Goal: Contribute content: Add original content to the website for others to see

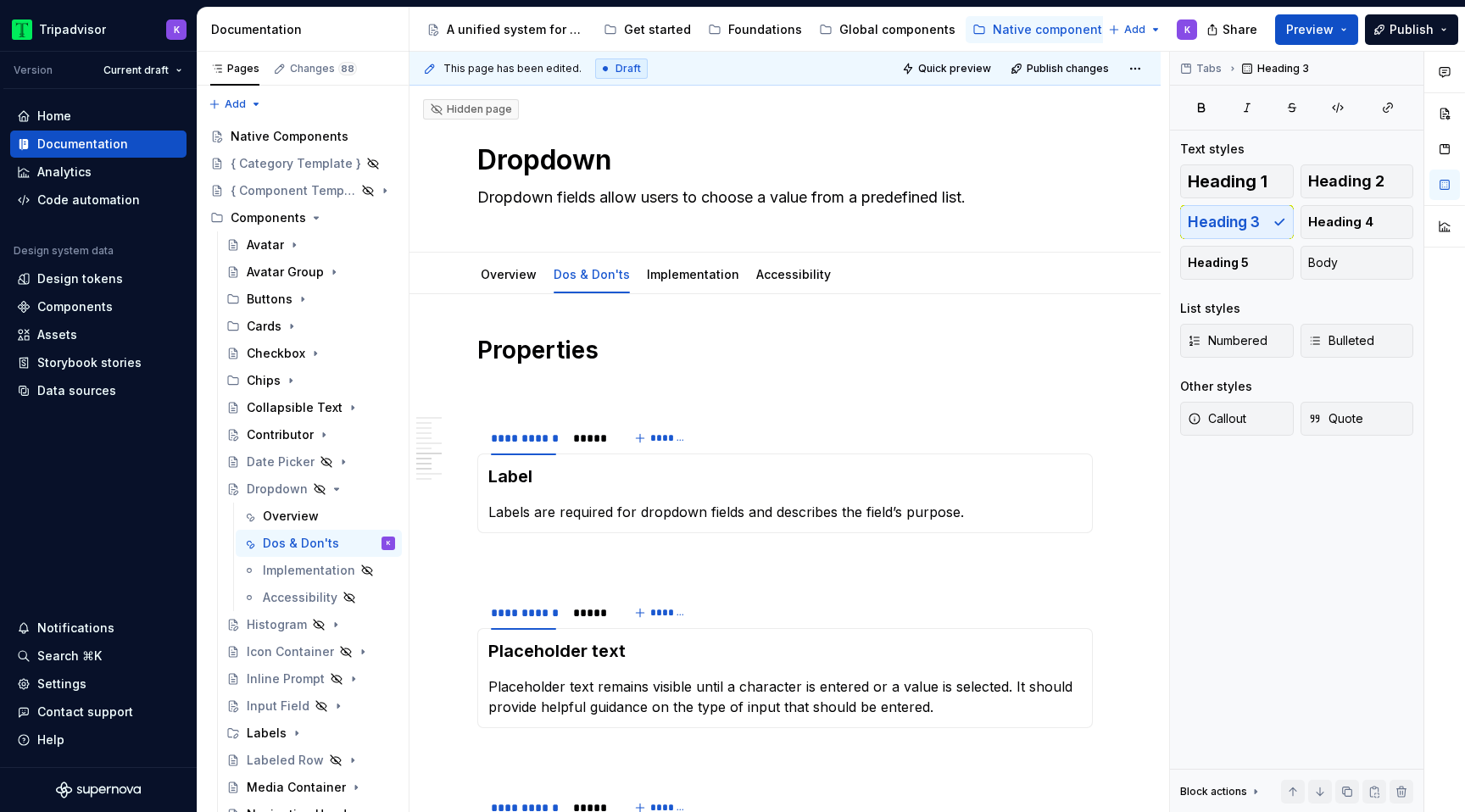
scroll to position [1633, 0]
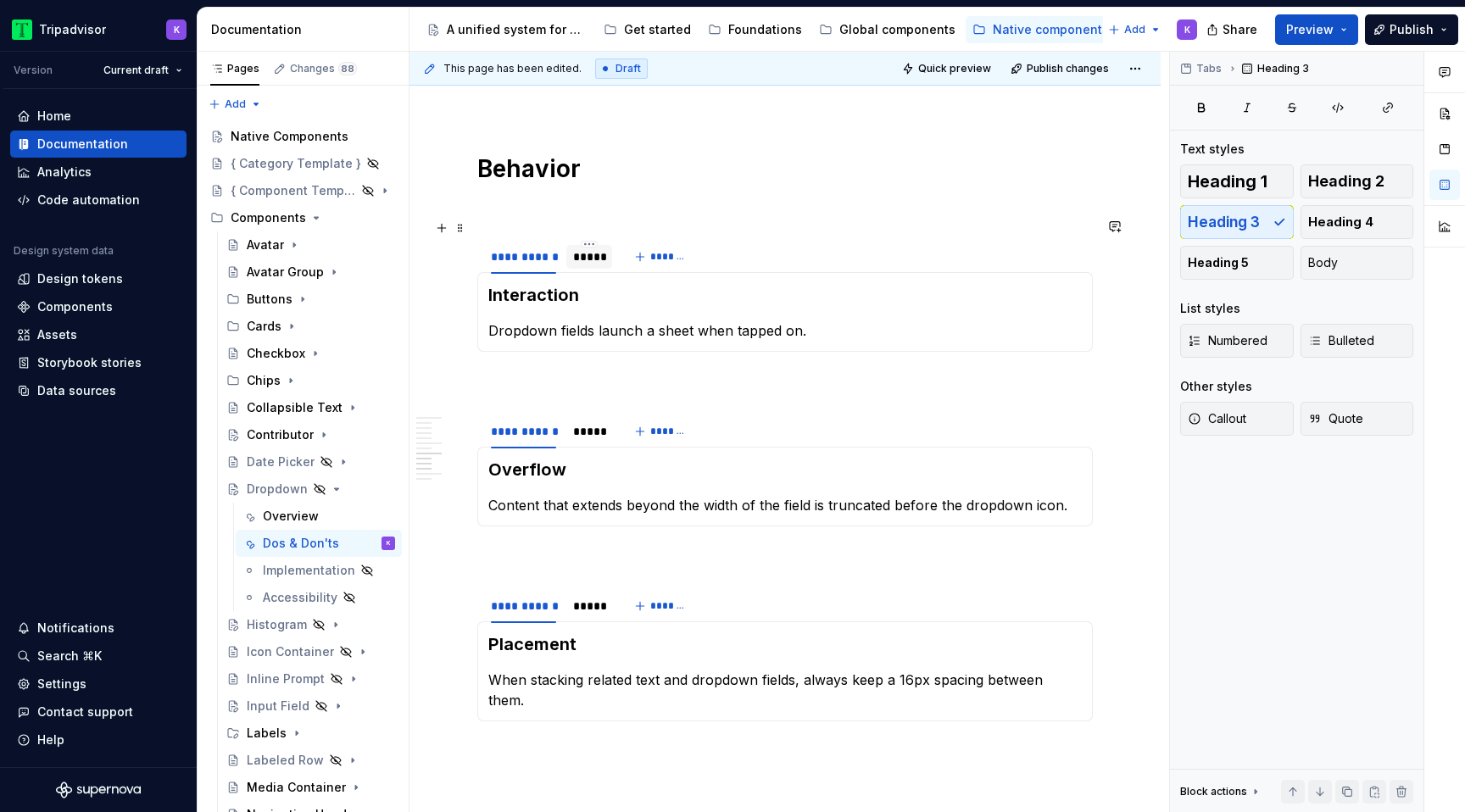
click at [589, 248] on div "*****" at bounding box center [589, 257] width 32 height 17
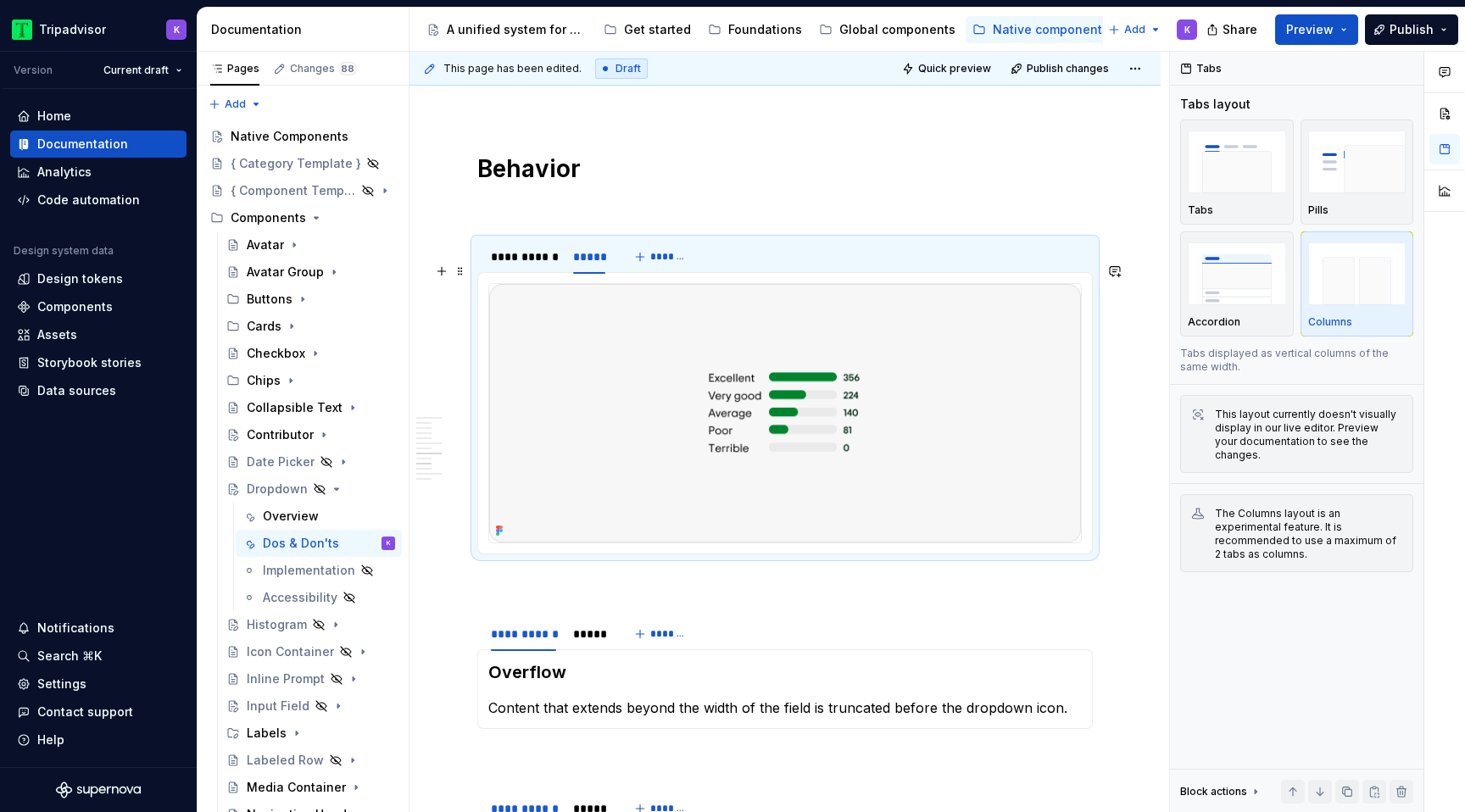
click at [825, 369] on img at bounding box center [785, 413] width 592 height 258
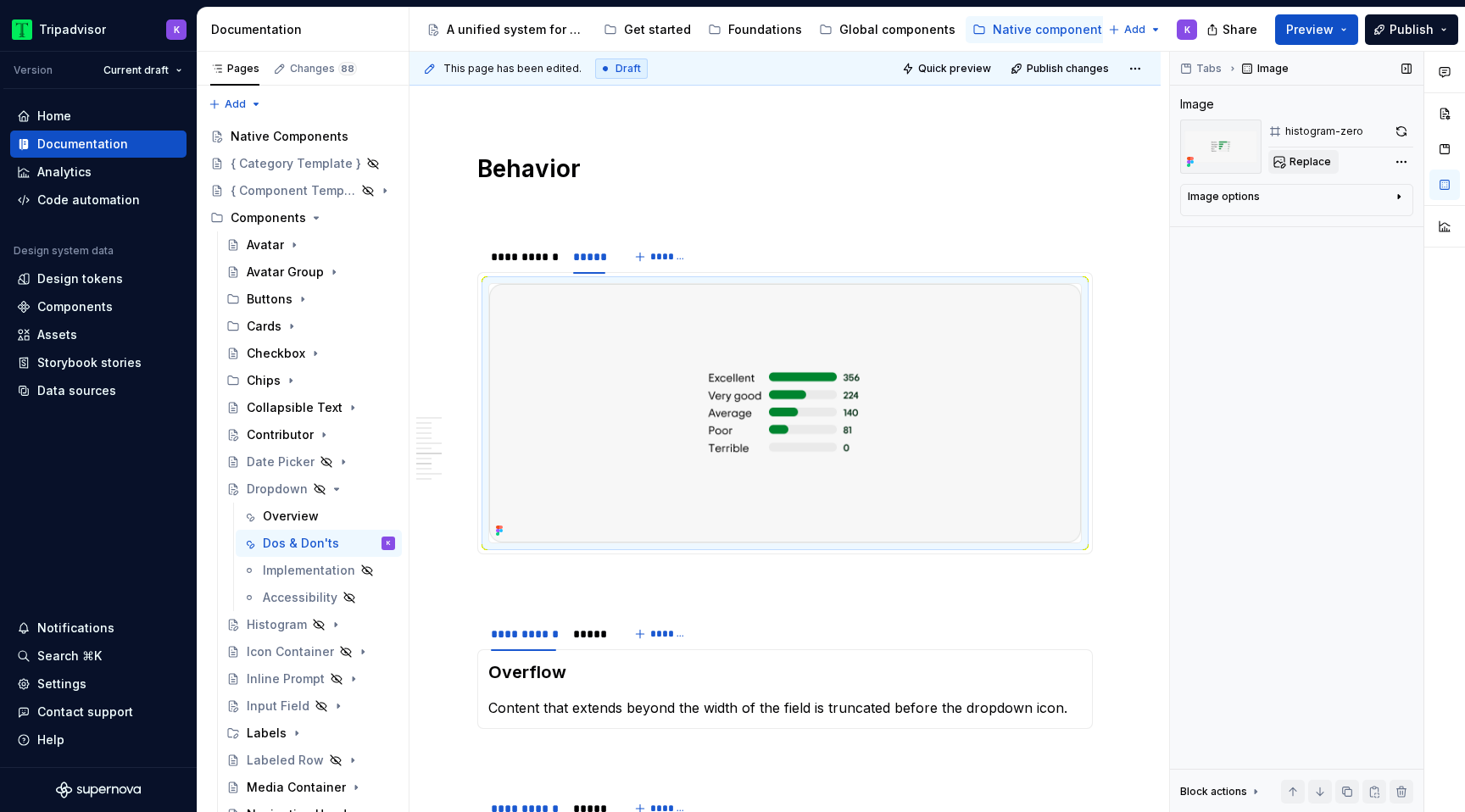
click at [1310, 159] on span "Replace" at bounding box center [1309, 162] width 42 height 14
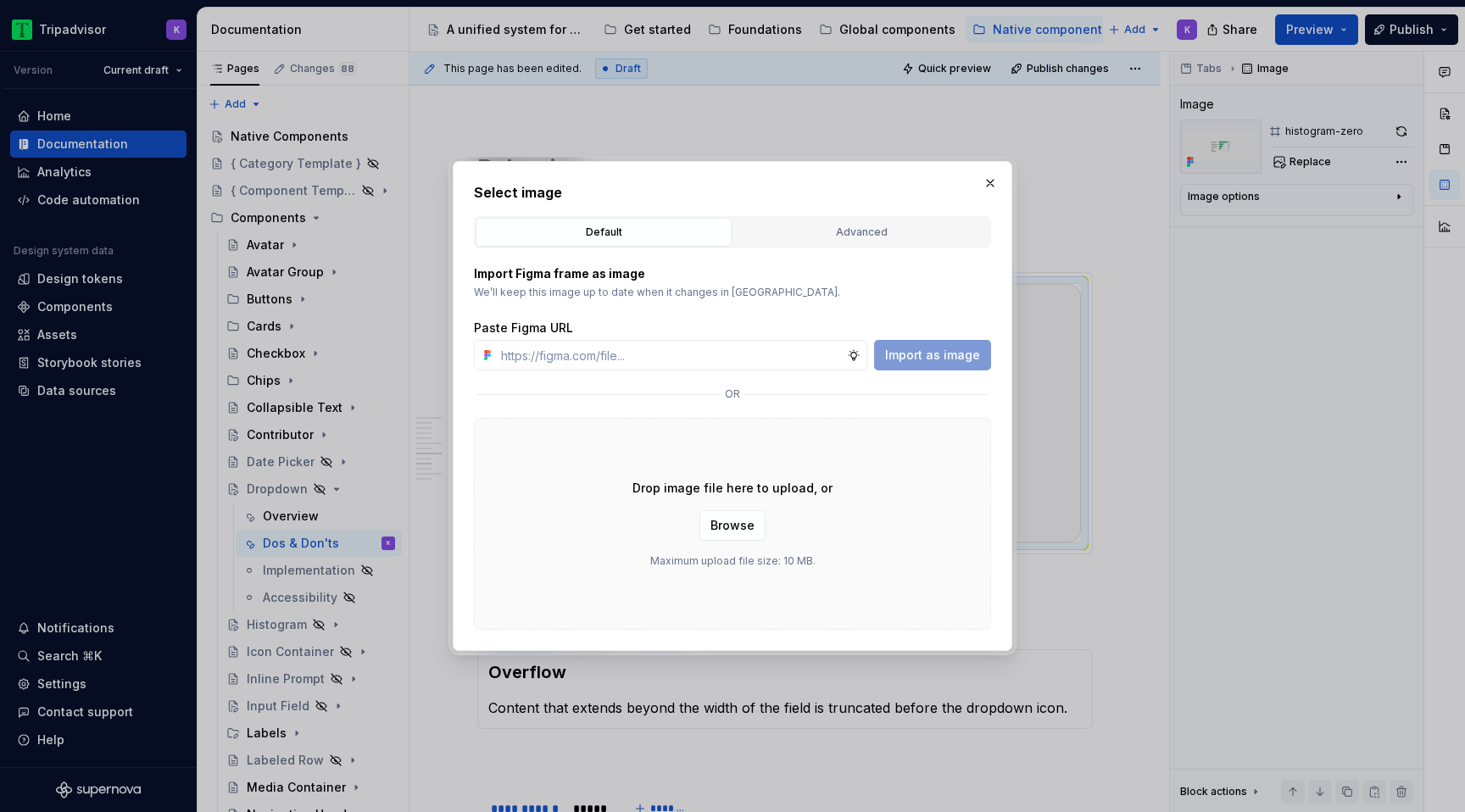
type textarea "*"
type input "https://www.figma.com/design/eWzZGbXTCMsZ0gwC1u1MU0/Altas-Native-Documentation?…"
type textarea "*"
type input "https://www.figma.com/design/eWzZGbXTCMsZ0gwC1u1MU0/Altas-Native-Documentation?…"
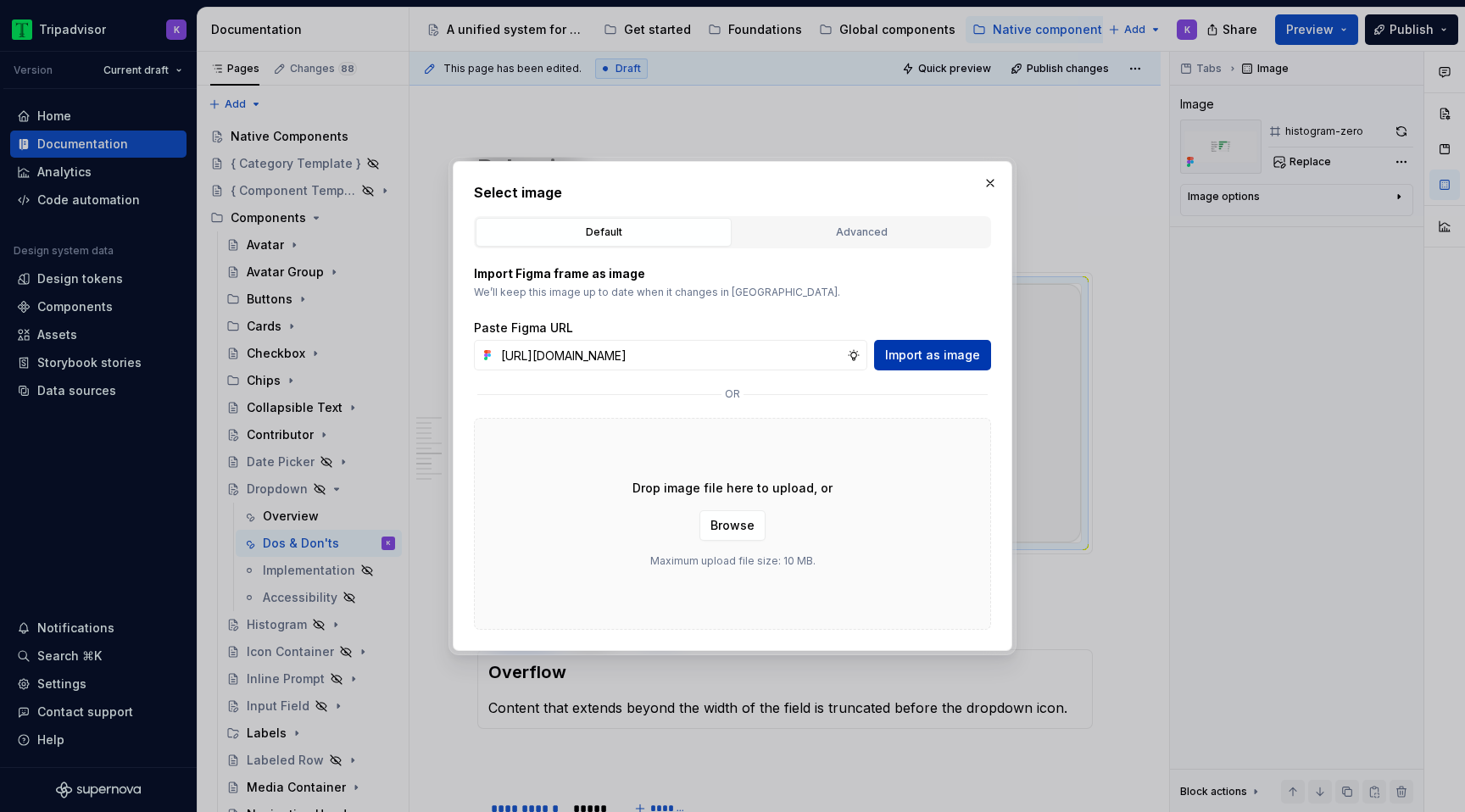
click at [928, 355] on span "Import as image" at bounding box center [933, 355] width 95 height 17
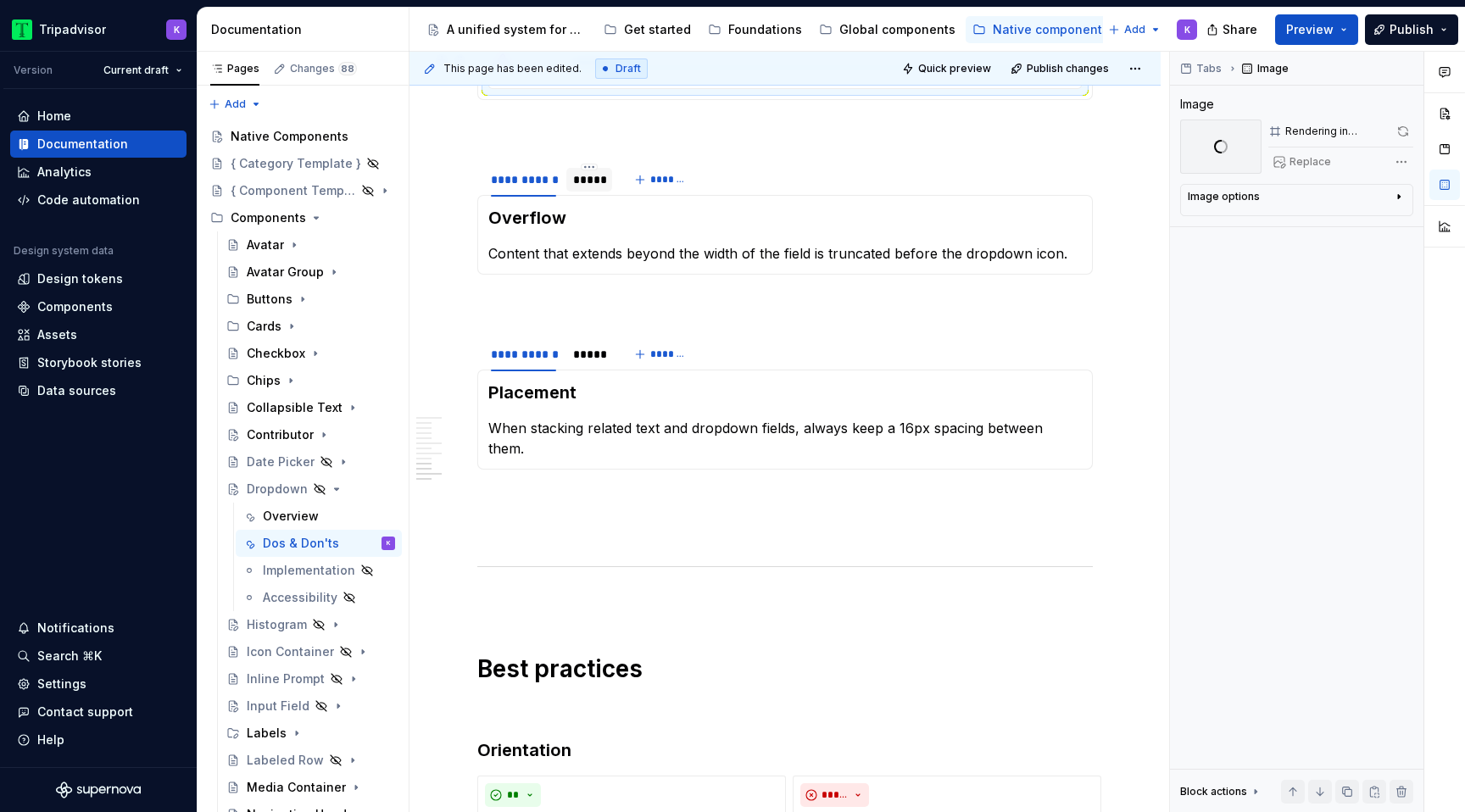
scroll to position [1679, 0]
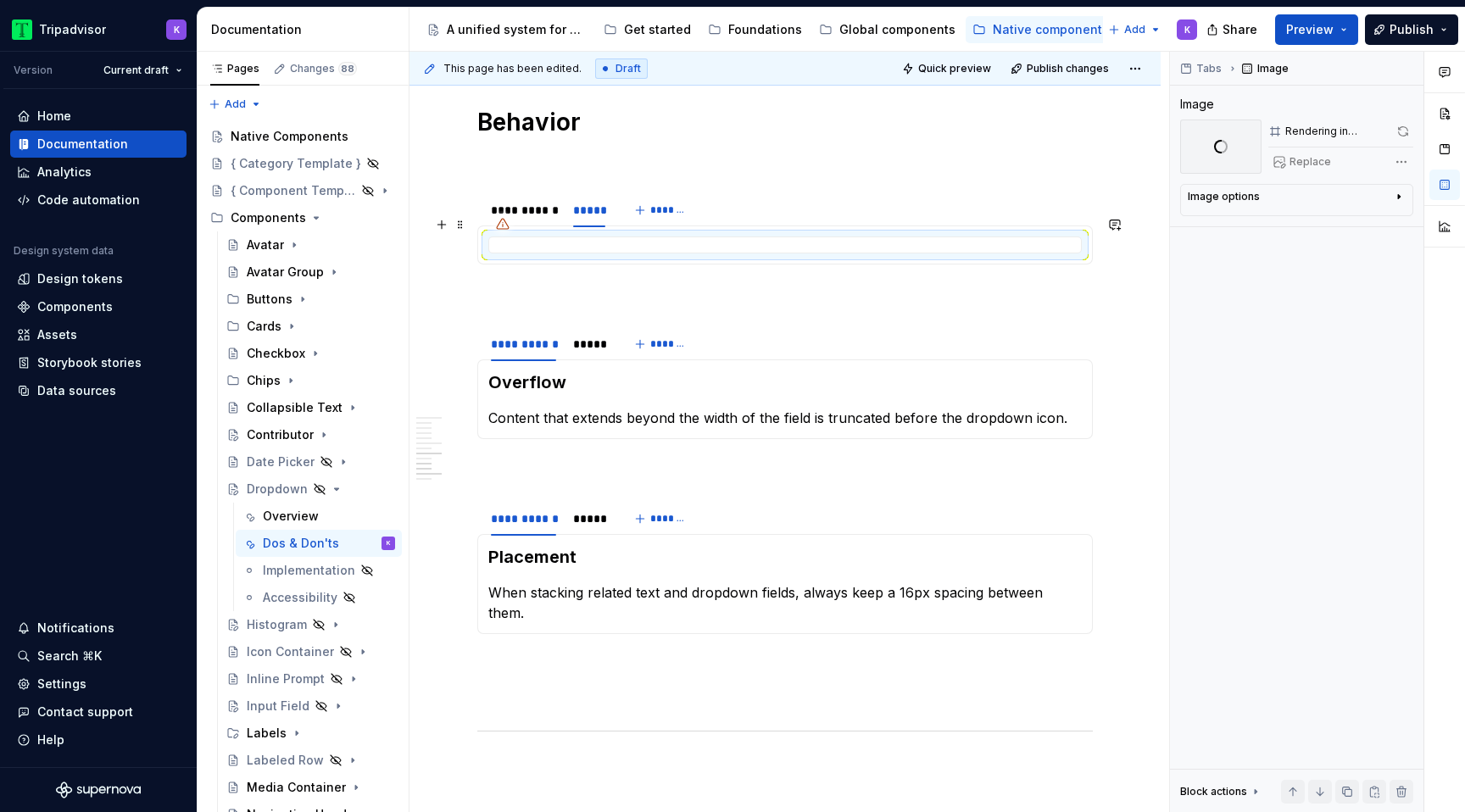
type textarea "*"
click at [582, 236] on div at bounding box center [785, 245] width 593 height 17
click at [532, 202] on div "**********" at bounding box center [523, 210] width 65 height 17
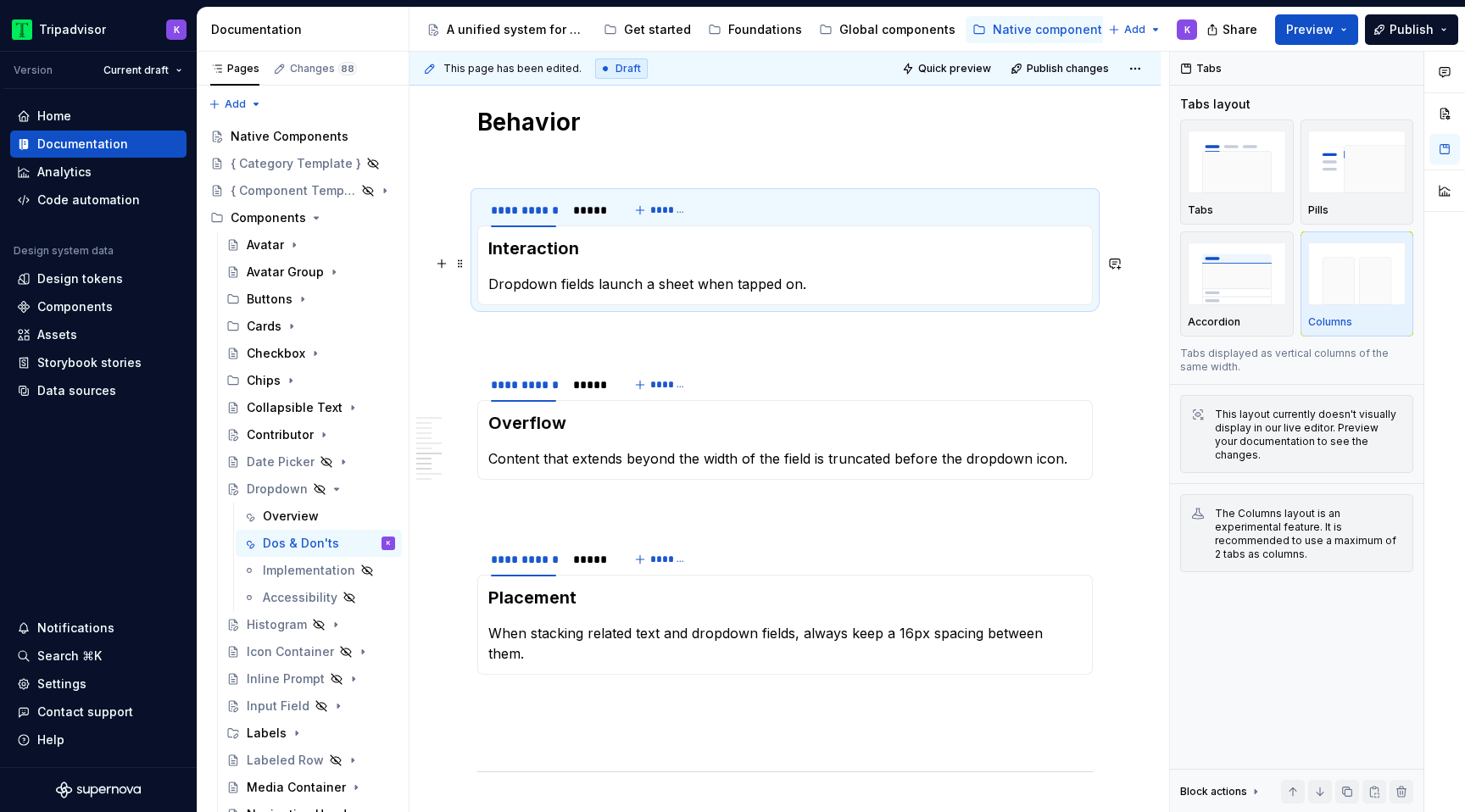
click at [579, 274] on p "Dropdown fields launch a sheet when tapped on." at bounding box center [785, 284] width 593 height 20
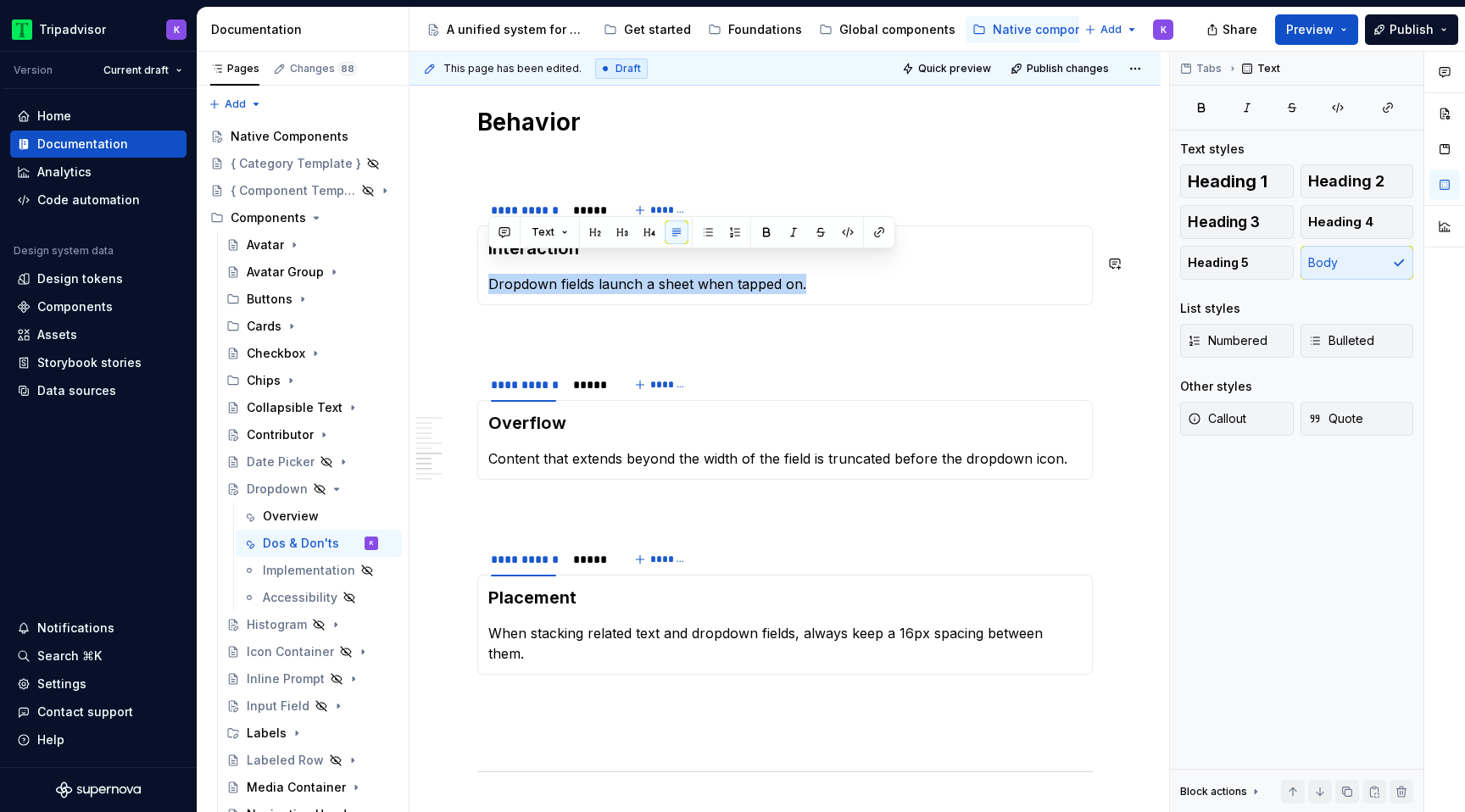
paste div
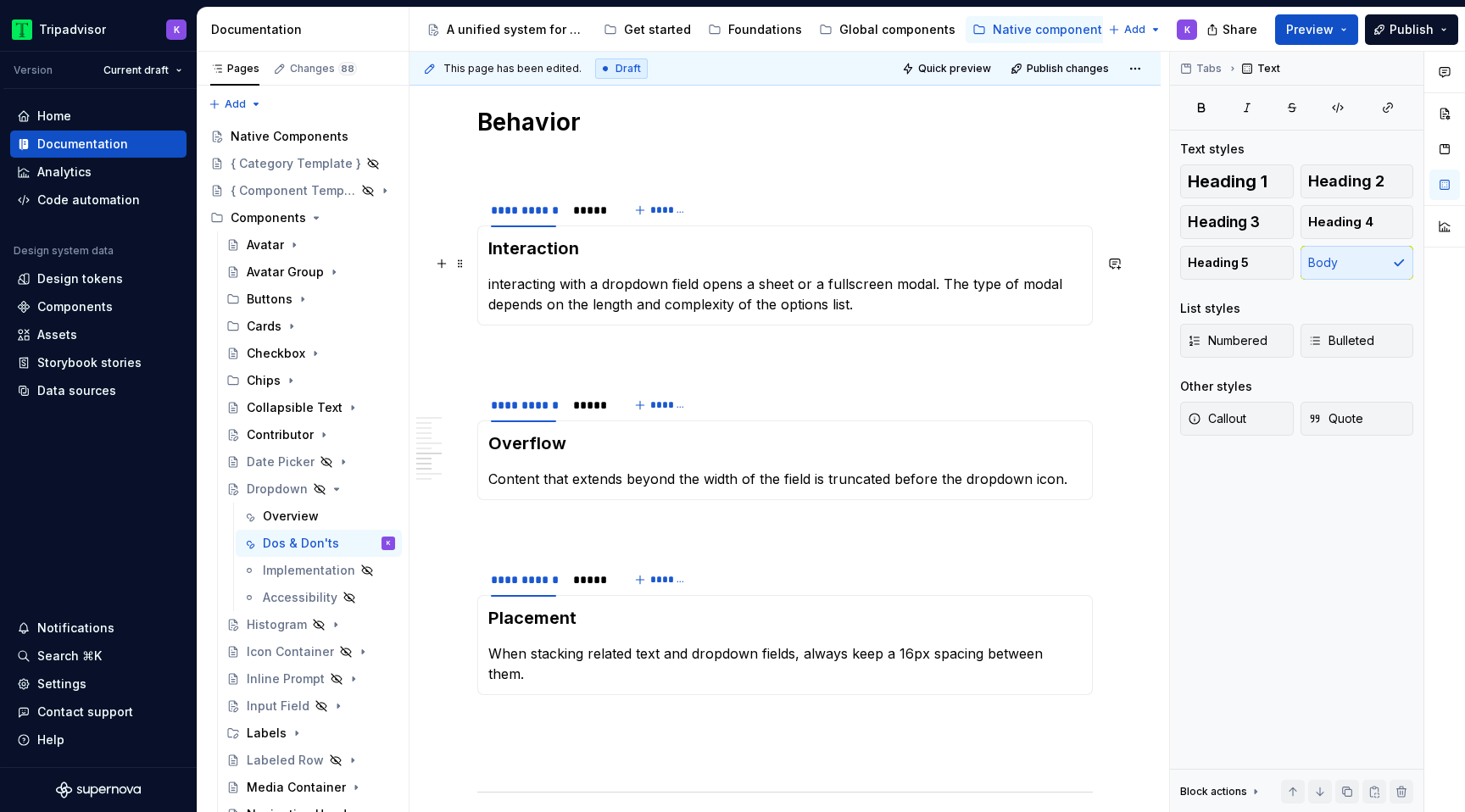
click at [490, 274] on p "interacting with a dropdown field opens a sheet or a fullscreen modal. The type…" at bounding box center [785, 294] width 593 height 41
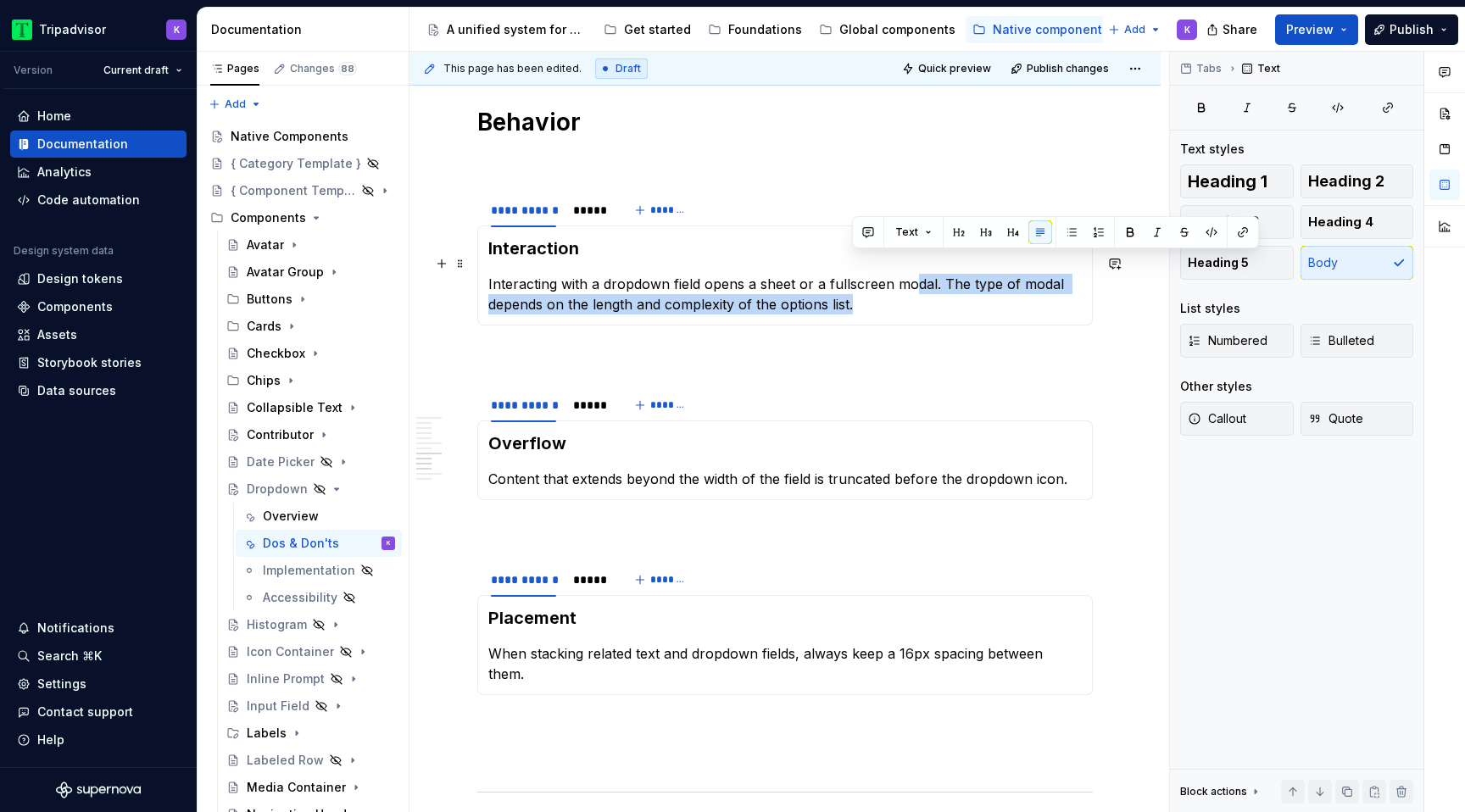
click at [909, 274] on p "Interacting with a dropdown field opens a sheet or a fullscreen modal. The type…" at bounding box center [785, 294] width 593 height 41
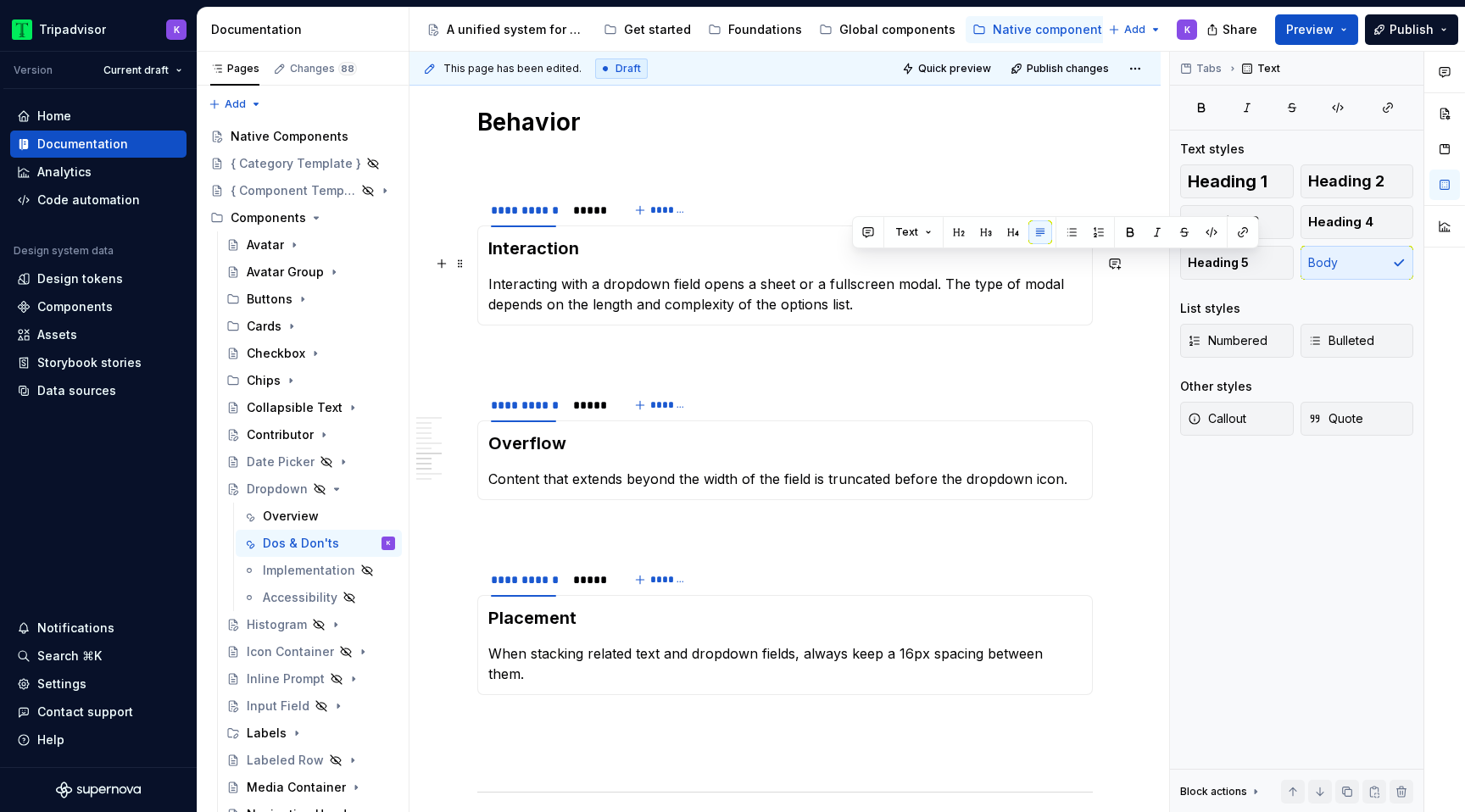
click at [909, 283] on p "Interacting with a dropdown field opens a sheet or a fullscreen modal. The type…" at bounding box center [785, 294] width 593 height 41
click at [598, 202] on div "*****" at bounding box center [589, 210] width 32 height 17
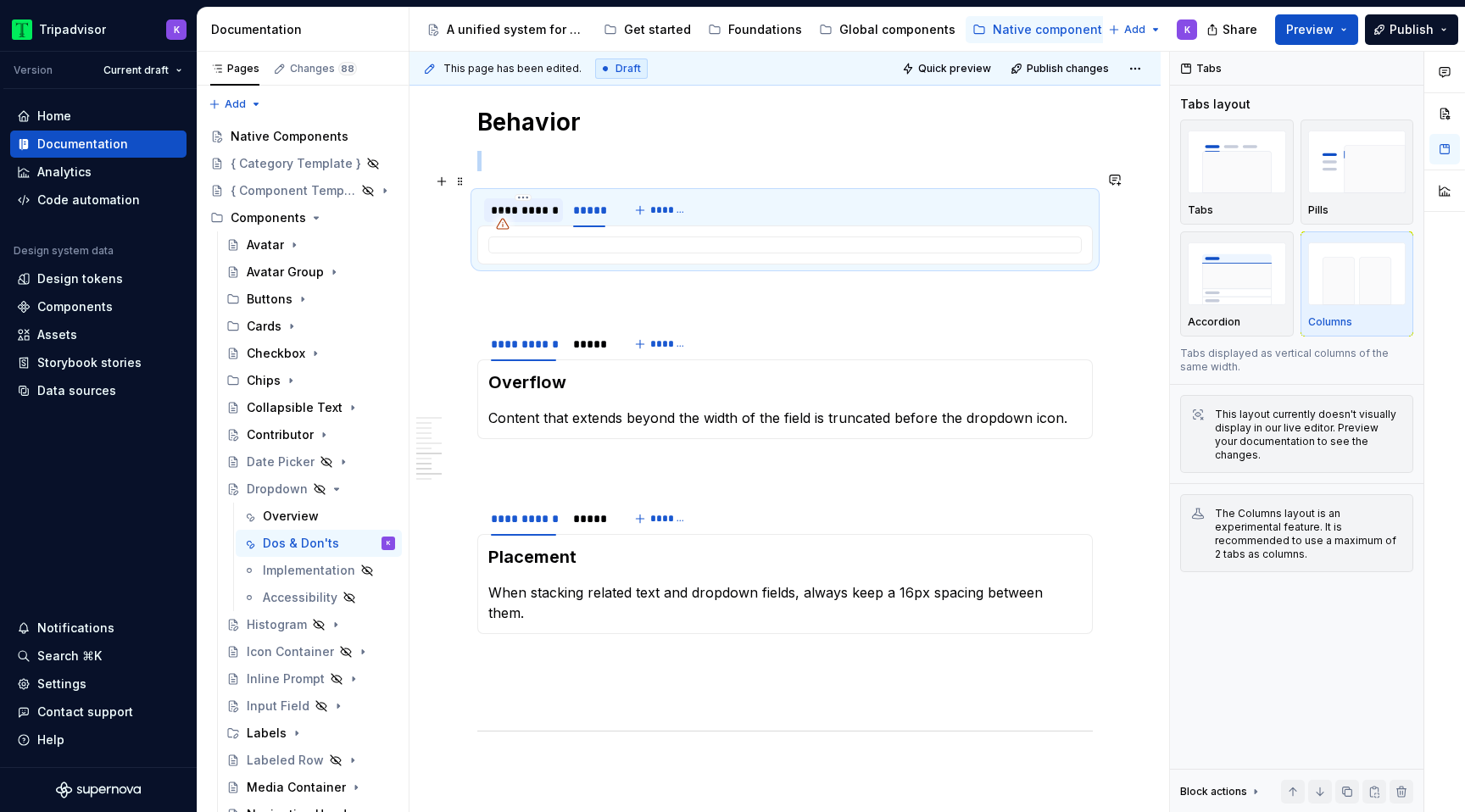
click at [529, 202] on div "**********" at bounding box center [523, 210] width 65 height 17
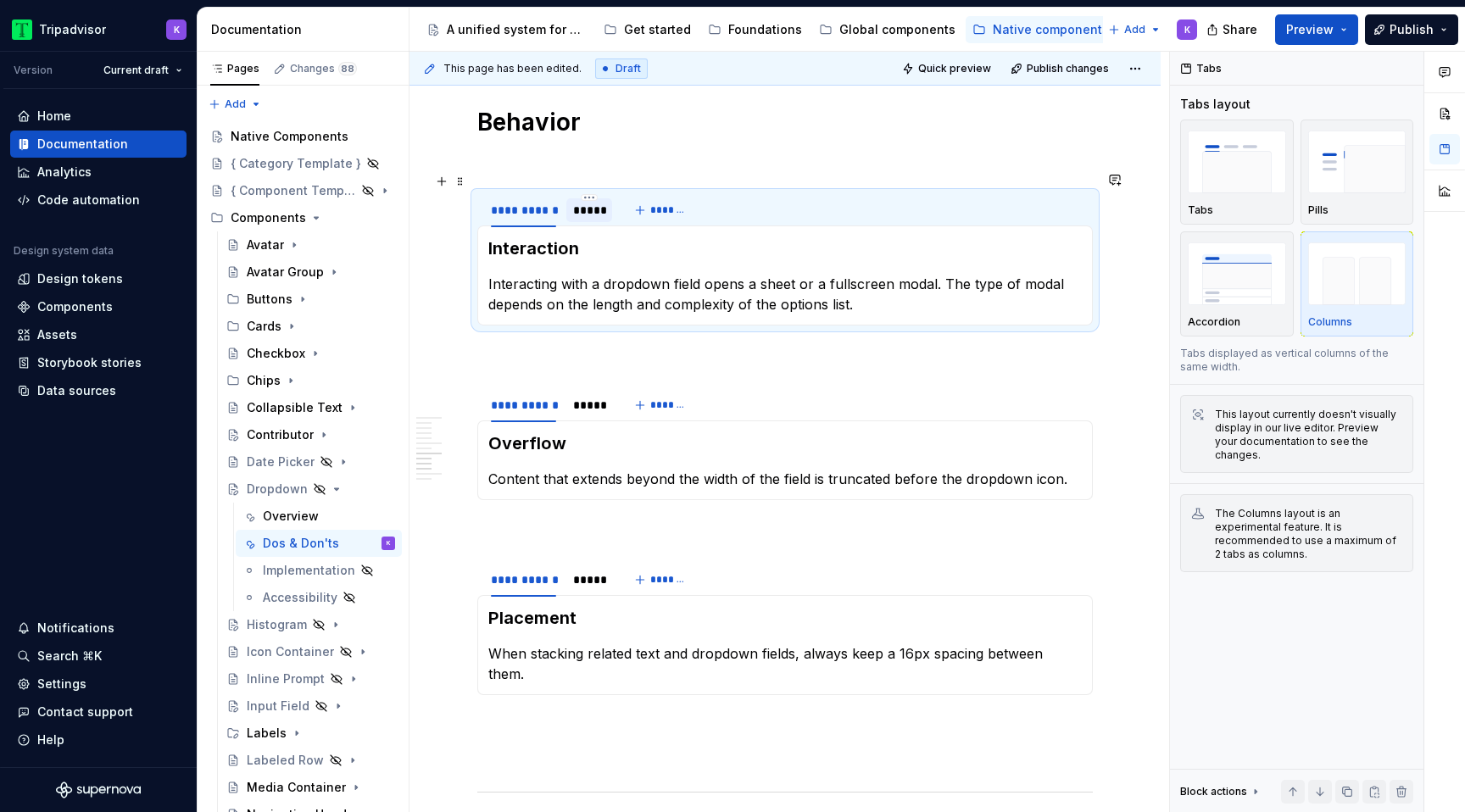
click at [582, 202] on div "*****" at bounding box center [589, 210] width 32 height 17
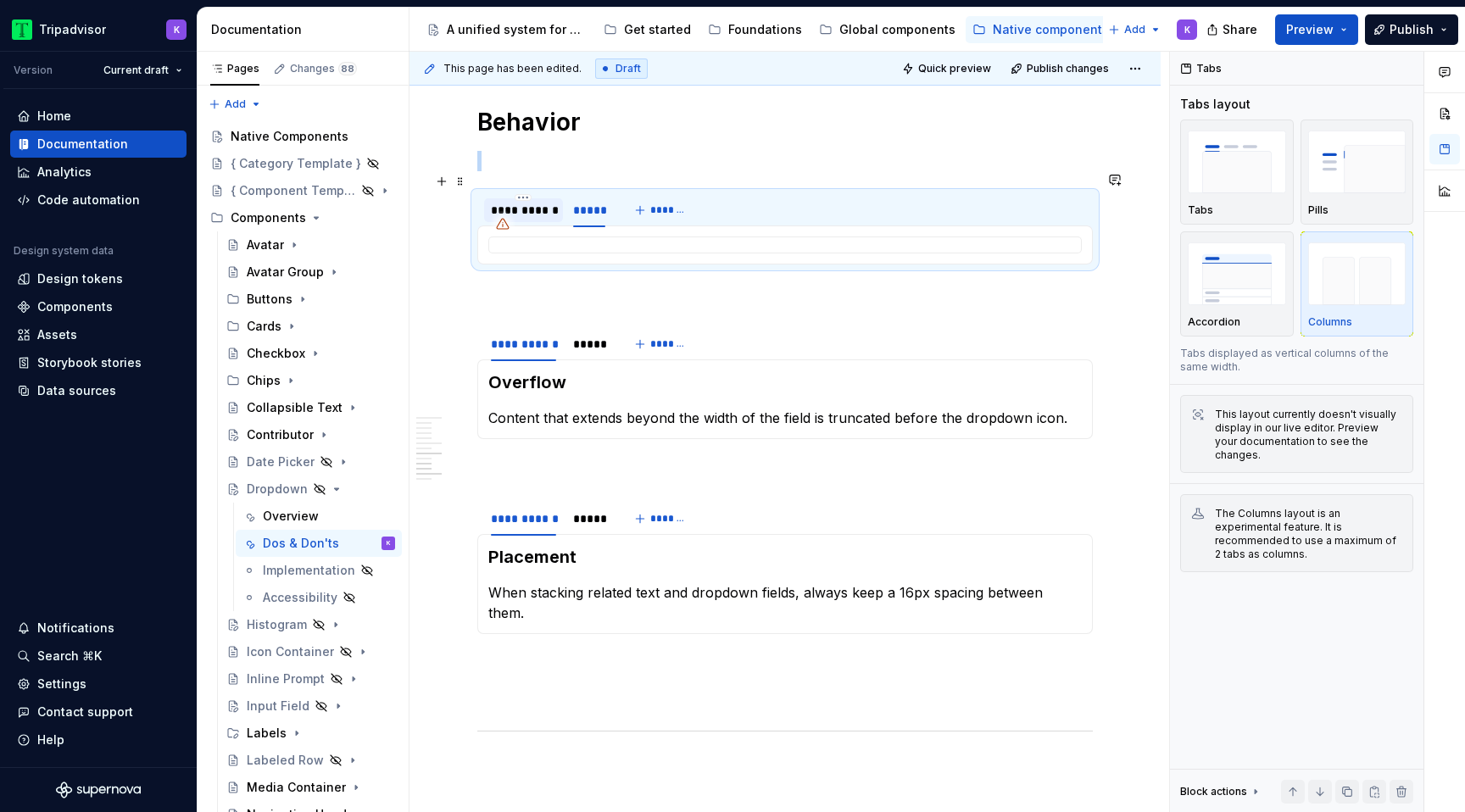
click at [548, 202] on div "**********" at bounding box center [523, 210] width 65 height 17
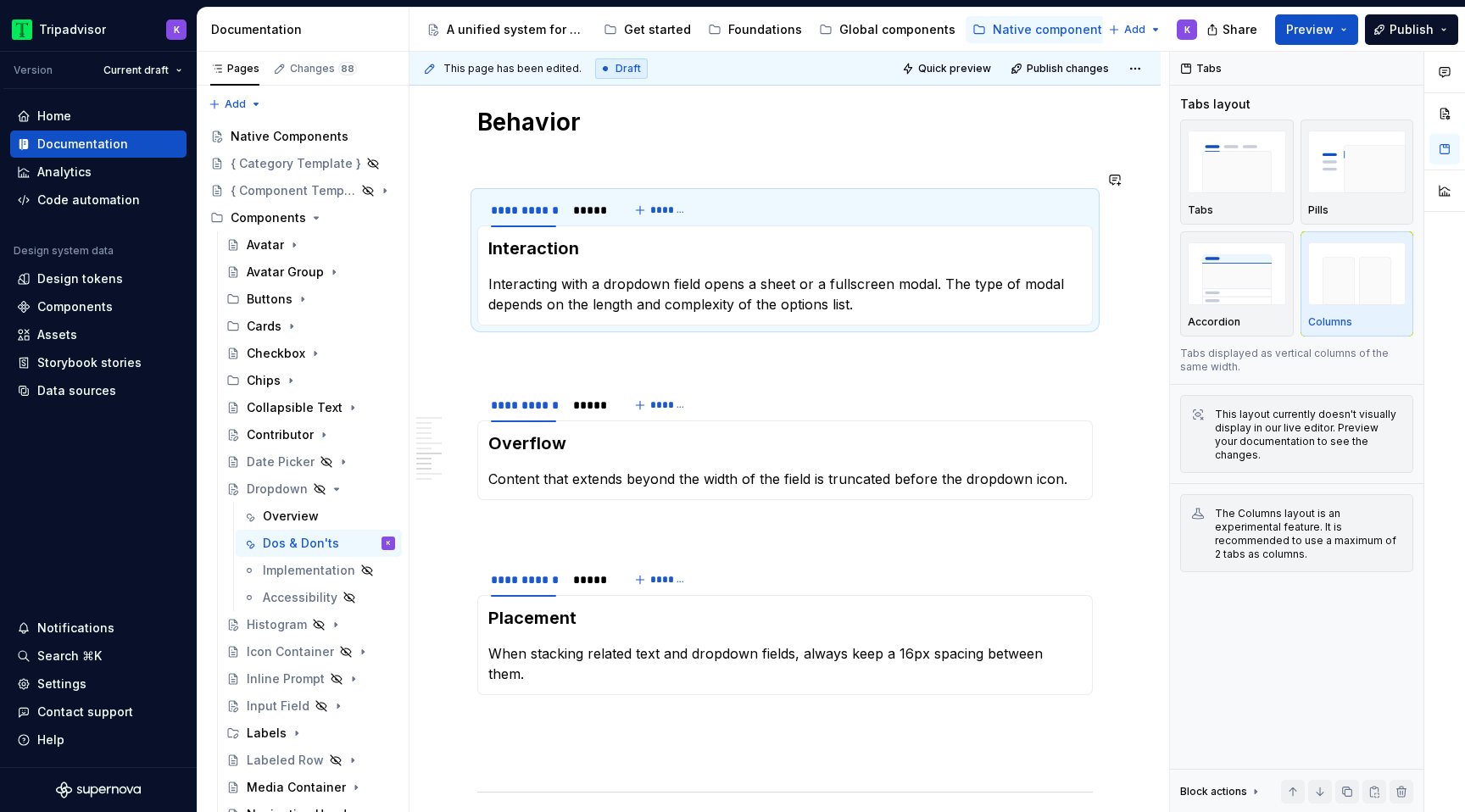
type textarea "*"
click at [595, 202] on div "*****" at bounding box center [589, 210] width 32 height 17
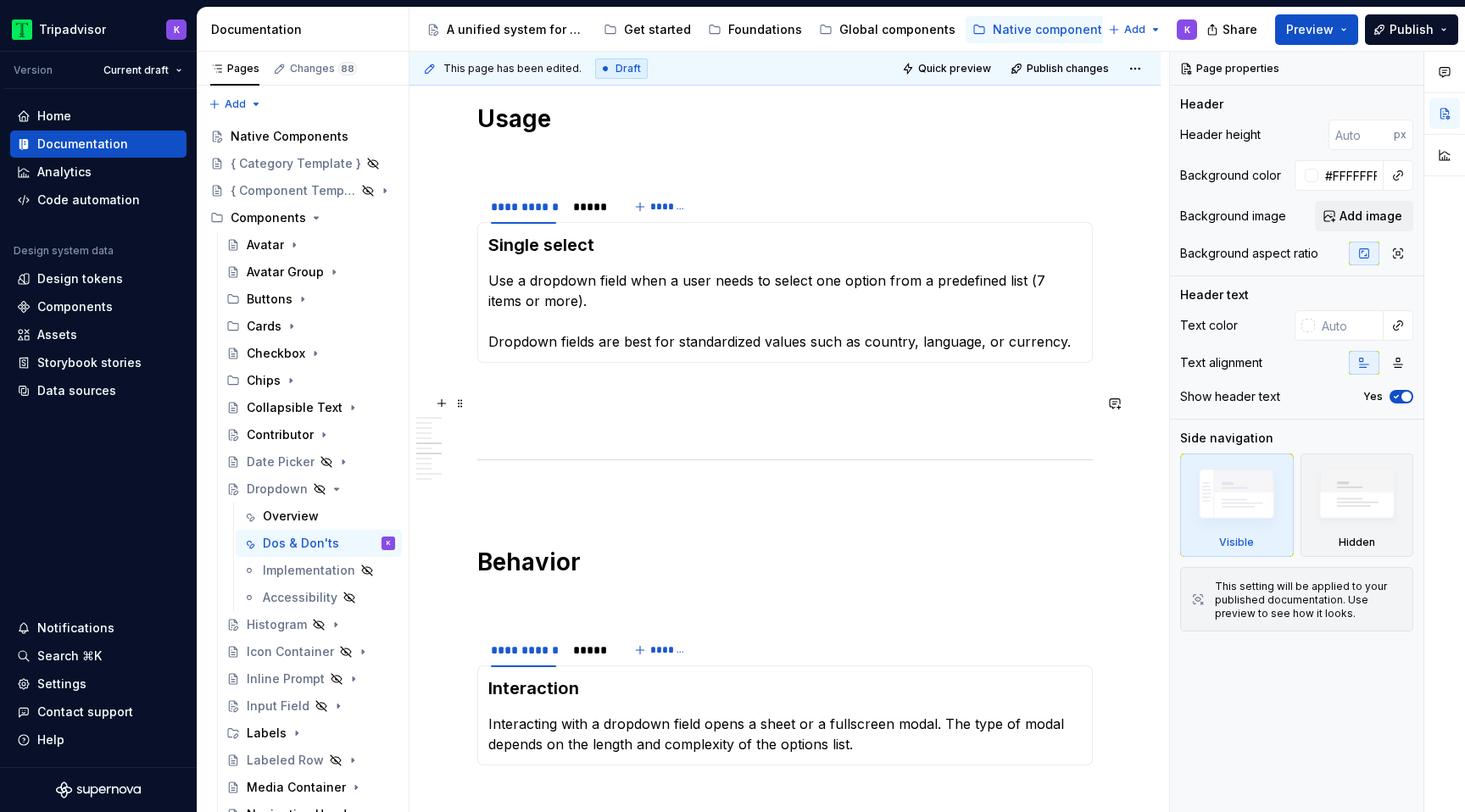
scroll to position [1295, 0]
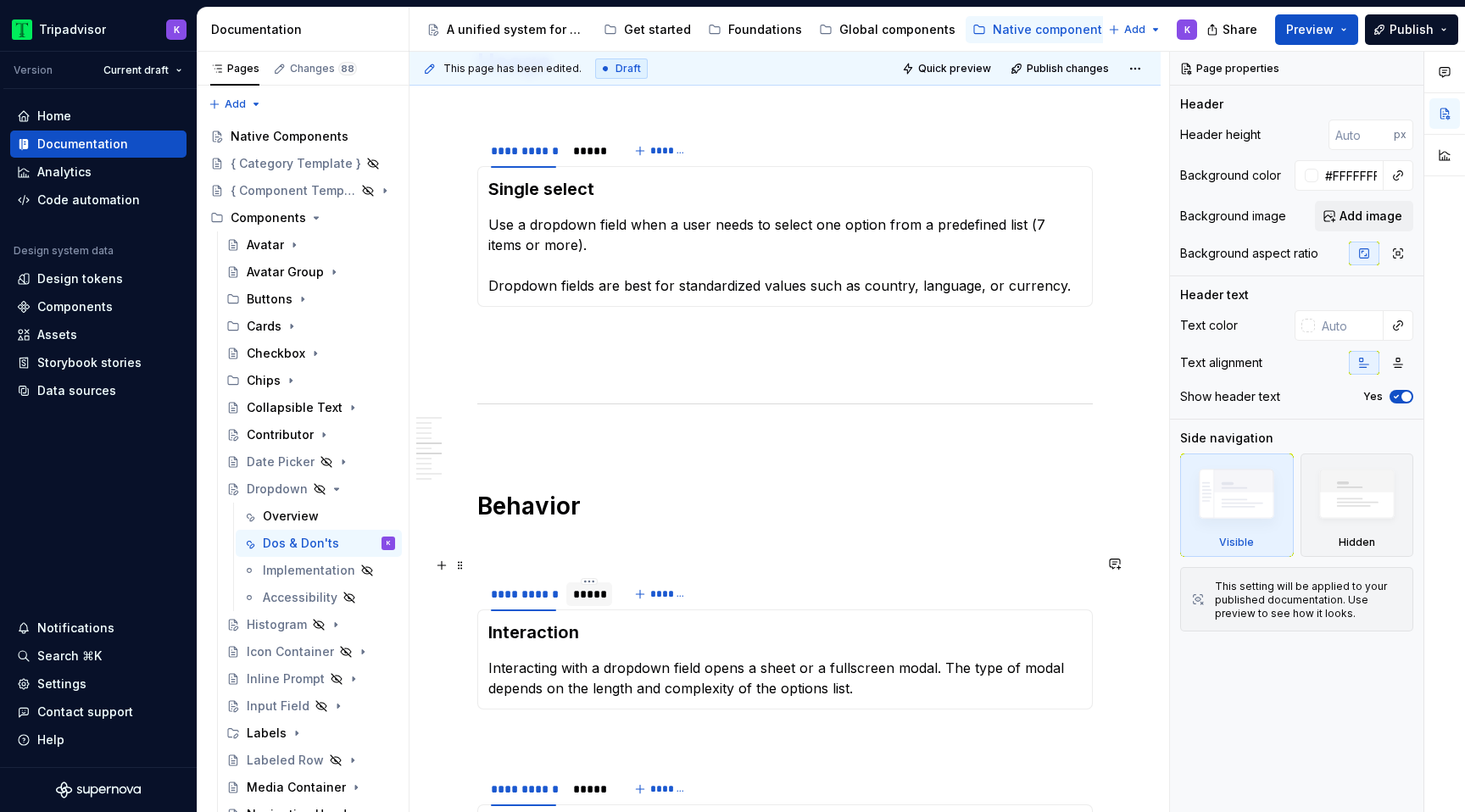
click at [592, 586] on div "*****" at bounding box center [589, 594] width 32 height 17
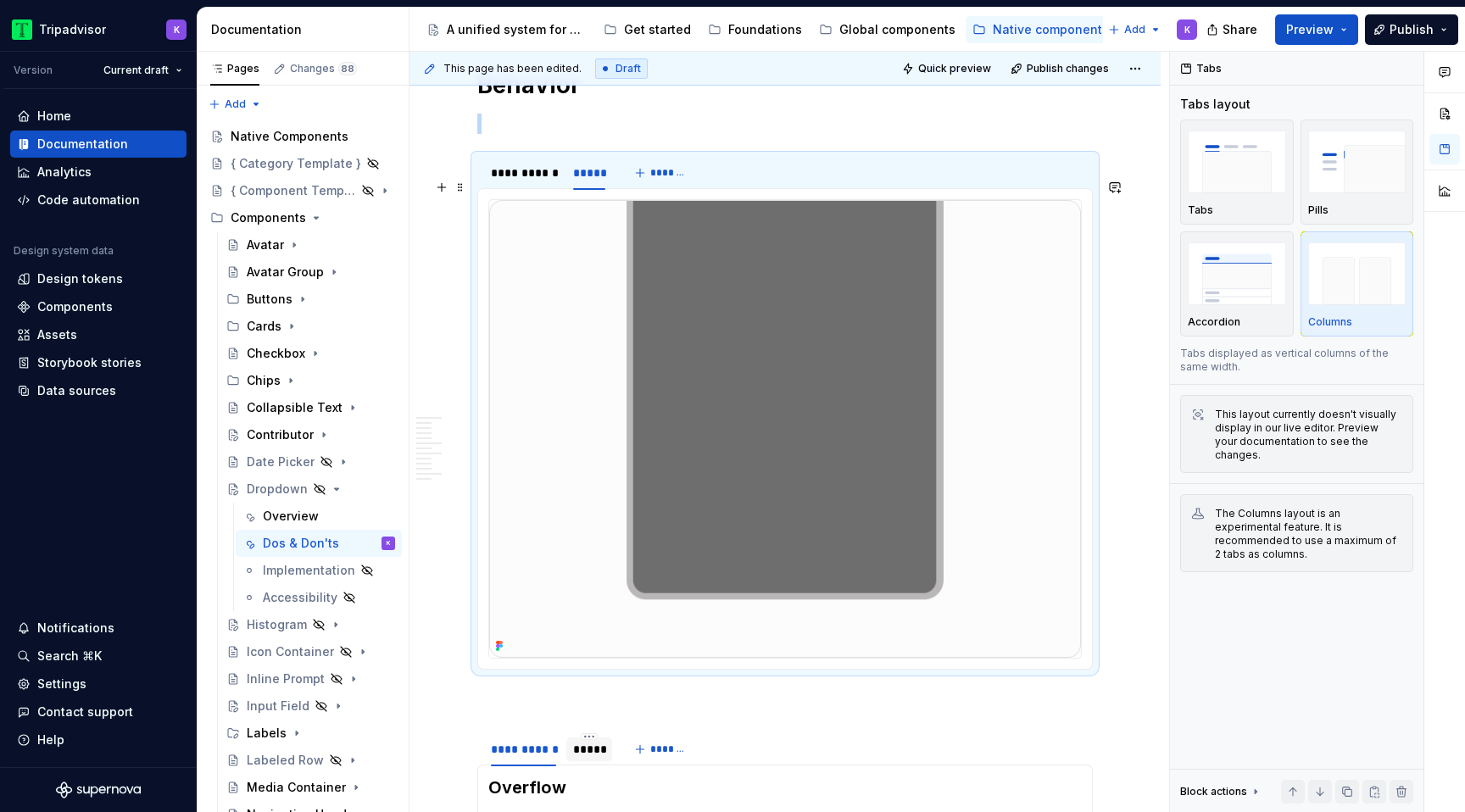
scroll to position [1678, 0]
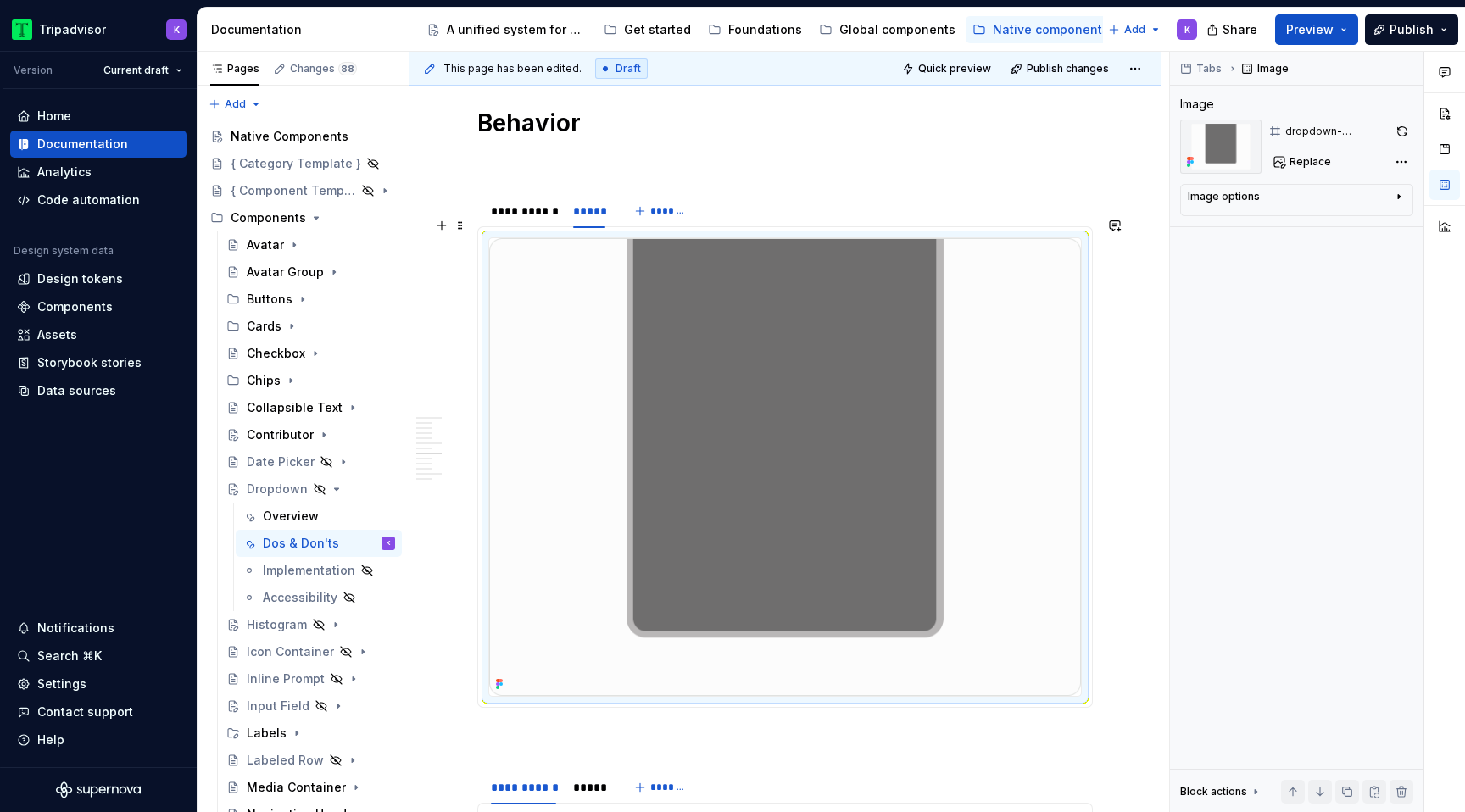
click at [699, 340] on img at bounding box center [785, 467] width 592 height 457
click at [1303, 165] on span "Replace" at bounding box center [1309, 162] width 42 height 14
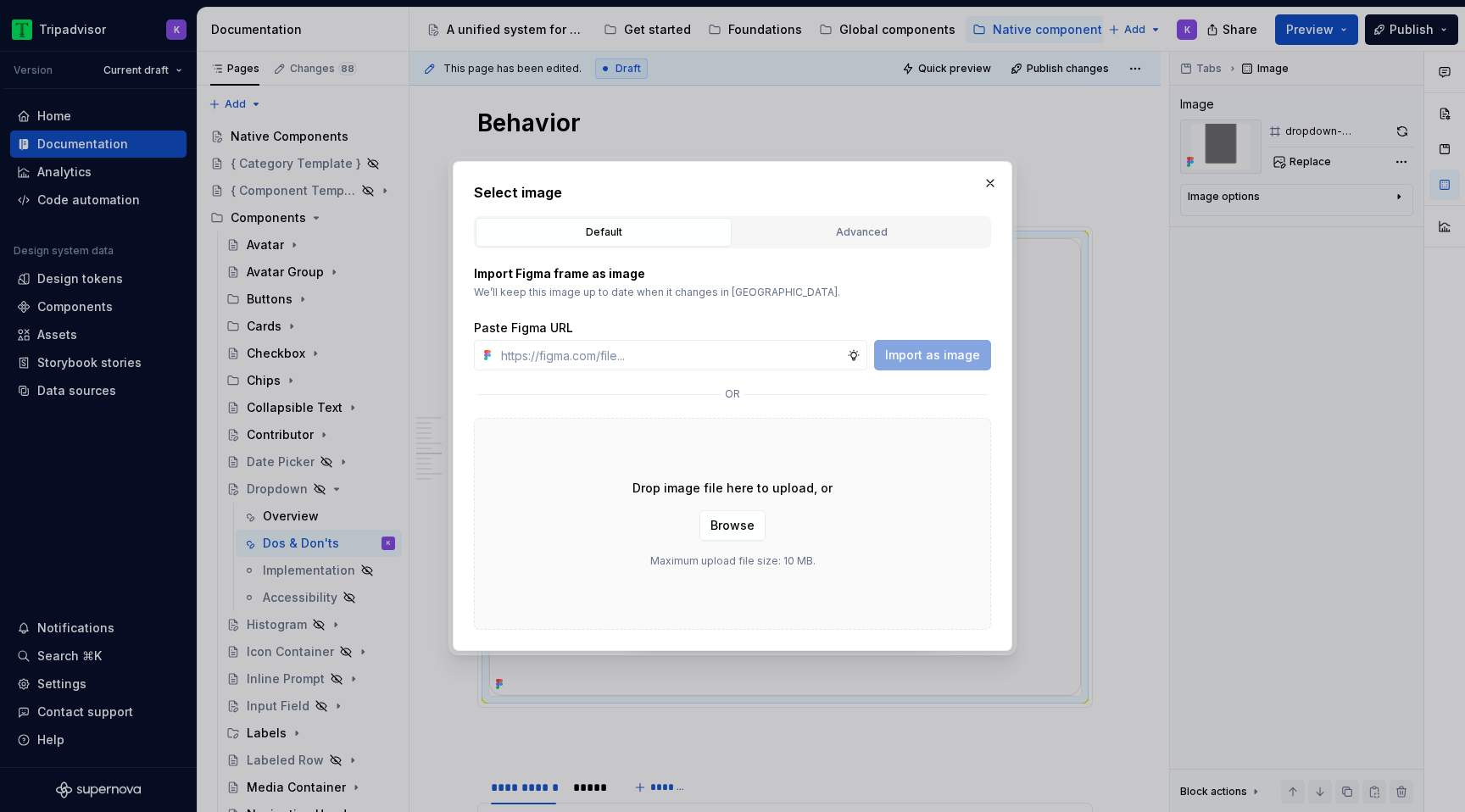
type textarea "*"
type input "[URL][DOMAIN_NAME]"
type textarea "*"
type input "[URL][DOMAIN_NAME]"
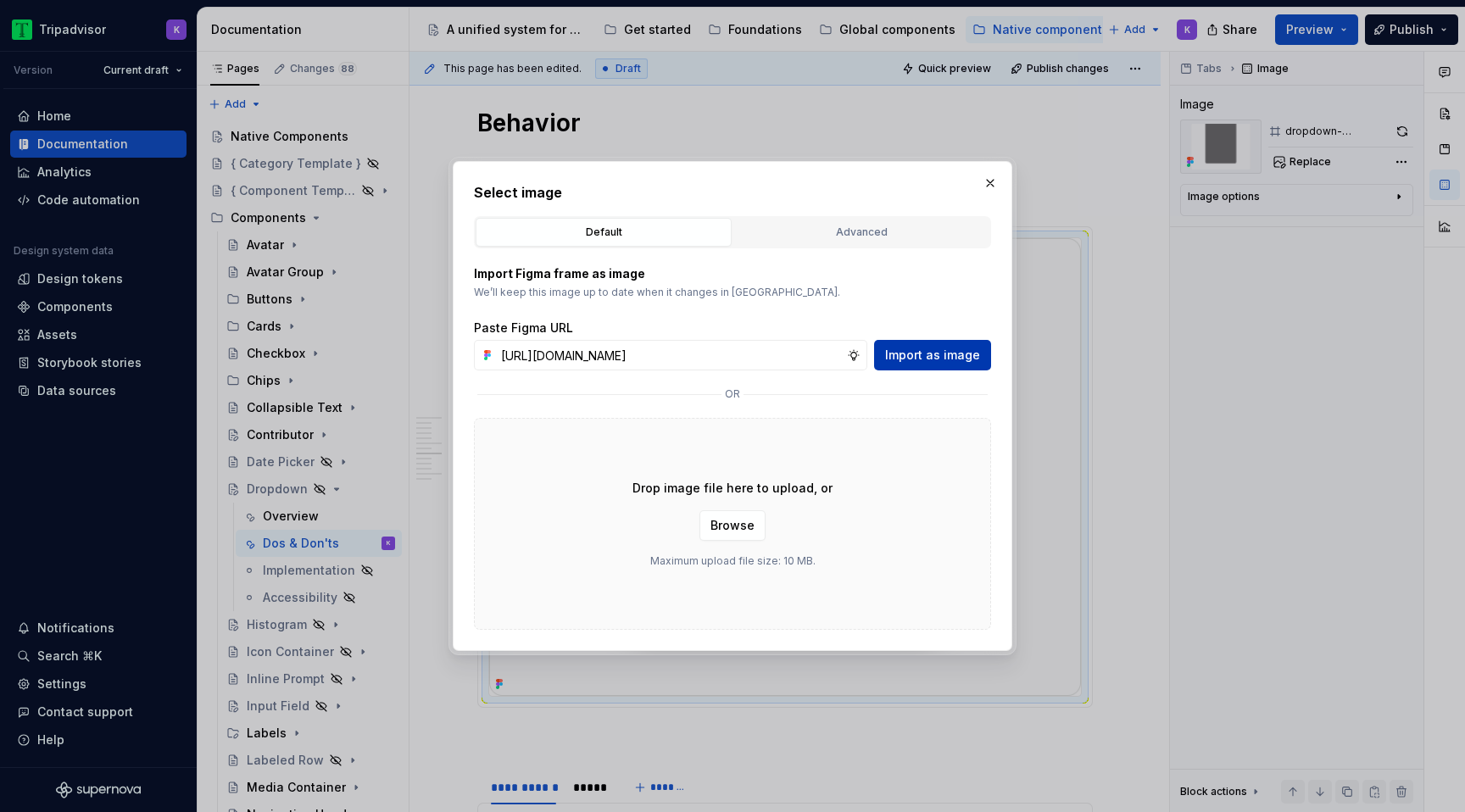
scroll to position [0, 0]
click at [951, 362] on span "Import as image" at bounding box center [933, 355] width 95 height 17
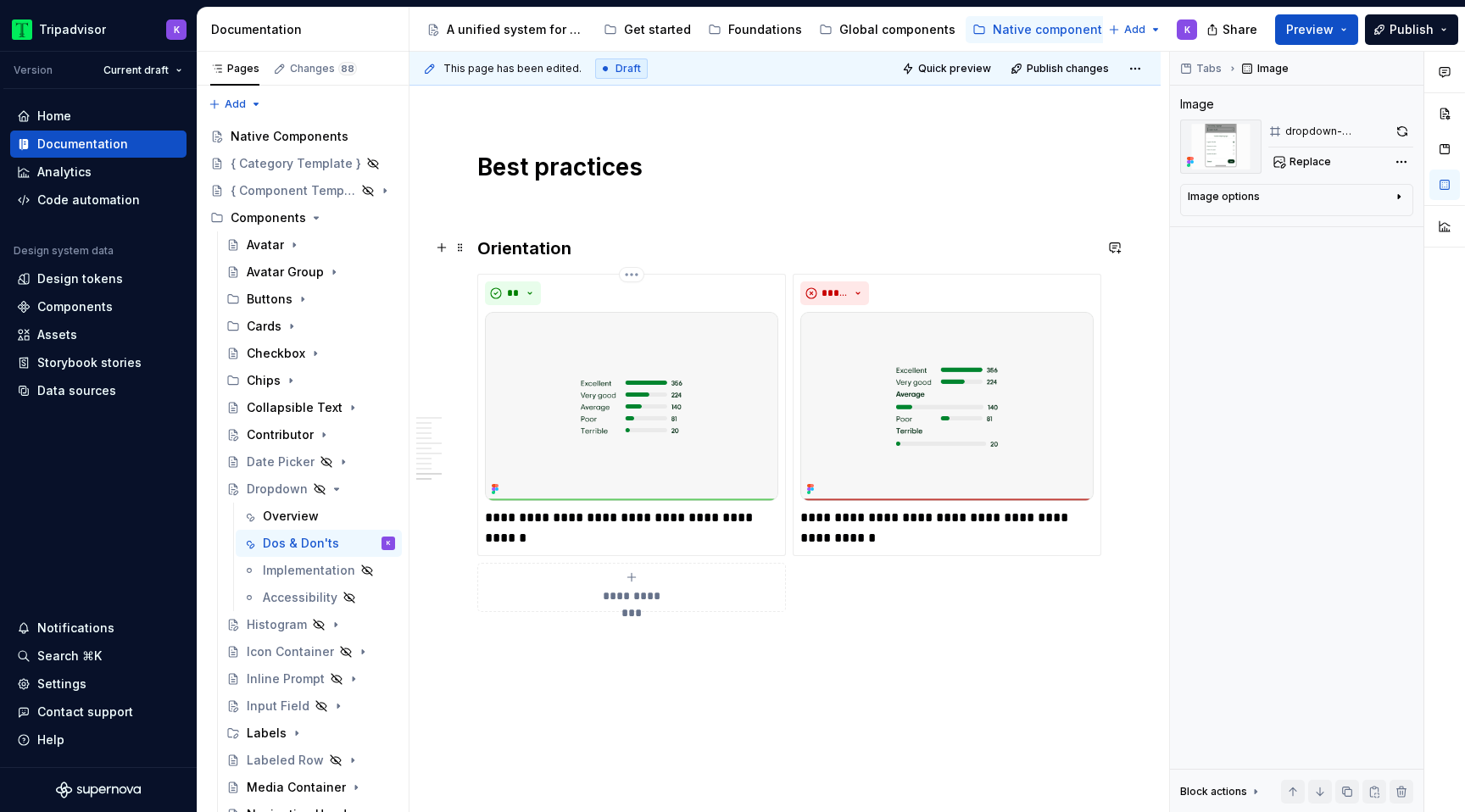
scroll to position [2817, 0]
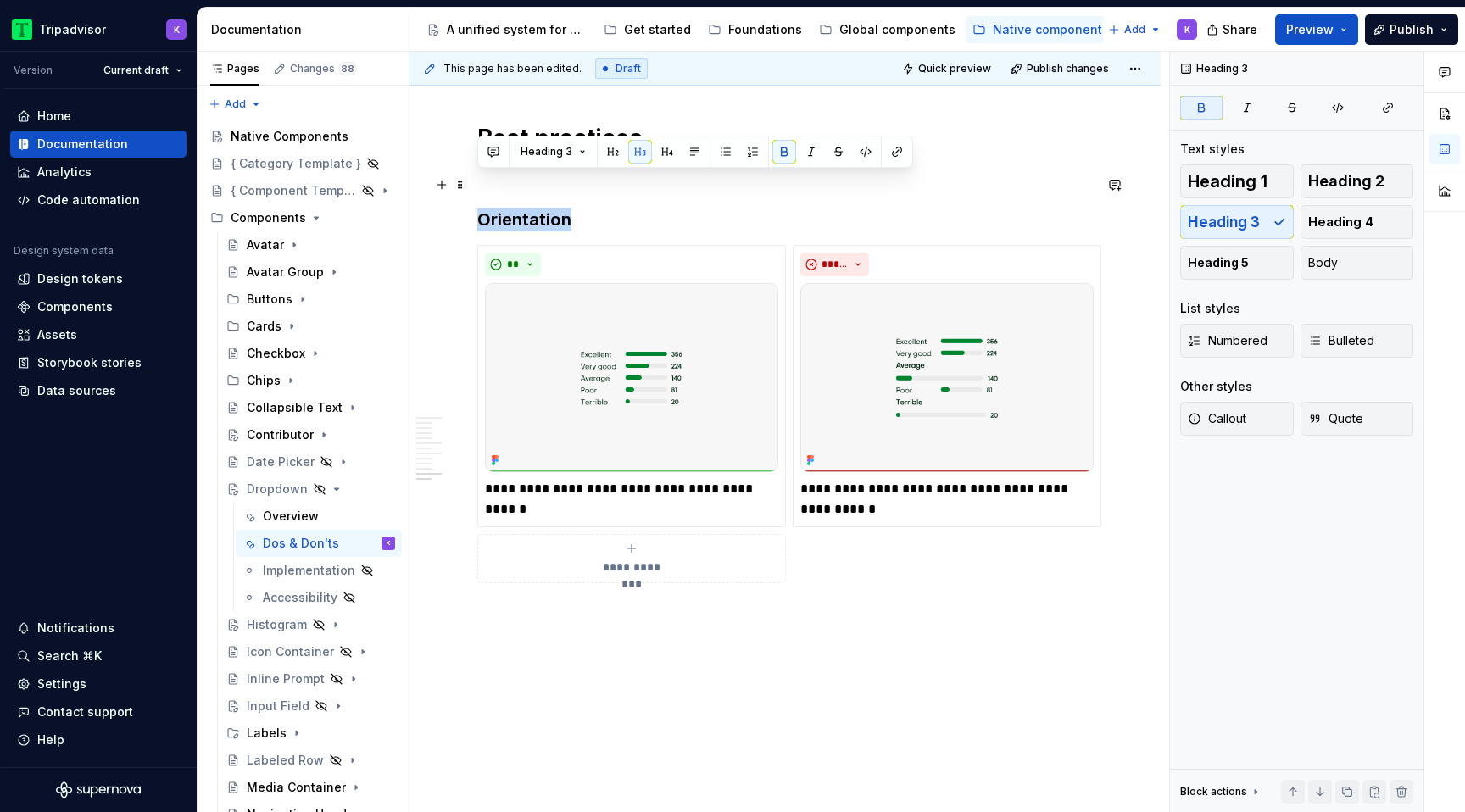
drag, startPoint x: 579, startPoint y: 190, endPoint x: 471, endPoint y: 190, distance: 108.0
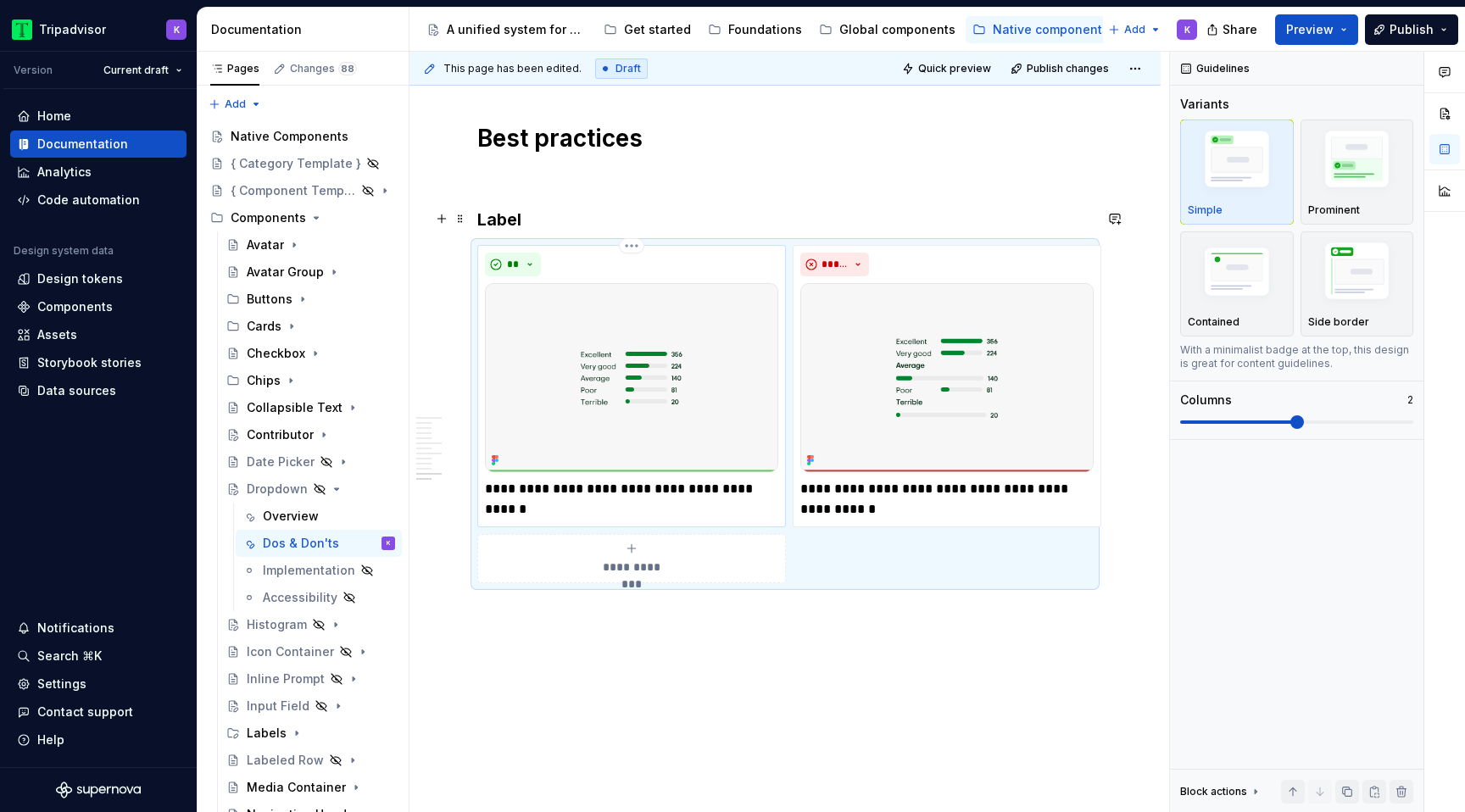
click at [621, 479] on p "**********" at bounding box center [631, 499] width 293 height 41
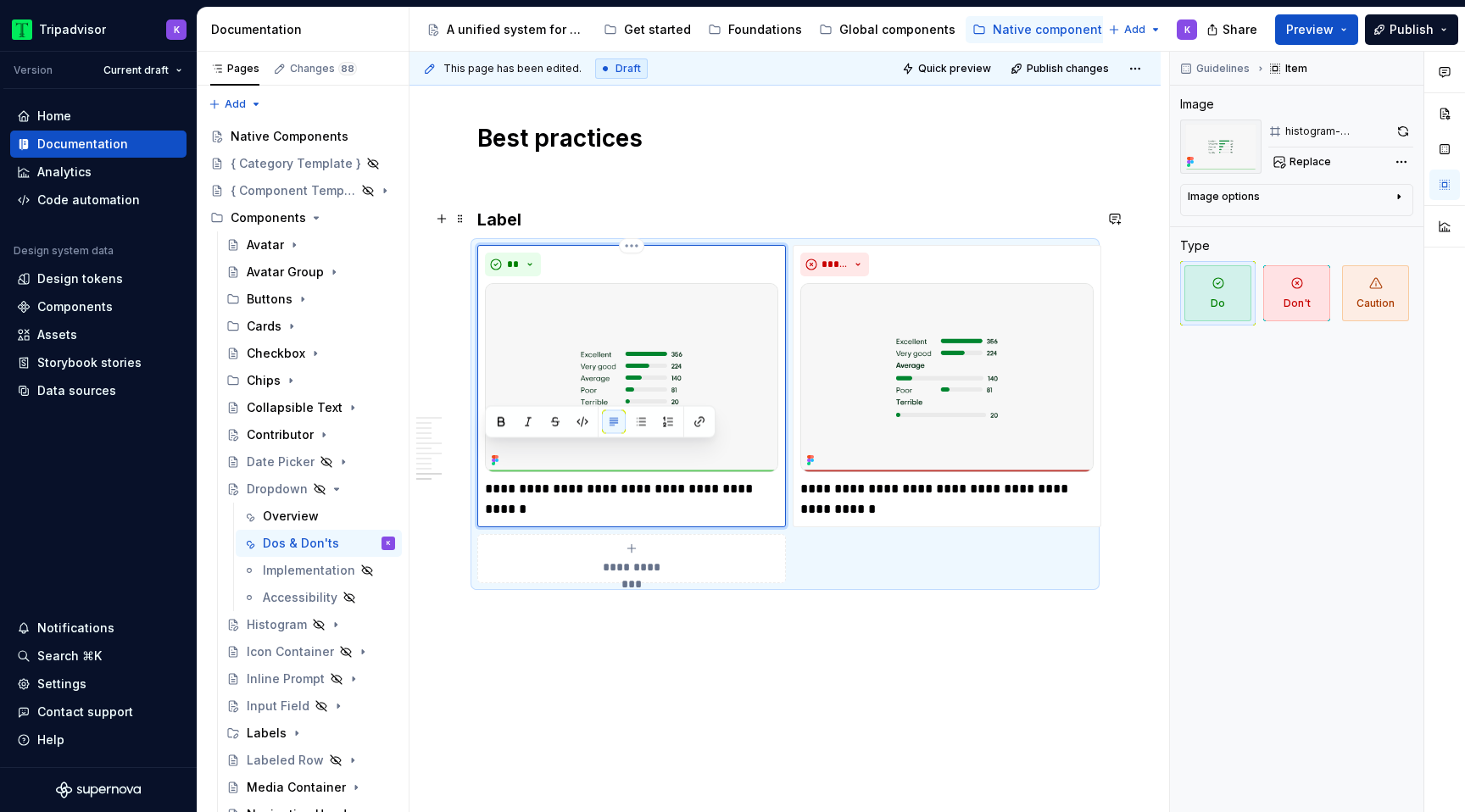
paste div
drag, startPoint x: 554, startPoint y: 455, endPoint x: 581, endPoint y: 454, distance: 27.0
click at [581, 479] on p "**********" at bounding box center [631, 489] width 293 height 20
type textarea "*"
click at [838, 479] on p "**********" at bounding box center [946, 499] width 293 height 41
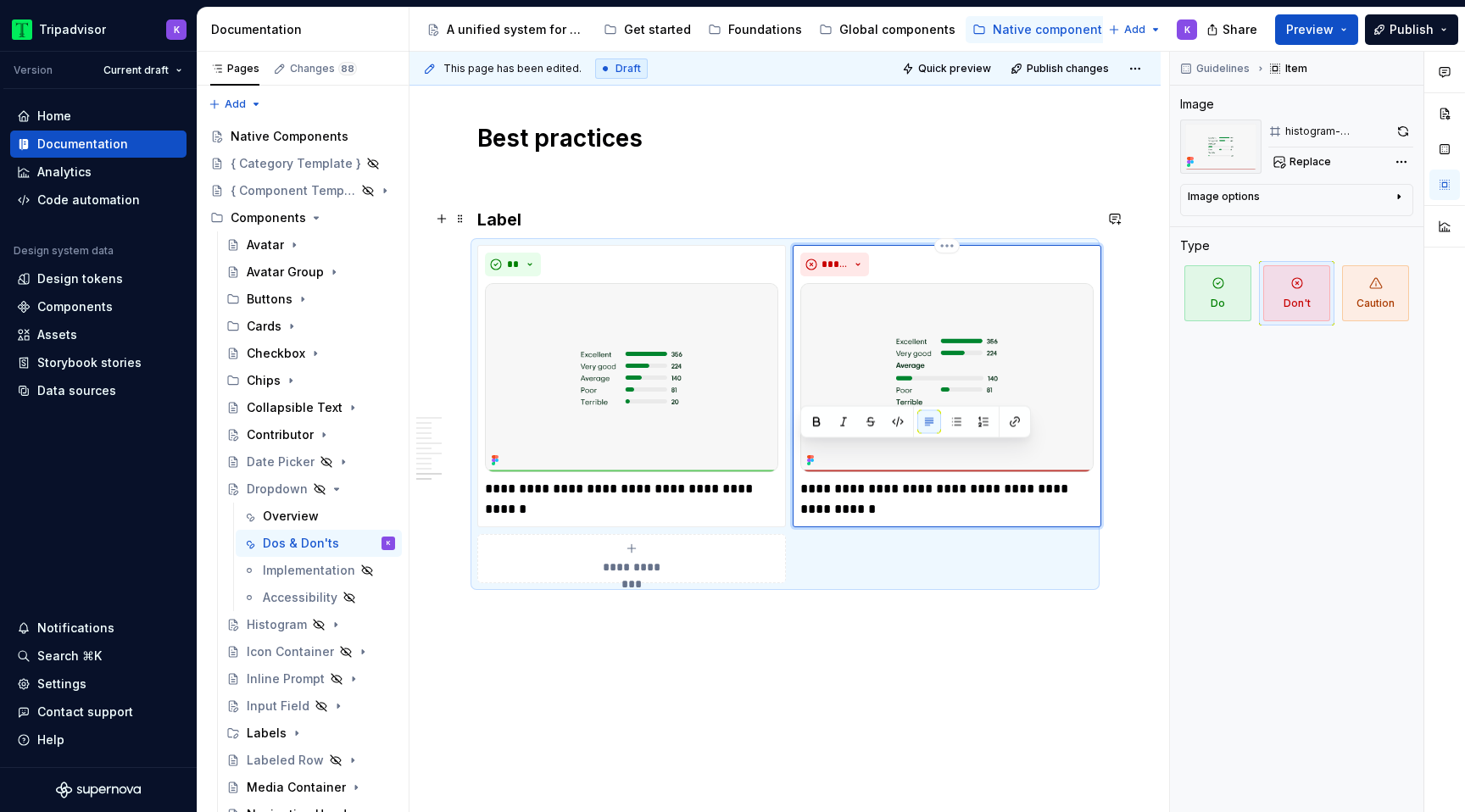
paste div
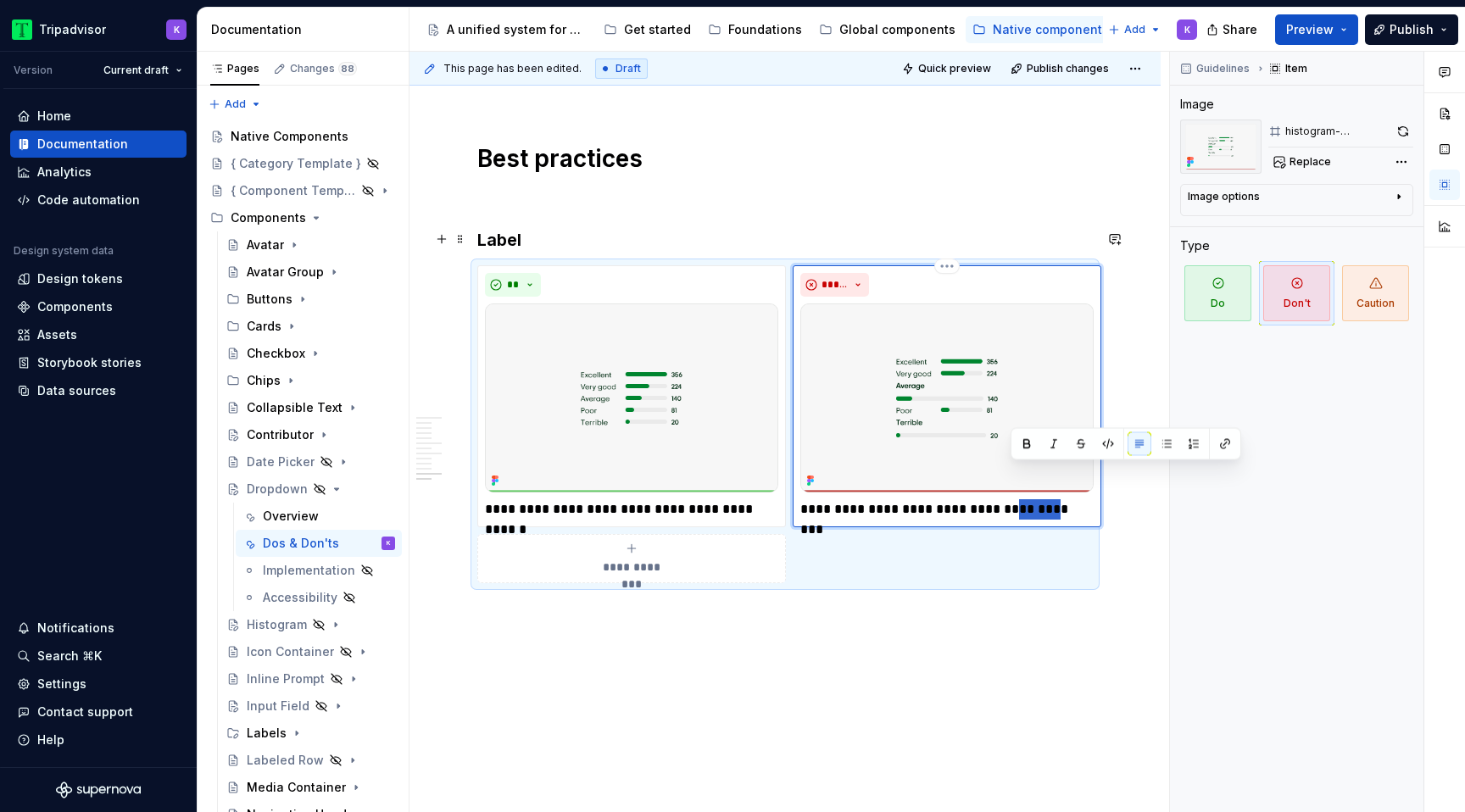
drag, startPoint x: 1010, startPoint y: 475, endPoint x: 1041, endPoint y: 475, distance: 31.0
click at [1041, 499] on p "**********" at bounding box center [946, 509] width 293 height 20
type textarea "*"
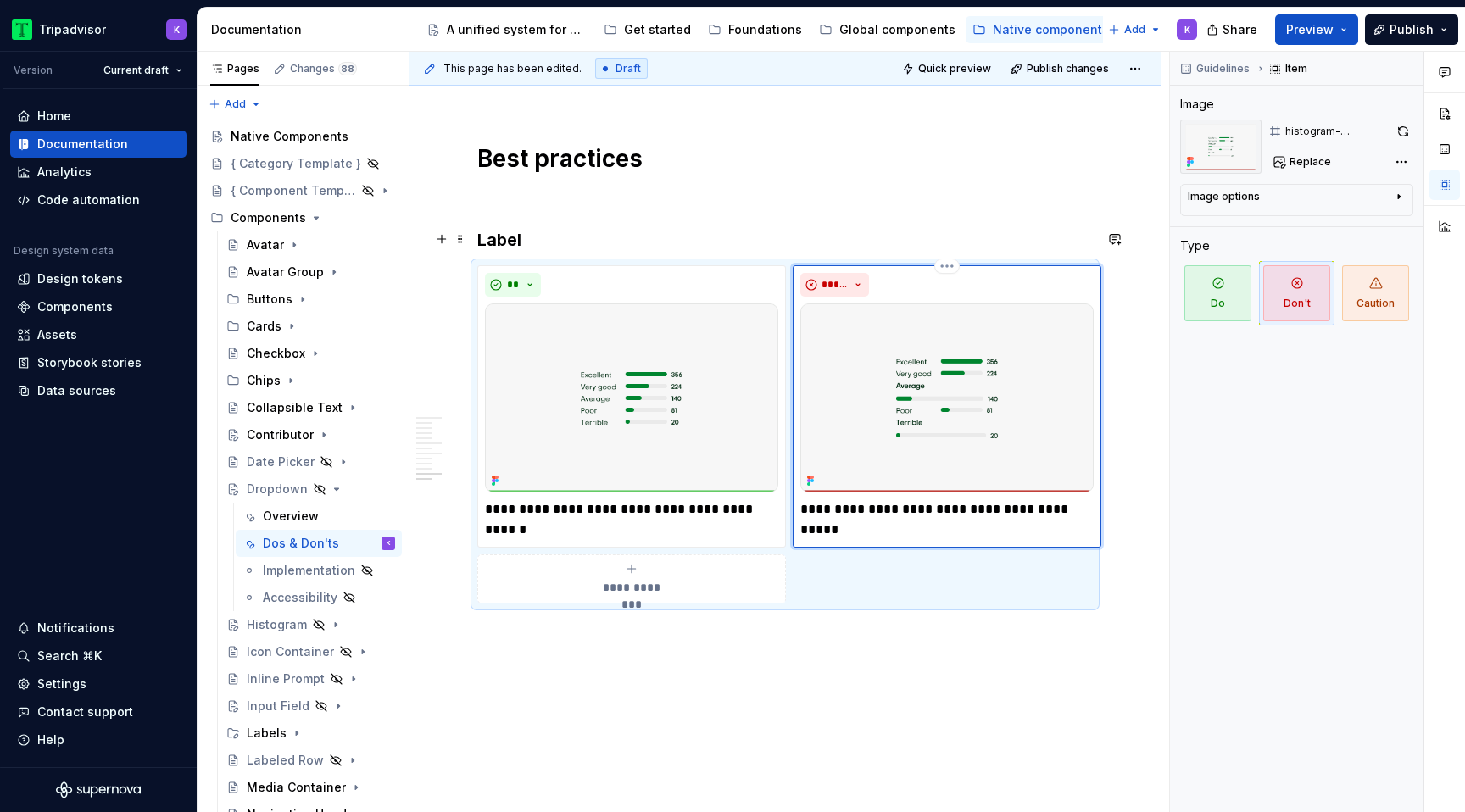
scroll to position [2817, 0]
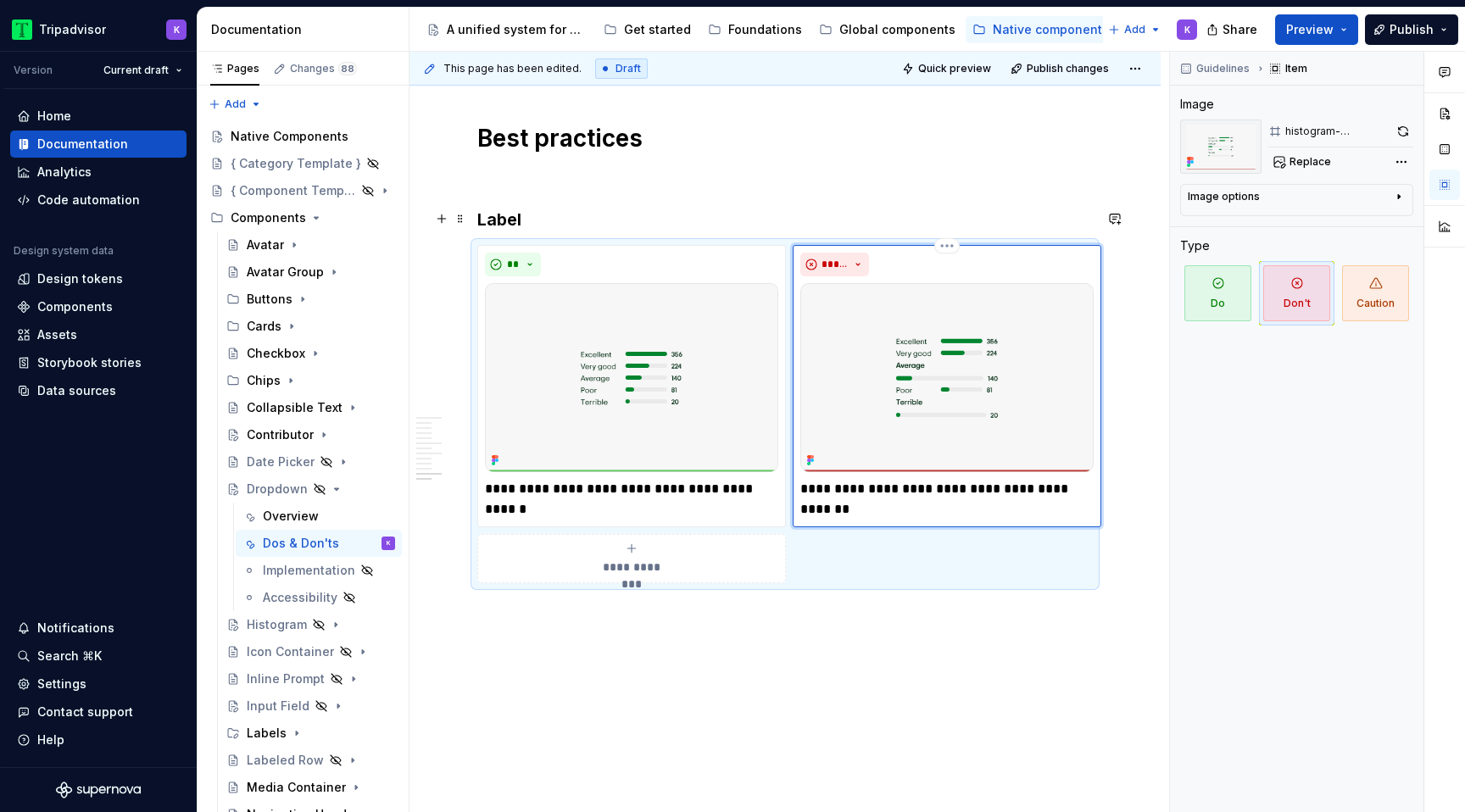
click at [1002, 480] on p "**********" at bounding box center [946, 499] width 293 height 41
click at [657, 363] on img at bounding box center [631, 378] width 293 height 189
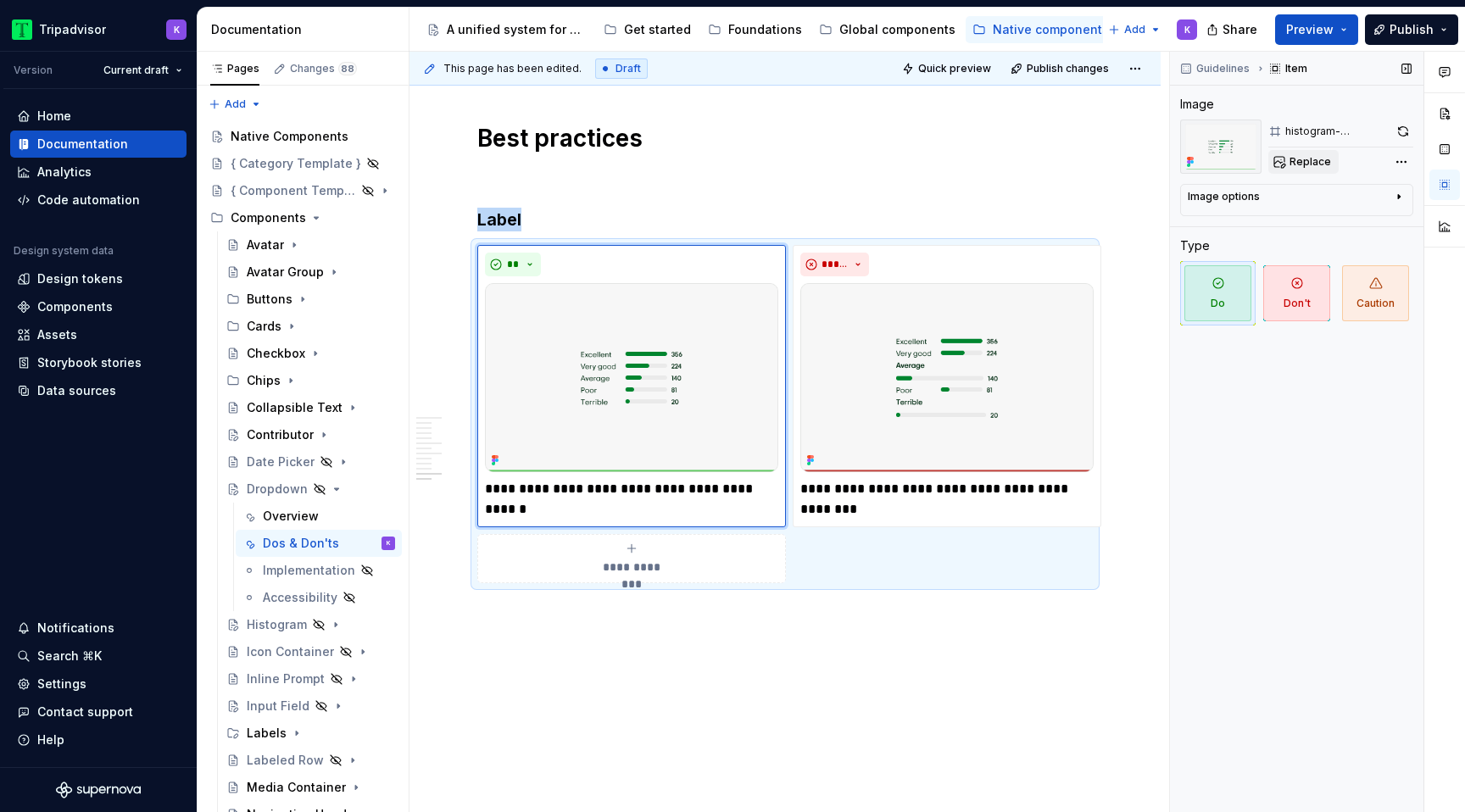
click at [1297, 162] on span "Replace" at bounding box center [1309, 162] width 42 height 14
type textarea "*"
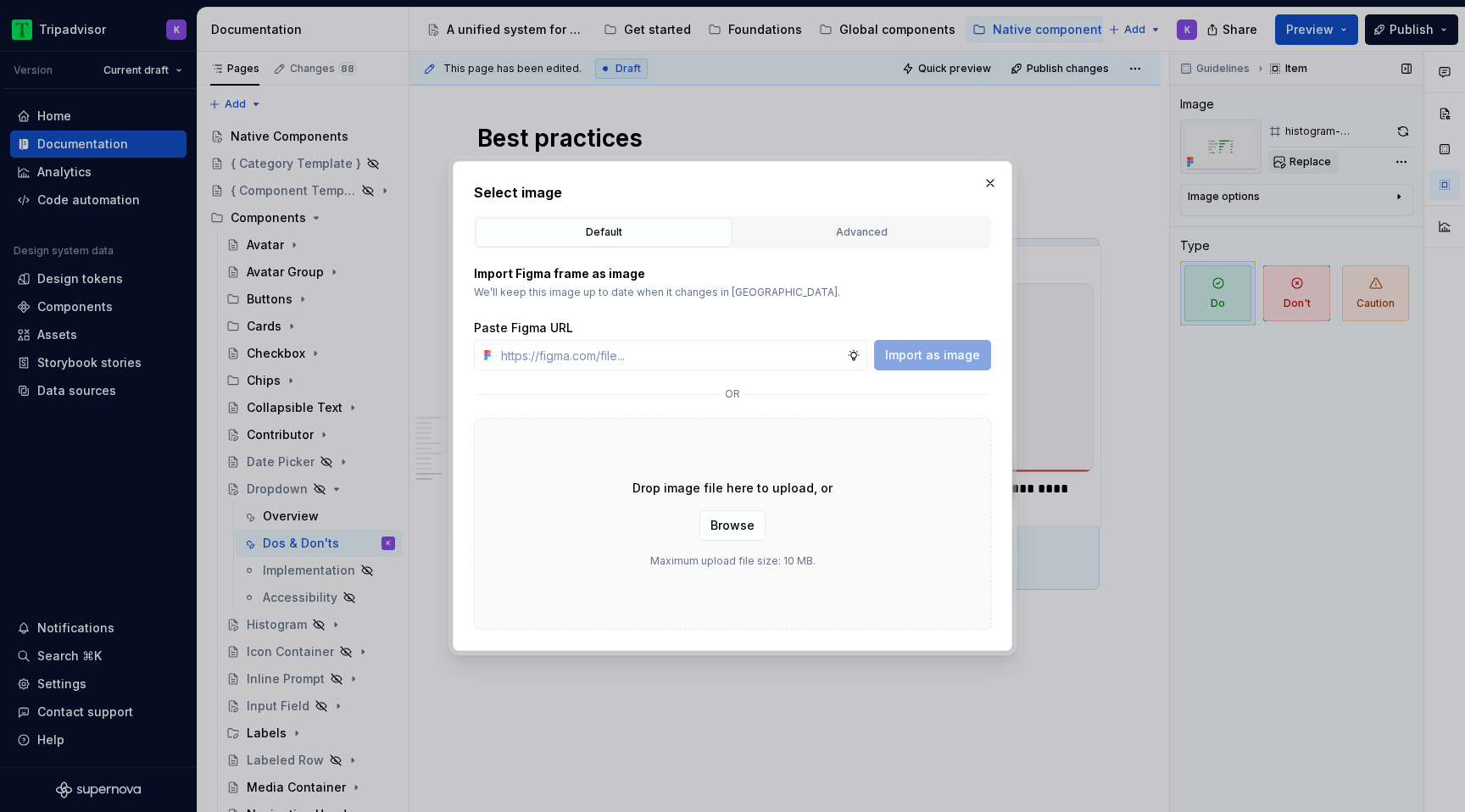
type input "[URL][DOMAIN_NAME]"
type textarea "*"
type input "[URL][DOMAIN_NAME]"
click at [925, 365] on button "Import as image" at bounding box center [933, 355] width 117 height 31
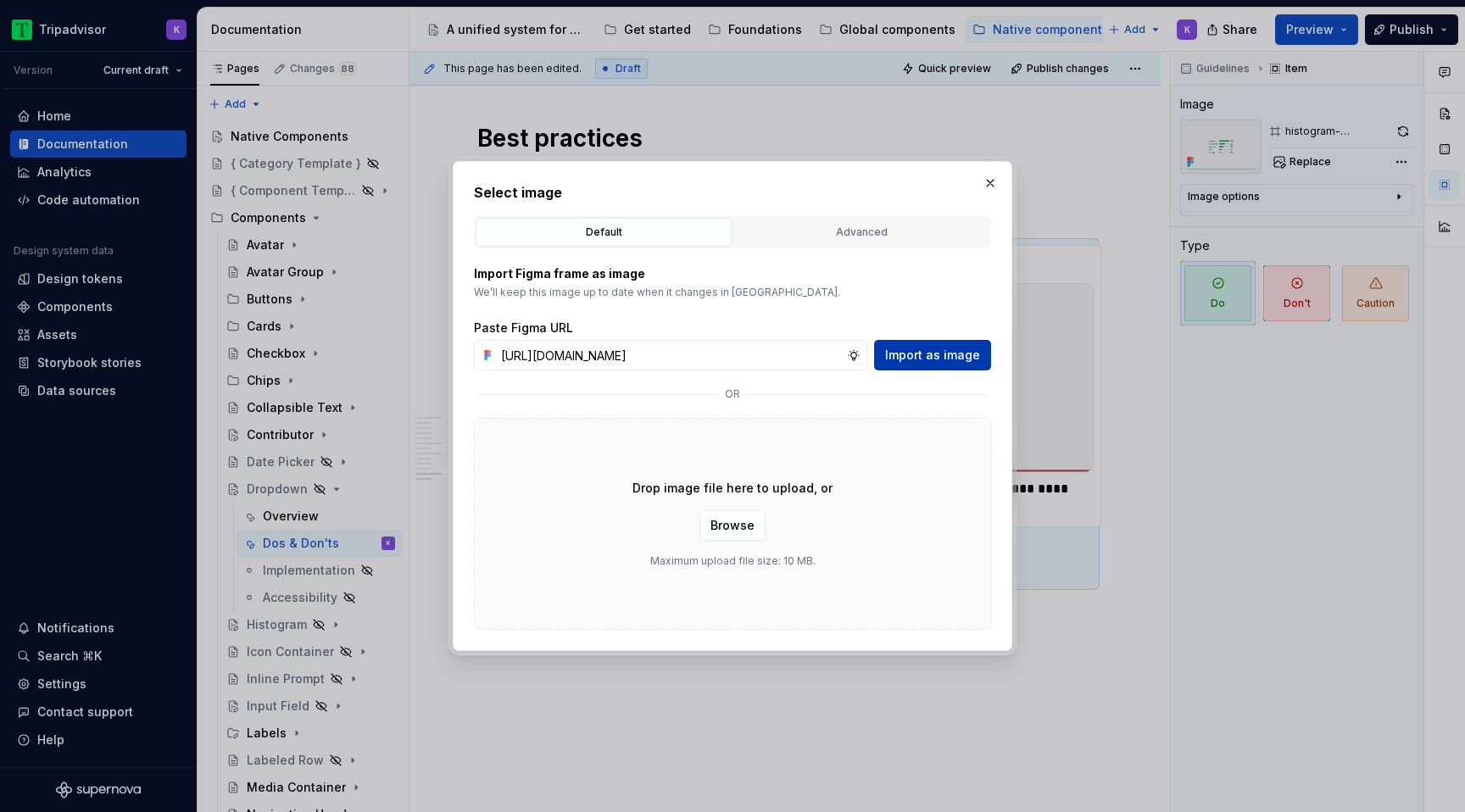
scroll to position [0, 0]
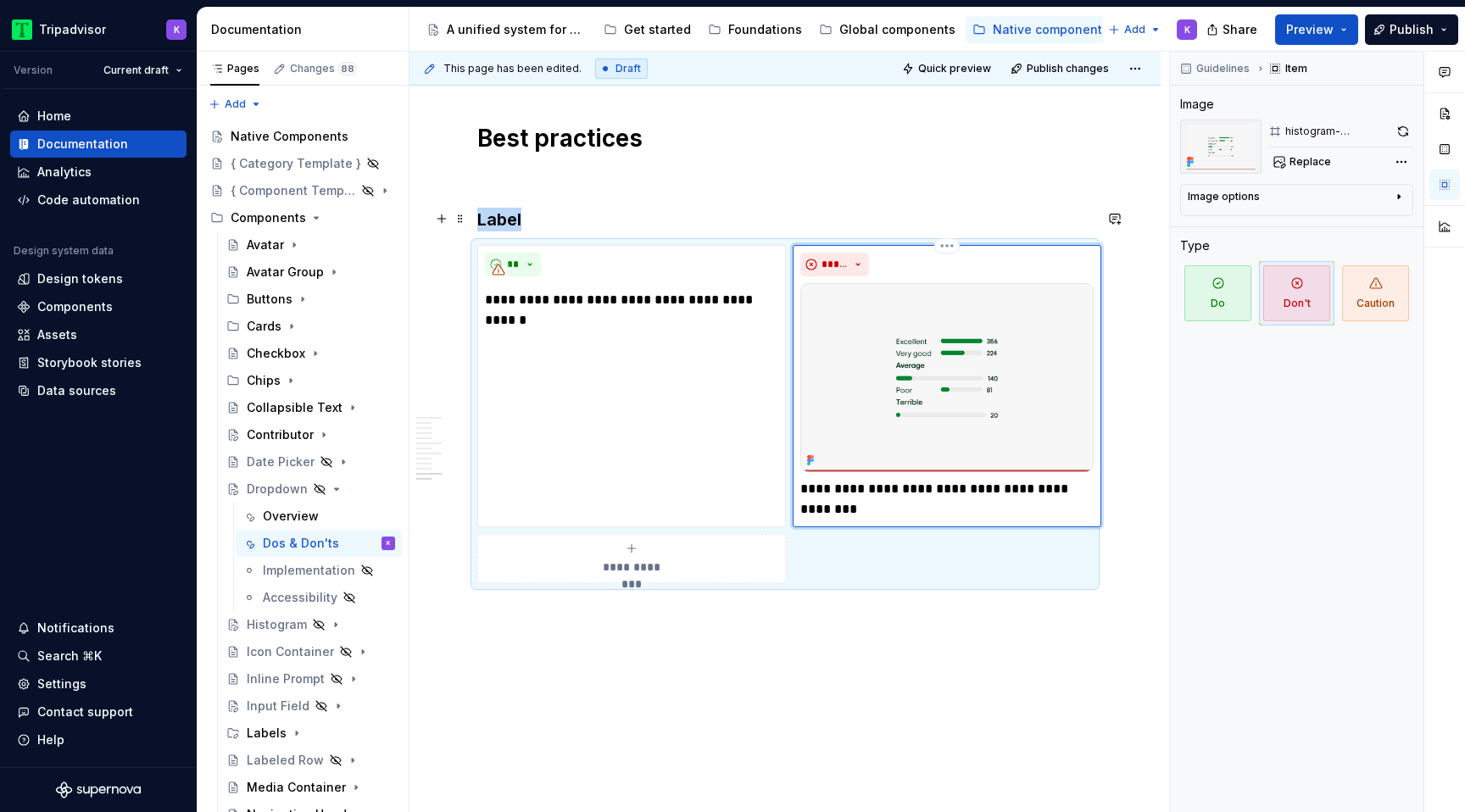
click at [896, 331] on img at bounding box center [946, 378] width 293 height 189
click at [1297, 168] on span "Replace" at bounding box center [1309, 162] width 42 height 14
type textarea "*"
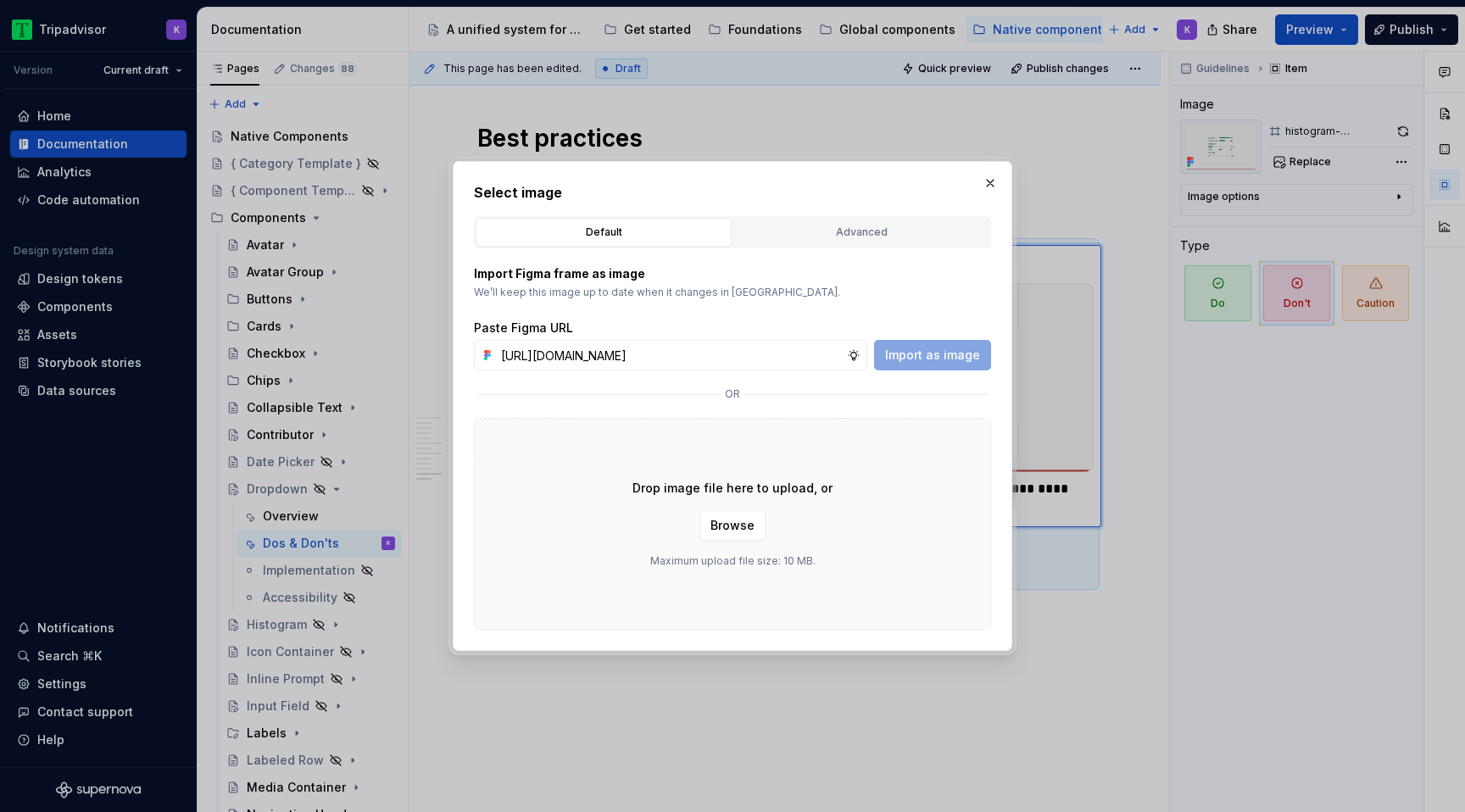
scroll to position [0, 429]
type input "[URL][DOMAIN_NAME]"
click at [953, 352] on span "Import as image" at bounding box center [933, 355] width 95 height 17
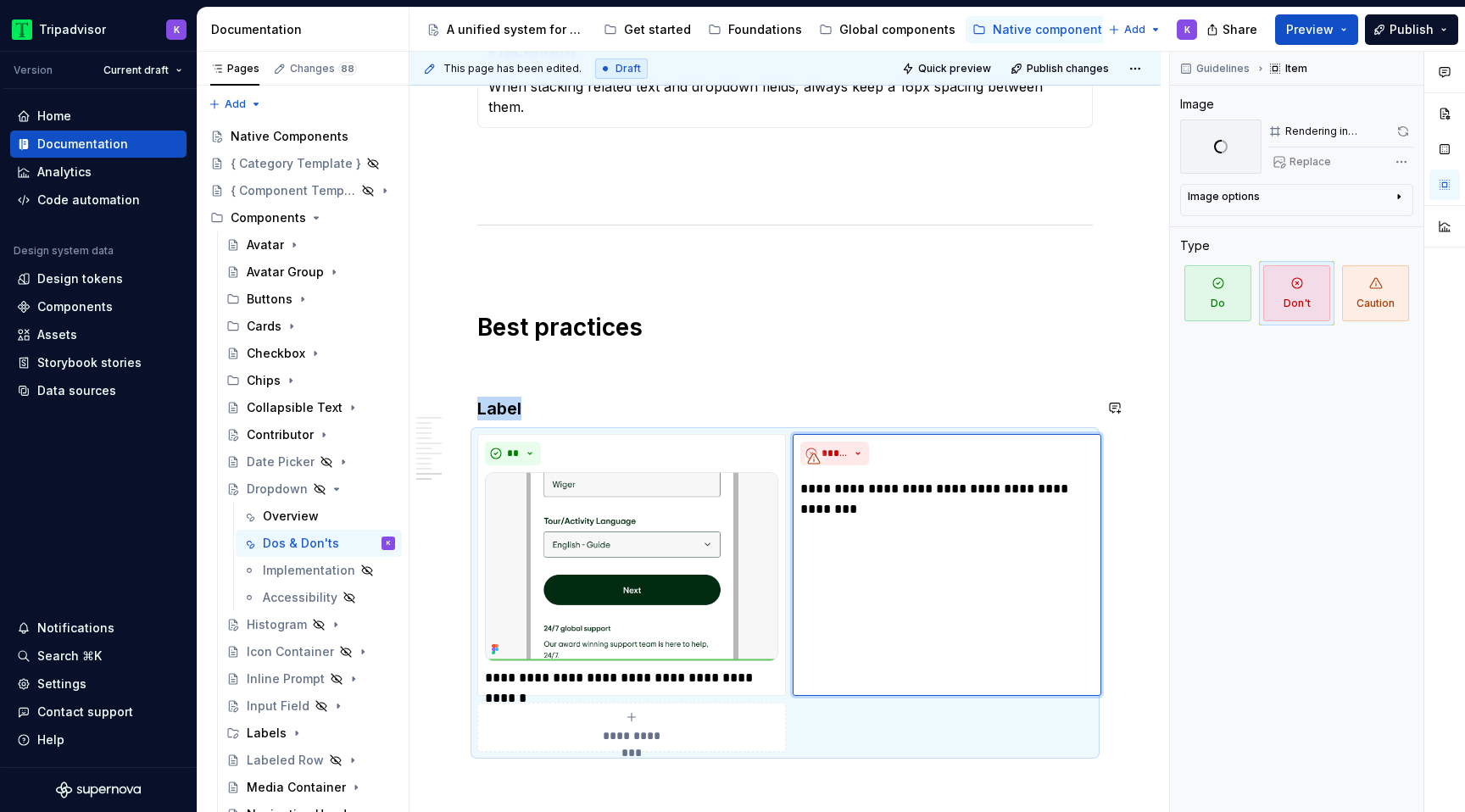
scroll to position [2695, 0]
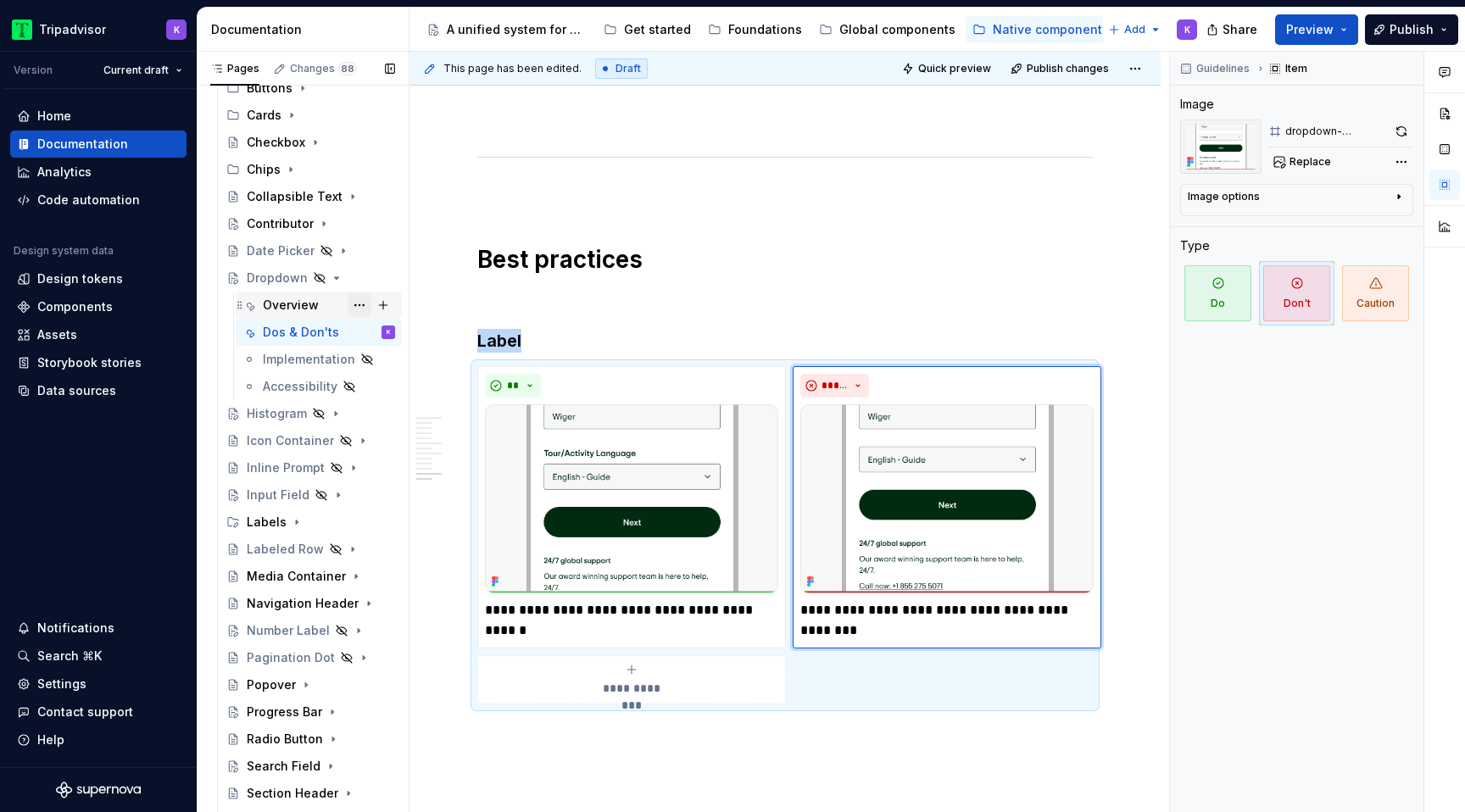
scroll to position [527, 0]
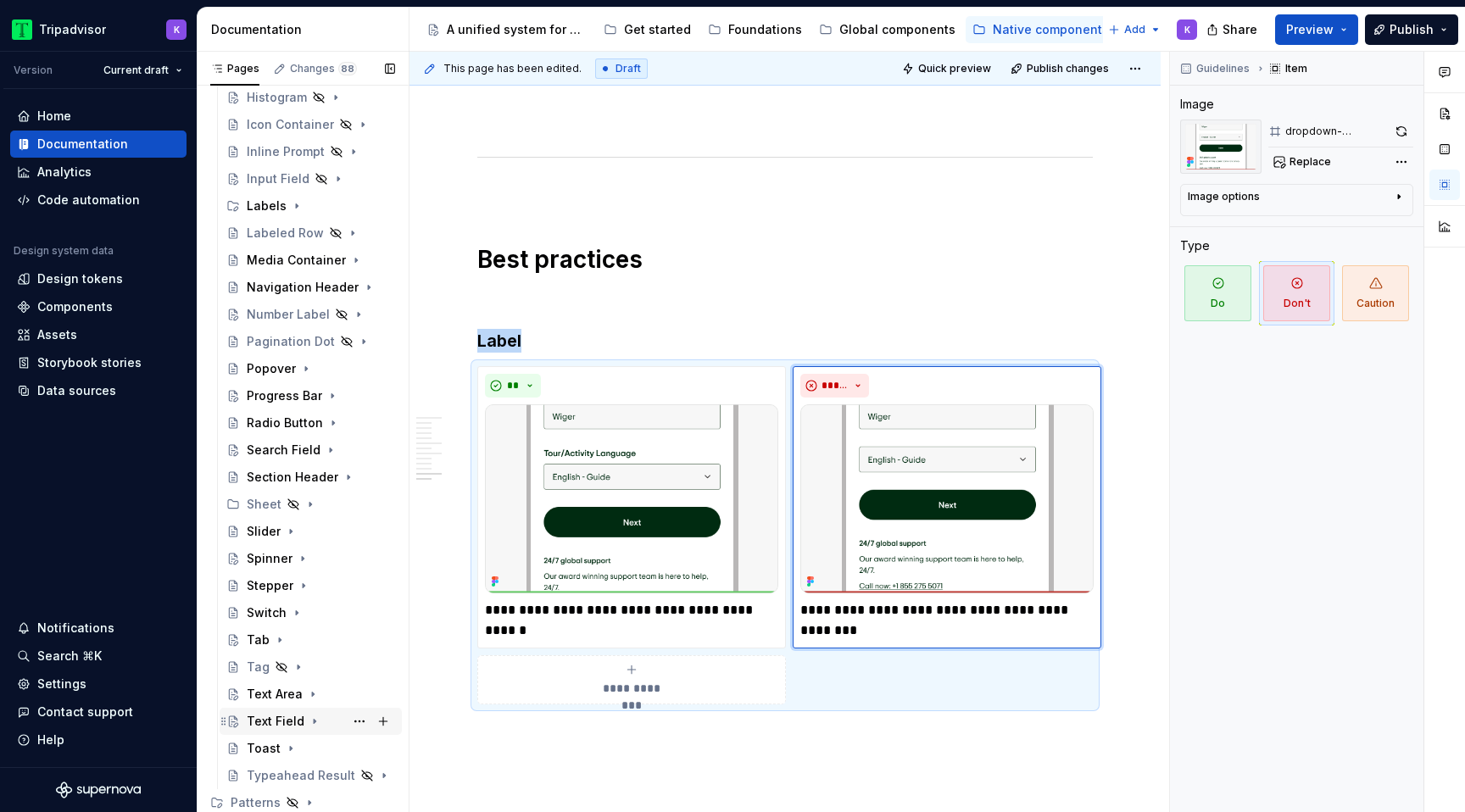
click at [304, 718] on div "Text Field" at bounding box center [321, 721] width 148 height 24
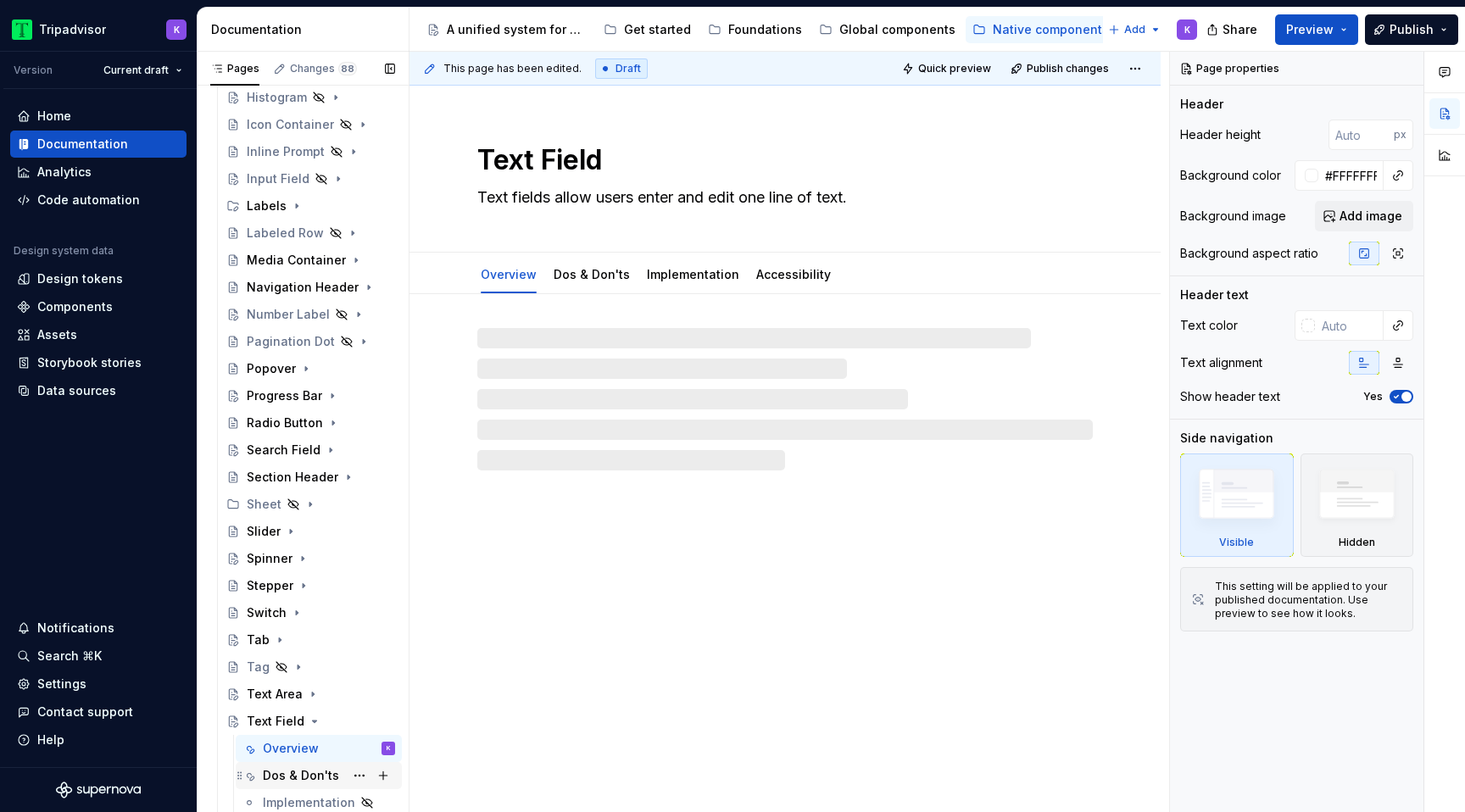
click at [314, 775] on div "Dos & Don'ts" at bounding box center [301, 775] width 77 height 17
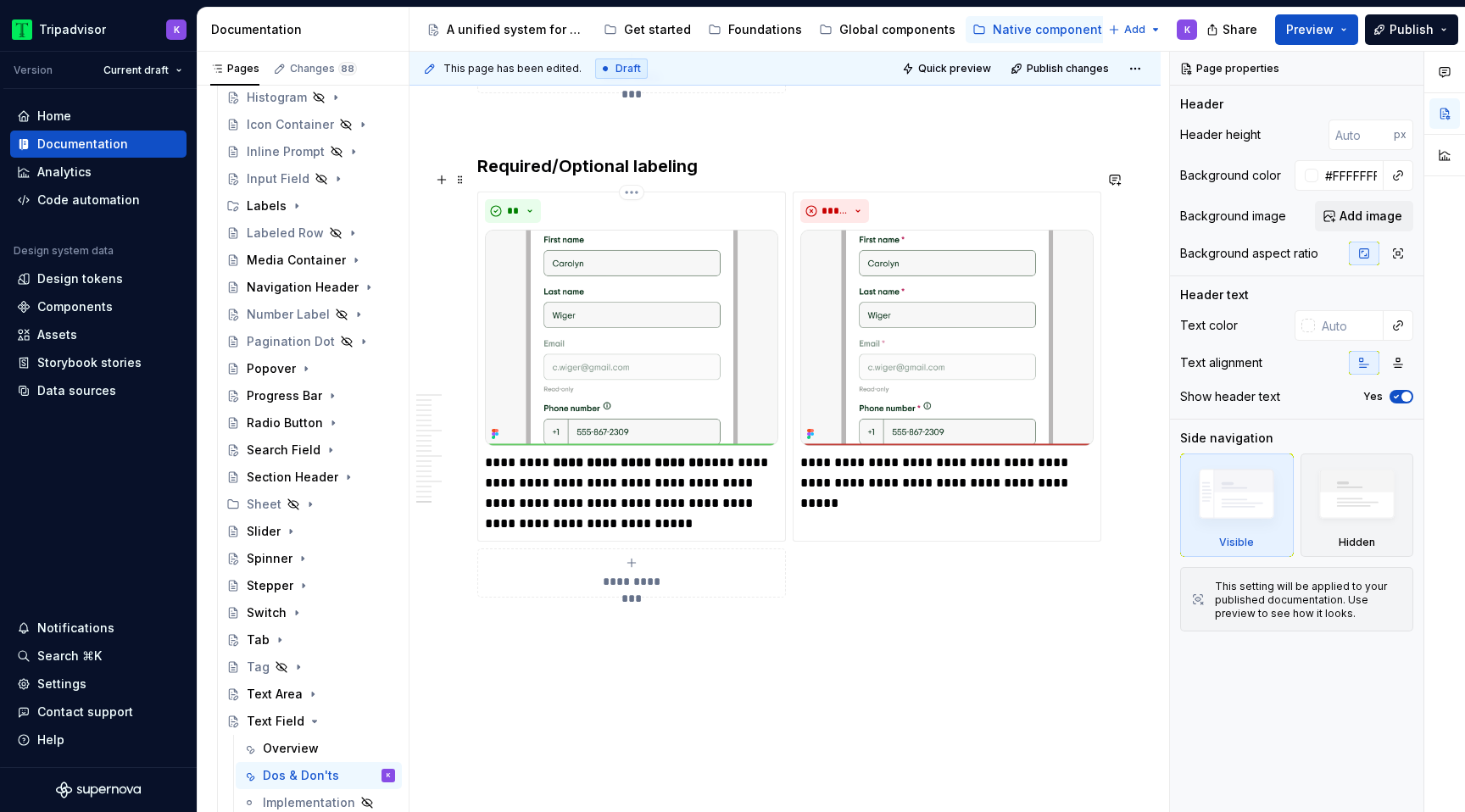
scroll to position [5169, 0]
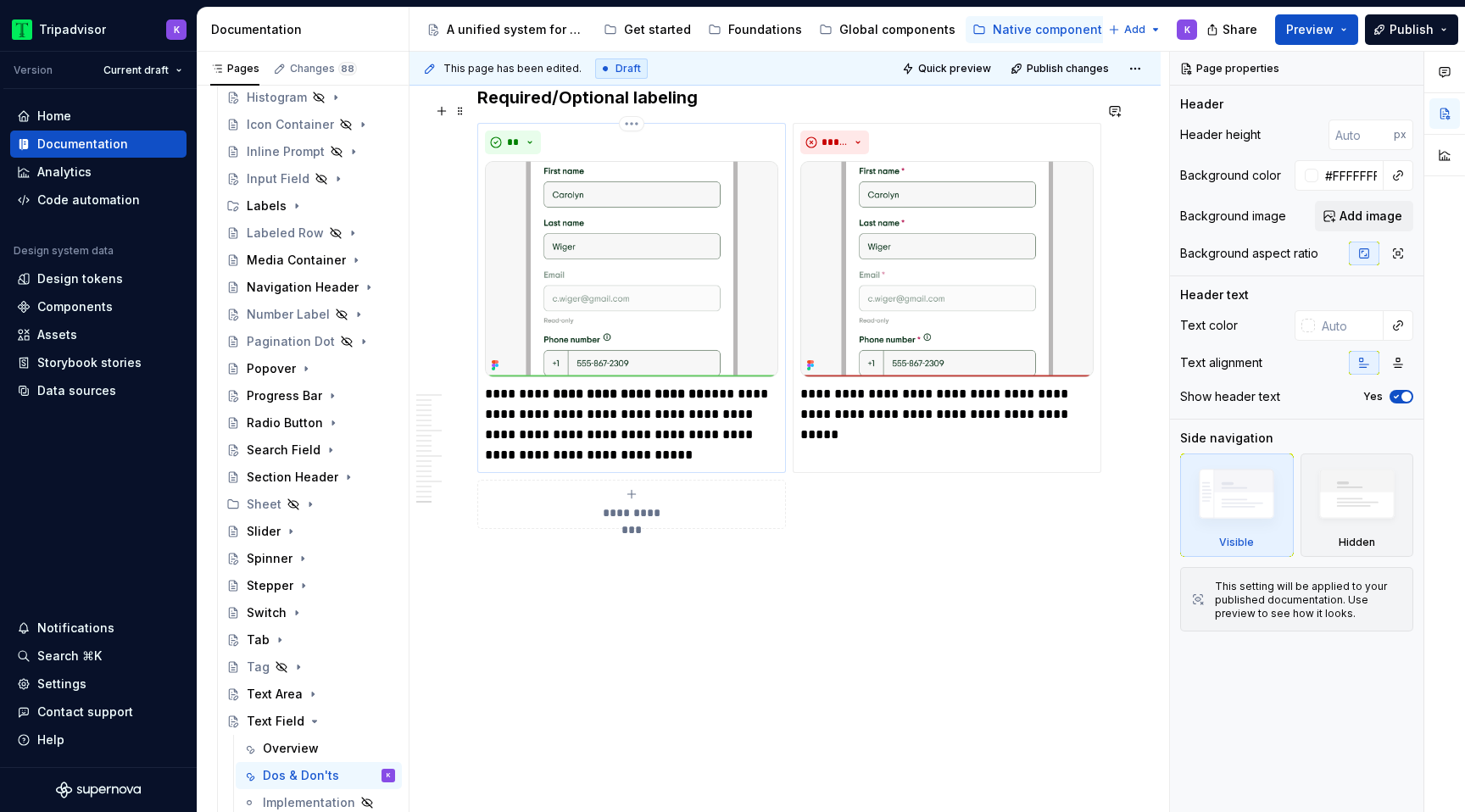
drag, startPoint x: 556, startPoint y: 370, endPoint x: 672, endPoint y: 370, distance: 116.0
click at [672, 388] on strong "**********" at bounding box center [626, 394] width 154 height 13
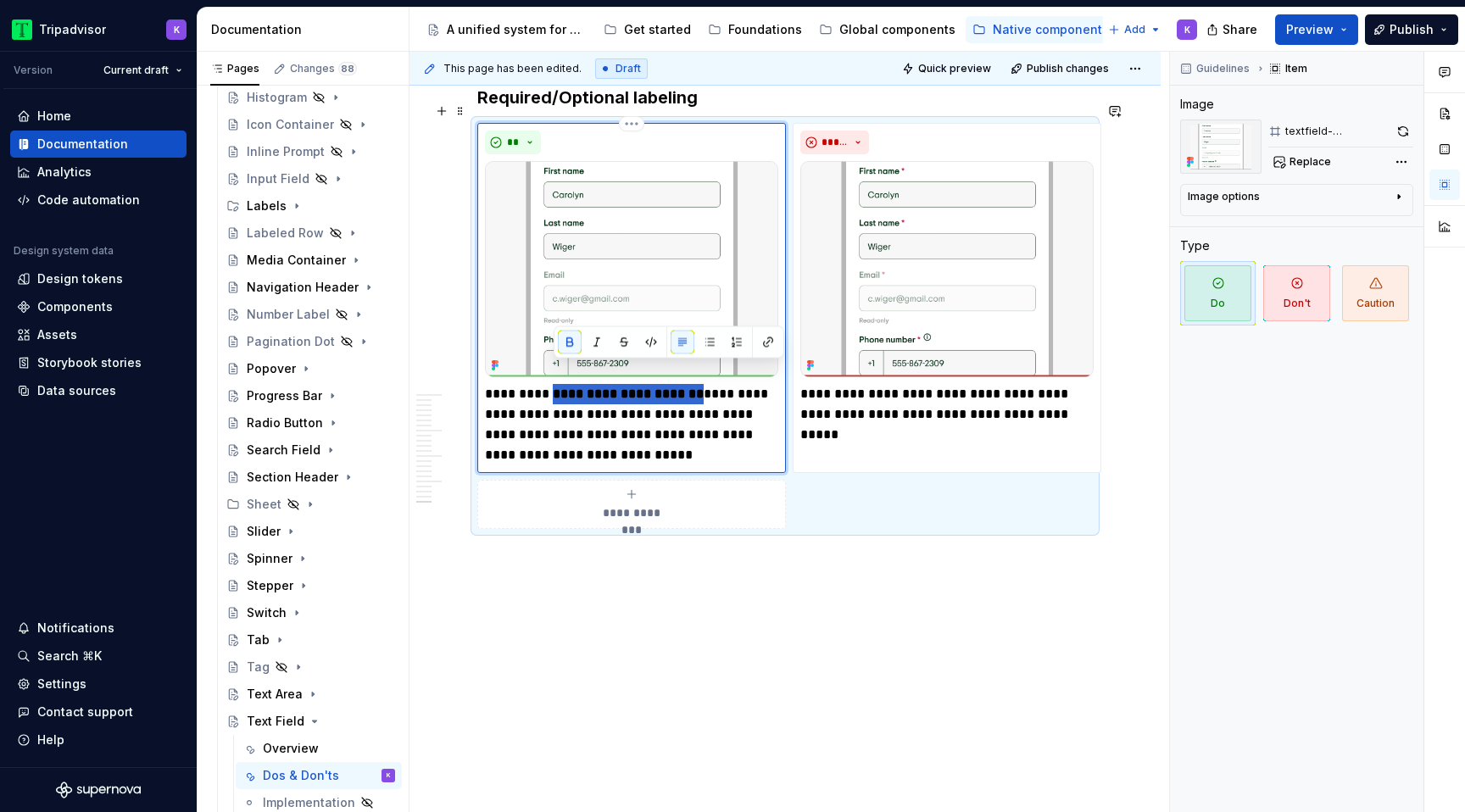
drag, startPoint x: 553, startPoint y: 374, endPoint x: 707, endPoint y: 376, distance: 154.0
click at [707, 384] on p "**********" at bounding box center [631, 425] width 293 height 82
click at [570, 334] on button "button" at bounding box center [570, 343] width 24 height 24
drag, startPoint x: 713, startPoint y: 372, endPoint x: 687, endPoint y: 372, distance: 26.0
click at [713, 384] on p "**********" at bounding box center [631, 425] width 293 height 82
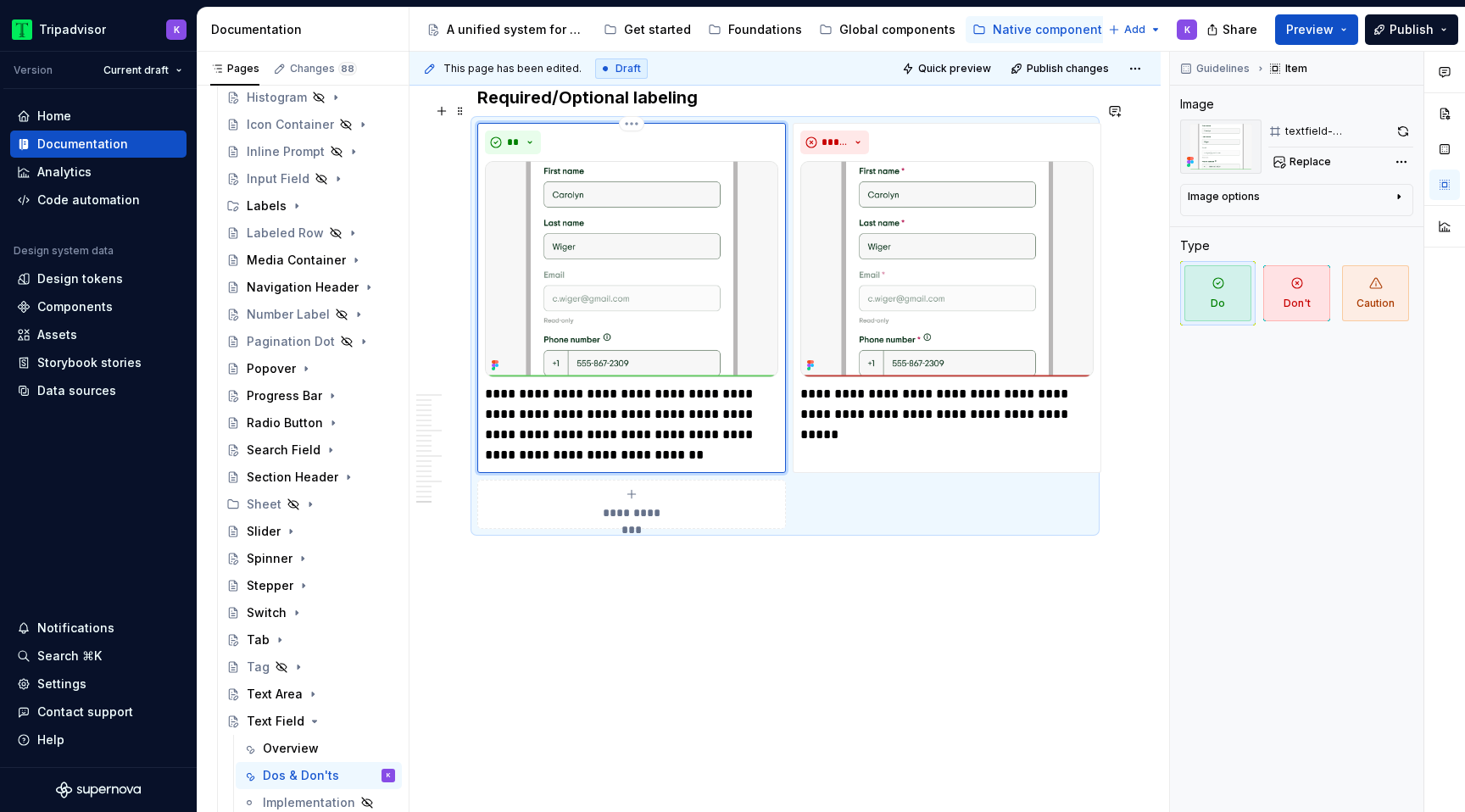
click at [527, 391] on p "**********" at bounding box center [631, 425] width 293 height 82
type textarea "*"
click at [638, 392] on p "**********" at bounding box center [631, 425] width 293 height 82
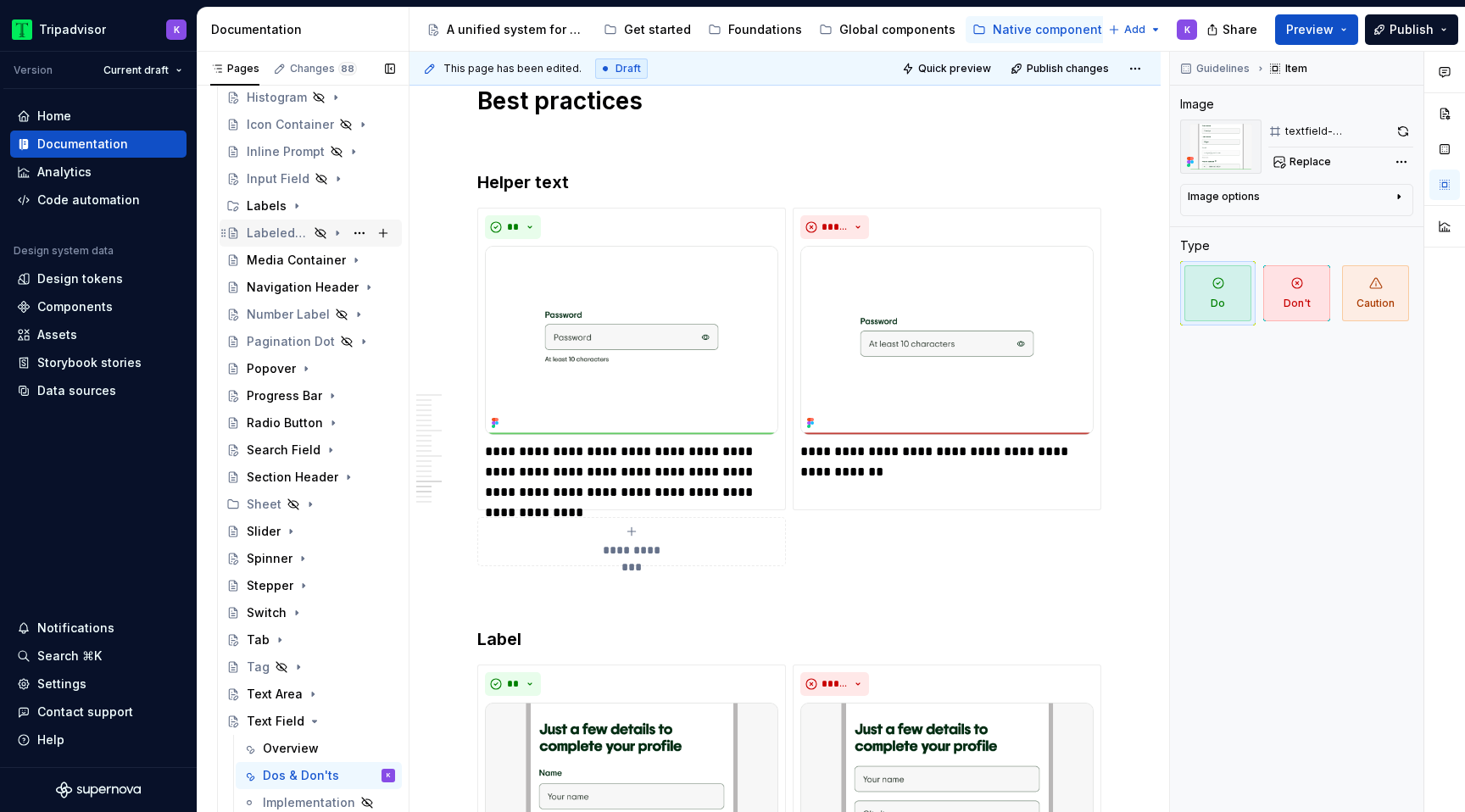
scroll to position [527, 0]
click at [313, 720] on icon "Page tree" at bounding box center [315, 721] width 4 height 2
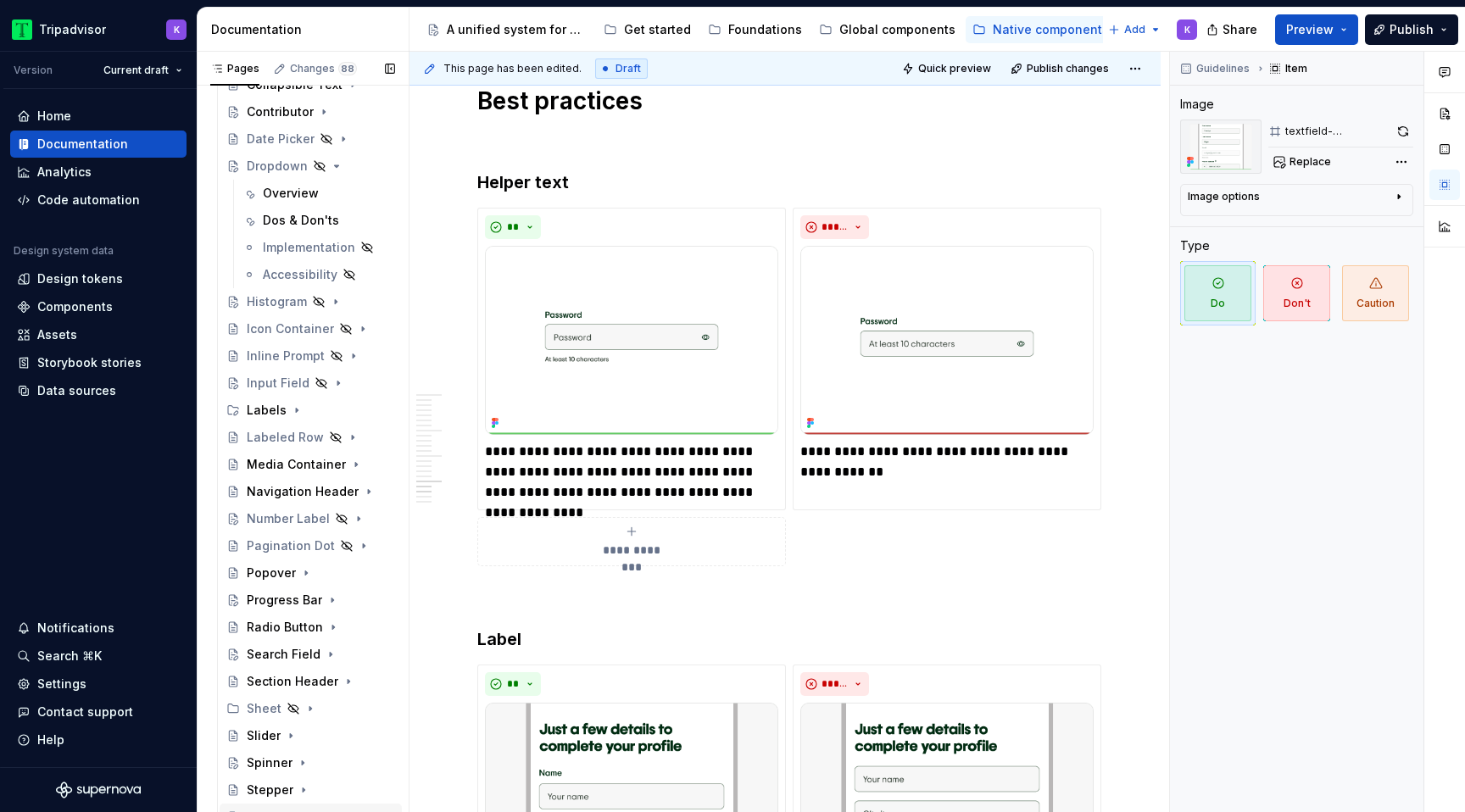
scroll to position [194, 0]
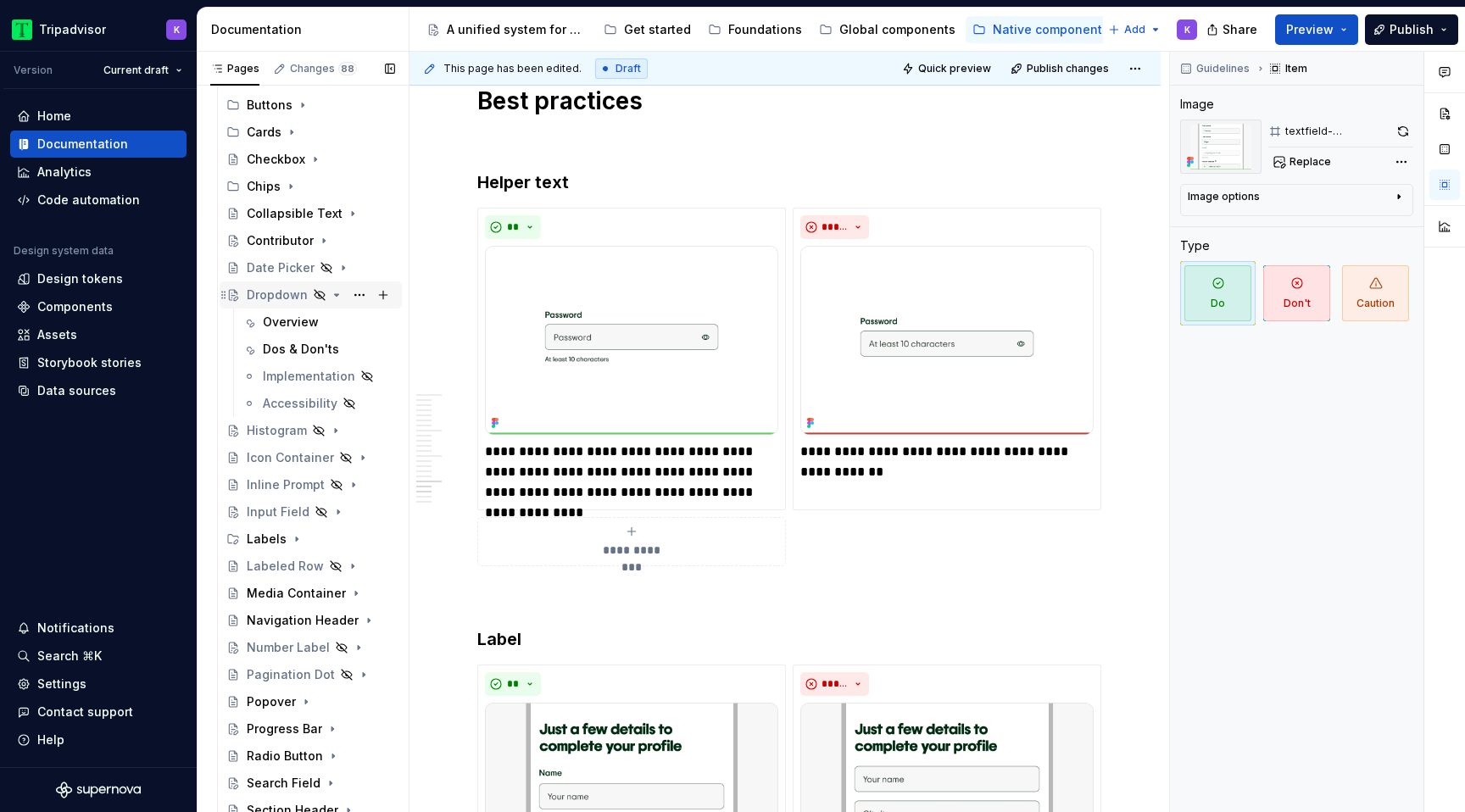
click at [280, 298] on div "Dropdown" at bounding box center [277, 295] width 61 height 17
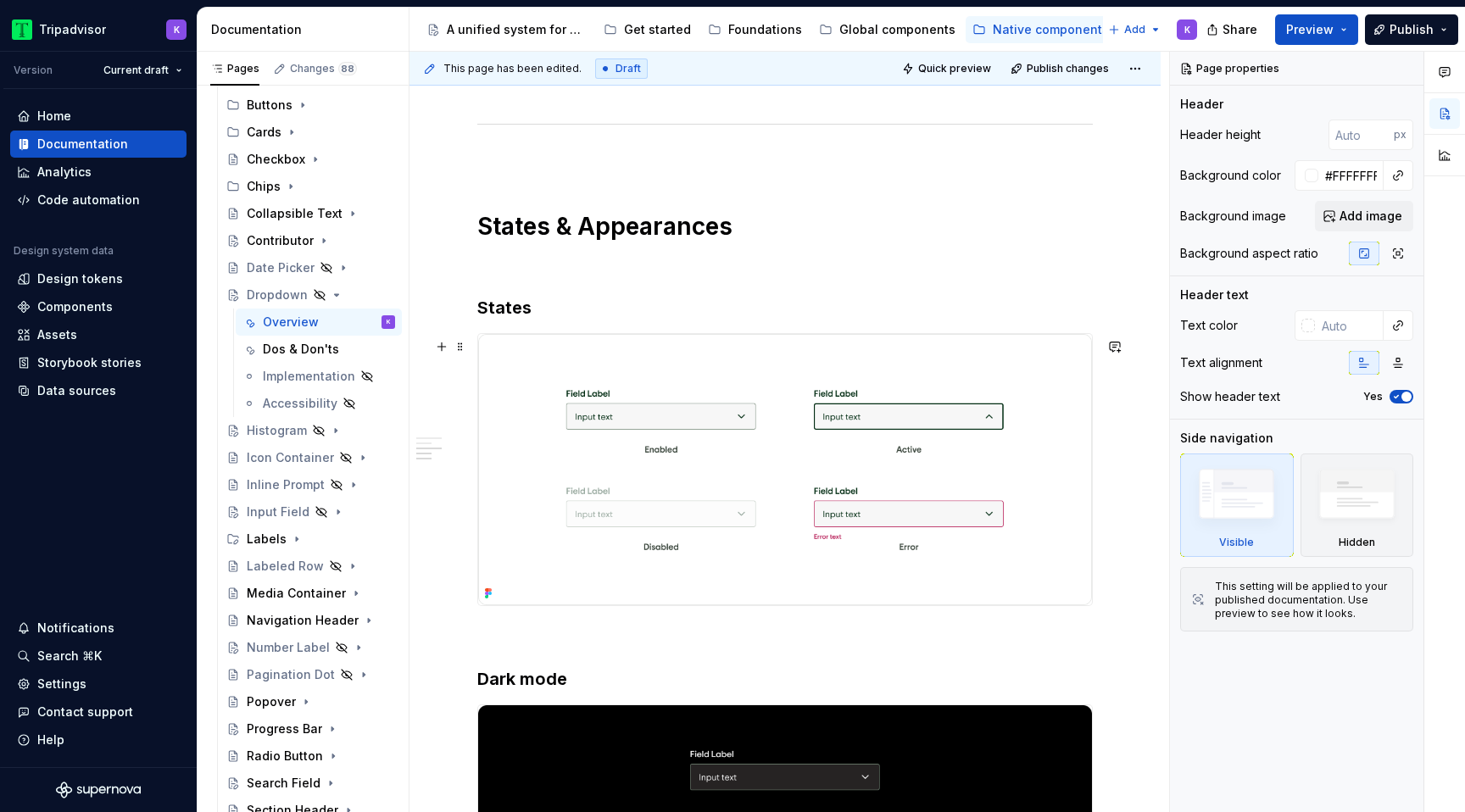
scroll to position [1479, 0]
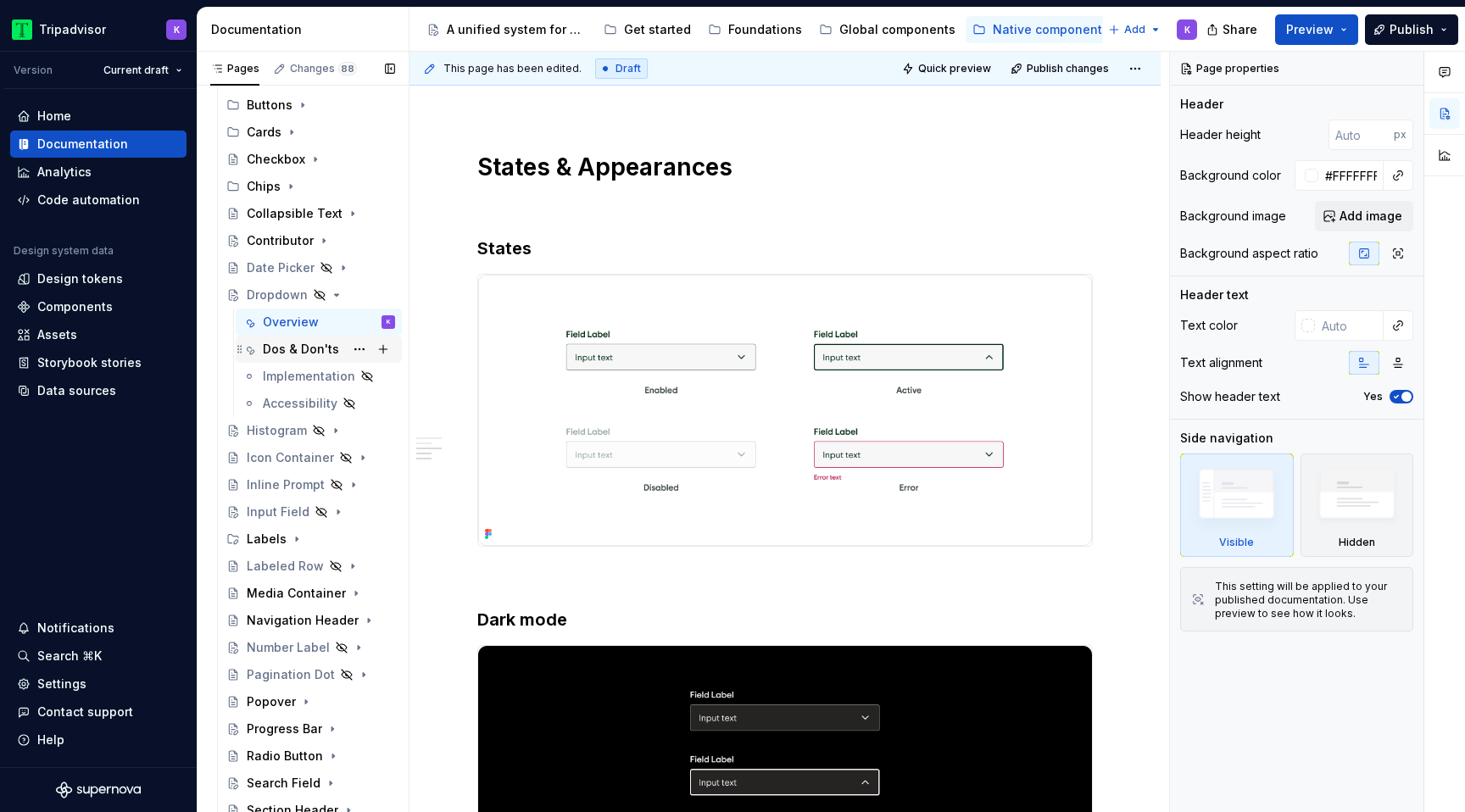
click at [293, 338] on div "Dos & Don'ts" at bounding box center [329, 349] width 133 height 24
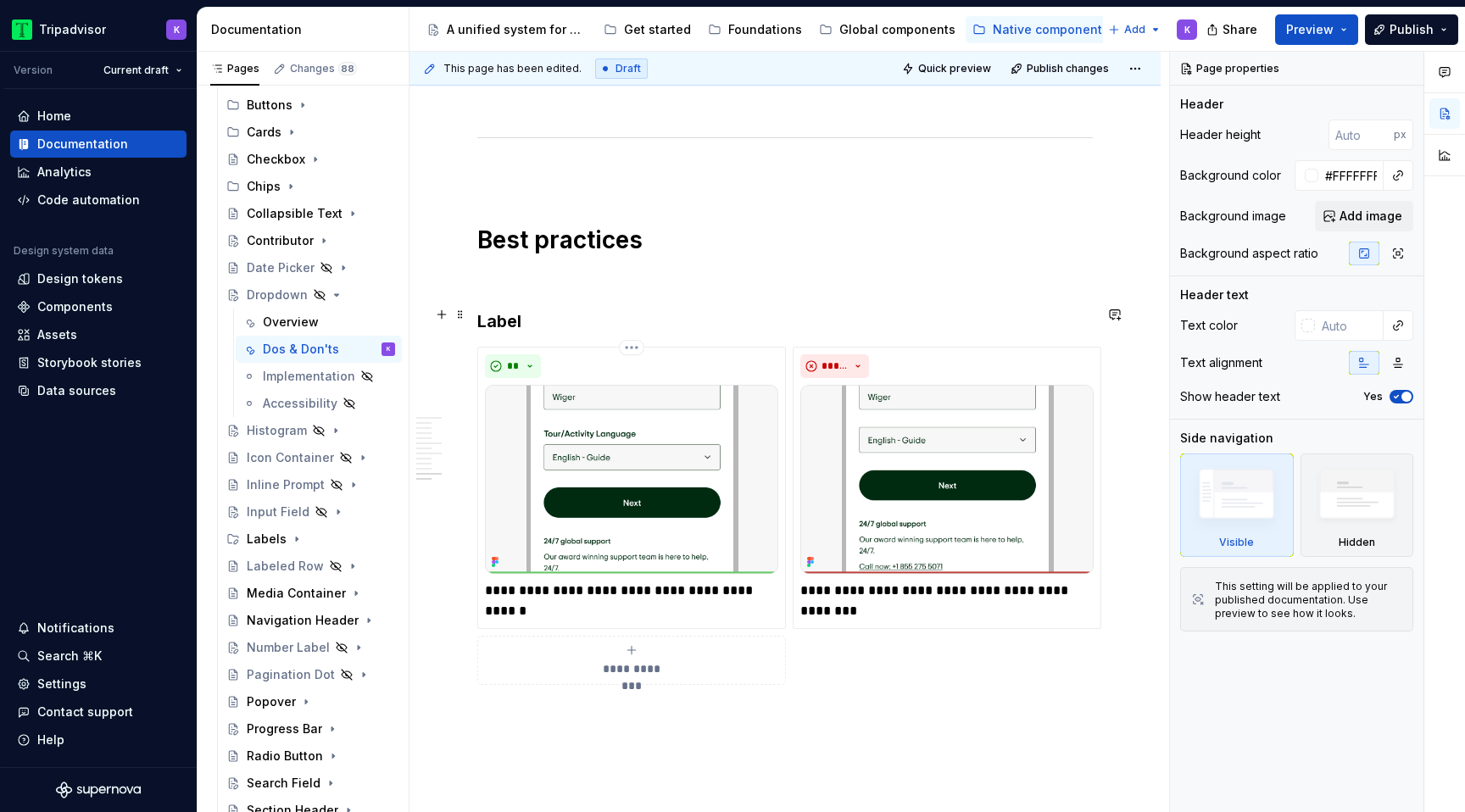
scroll to position [2335, 0]
type textarea "*"
click at [455, 275] on span at bounding box center [460, 279] width 14 height 24
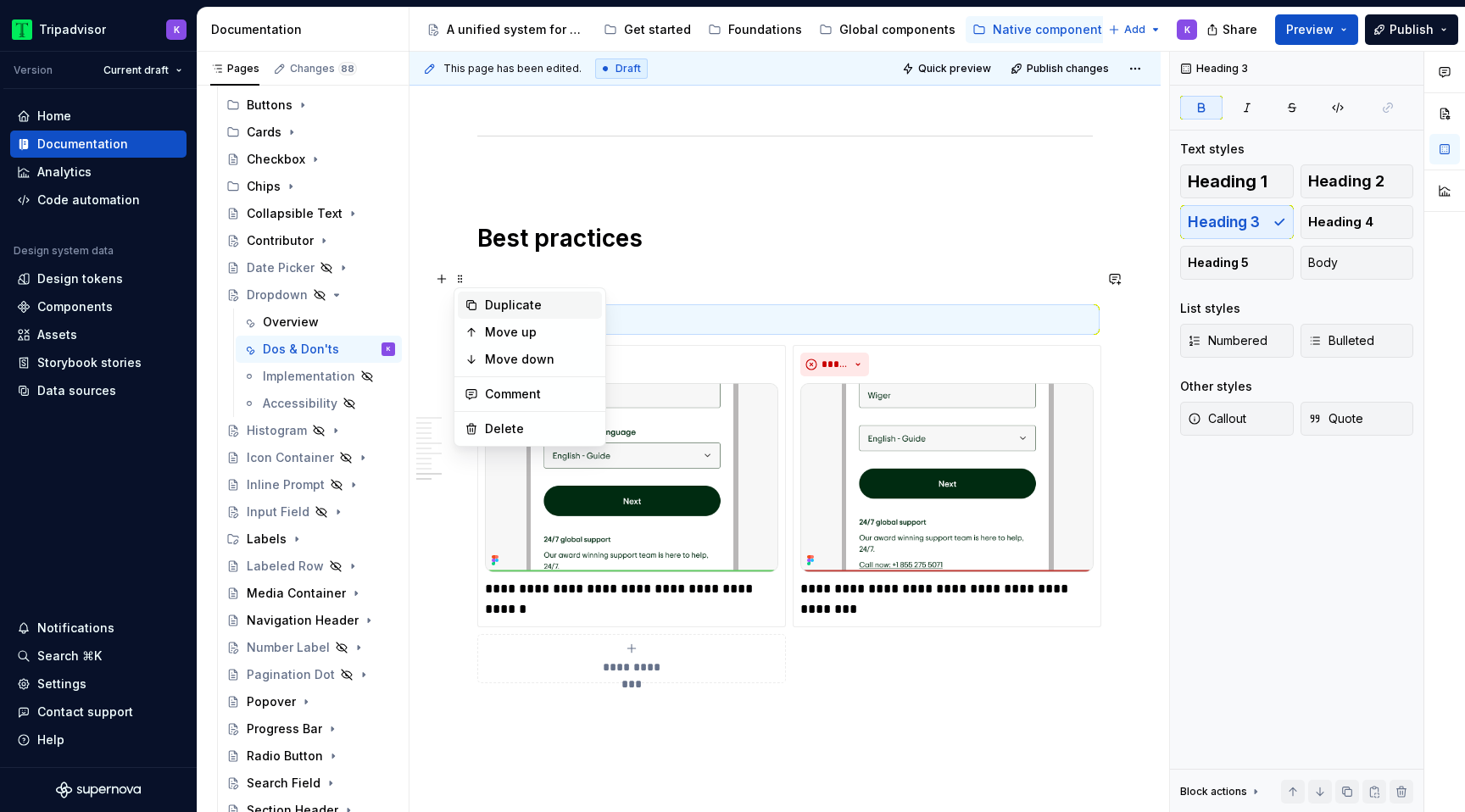
click at [495, 311] on div "Duplicate" at bounding box center [540, 305] width 111 height 17
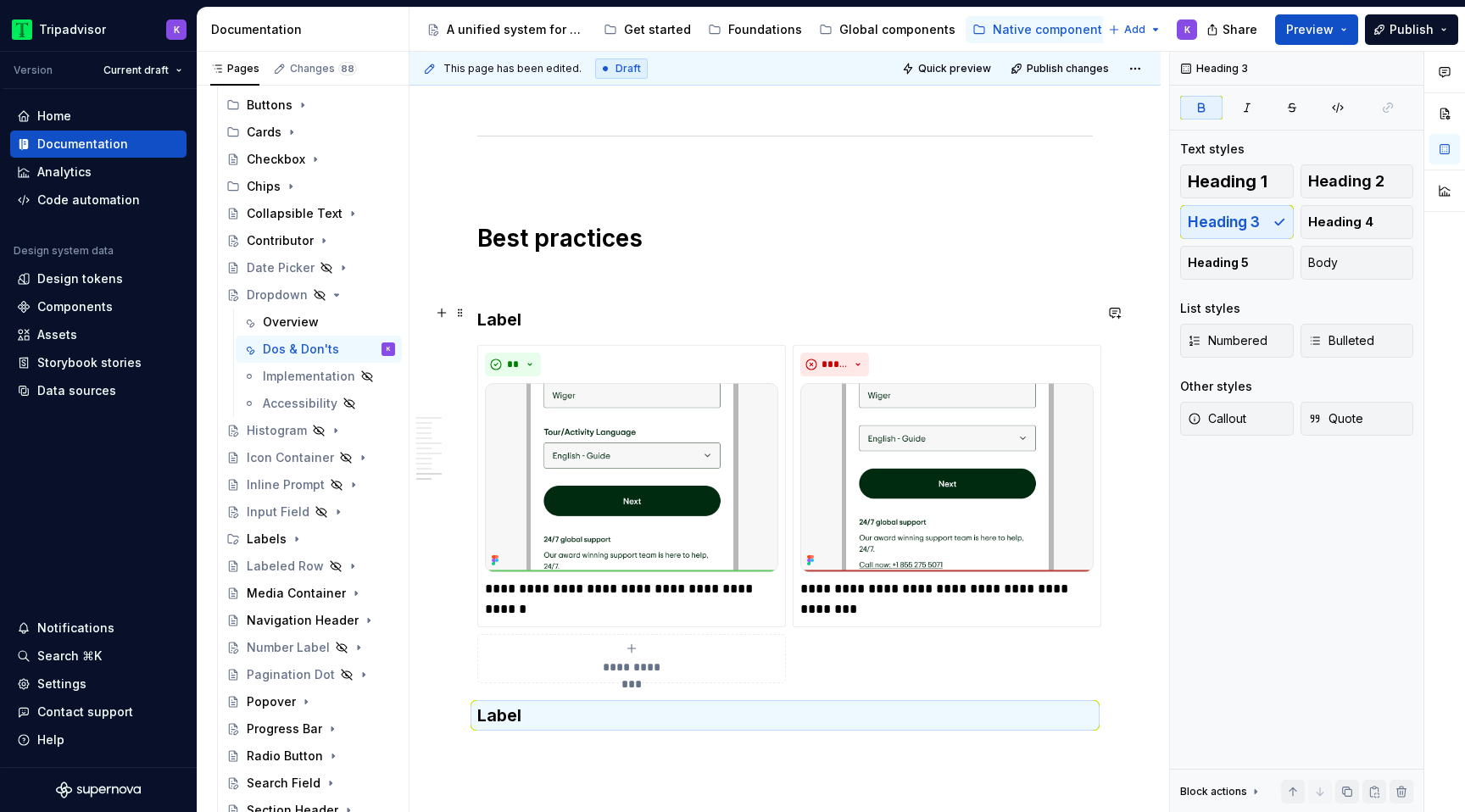
click at [833, 617] on div "**********" at bounding box center [785, 514] width 616 height 338
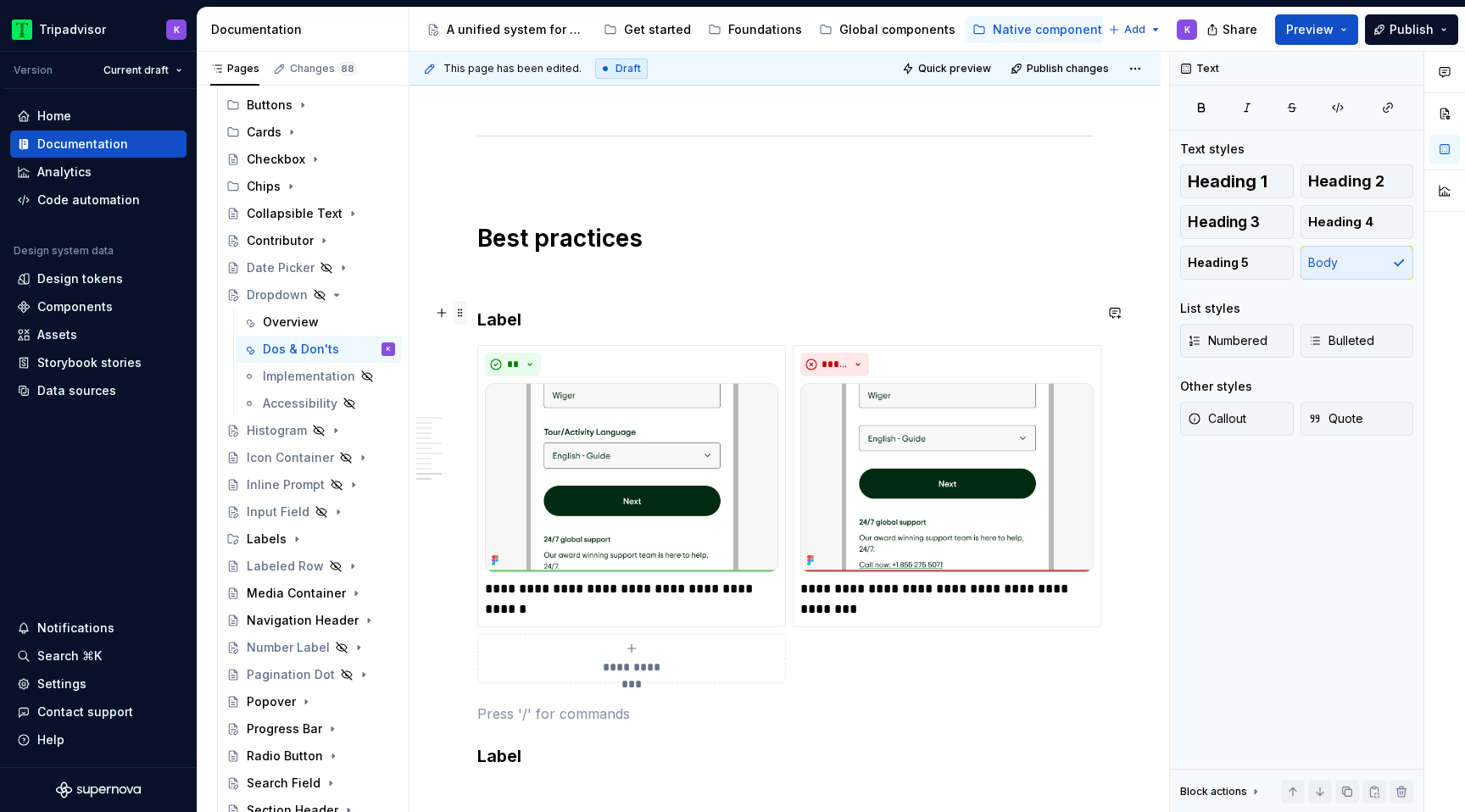
click at [466, 314] on span at bounding box center [460, 313] width 14 height 24
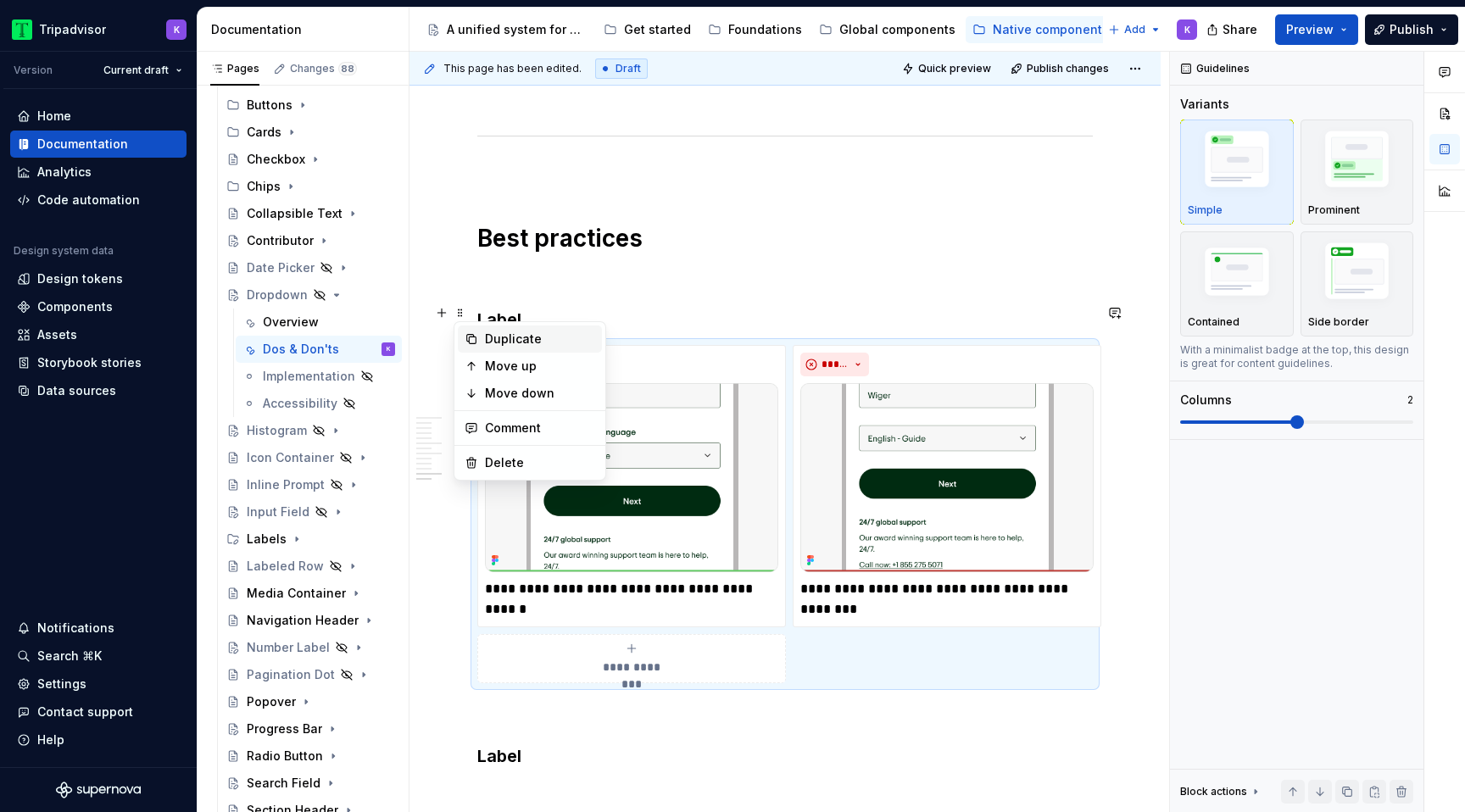
click at [504, 335] on div "Duplicate" at bounding box center [540, 339] width 111 height 17
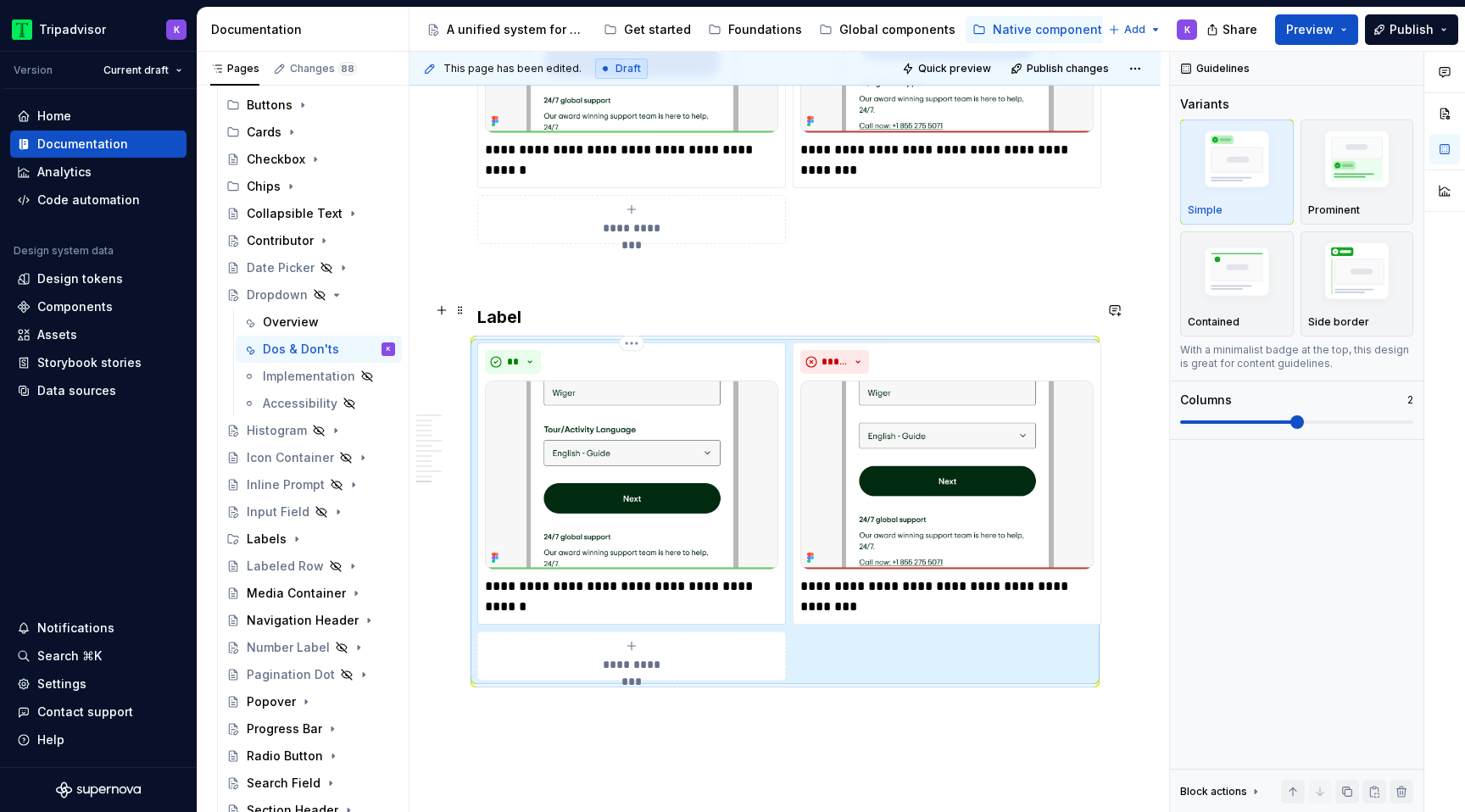
scroll to position [2645, 0]
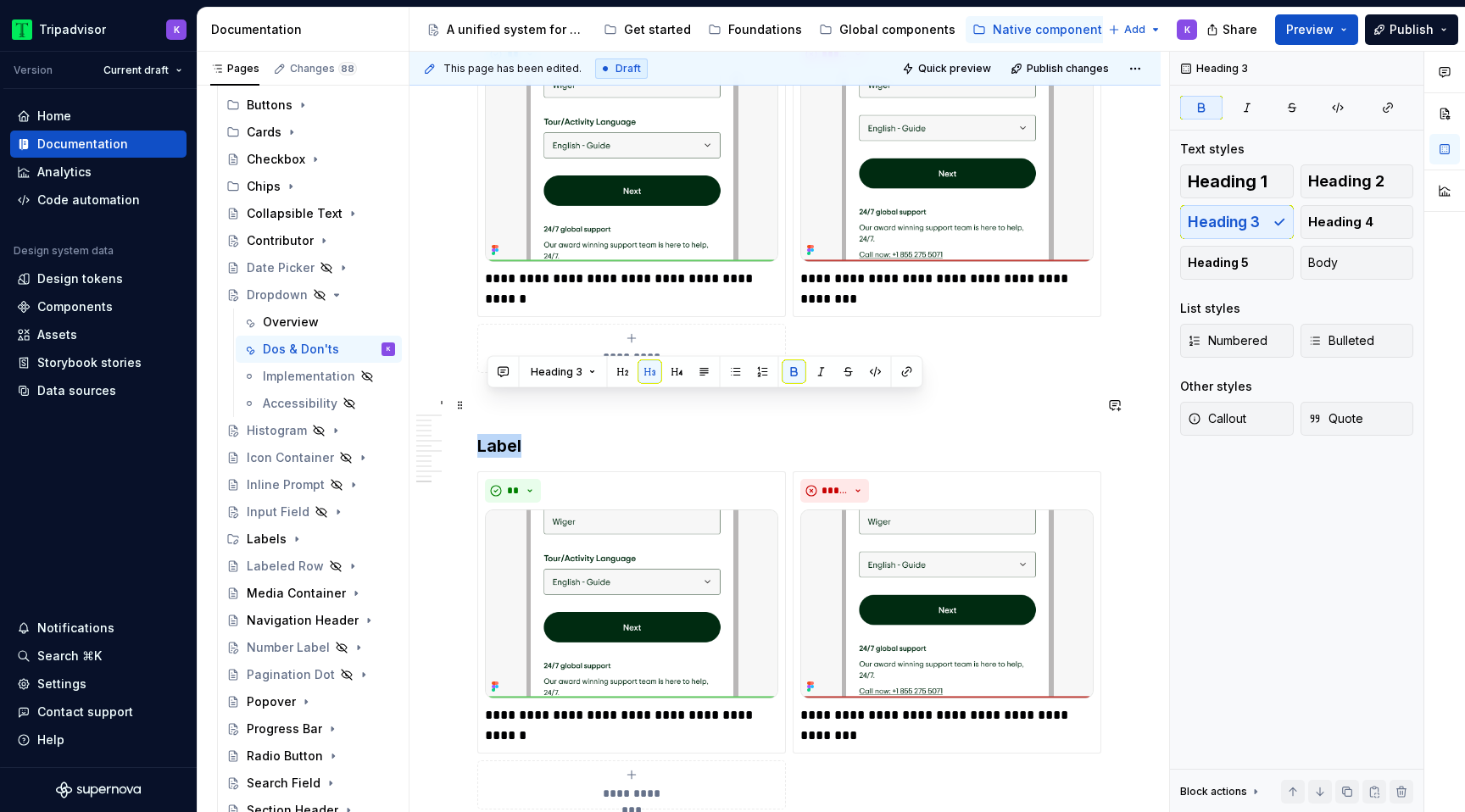
drag, startPoint x: 520, startPoint y: 412, endPoint x: 475, endPoint y: 412, distance: 45.0
click at [587, 684] on div "**********" at bounding box center [631, 612] width 309 height 282
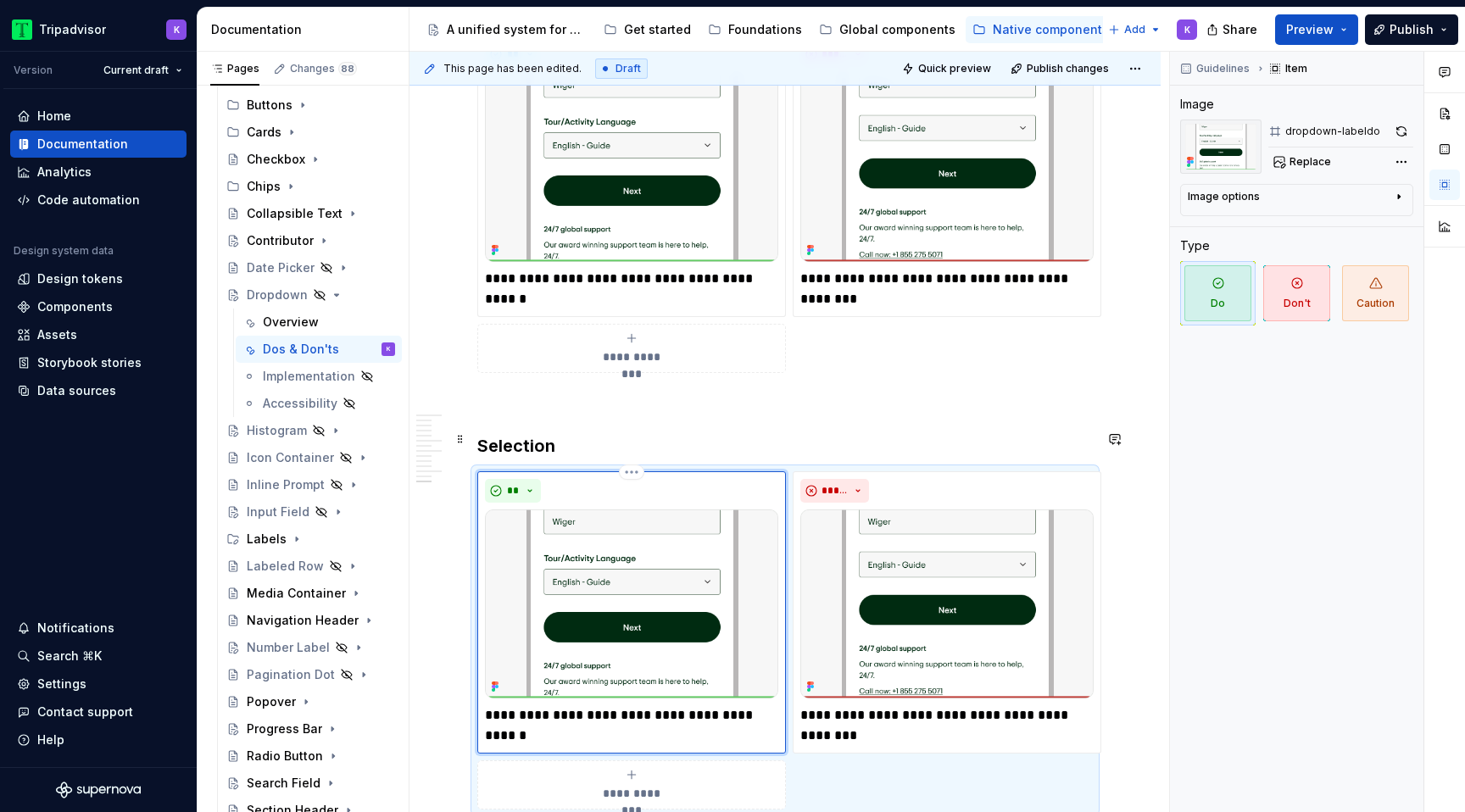
click at [588, 705] on p "**********" at bounding box center [631, 715] width 293 height 20
paste div
click at [584, 705] on p "**********" at bounding box center [631, 725] width 293 height 41
type textarea "*"
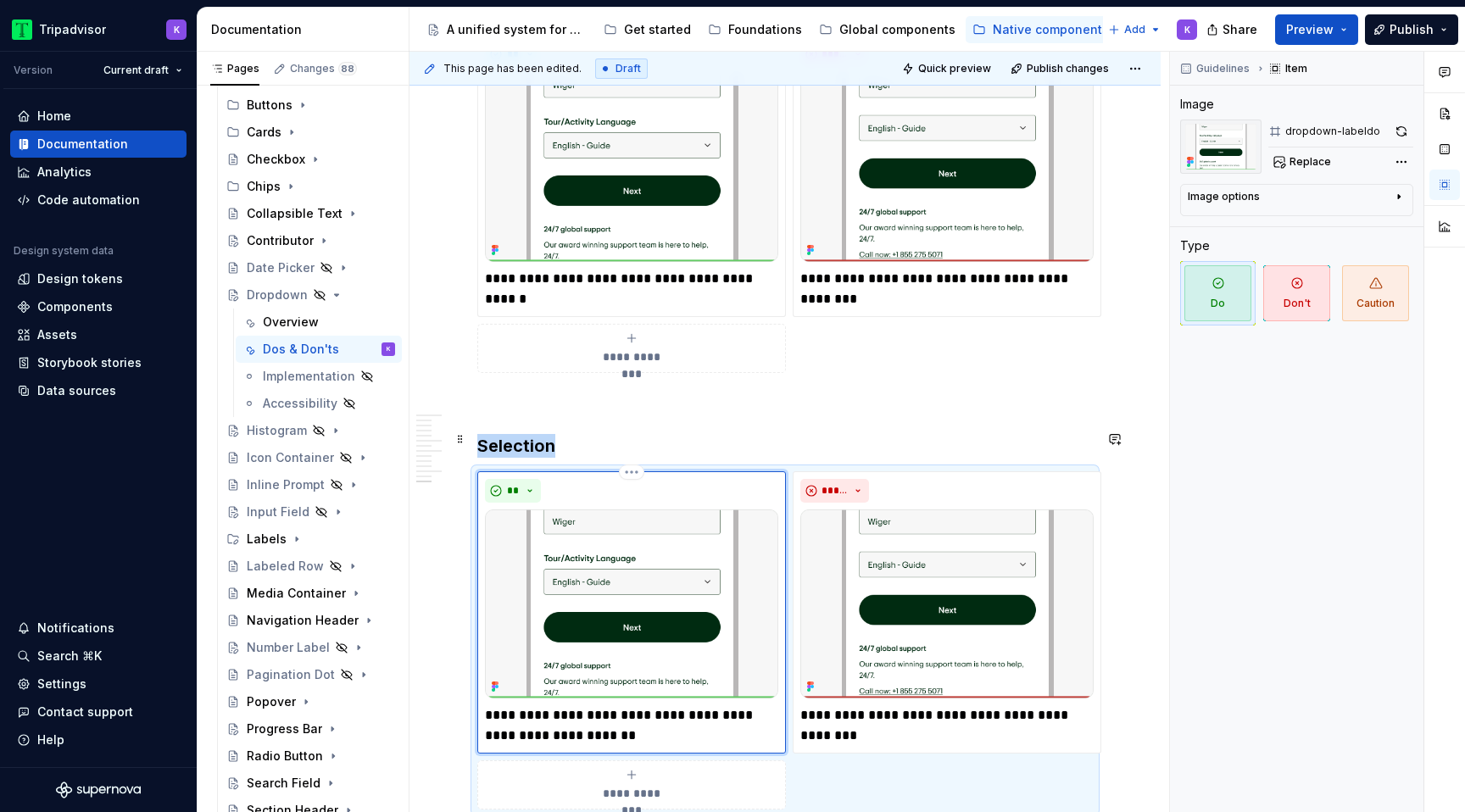
click at [625, 705] on div "**********" at bounding box center [631, 612] width 309 height 282
click at [608, 705] on p "**********" at bounding box center [631, 725] width 293 height 41
click at [929, 705] on p "**********" at bounding box center [946, 725] width 293 height 41
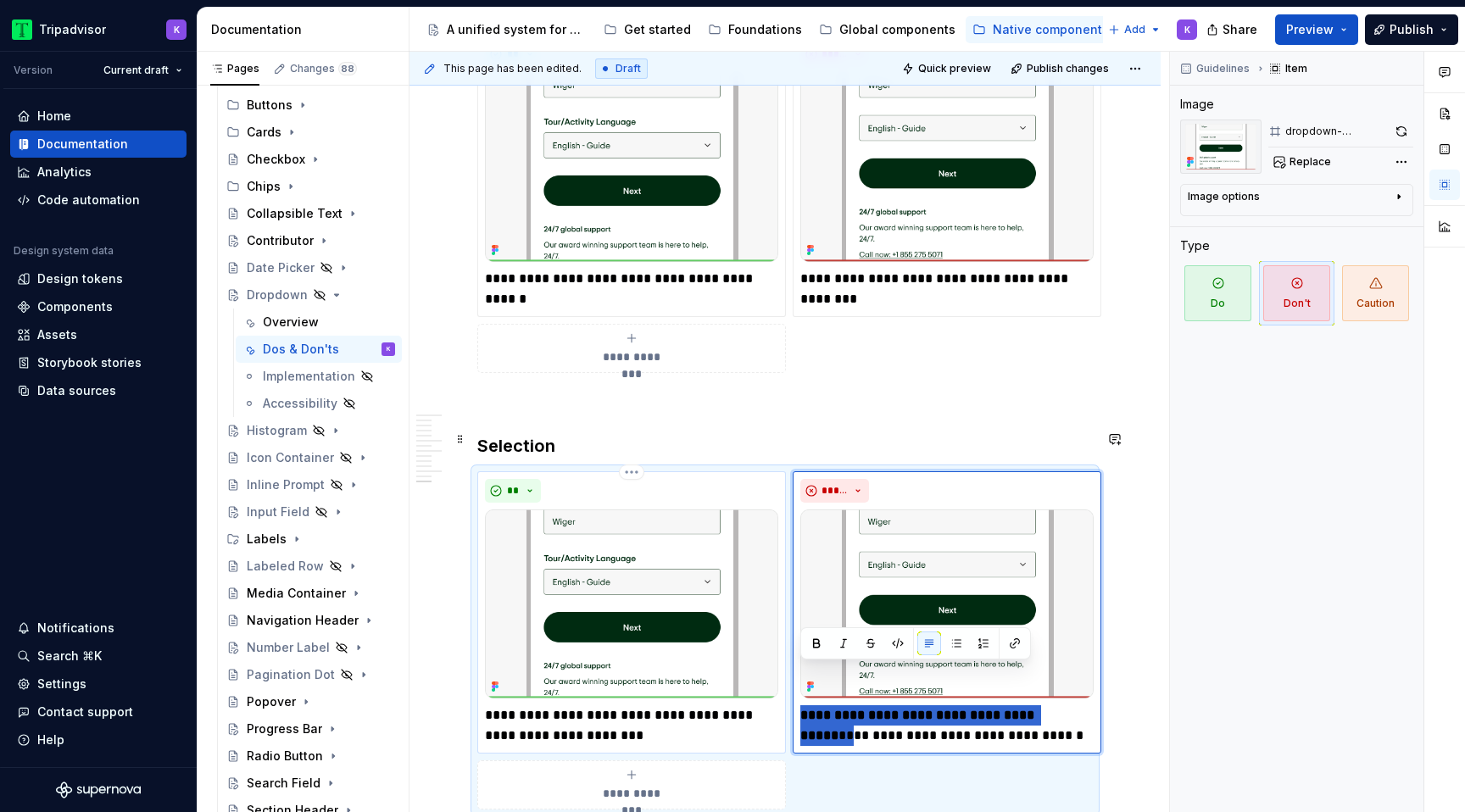
drag, startPoint x: 1084, startPoint y: 676, endPoint x: 780, endPoint y: 675, distance: 304.0
click at [780, 675] on div "**********" at bounding box center [785, 640] width 616 height 338
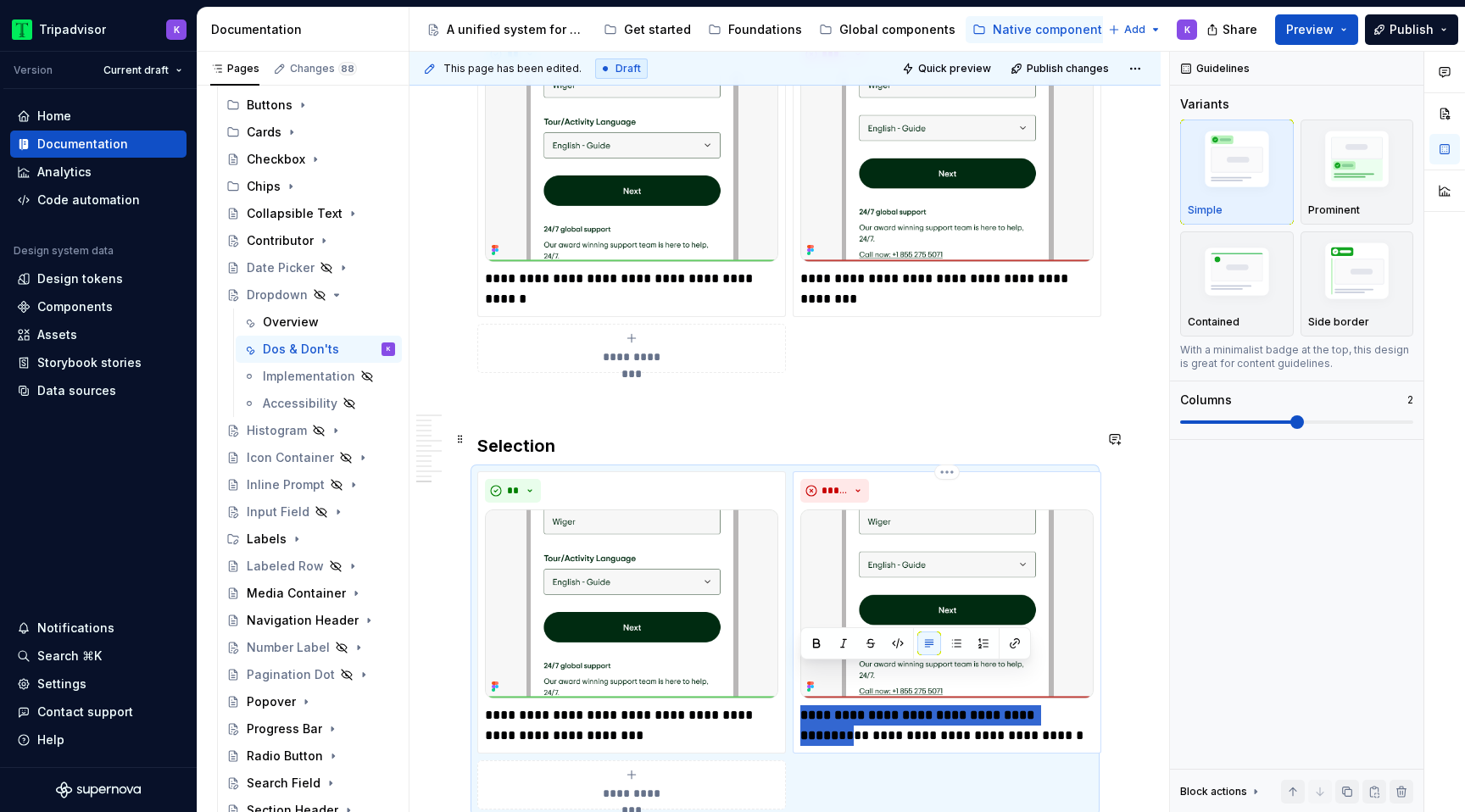
drag, startPoint x: 800, startPoint y: 694, endPoint x: 800, endPoint y: 672, distance: 22.0
click at [800, 705] on p "**********" at bounding box center [946, 725] width 293 height 41
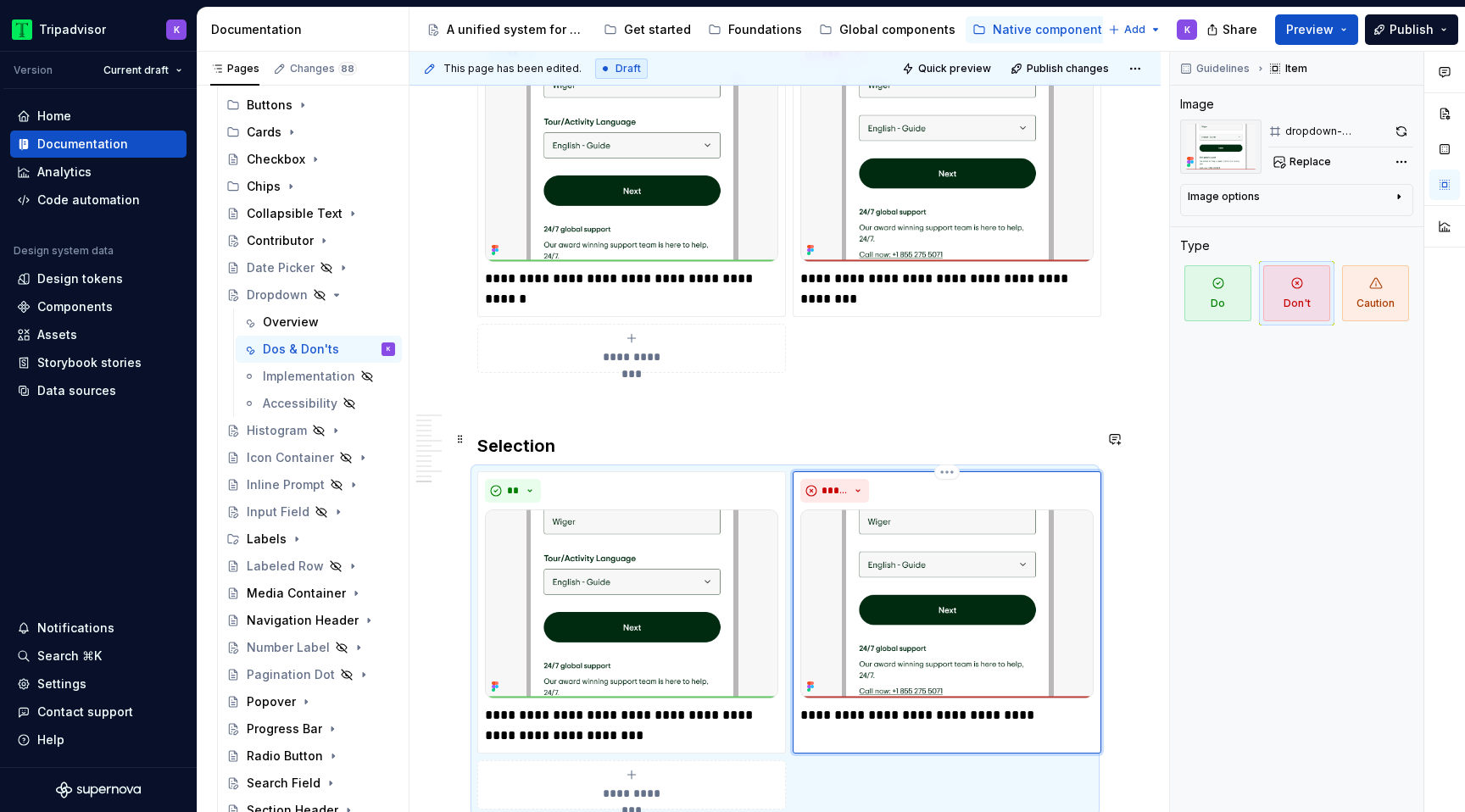
type textarea "*"
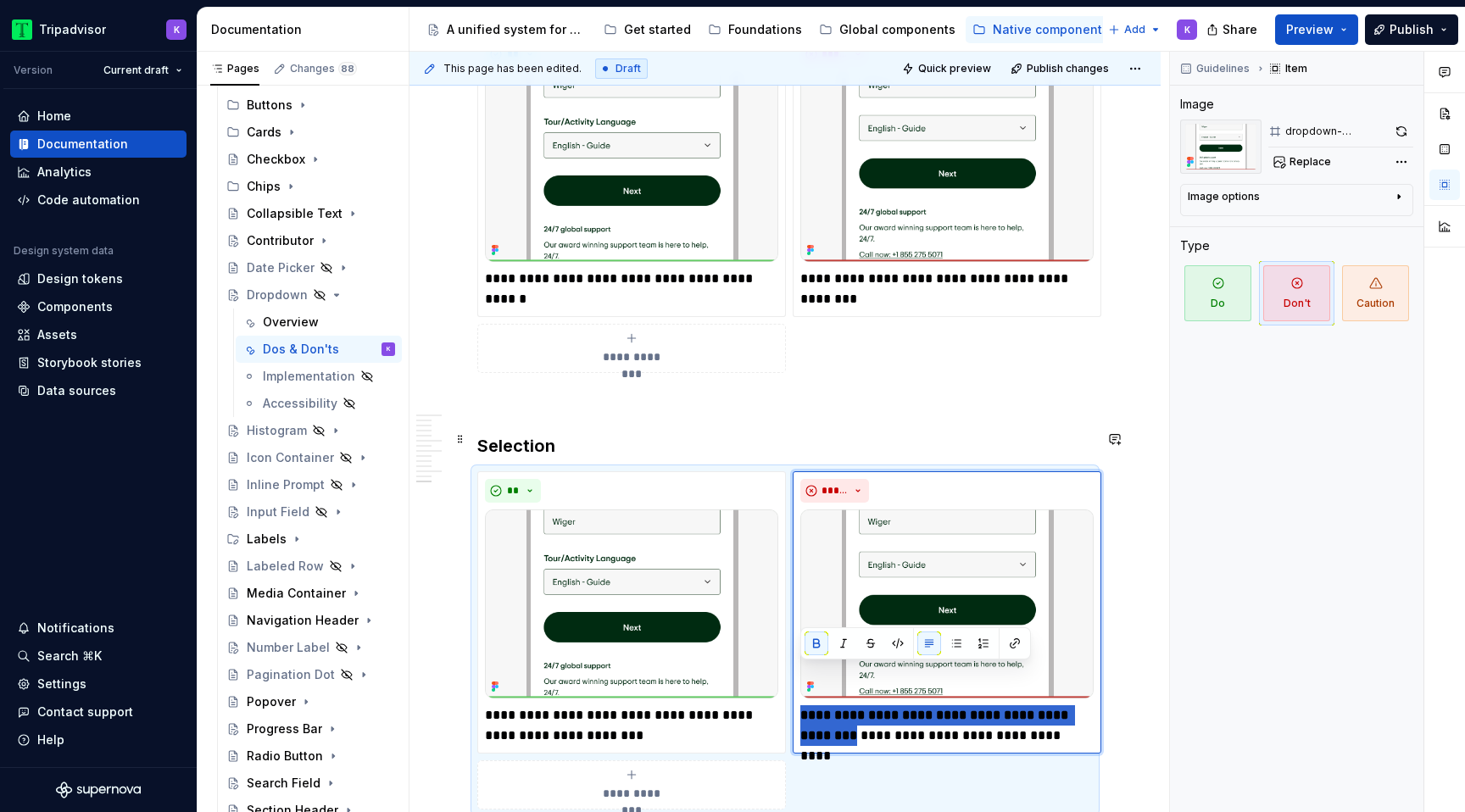
drag, startPoint x: 854, startPoint y: 696, endPoint x: 789, endPoint y: 680, distance: 66.9
click at [789, 680] on div "**********" at bounding box center [785, 640] width 616 height 338
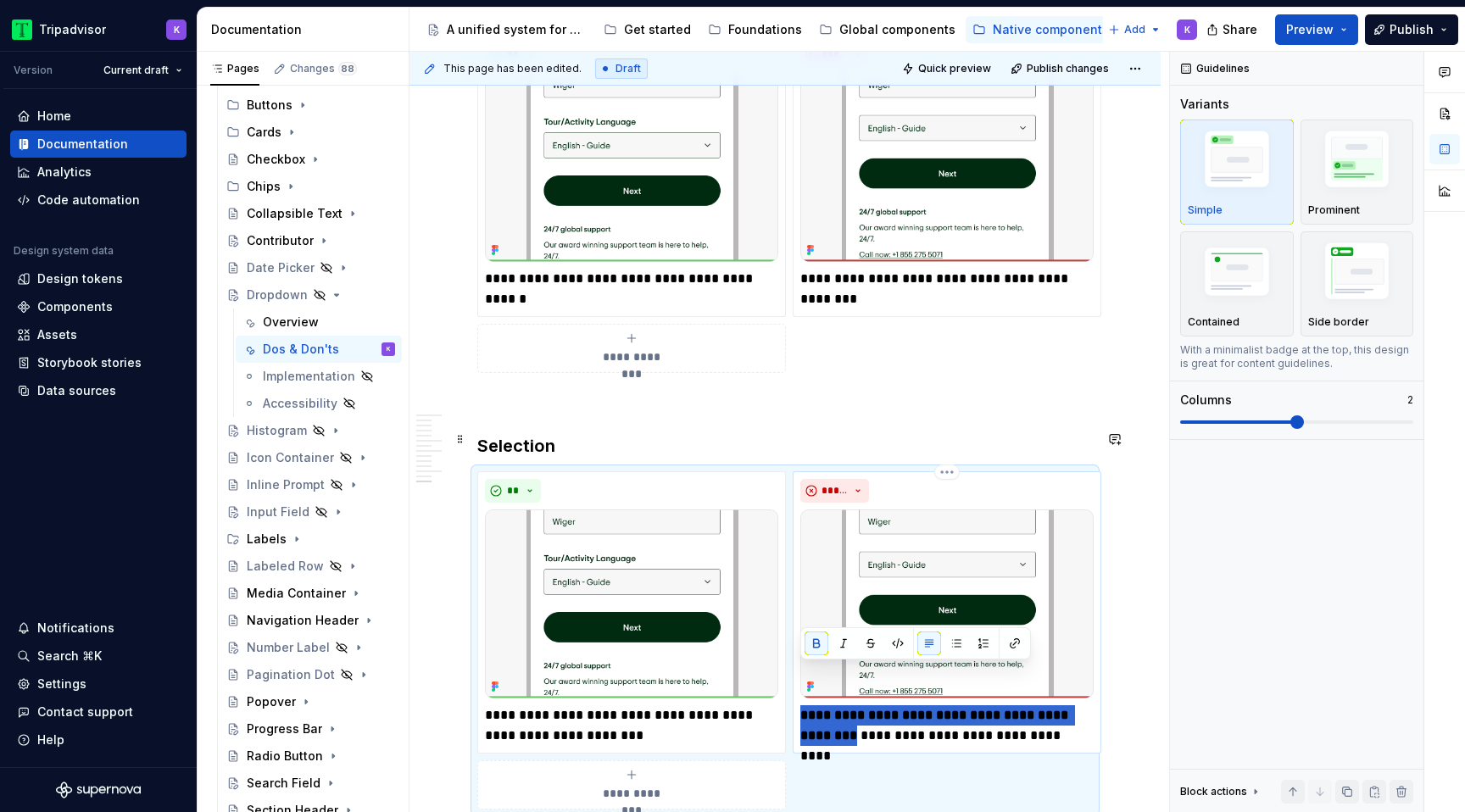
drag, startPoint x: 855, startPoint y: 696, endPoint x: 800, endPoint y: 672, distance: 60.0
click at [800, 708] on strong "**********" at bounding box center [935, 724] width 271 height 33
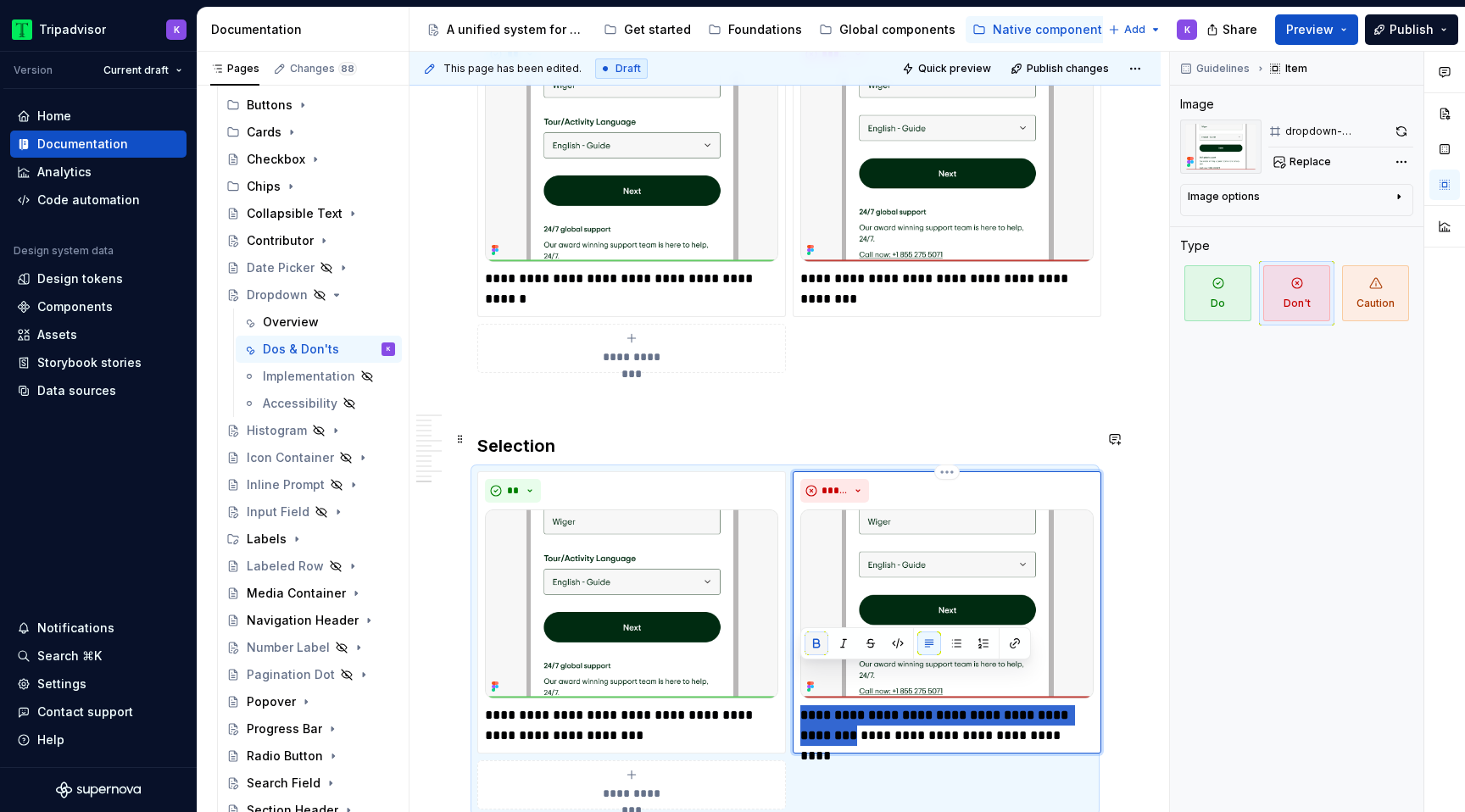
click at [819, 642] on button "button" at bounding box center [816, 644] width 24 height 24
click at [795, 394] on p at bounding box center [785, 404] width 616 height 20
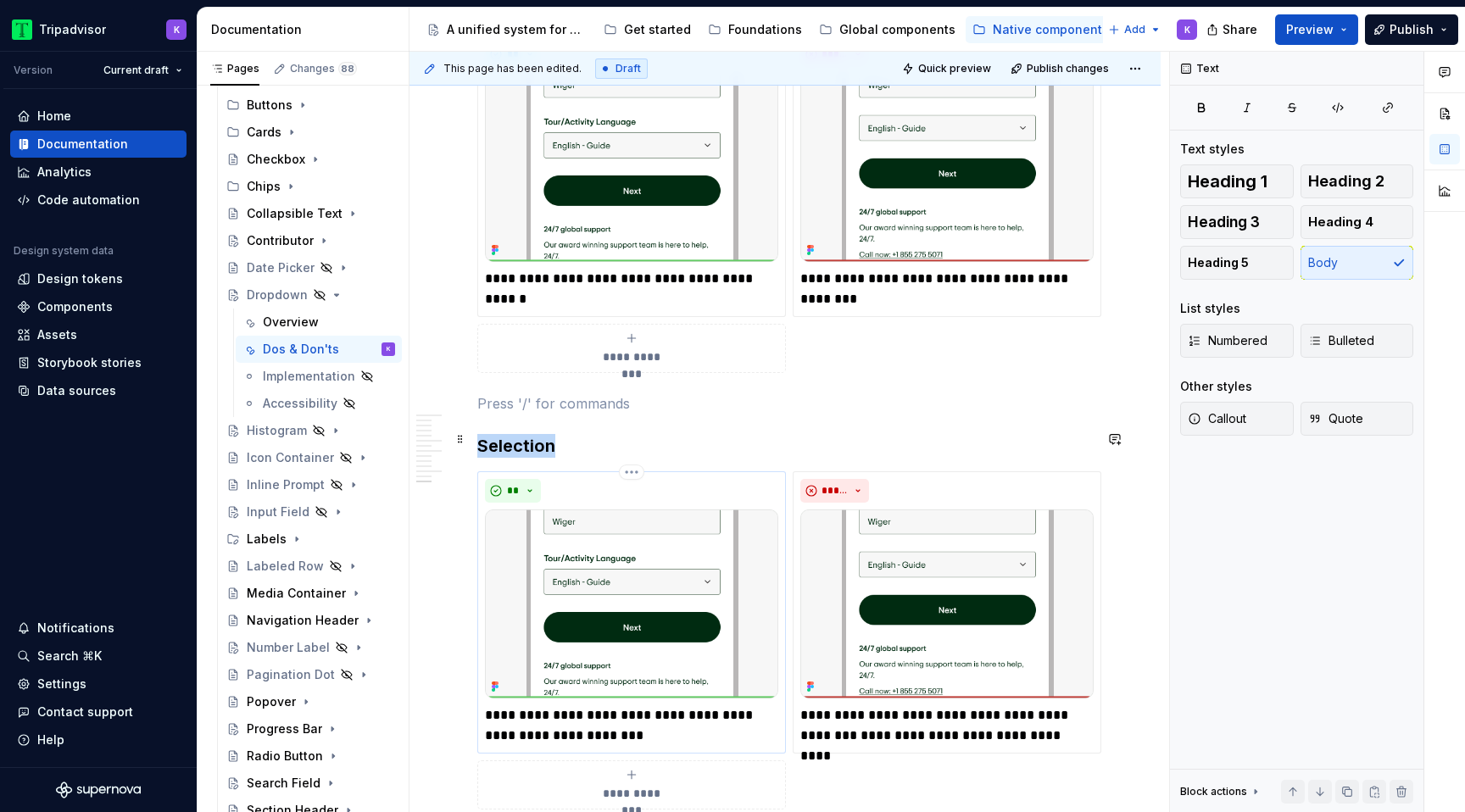
click at [663, 576] on img at bounding box center [631, 604] width 293 height 189
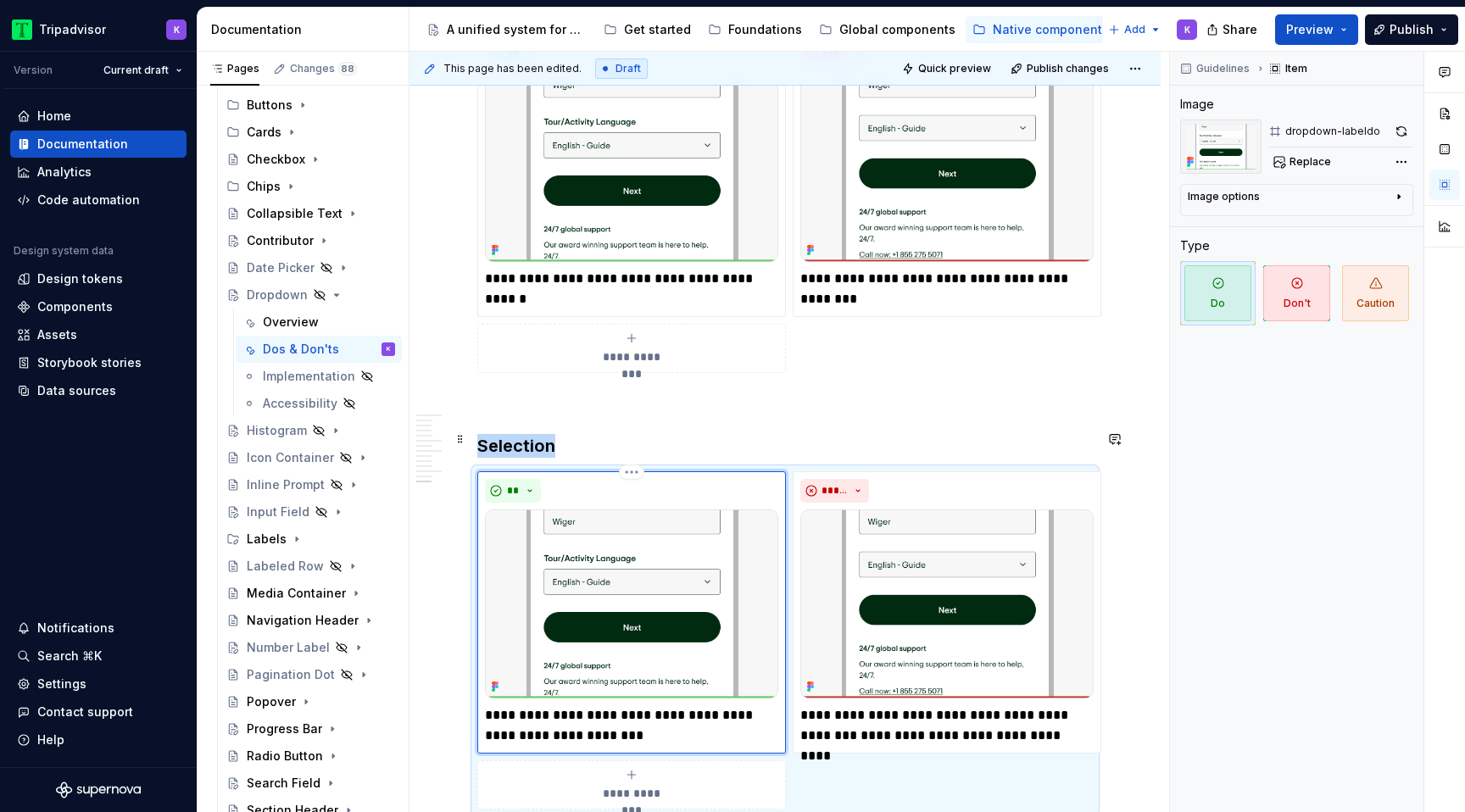
click at [616, 531] on img at bounding box center [631, 604] width 293 height 189
click at [650, 532] on img at bounding box center [631, 604] width 293 height 189
click at [1294, 160] on span "Replace" at bounding box center [1309, 162] width 42 height 14
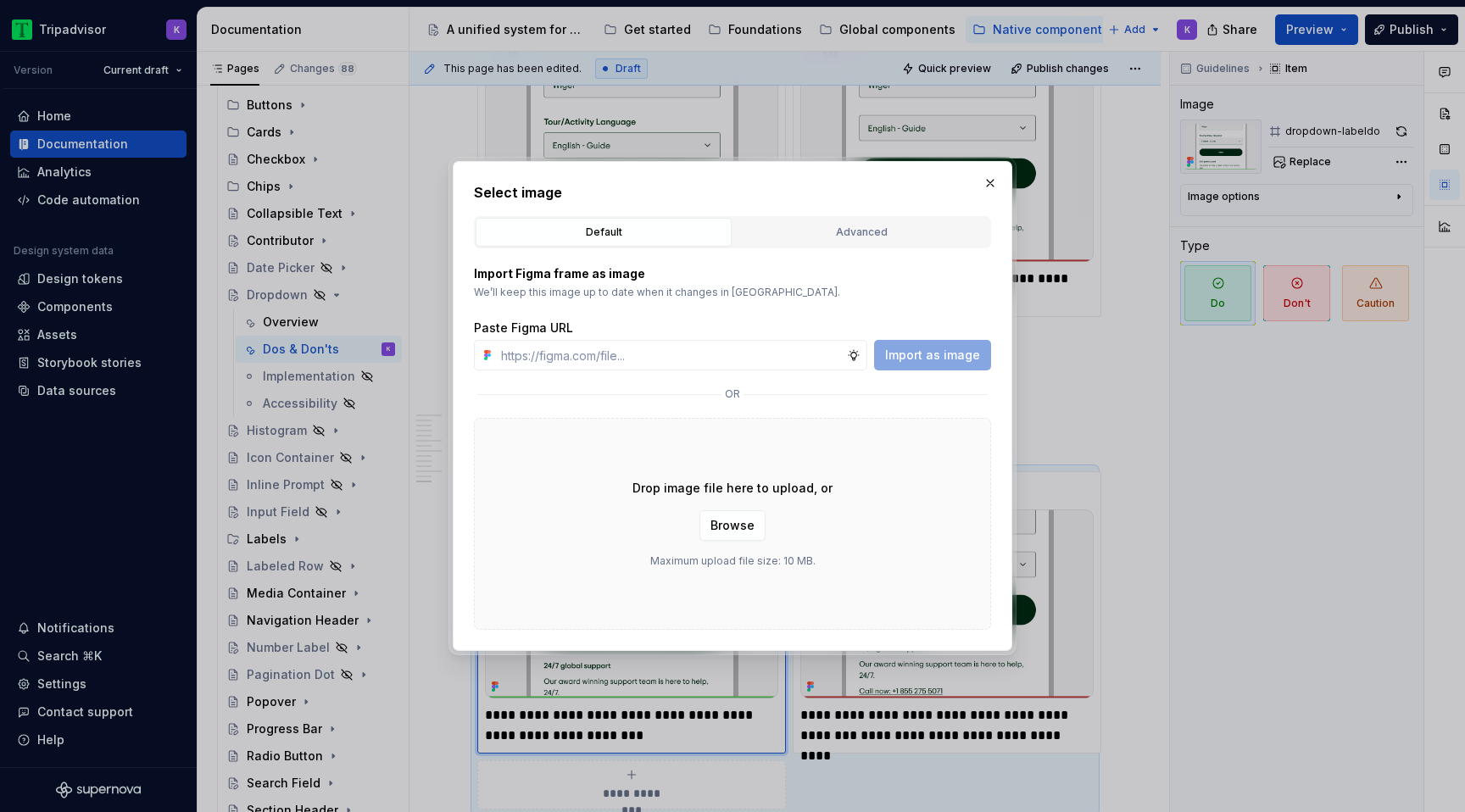
type textarea "*"
type input "[URL][DOMAIN_NAME]"
type textarea "*"
type input "[URL][DOMAIN_NAME]"
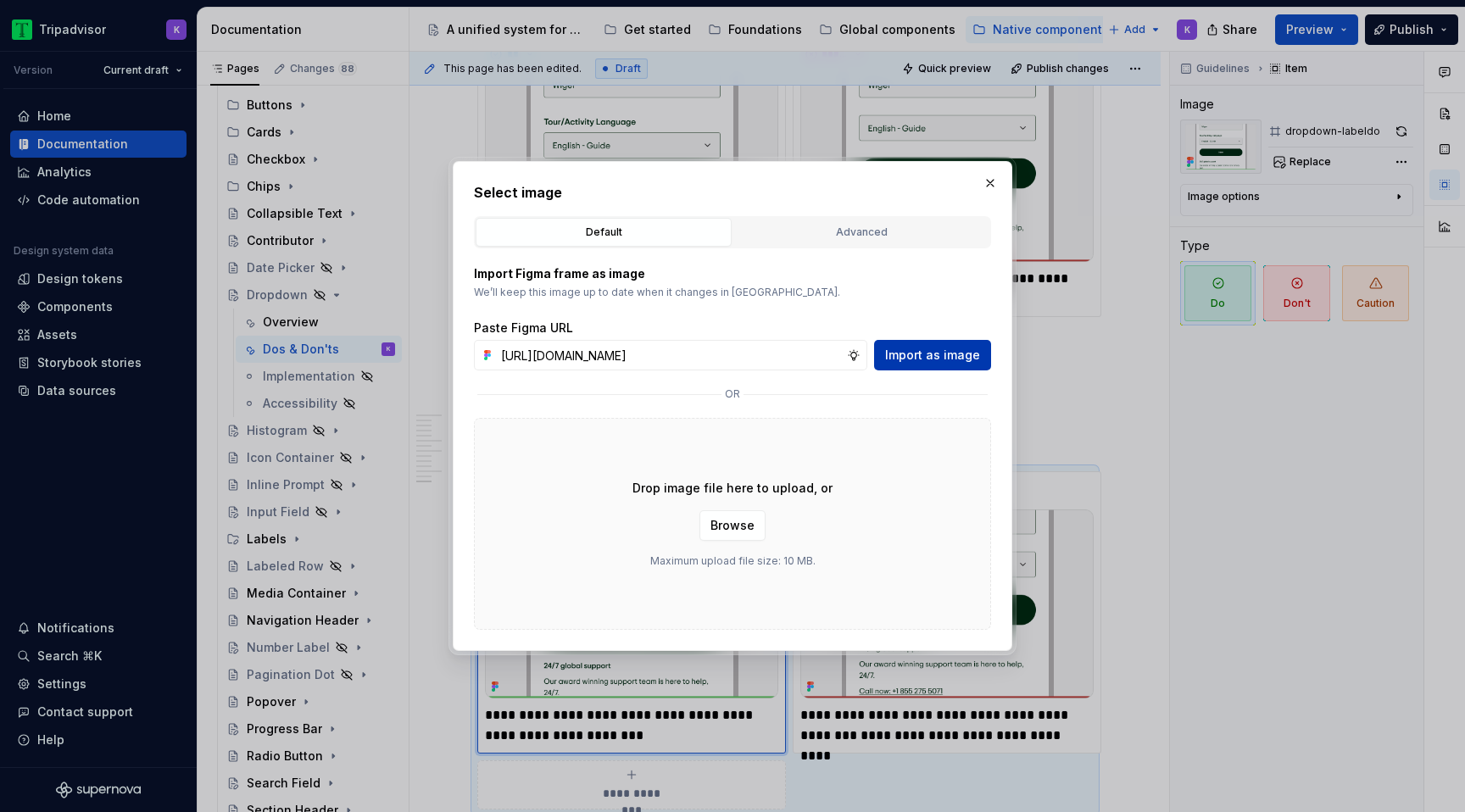
click at [941, 349] on span "Import as image" at bounding box center [933, 355] width 95 height 17
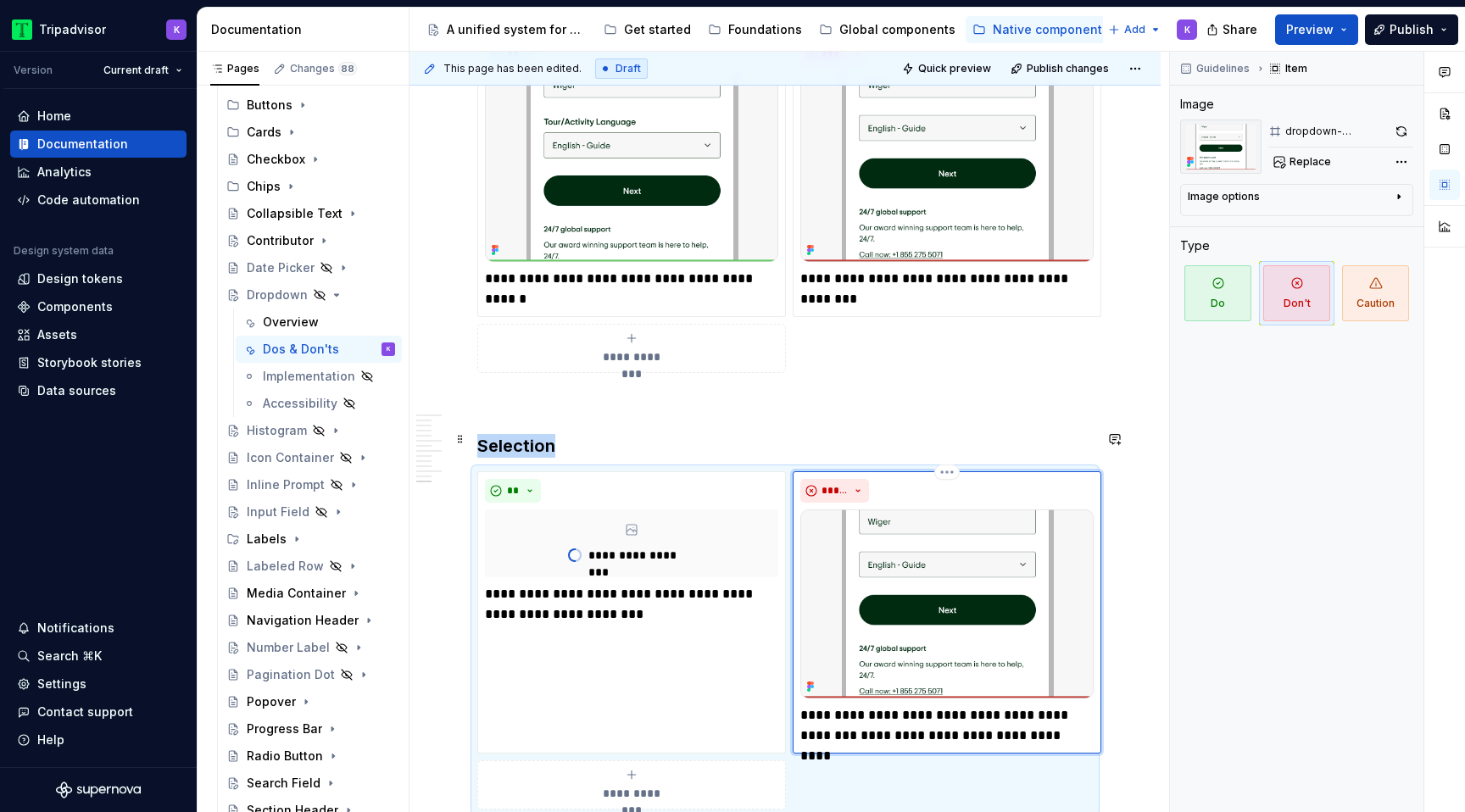
click at [945, 533] on img at bounding box center [946, 604] width 293 height 189
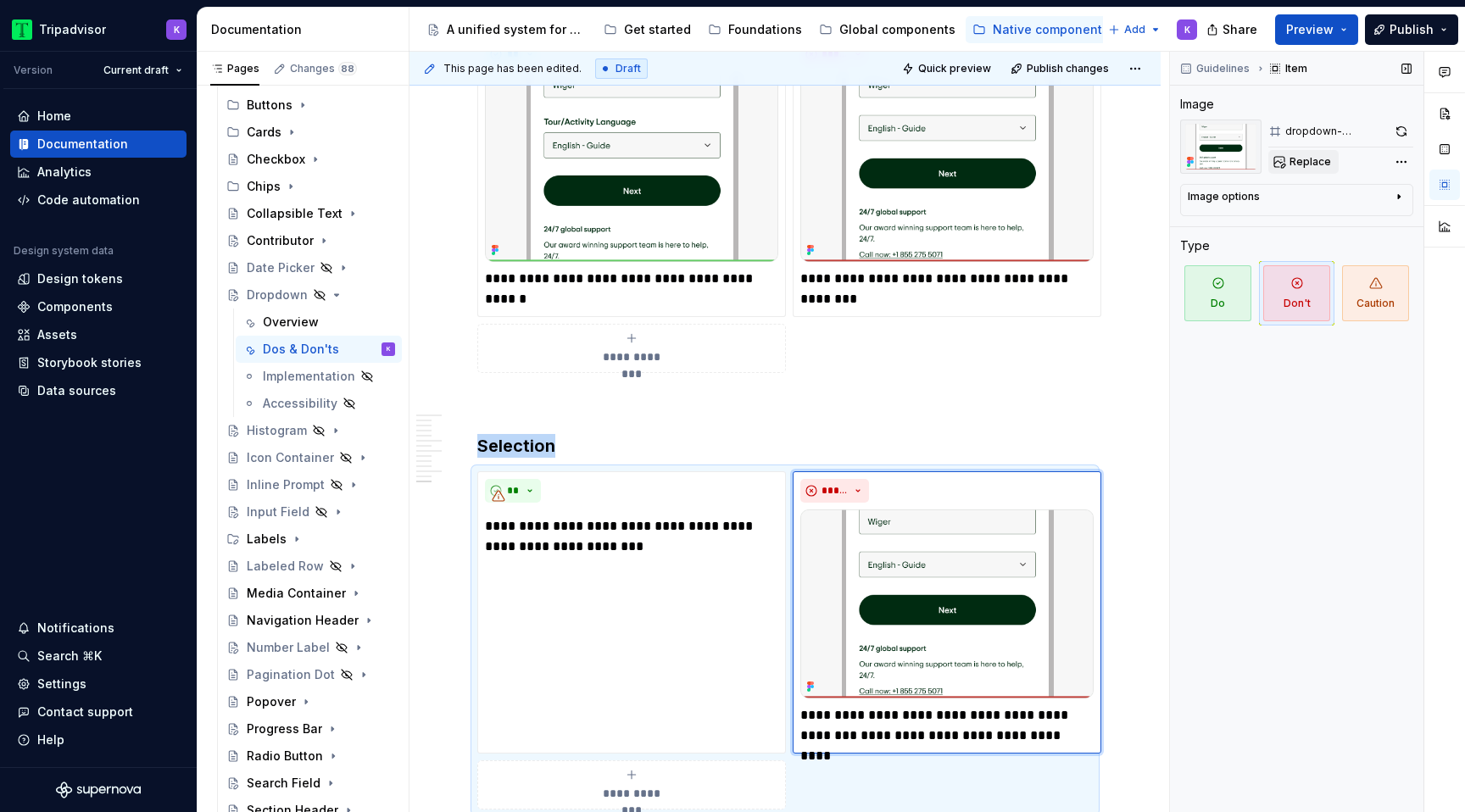
click at [1297, 161] on span "Replace" at bounding box center [1309, 162] width 42 height 14
type textarea "*"
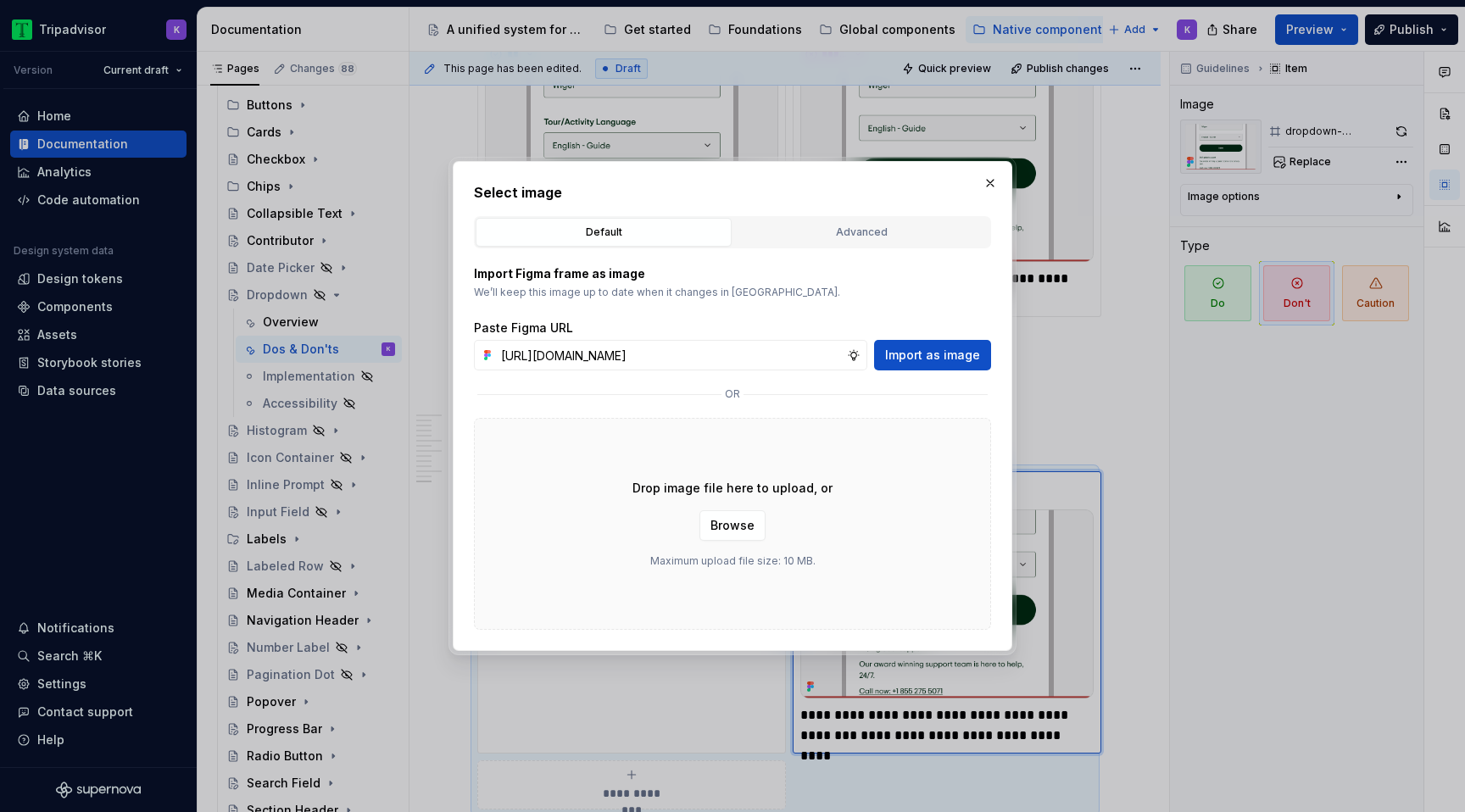
scroll to position [0, 433]
type input "[URL][DOMAIN_NAME]"
click at [968, 353] on span "Import as image" at bounding box center [933, 355] width 95 height 17
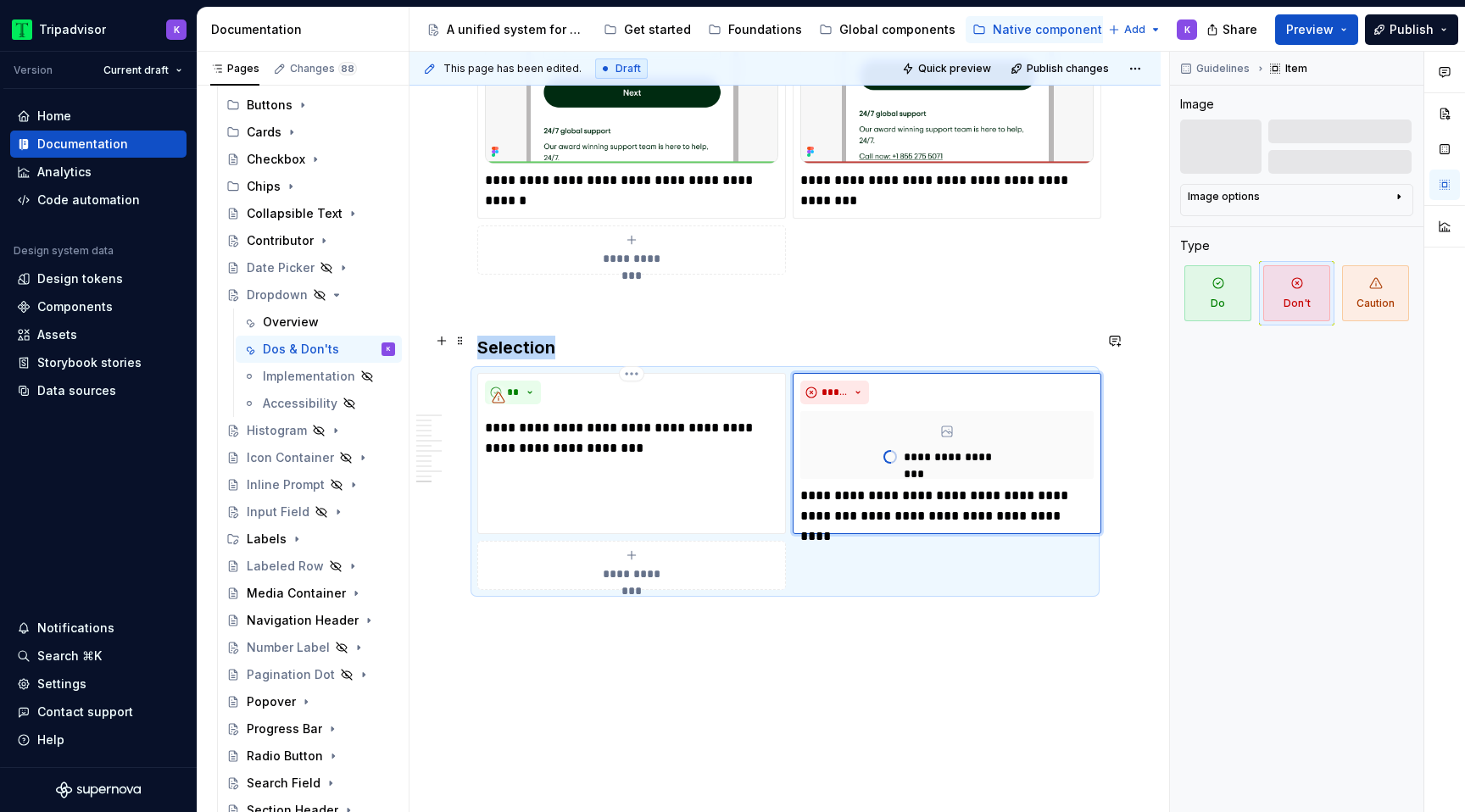
scroll to position [2676, 0]
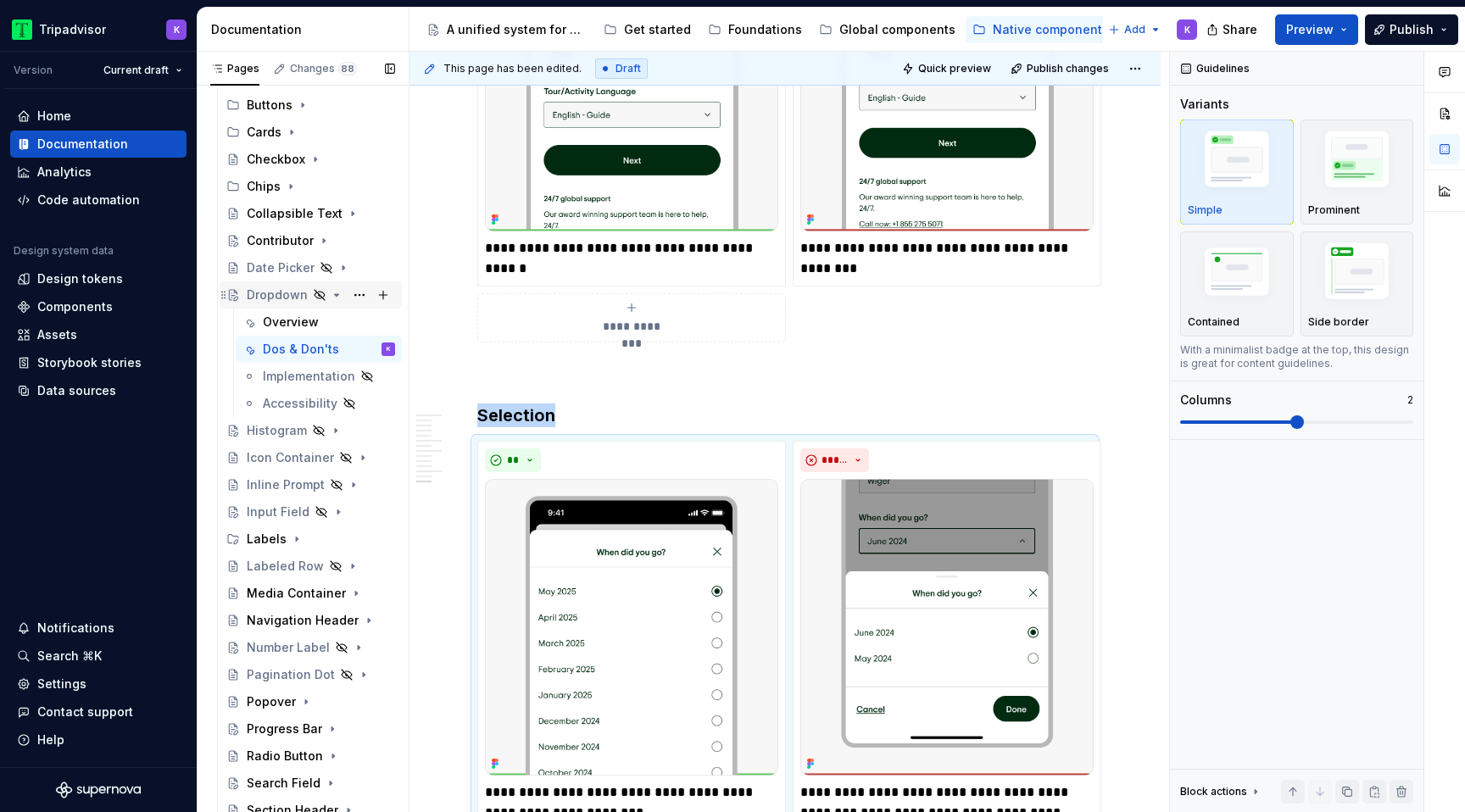
click at [330, 298] on icon "Page tree" at bounding box center [337, 295] width 14 height 14
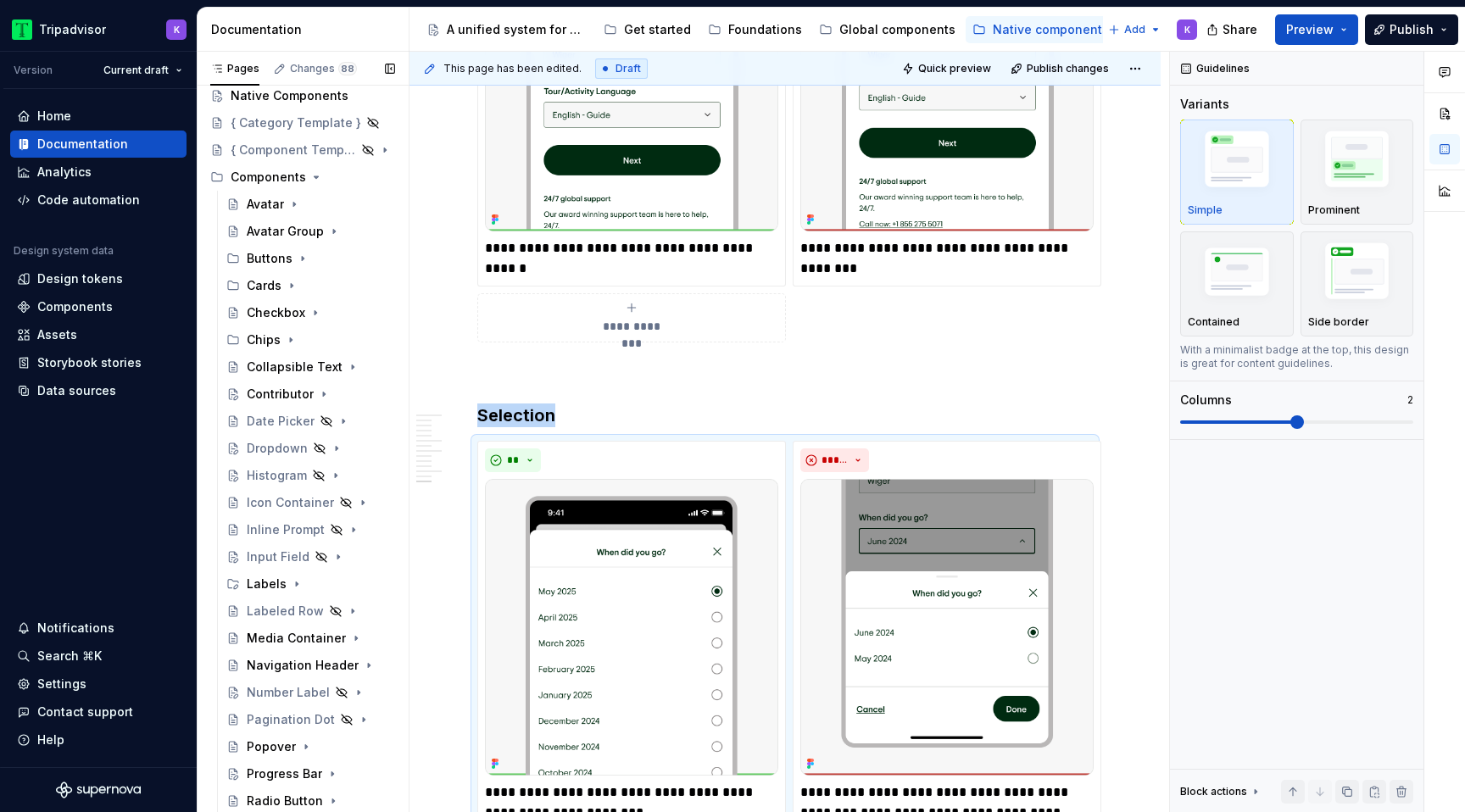
scroll to position [0, 0]
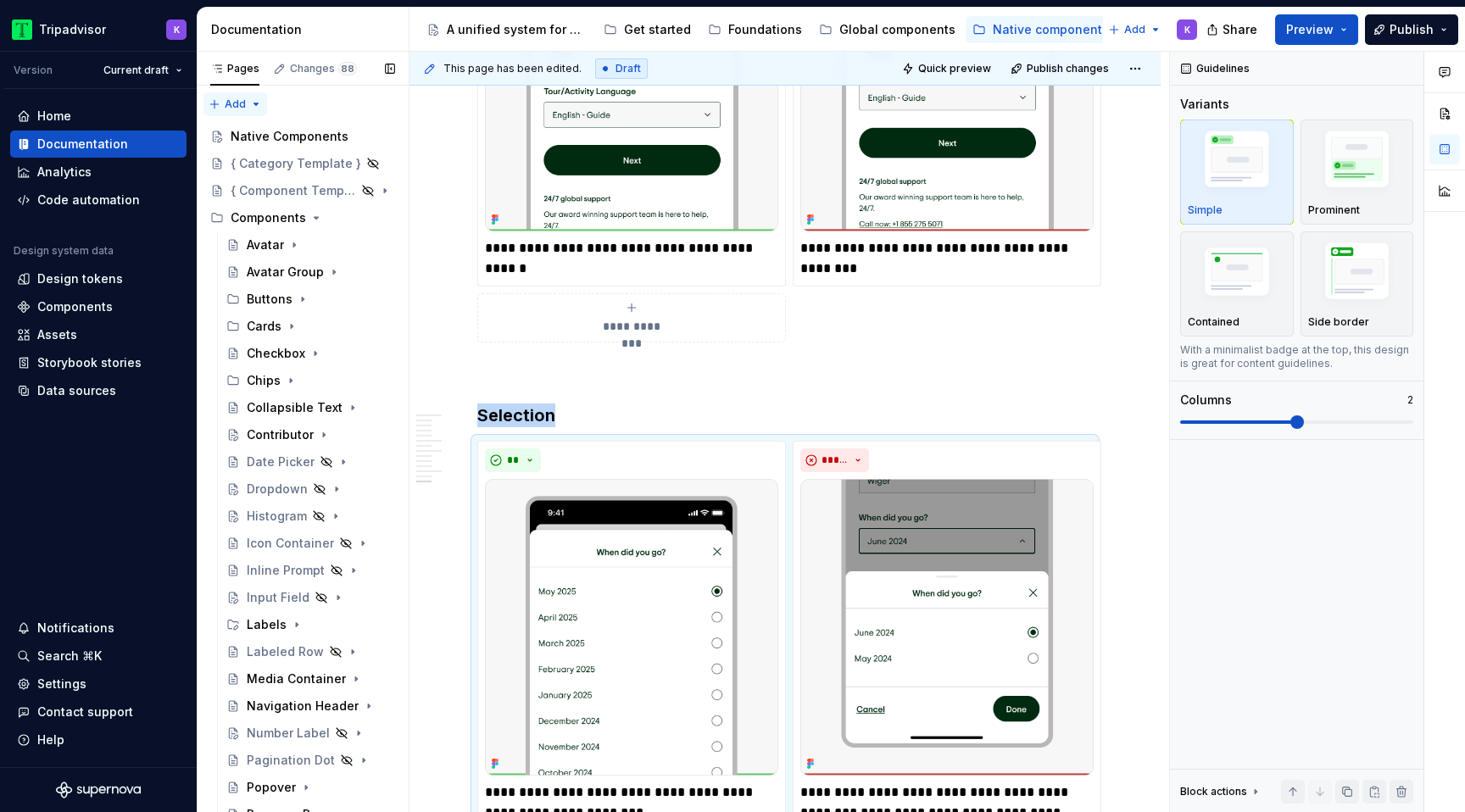
click at [247, 103] on div "Pages Changes 88 Add Accessibility guide for tree Page tree. Navigate the tree …" at bounding box center [302, 435] width 212 height 768
click at [272, 163] on div "New group" at bounding box center [290, 164] width 111 height 17
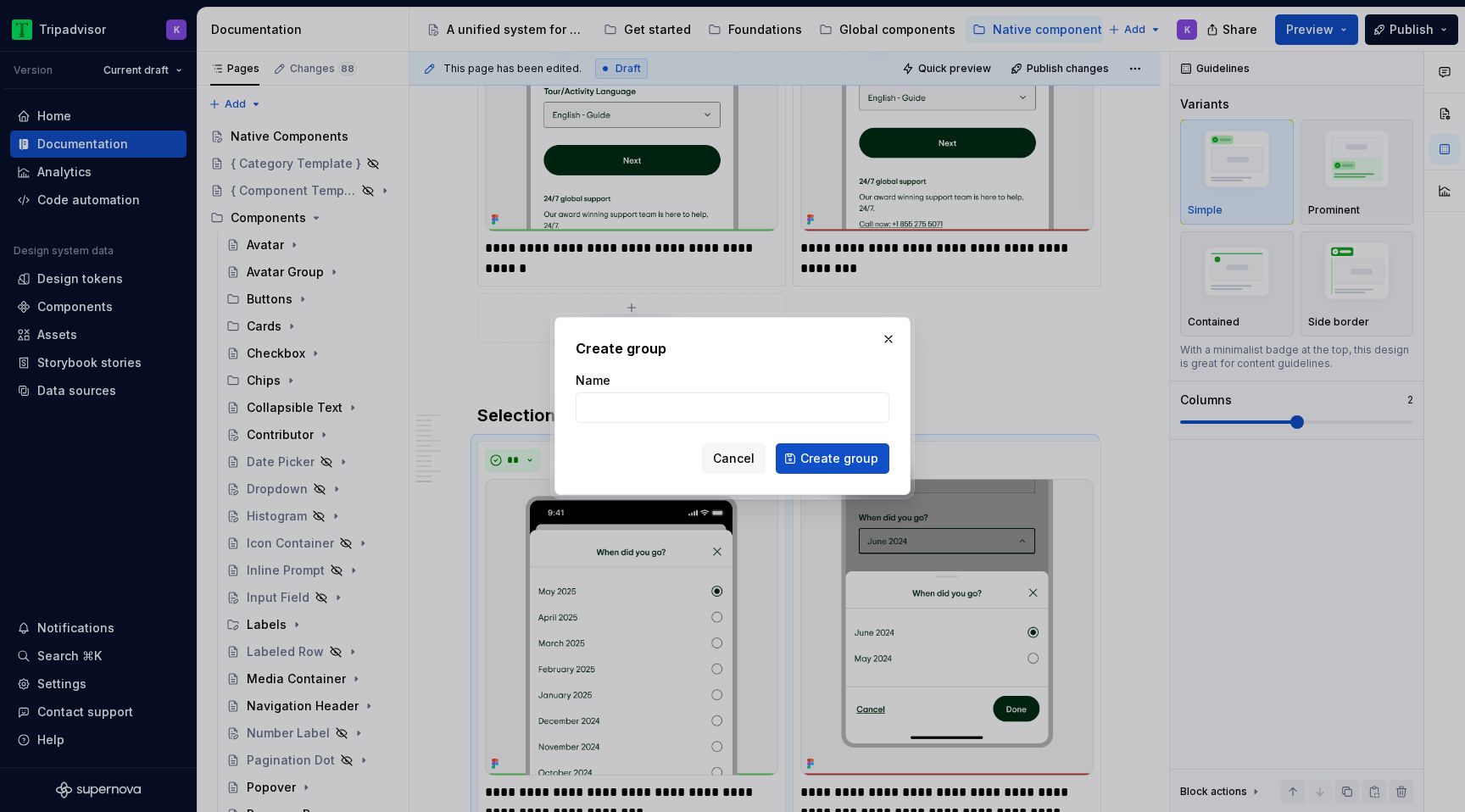
type textarea "*"
type input "Input"
click button "Create group" at bounding box center [832, 458] width 114 height 31
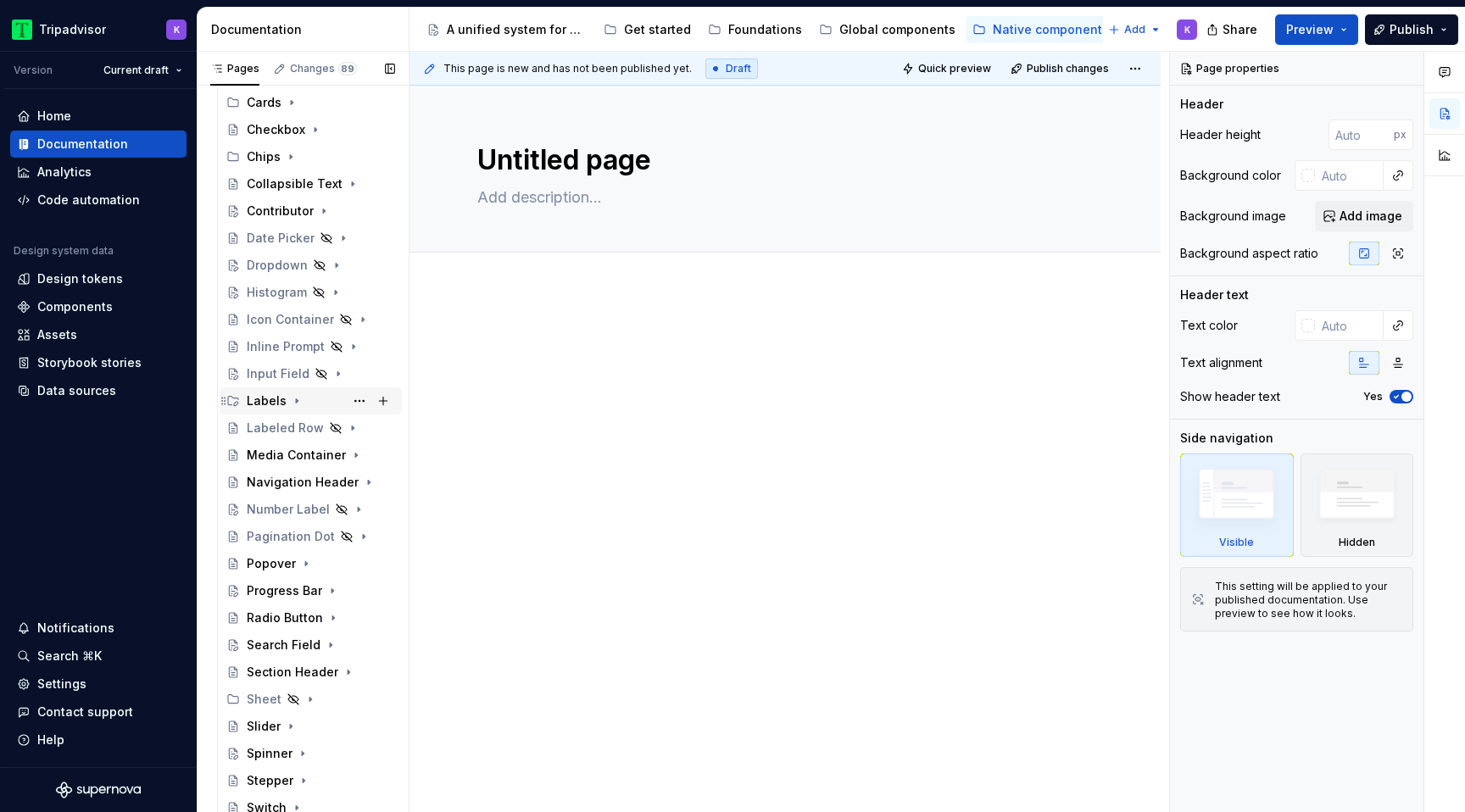
scroll to position [473, 0]
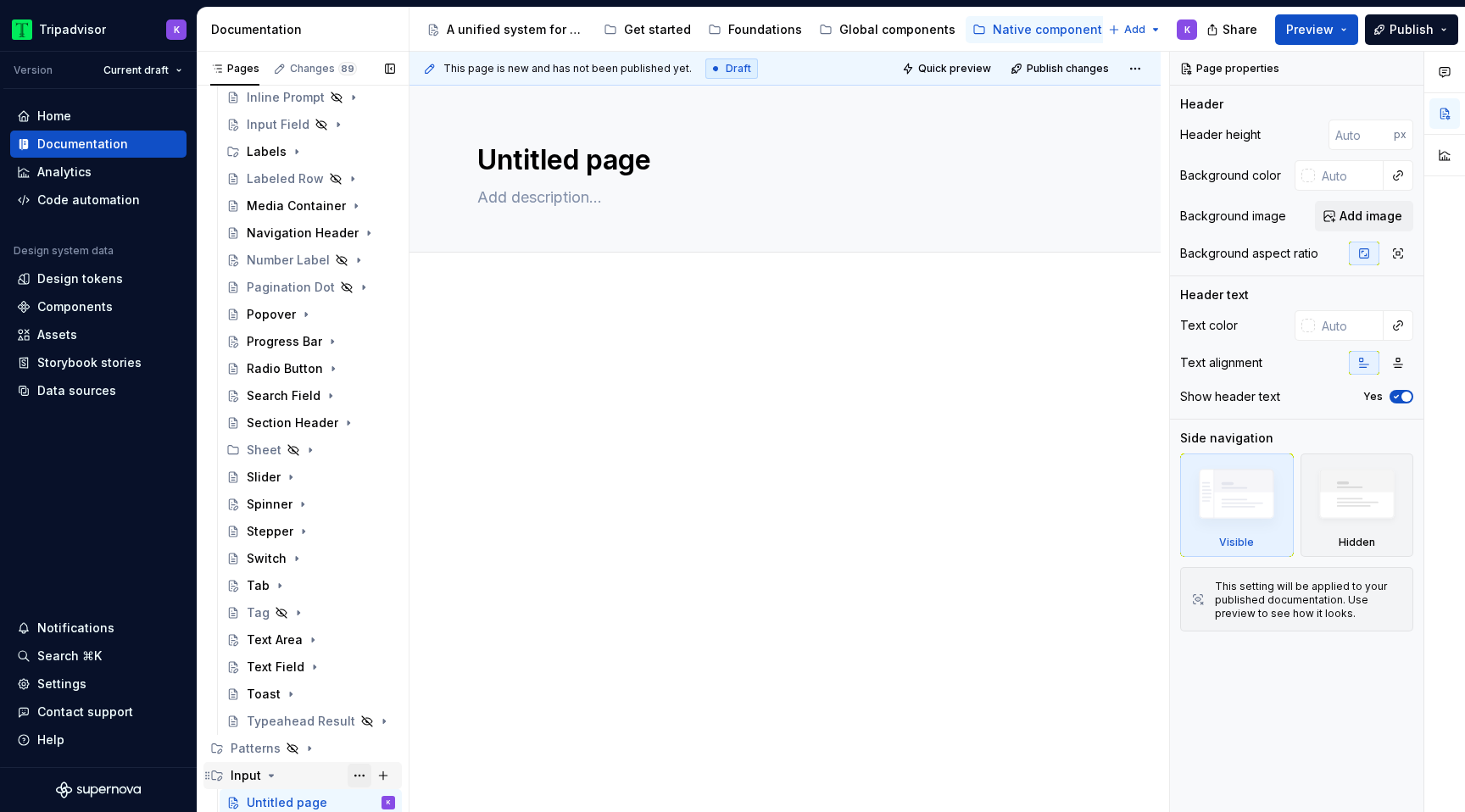
click at [352, 769] on button "Page tree" at bounding box center [360, 775] width 24 height 24
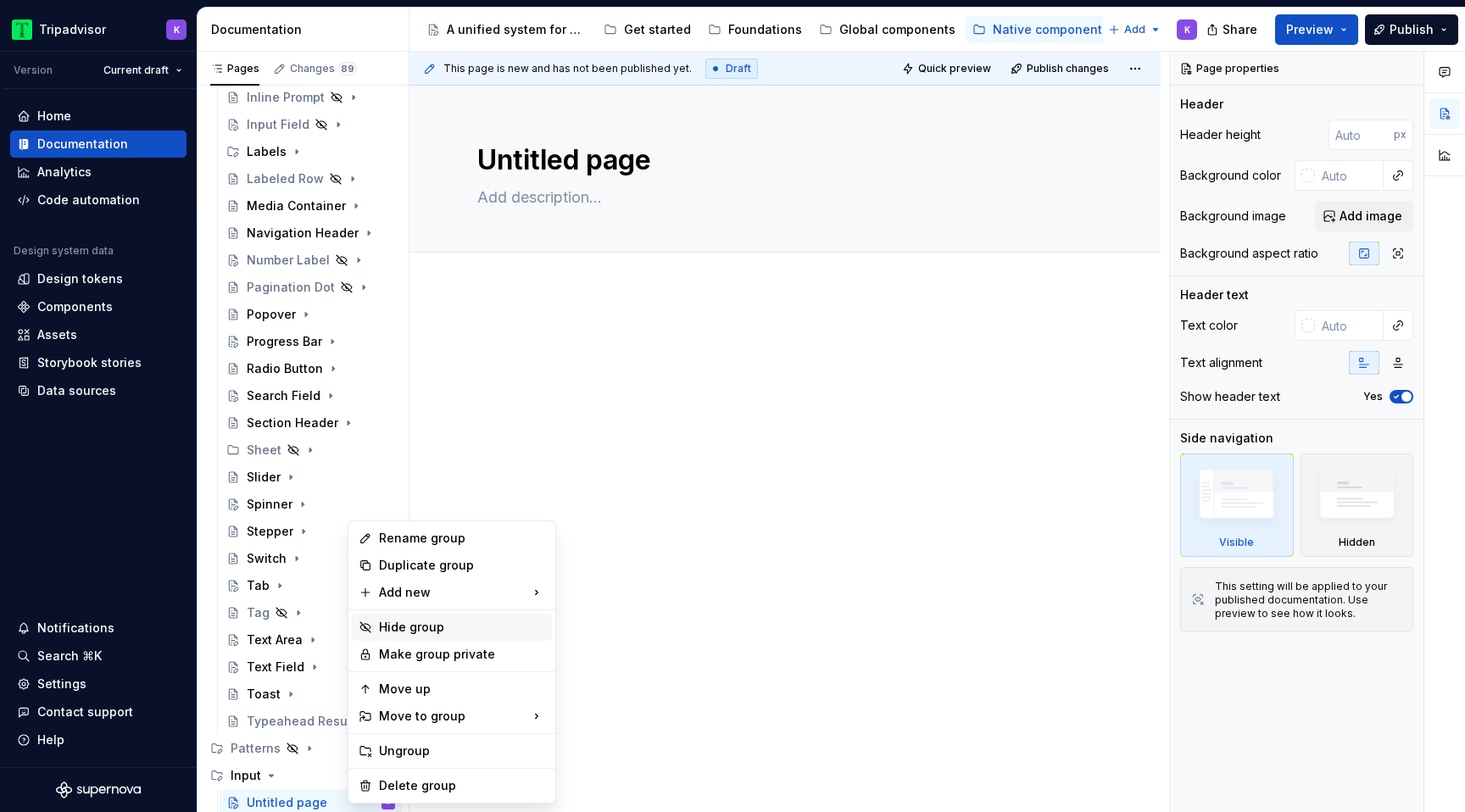
click at [417, 623] on div "Hide group" at bounding box center [462, 627] width 166 height 17
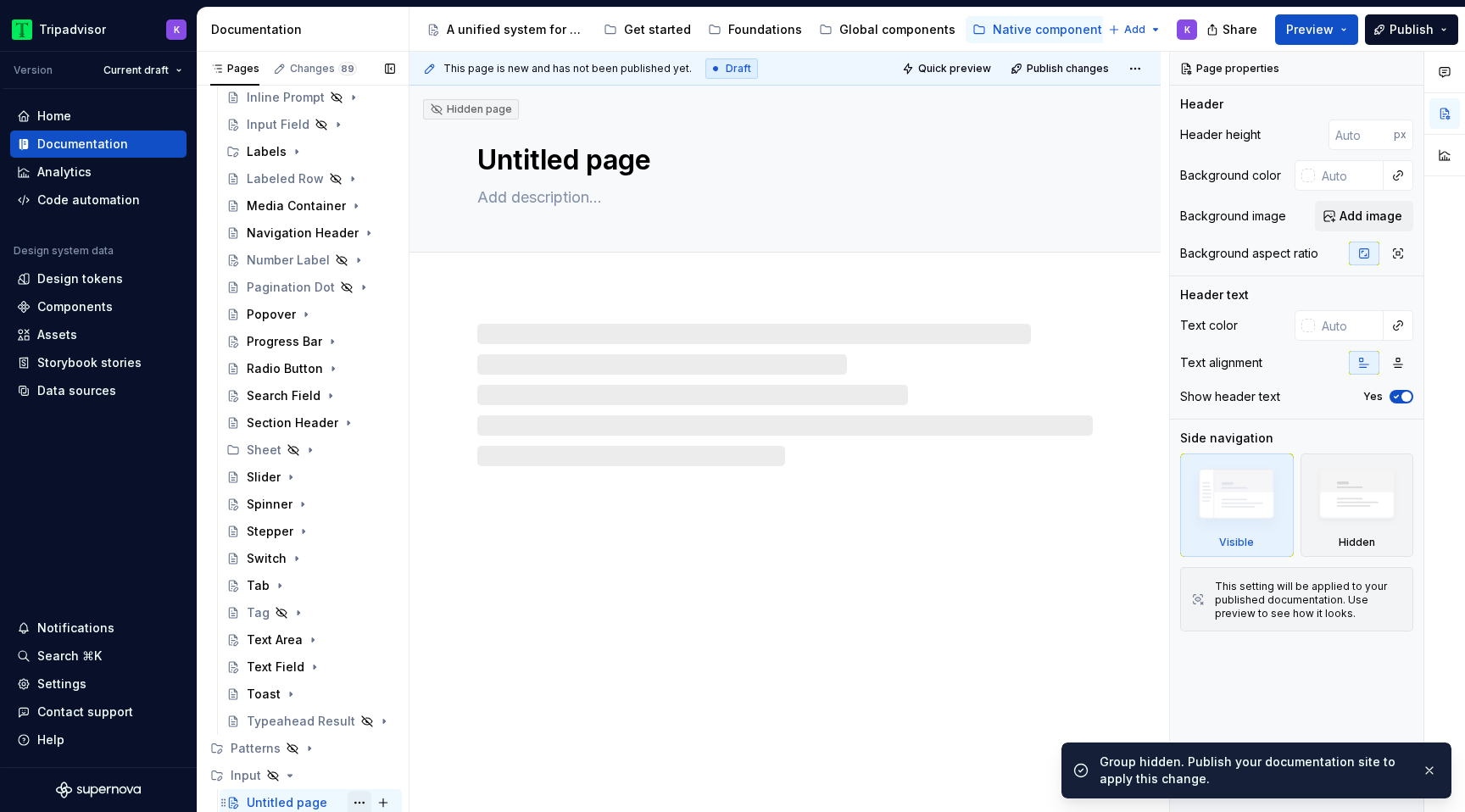
click at [360, 803] on button "Page tree" at bounding box center [360, 803] width 24 height 24
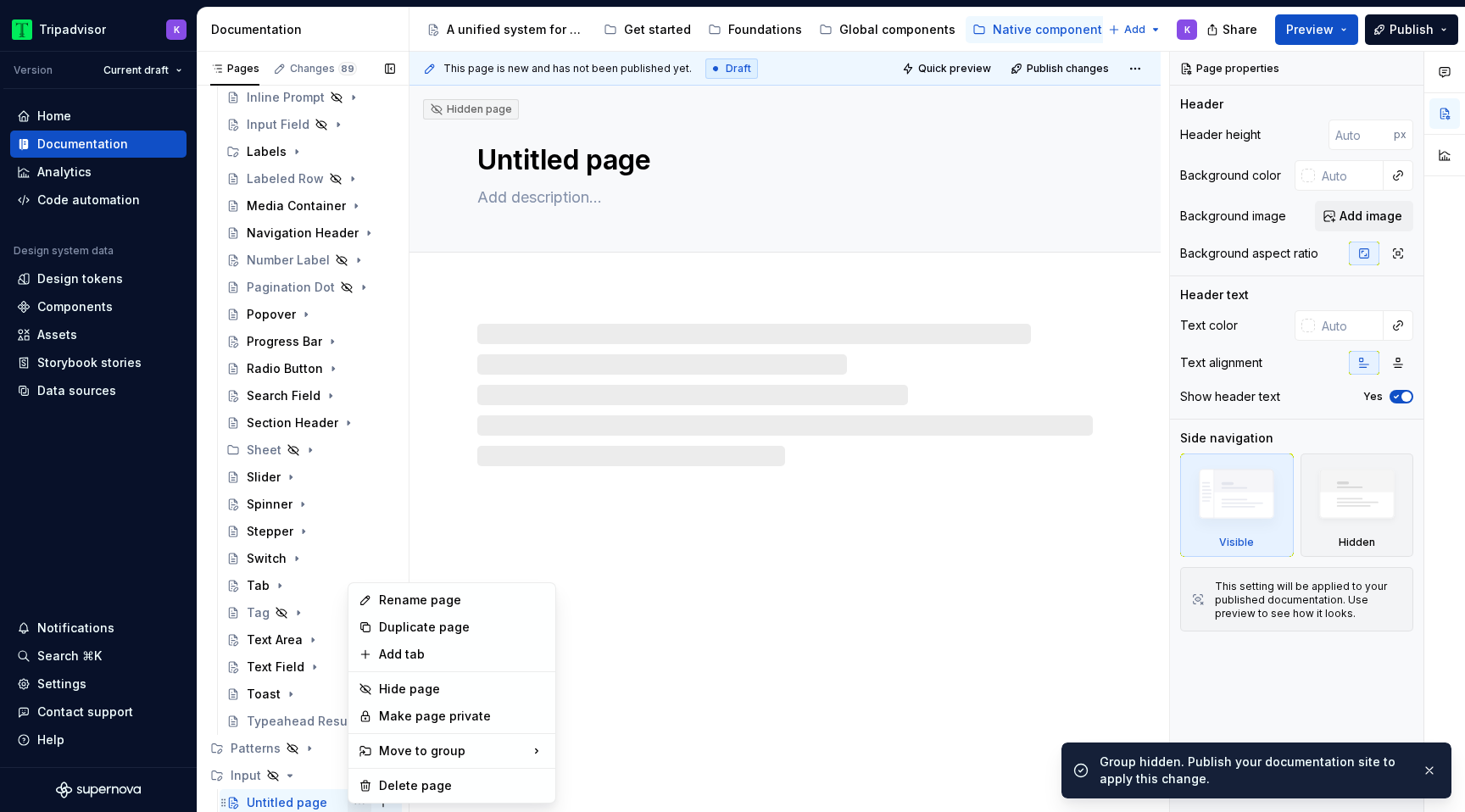
scroll to position [4, 0]
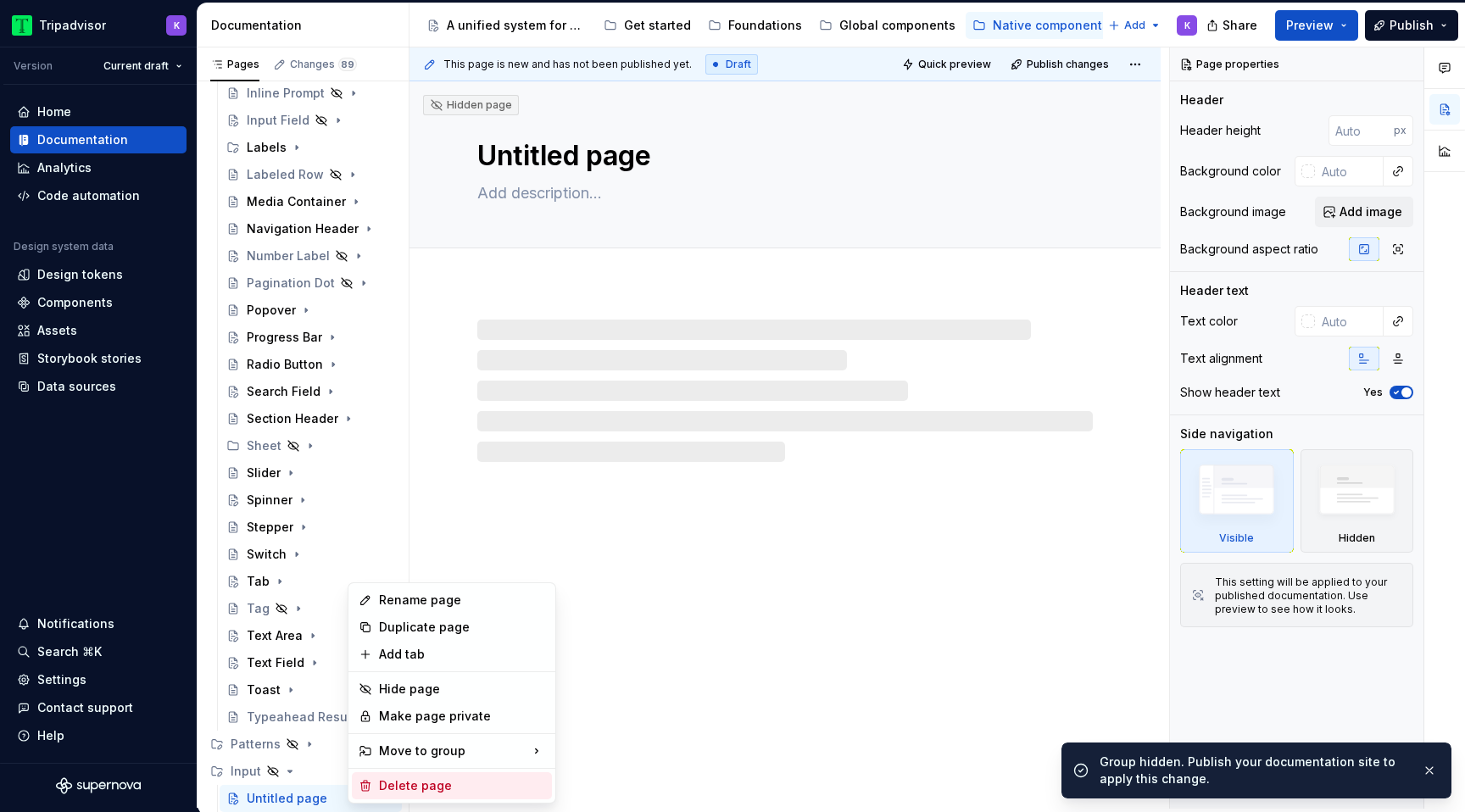
click at [423, 787] on div "Delete page" at bounding box center [462, 786] width 166 height 17
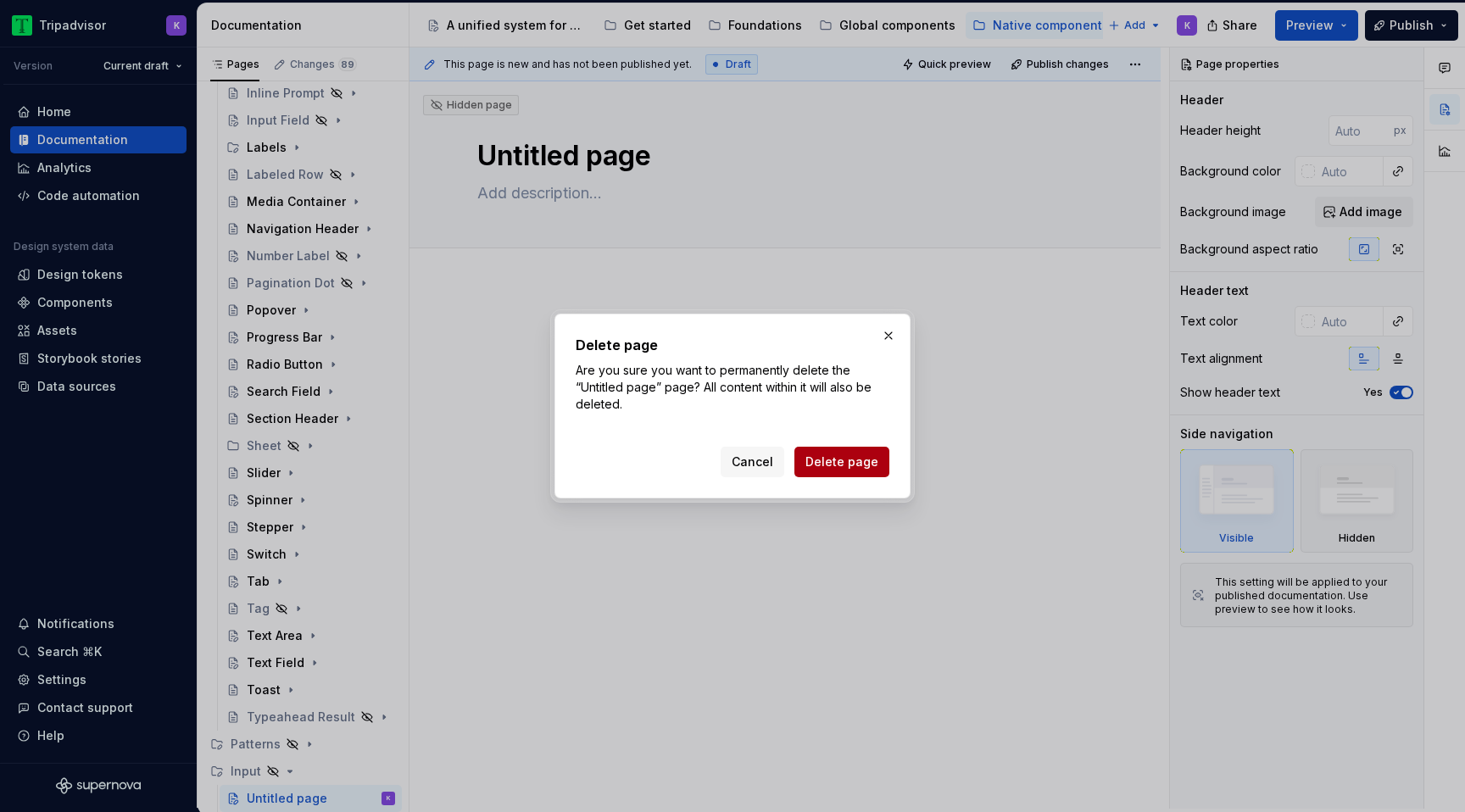
click at [866, 463] on span "Delete page" at bounding box center [842, 462] width 73 height 17
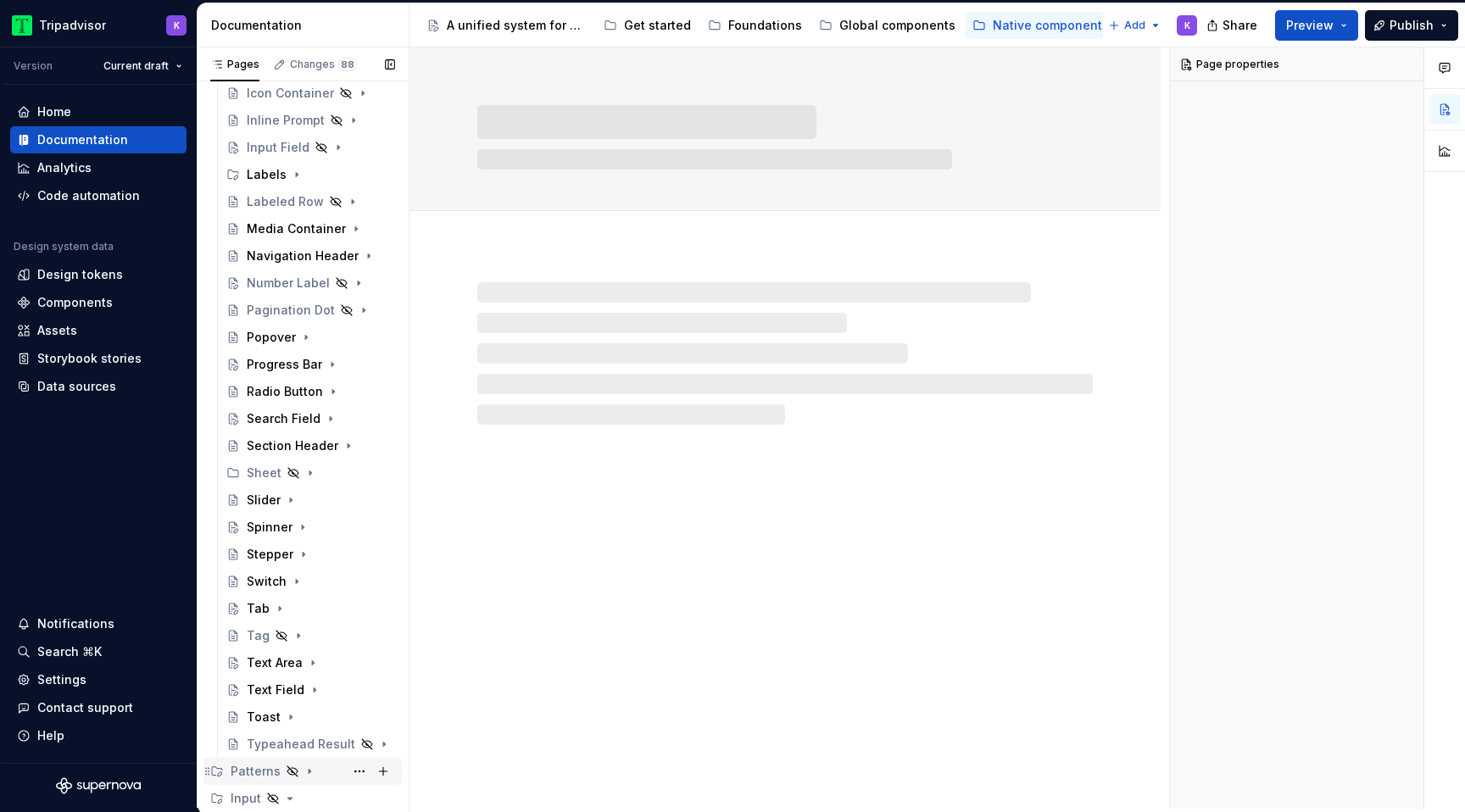
scroll to position [446, 0]
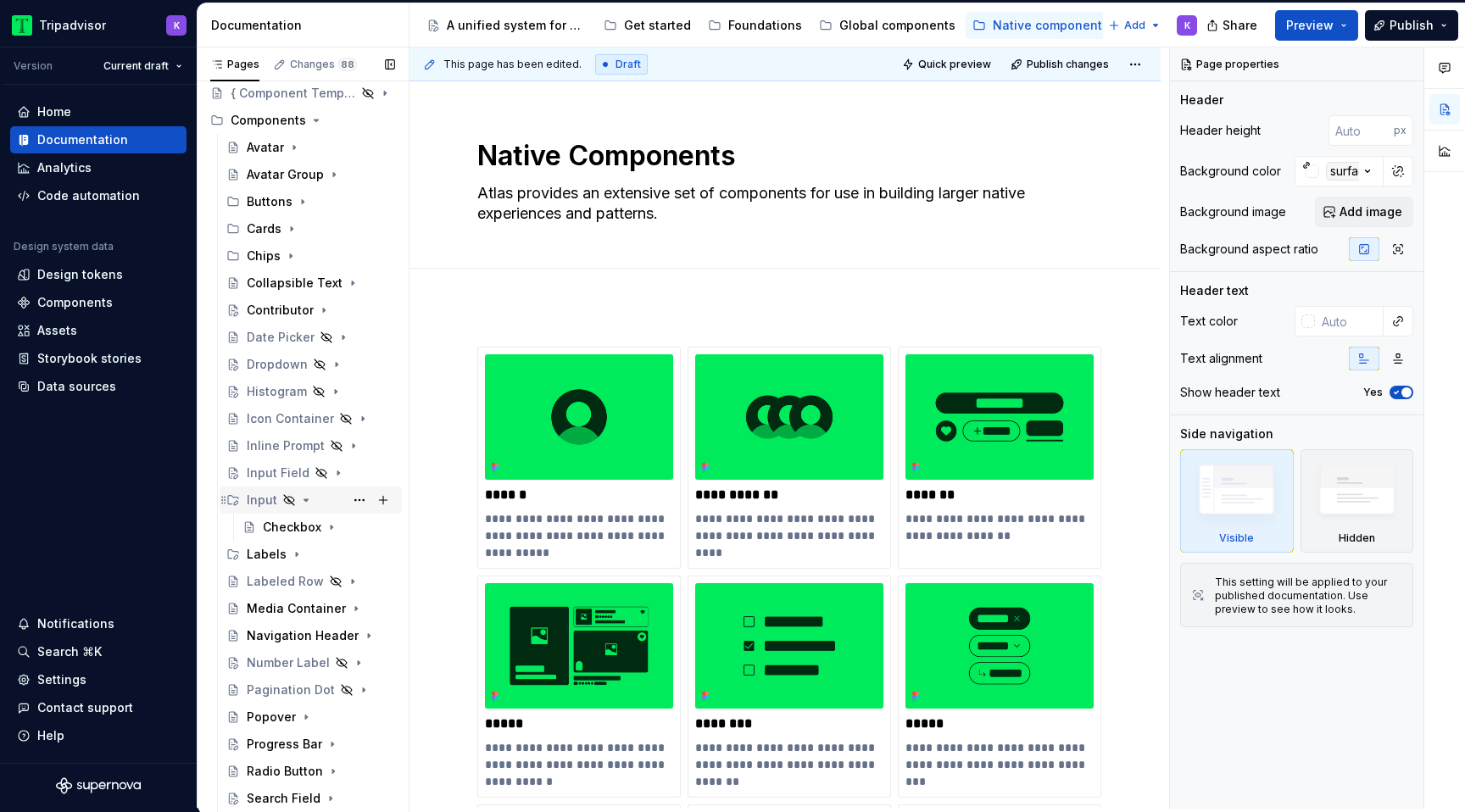
scroll to position [91, 0]
drag, startPoint x: 327, startPoint y: 232, endPoint x: 457, endPoint y: 19, distance: 249.5
drag, startPoint x: 343, startPoint y: 531, endPoint x: 900, endPoint y: 14, distance: 760.0
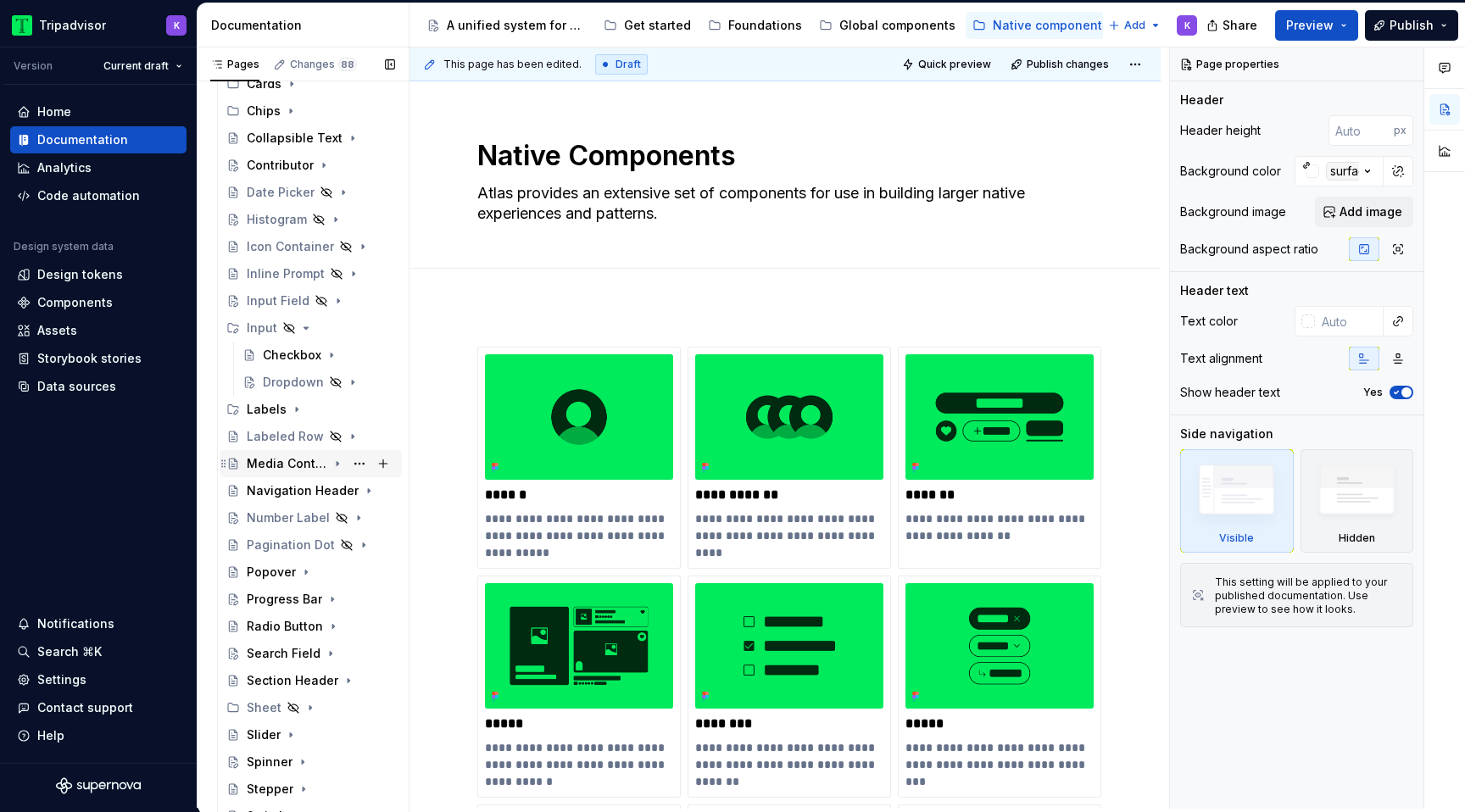
scroll to position [246, 0]
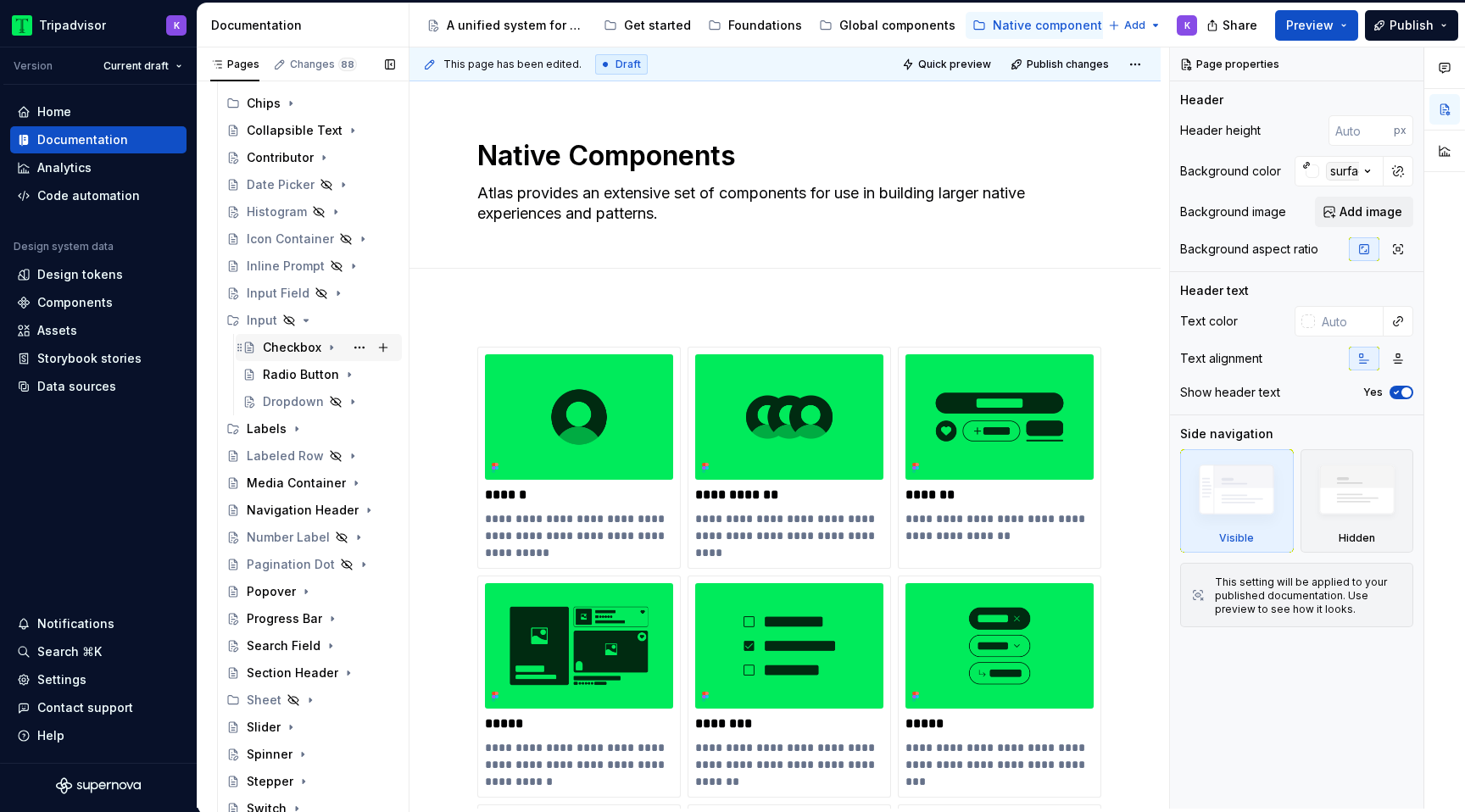
drag, startPoint x: 341, startPoint y: 405, endPoint x: 342, endPoint y: 357, distance: 48.0
click at [342, 357] on div "Checkbox Radio Button Dropdown" at bounding box center [310, 375] width 182 height 82
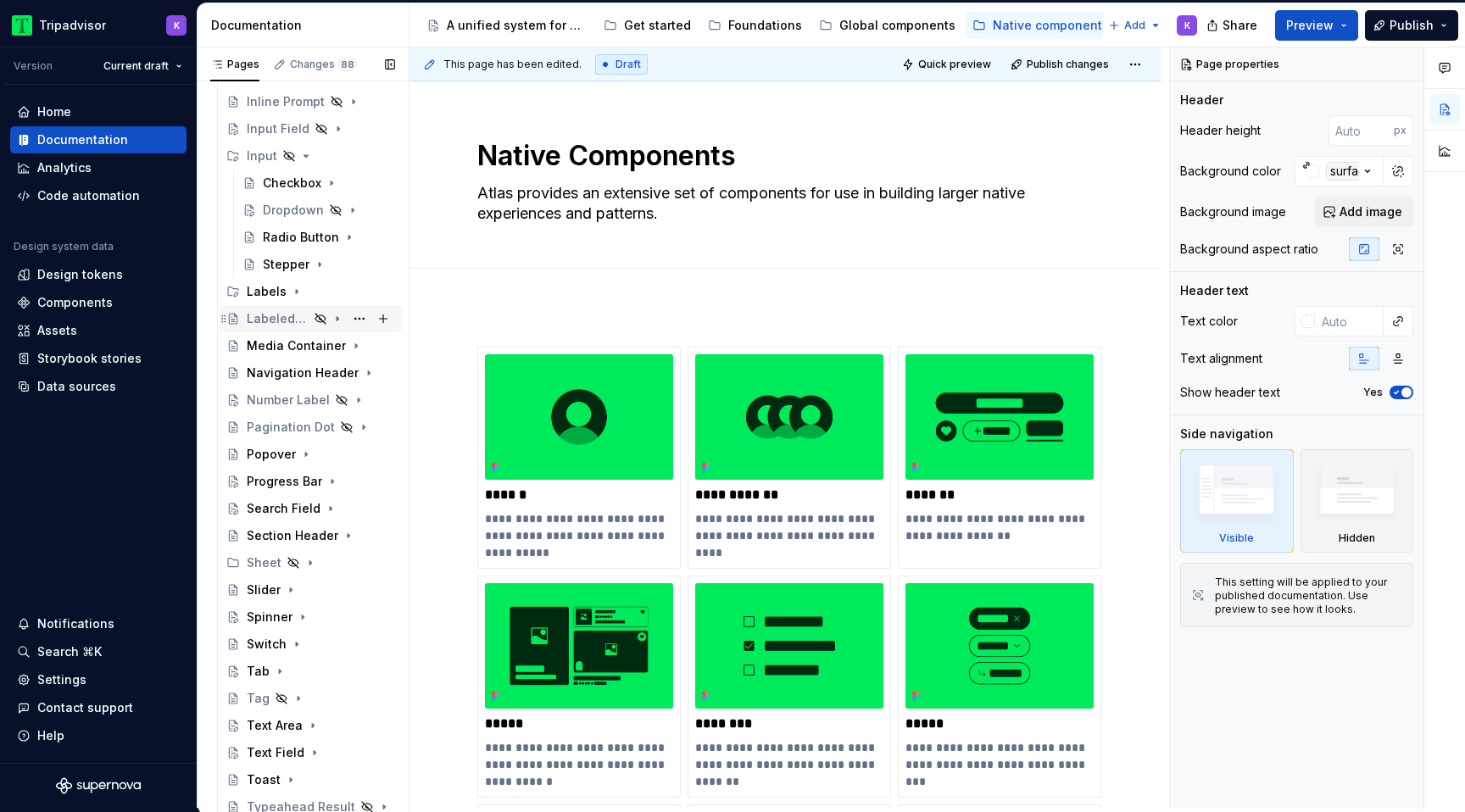
scroll to position [446, 0]
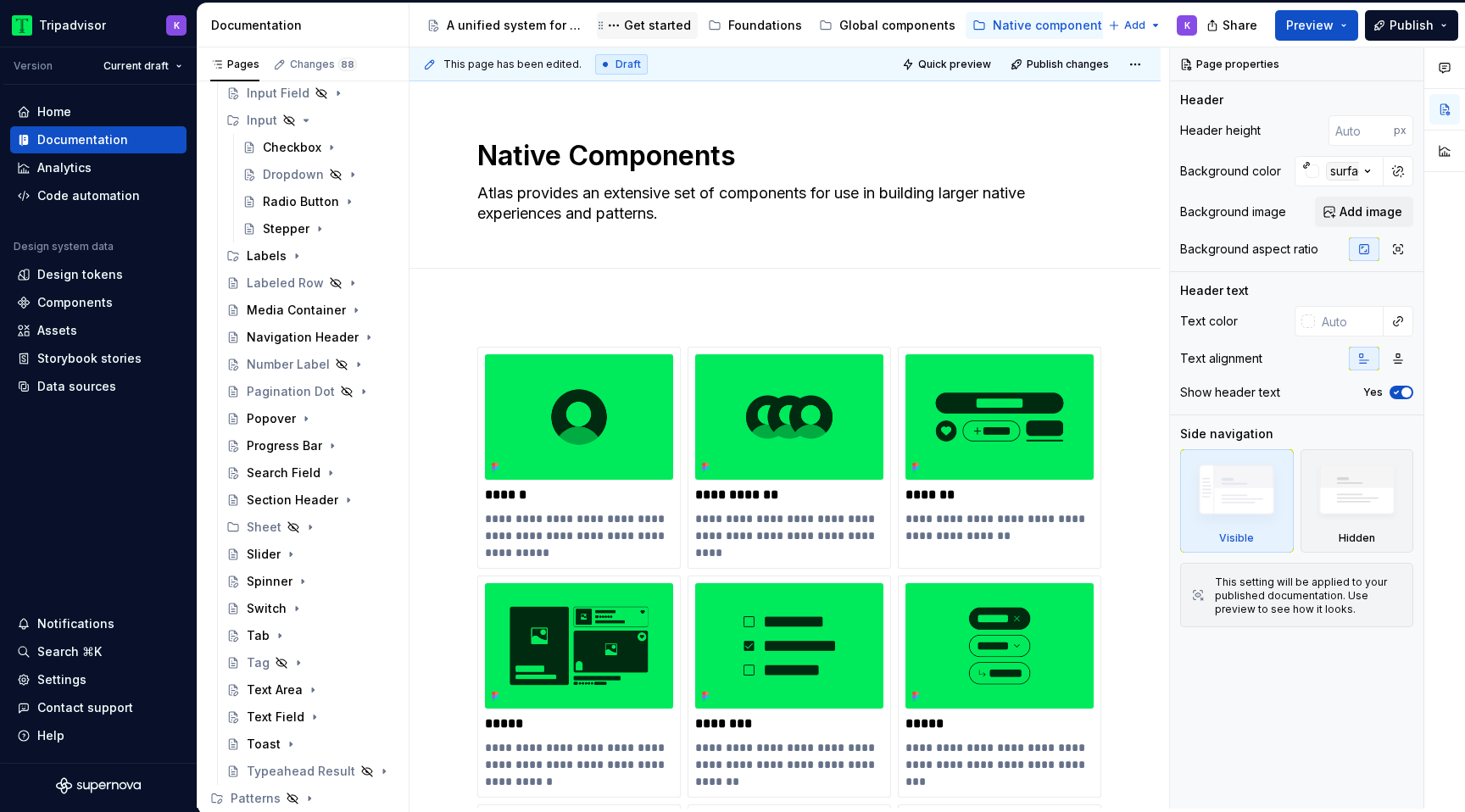
drag, startPoint x: 280, startPoint y: 395, endPoint x: 677, endPoint y: 38, distance: 533.9
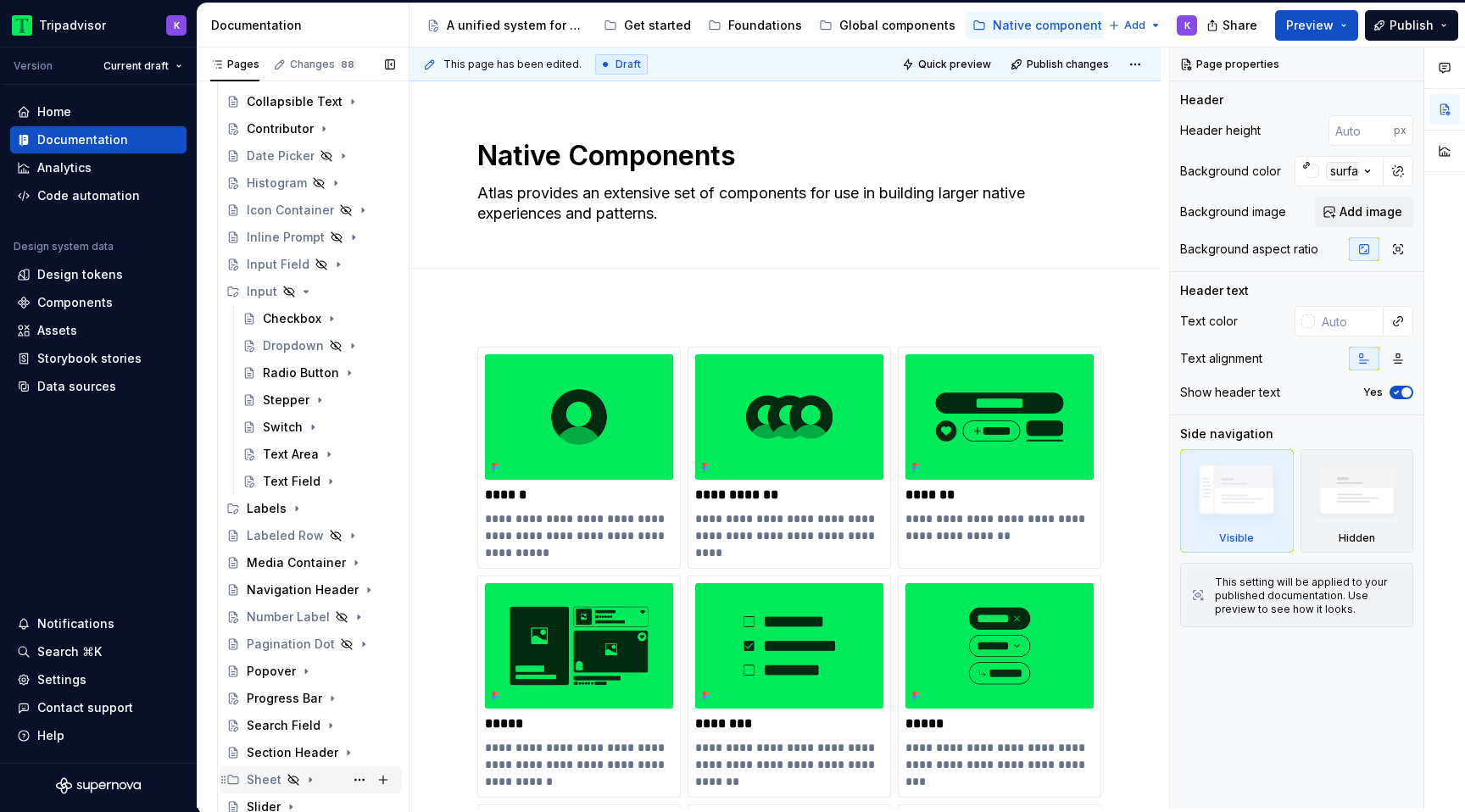
scroll to position [93, 0]
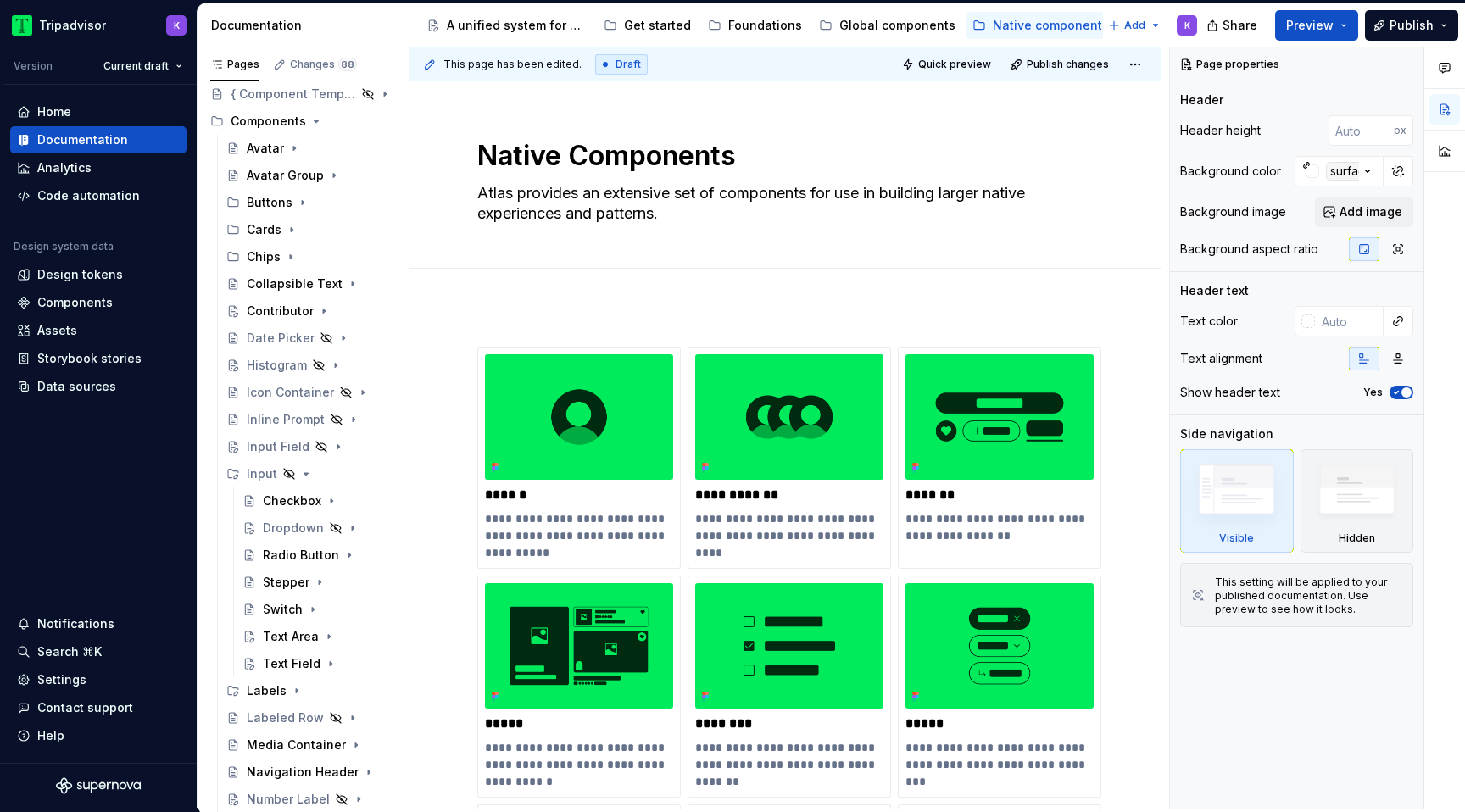
drag, startPoint x: 321, startPoint y: 721, endPoint x: 669, endPoint y: 10, distance: 791.6
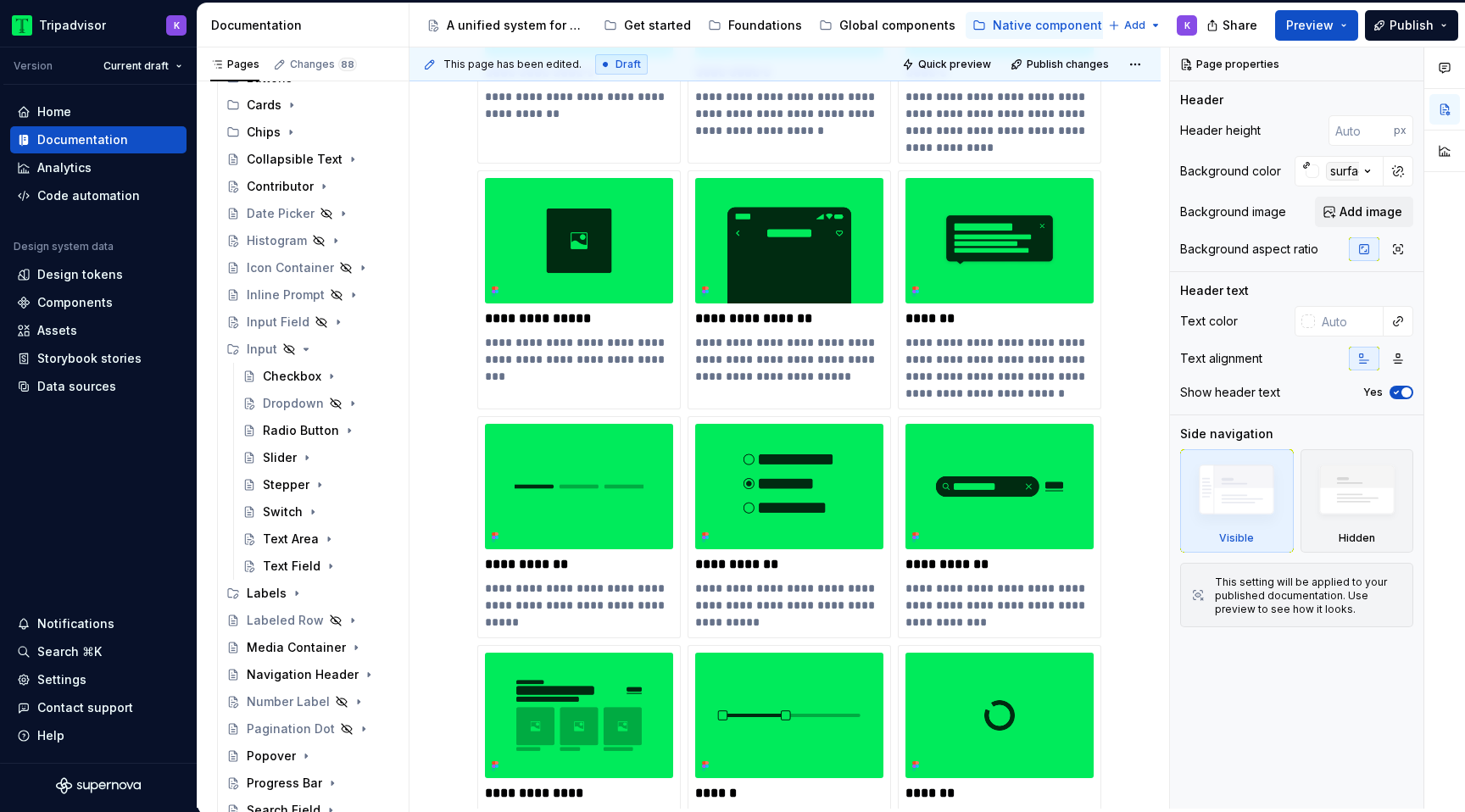
scroll to position [935, 0]
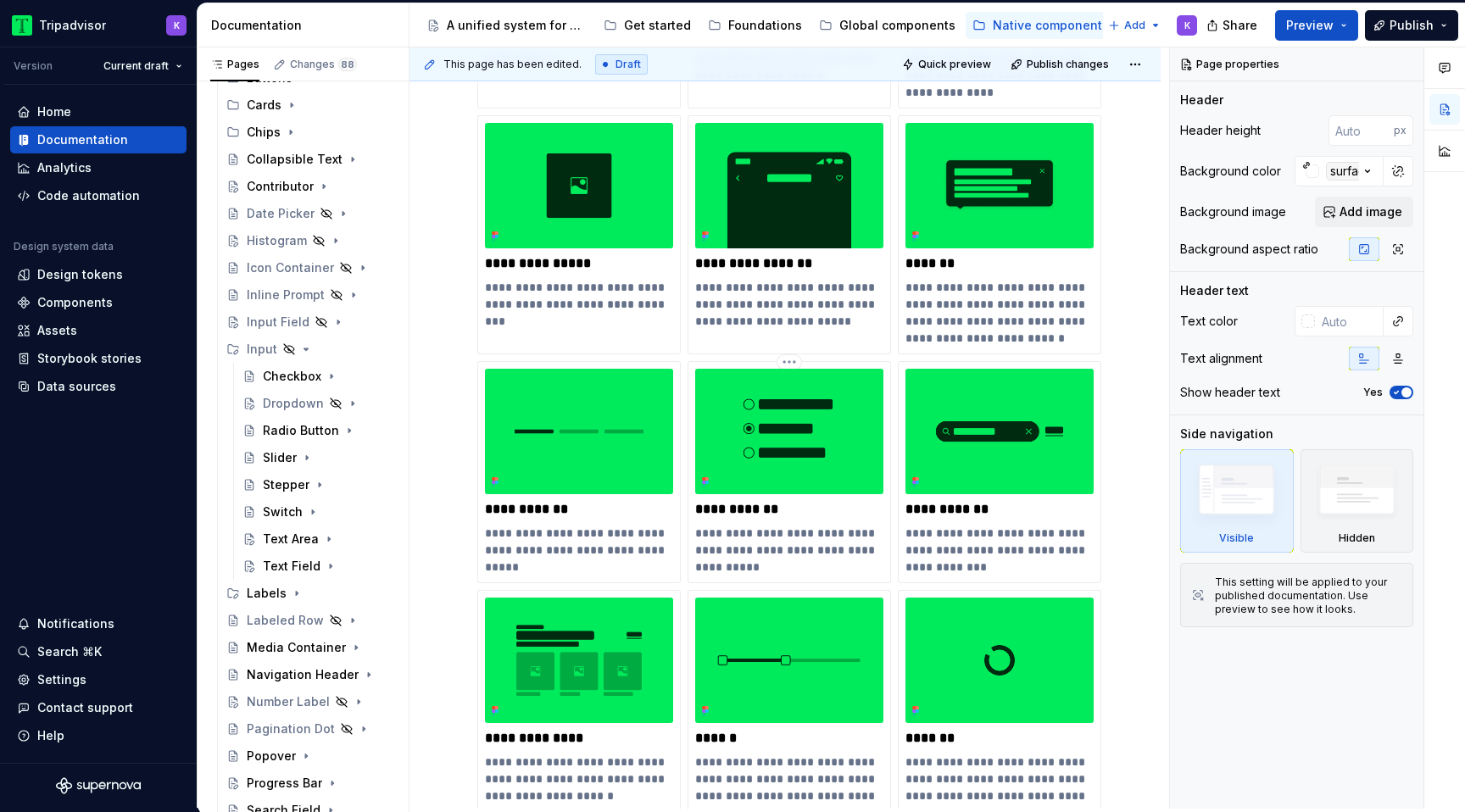
drag, startPoint x: 332, startPoint y: 639, endPoint x: 789, endPoint y: 445, distance: 496.5
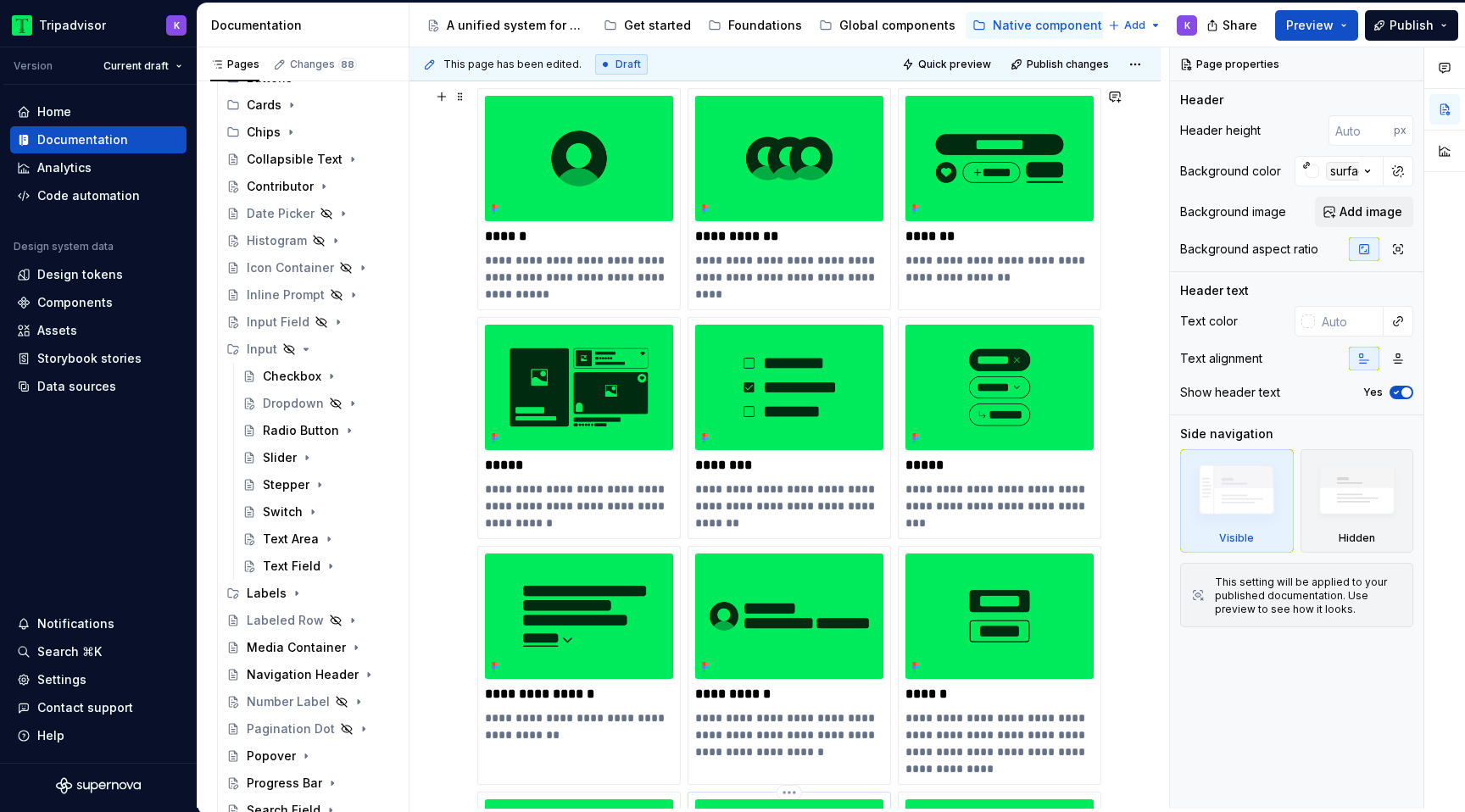
scroll to position [253, 0]
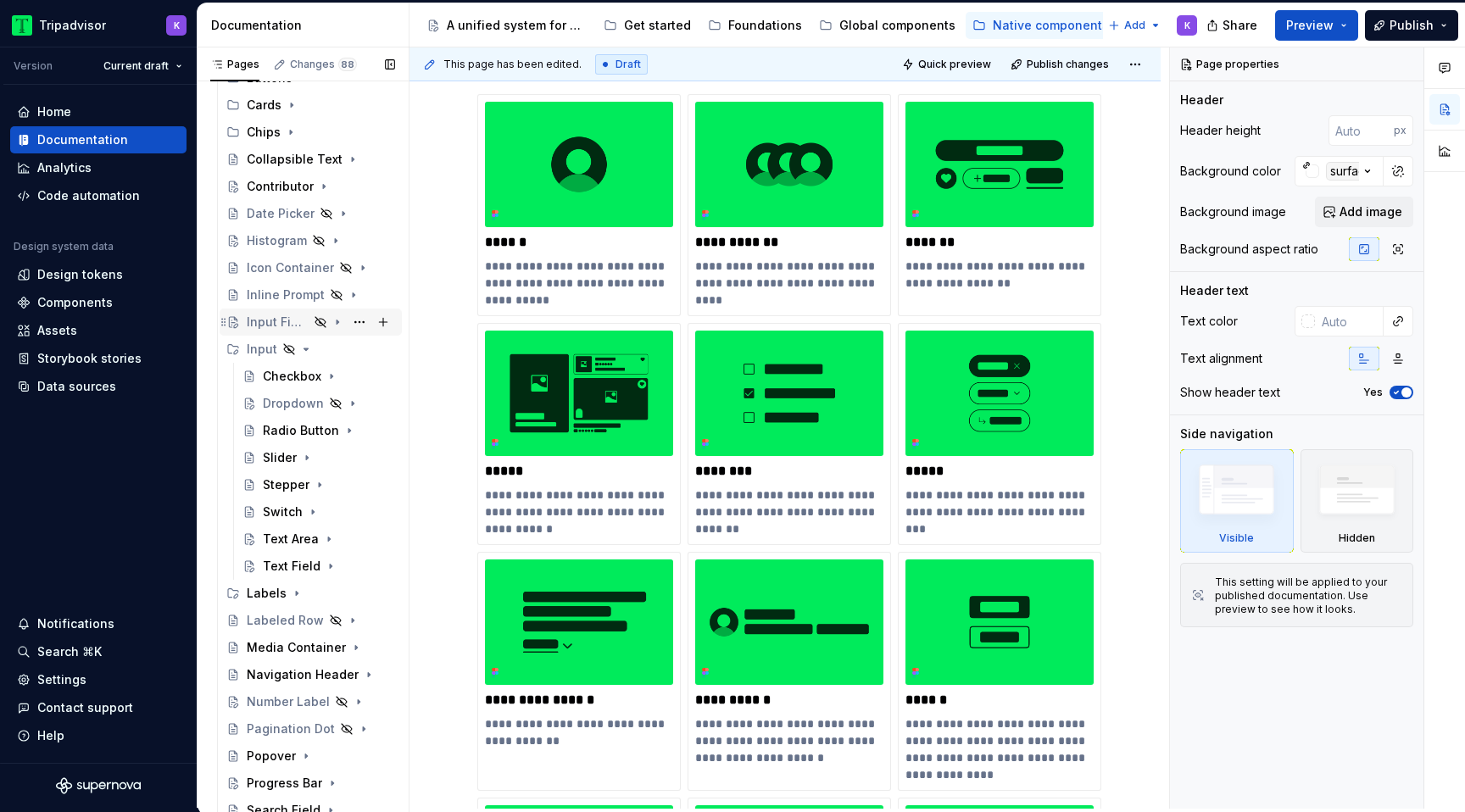
click at [262, 329] on div "Input Field" at bounding box center [277, 322] width 62 height 17
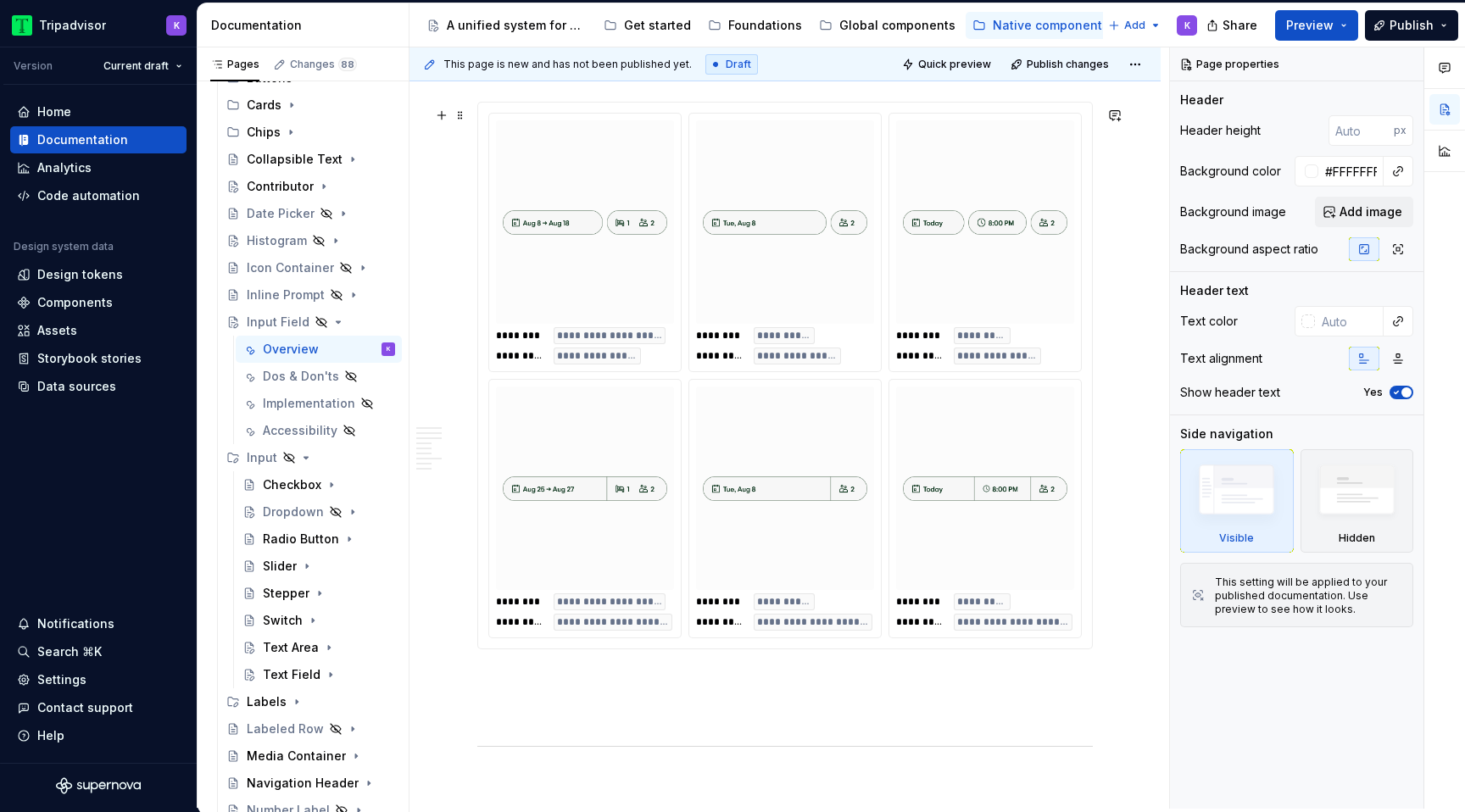
scroll to position [1545, 0]
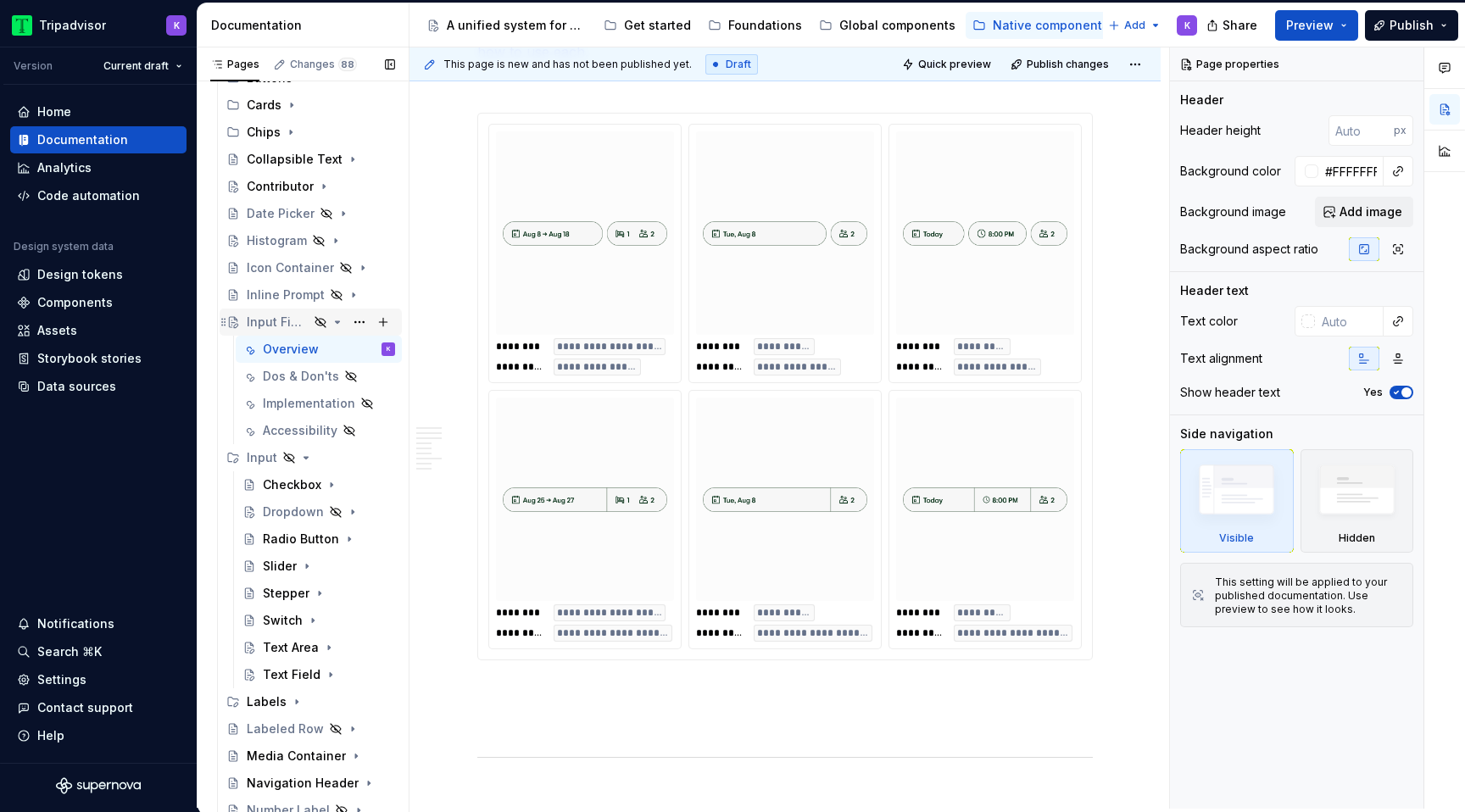
click at [337, 320] on icon "Page tree" at bounding box center [338, 322] width 14 height 14
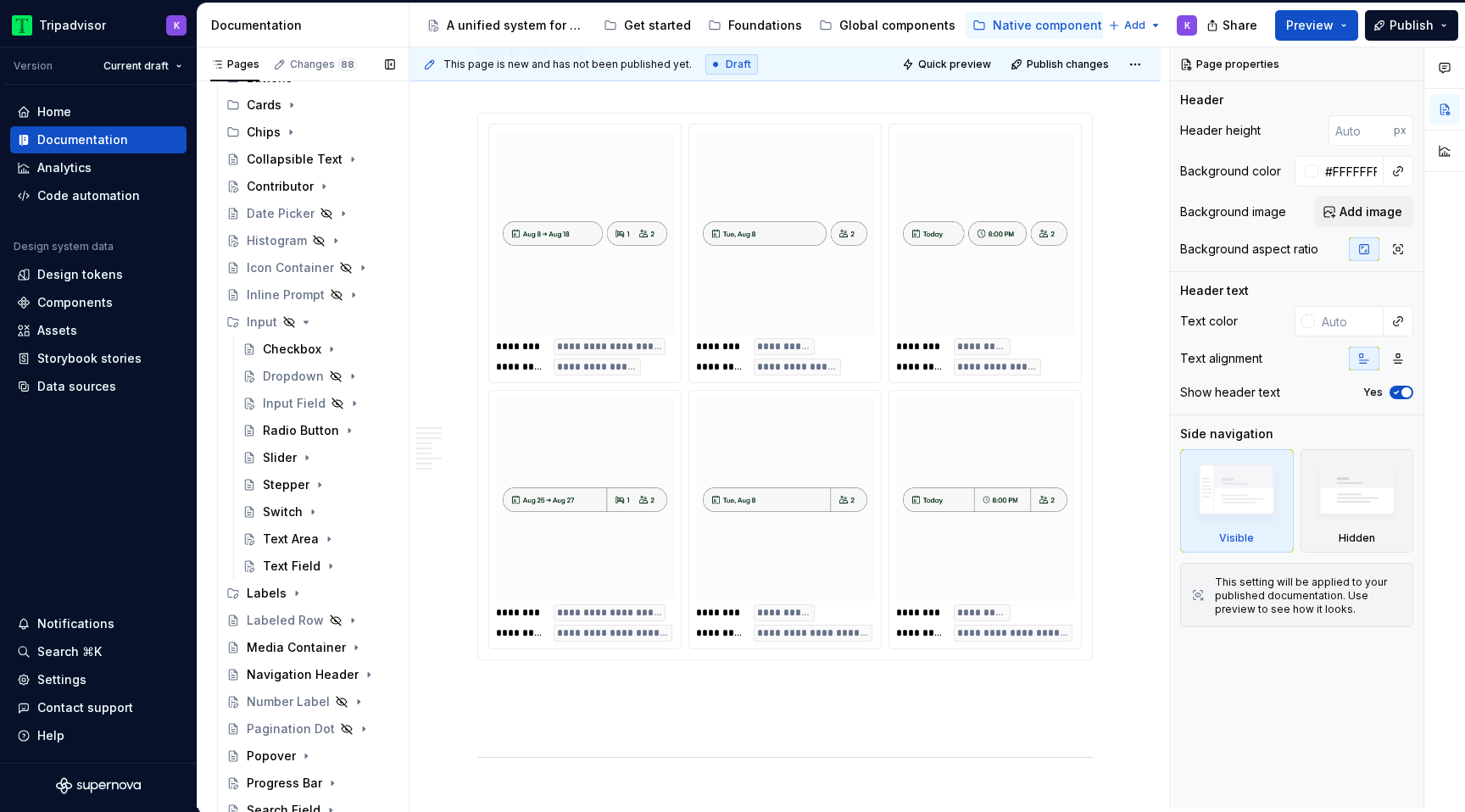
drag, startPoint x: 276, startPoint y: 325, endPoint x: 414, endPoint y: 10, distance: 343.9
click at [362, 325] on button "Page tree" at bounding box center [360, 322] width 24 height 24
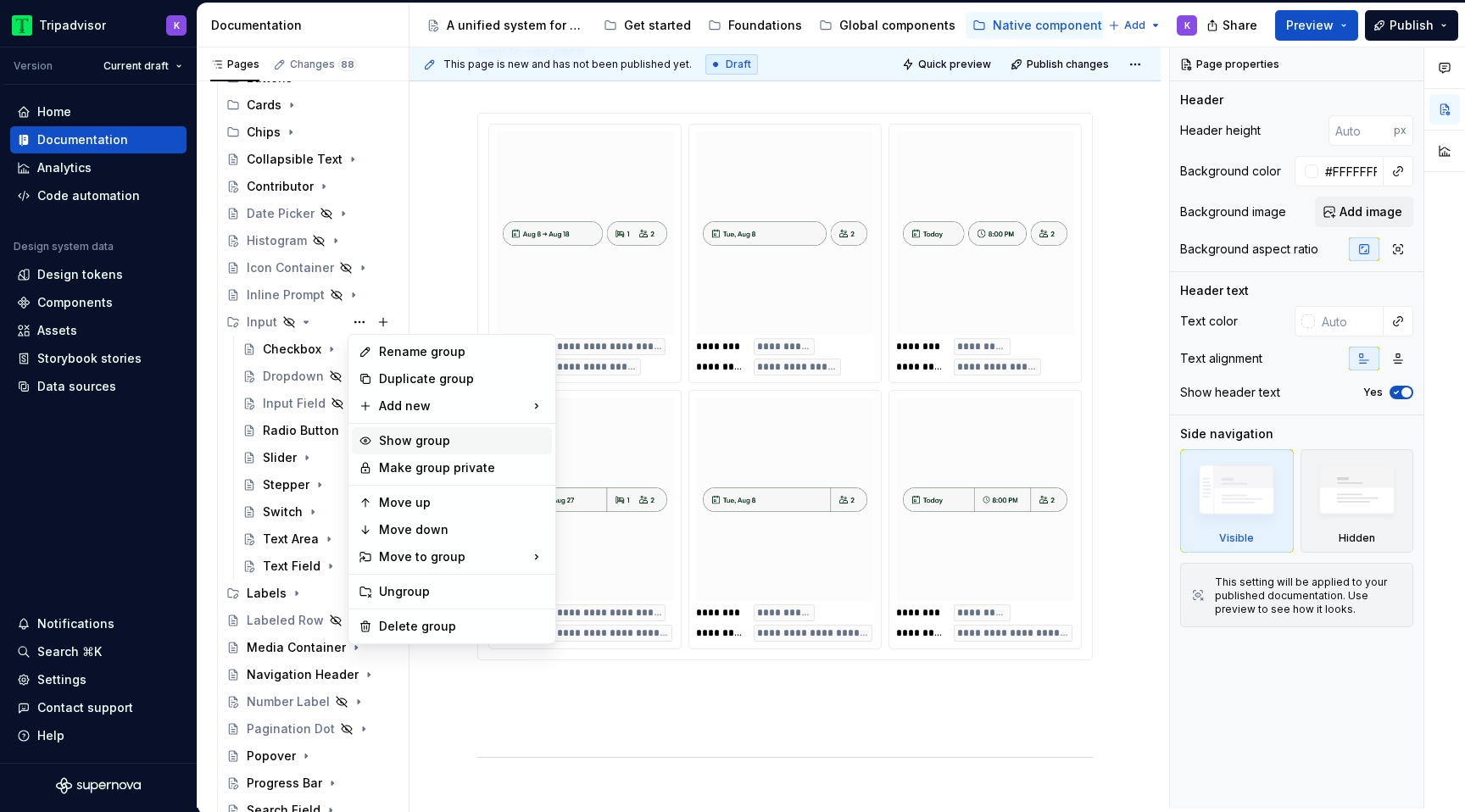
click at [417, 440] on div "Show group" at bounding box center [462, 440] width 166 height 17
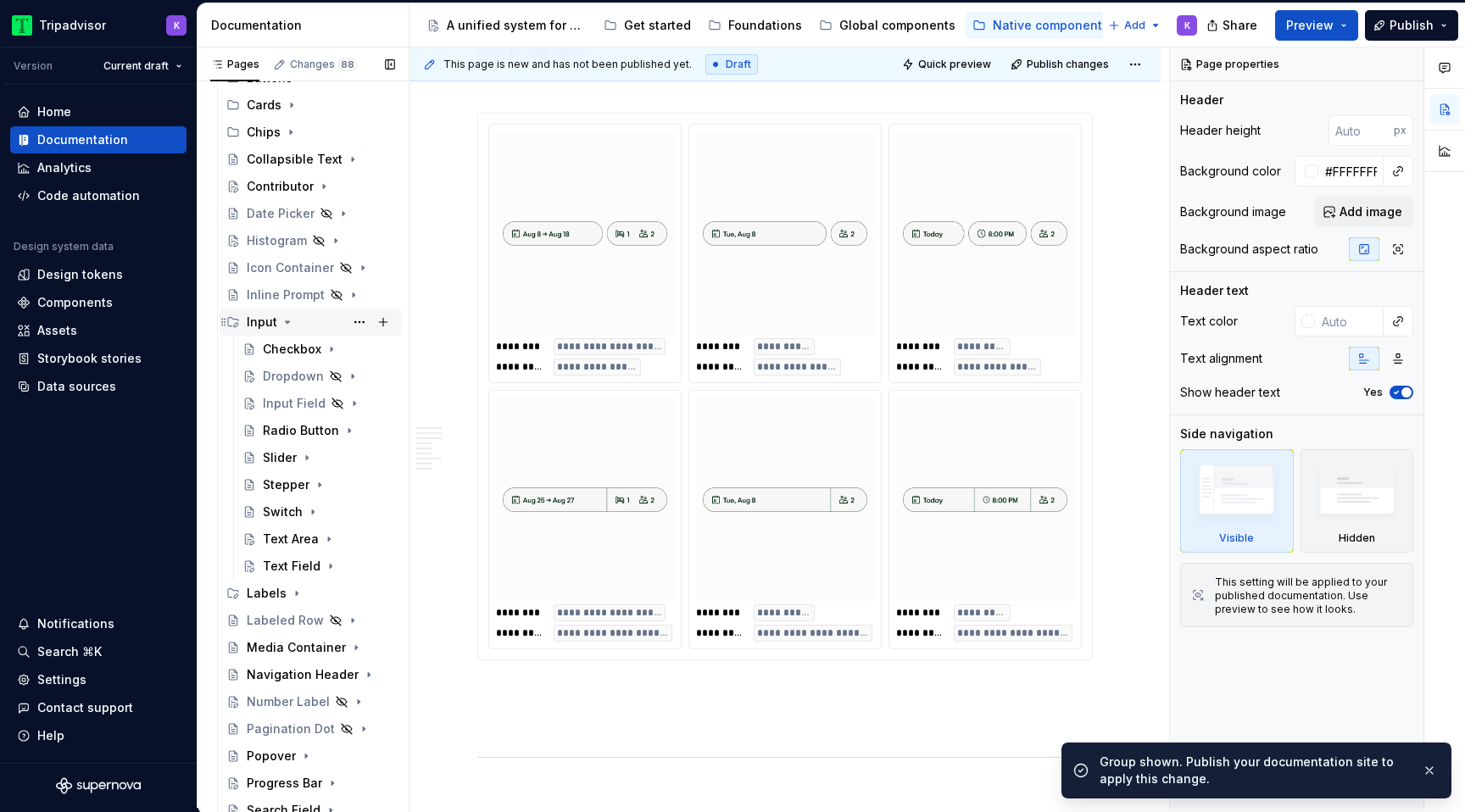
scroll to position [0, 0]
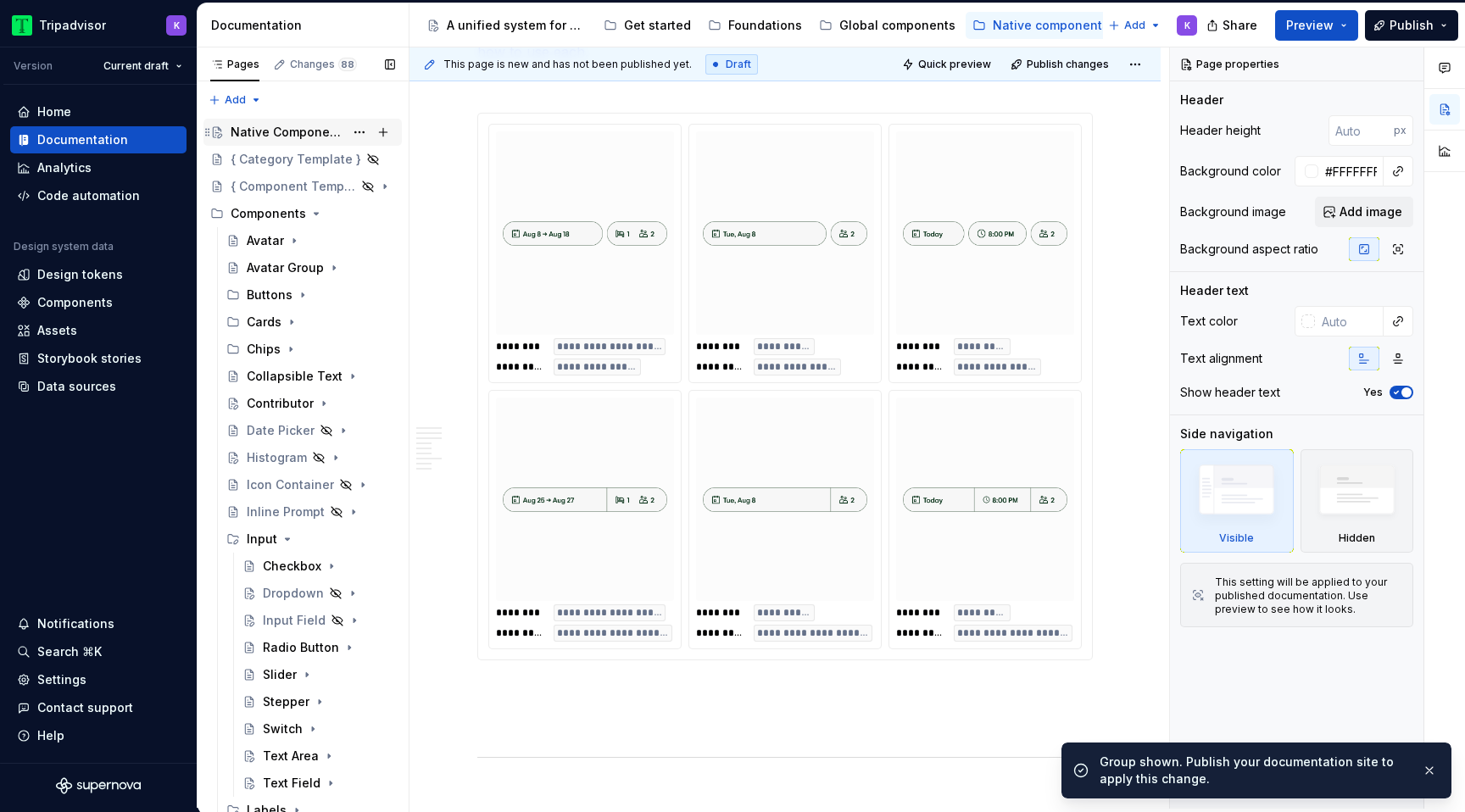
click at [311, 122] on div "Native Components" at bounding box center [312, 133] width 164 height 24
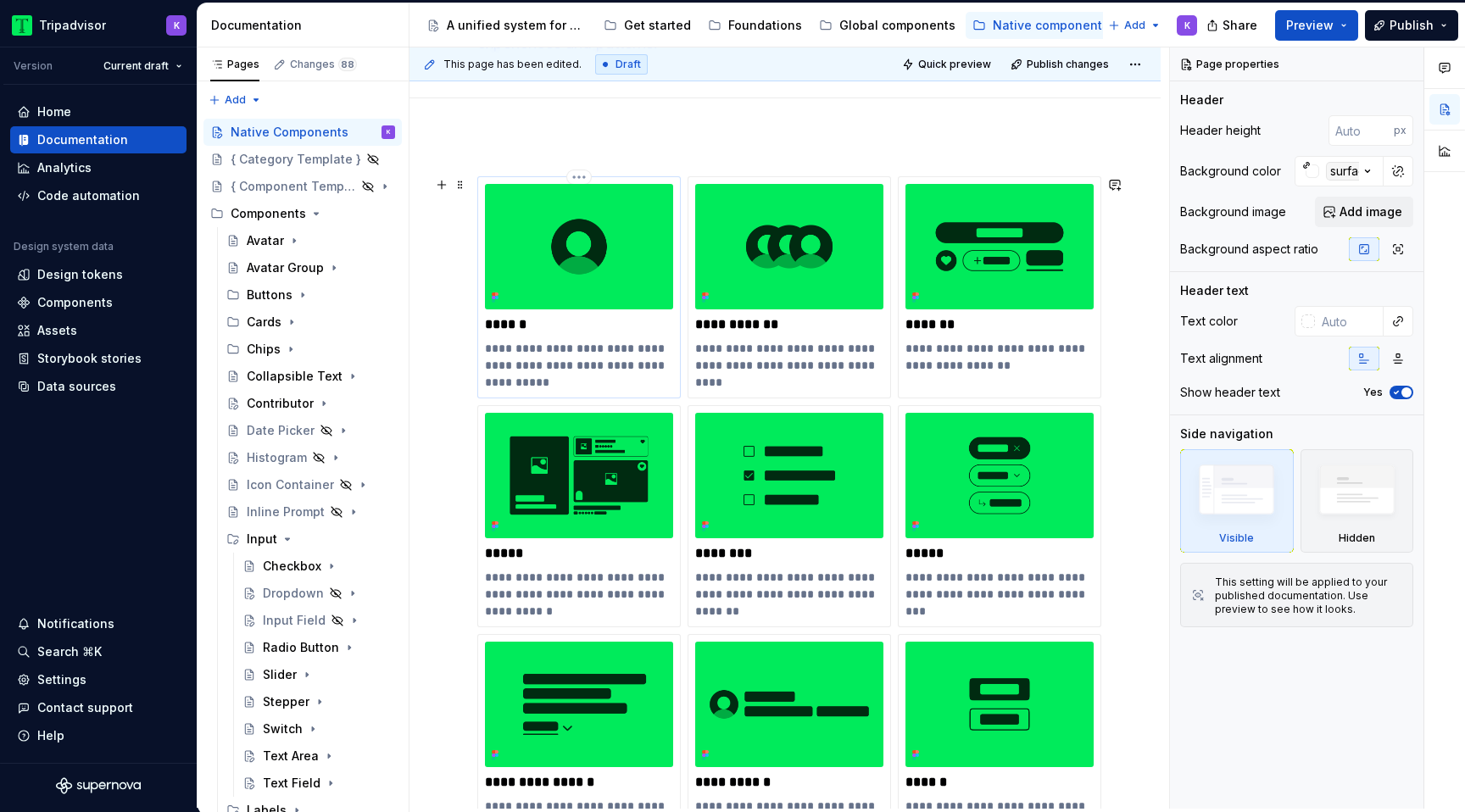
scroll to position [199, 0]
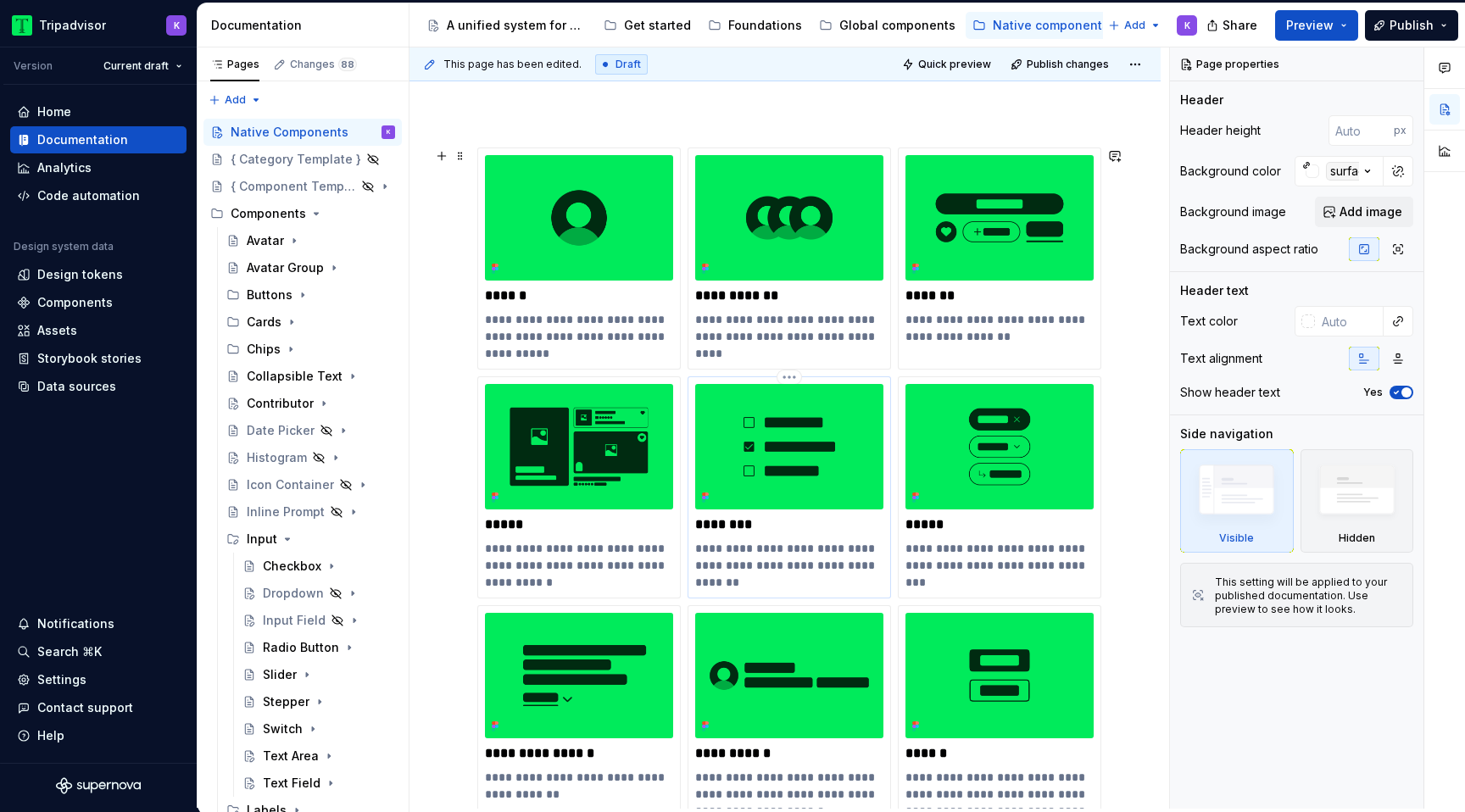
click at [752, 499] on img at bounding box center [788, 447] width 188 height 126
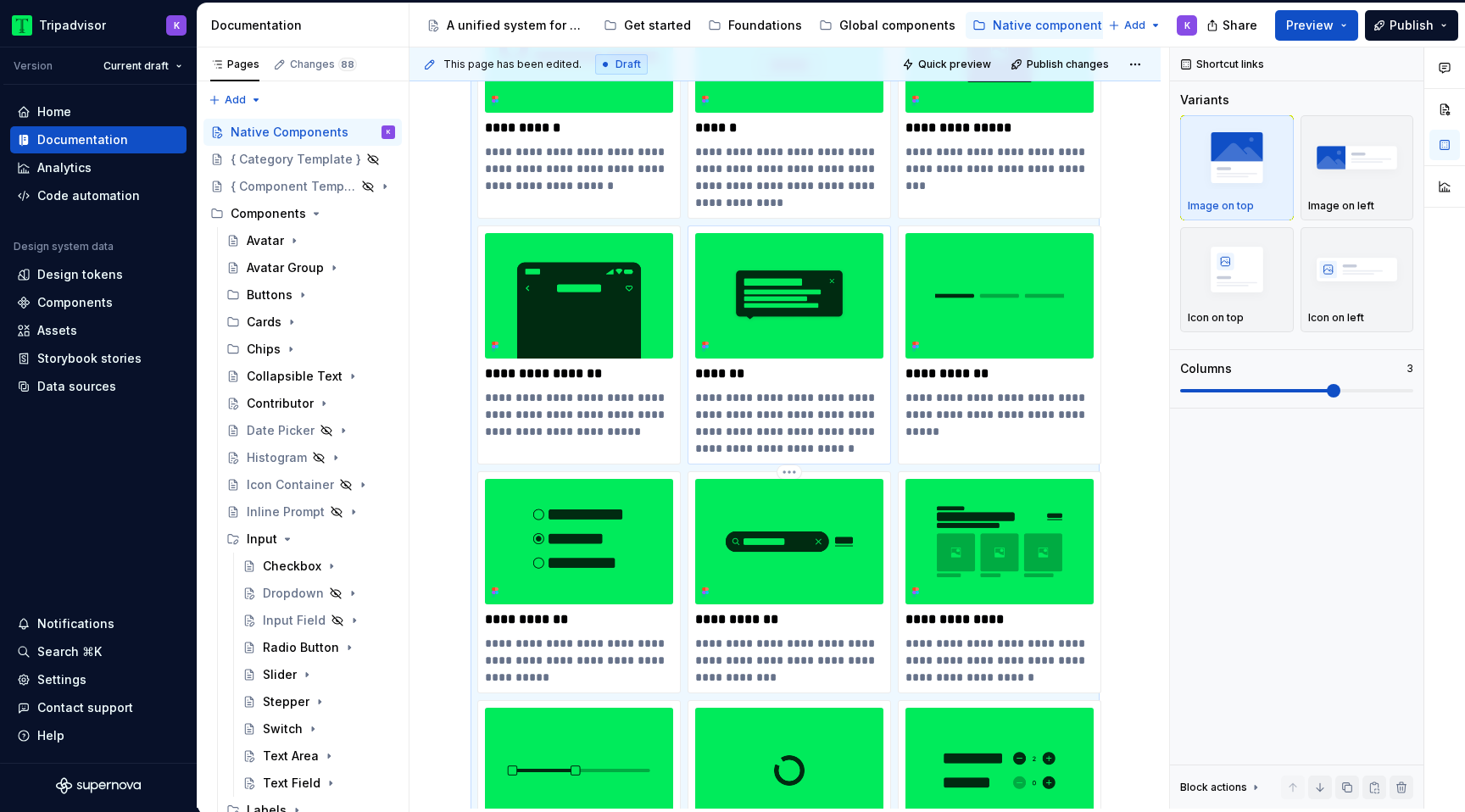
scroll to position [844, 0]
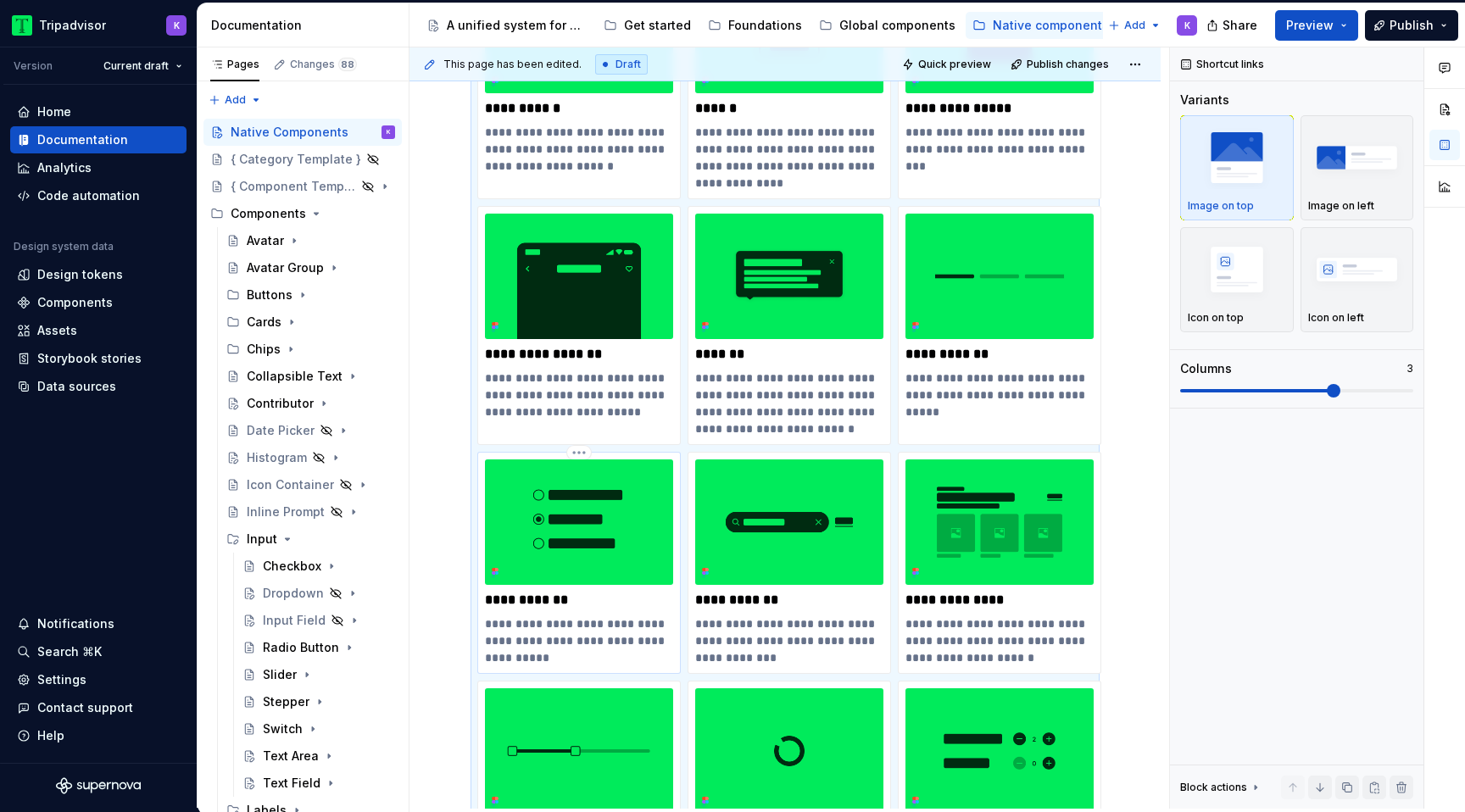
click at [602, 549] on img at bounding box center [578, 522] width 188 height 126
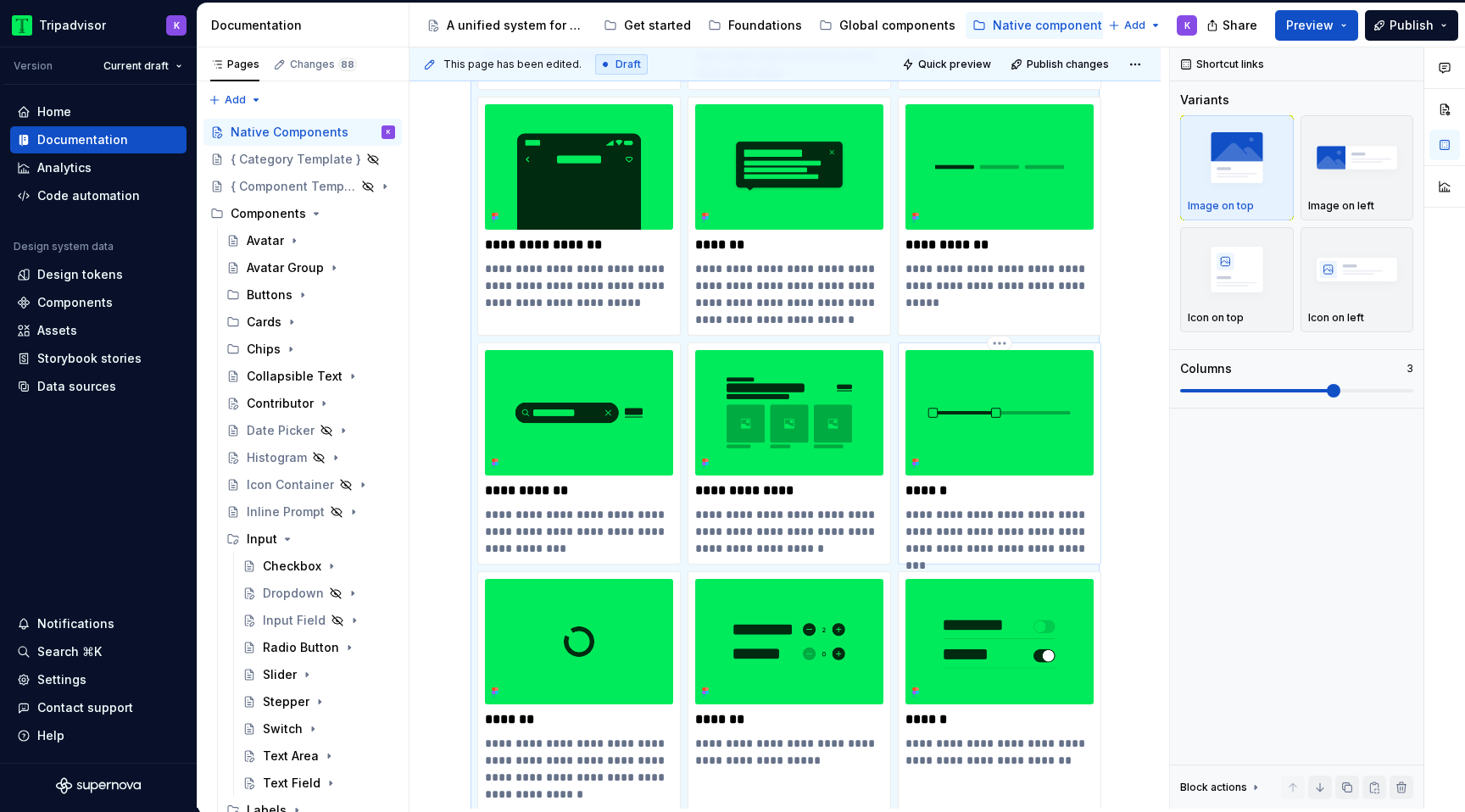
scroll to position [960, 0]
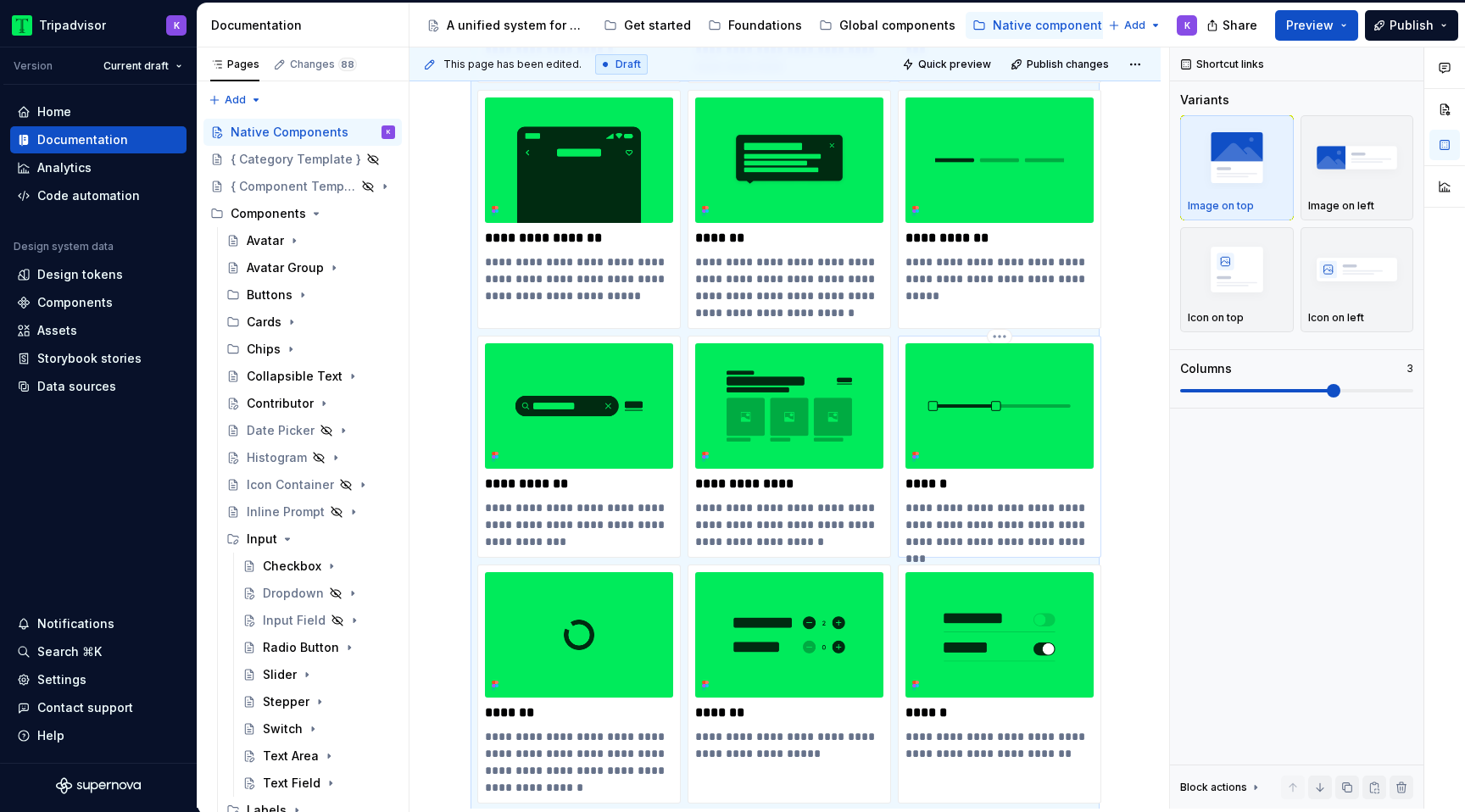
click at [1009, 421] on img at bounding box center [999, 406] width 188 height 126
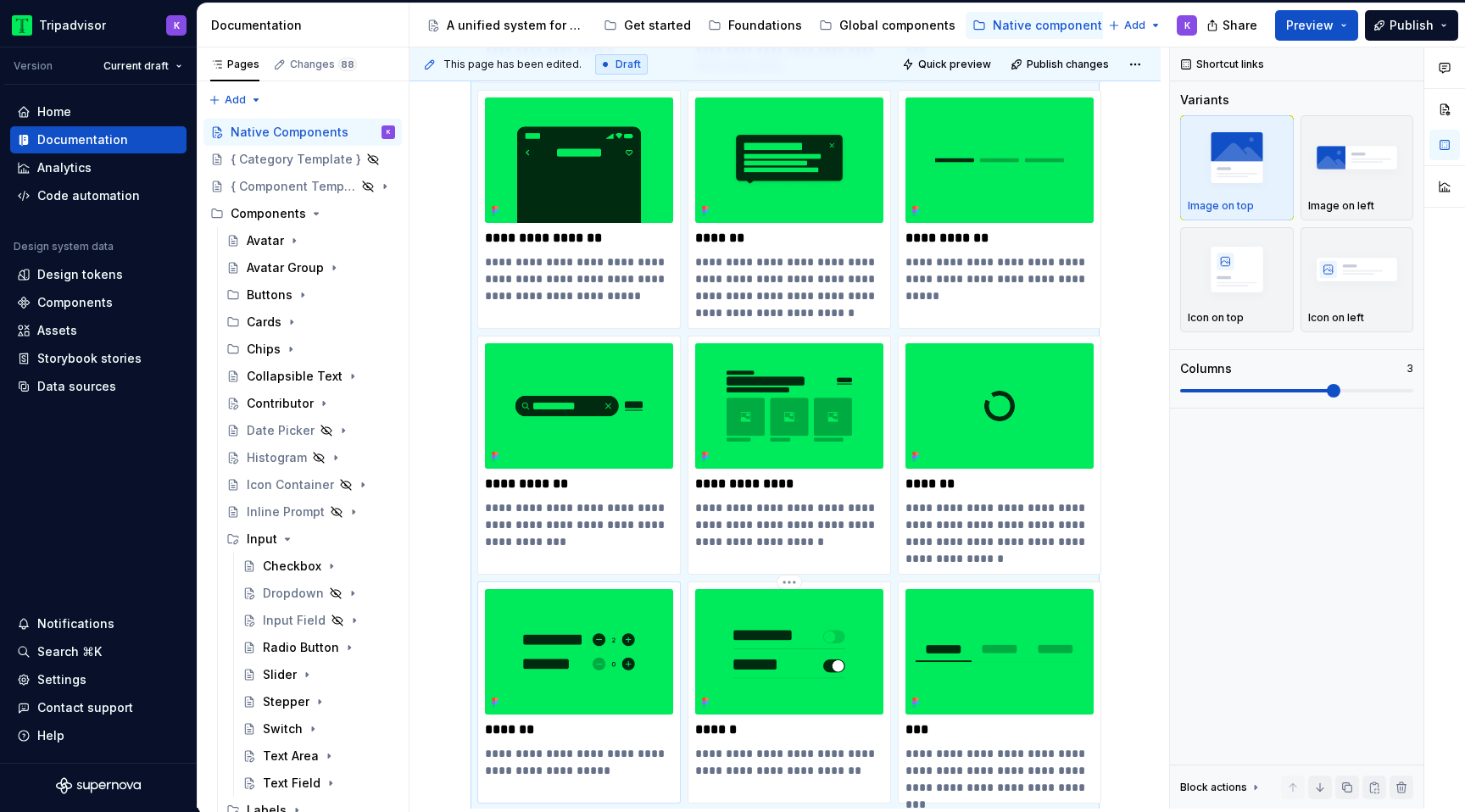
click at [612, 674] on img at bounding box center [578, 652] width 188 height 126
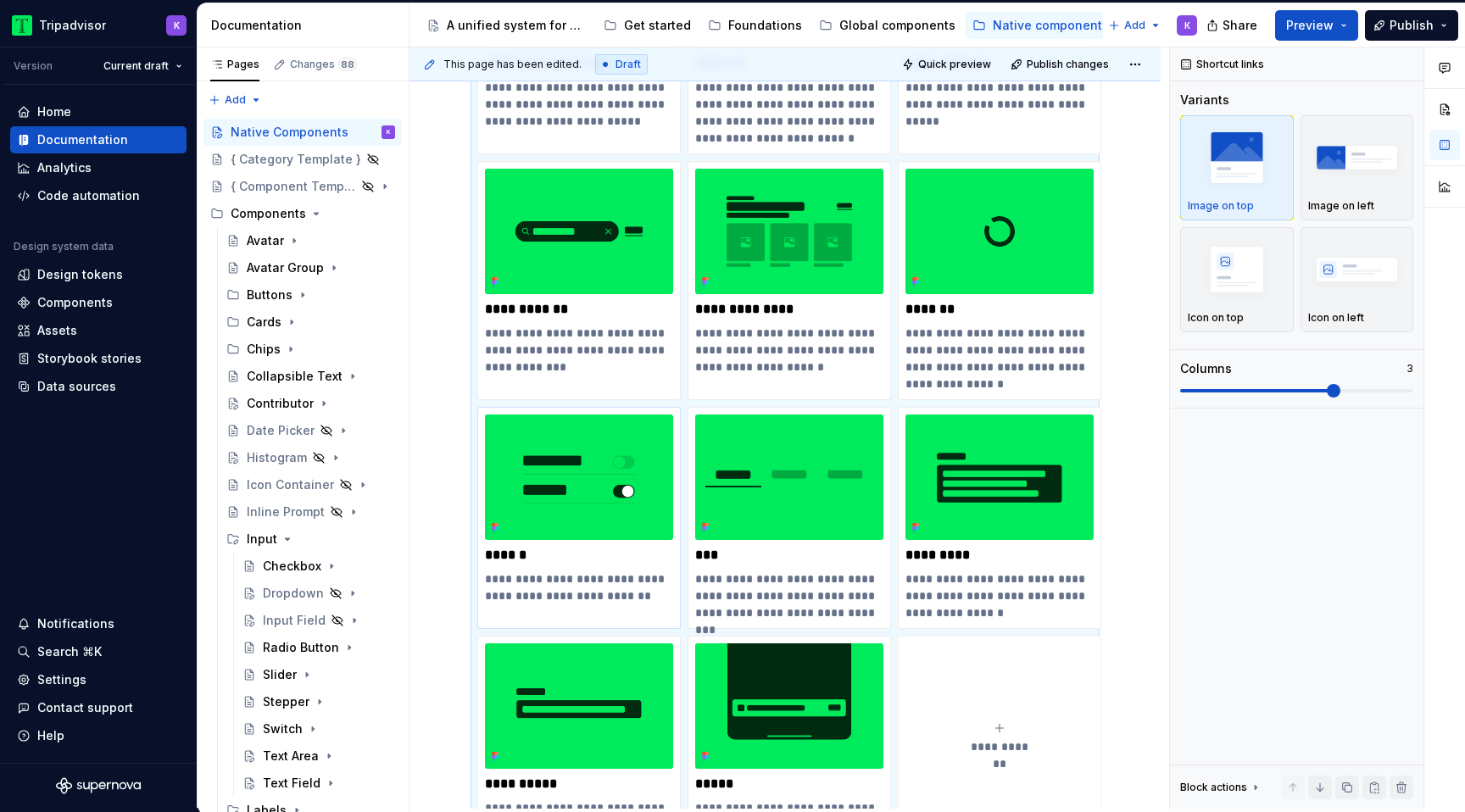
scroll to position [1146, 0]
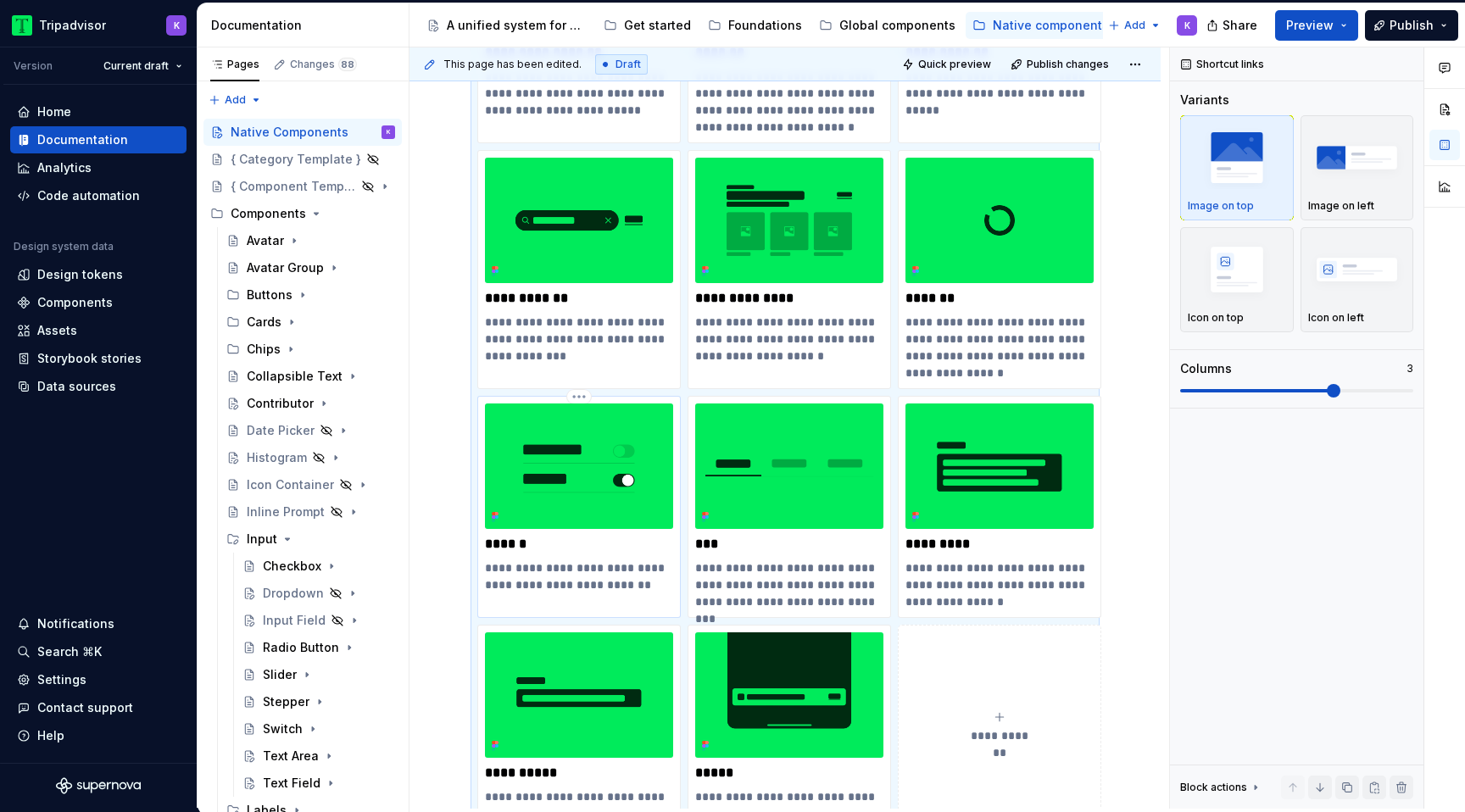
click at [565, 517] on img at bounding box center [578, 467] width 188 height 126
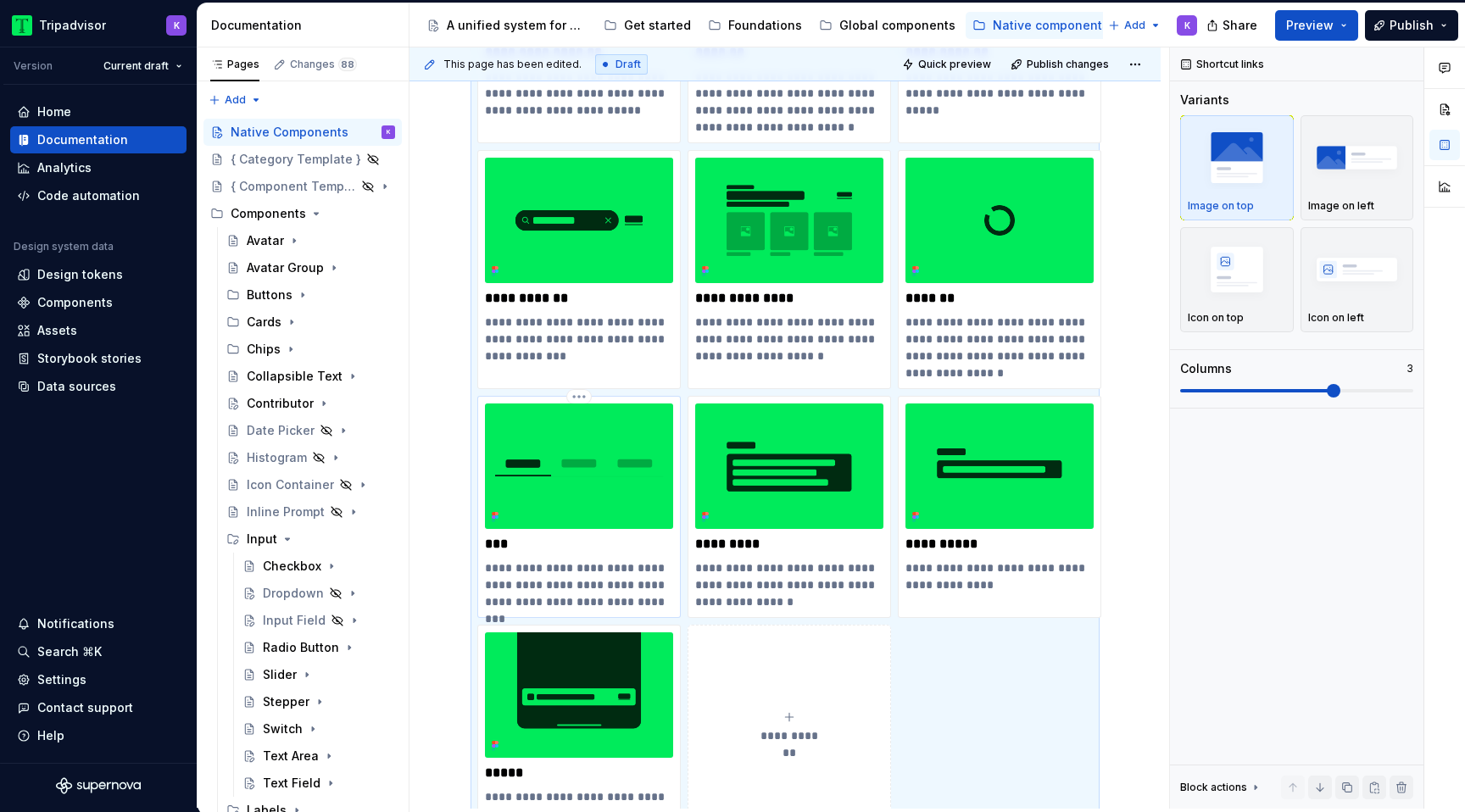
click at [632, 472] on img at bounding box center [578, 467] width 188 height 126
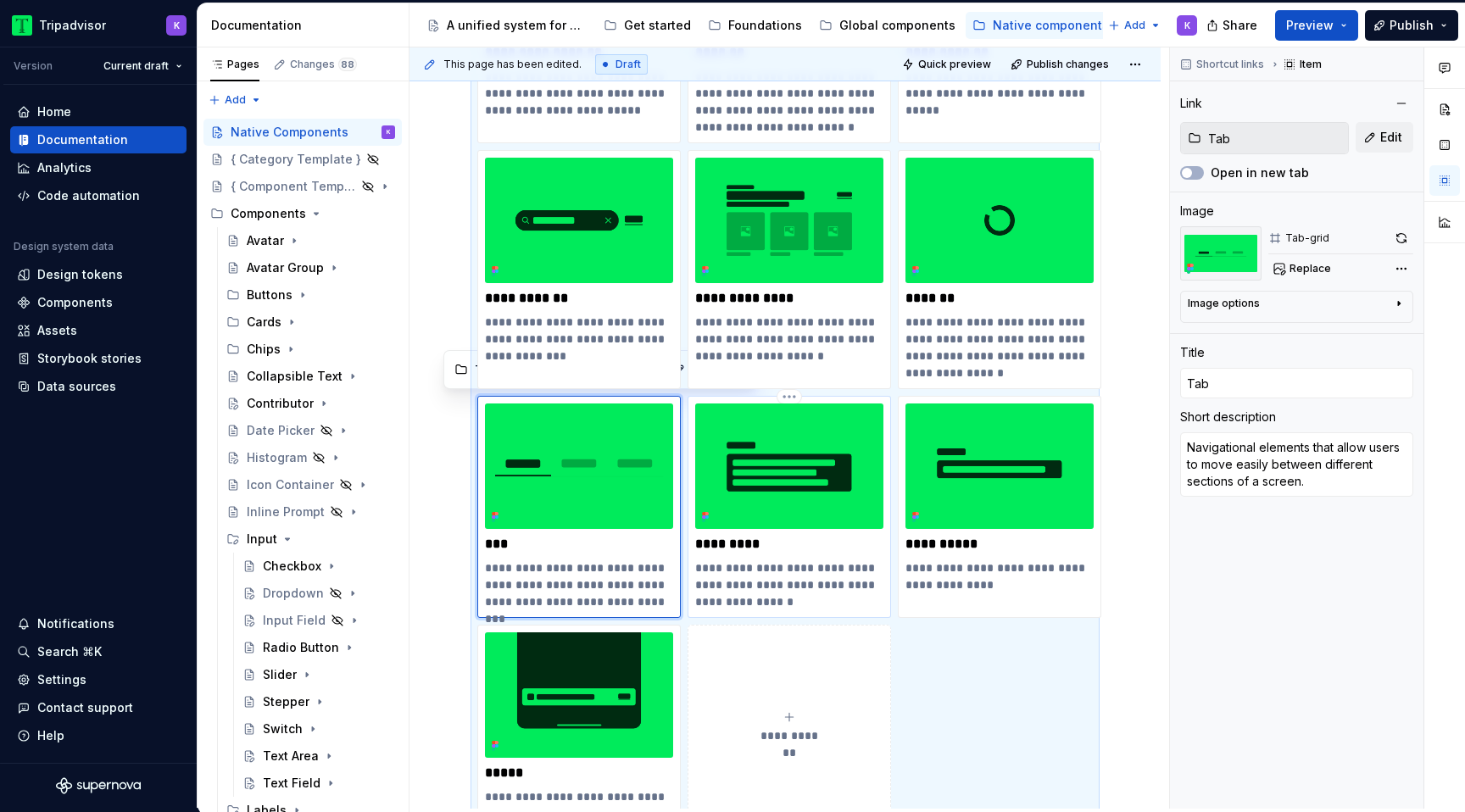
type textarea "*"
type input "Text Area"
type textarea "Allow users to enter and edit text inputs that extend across multiple lines."
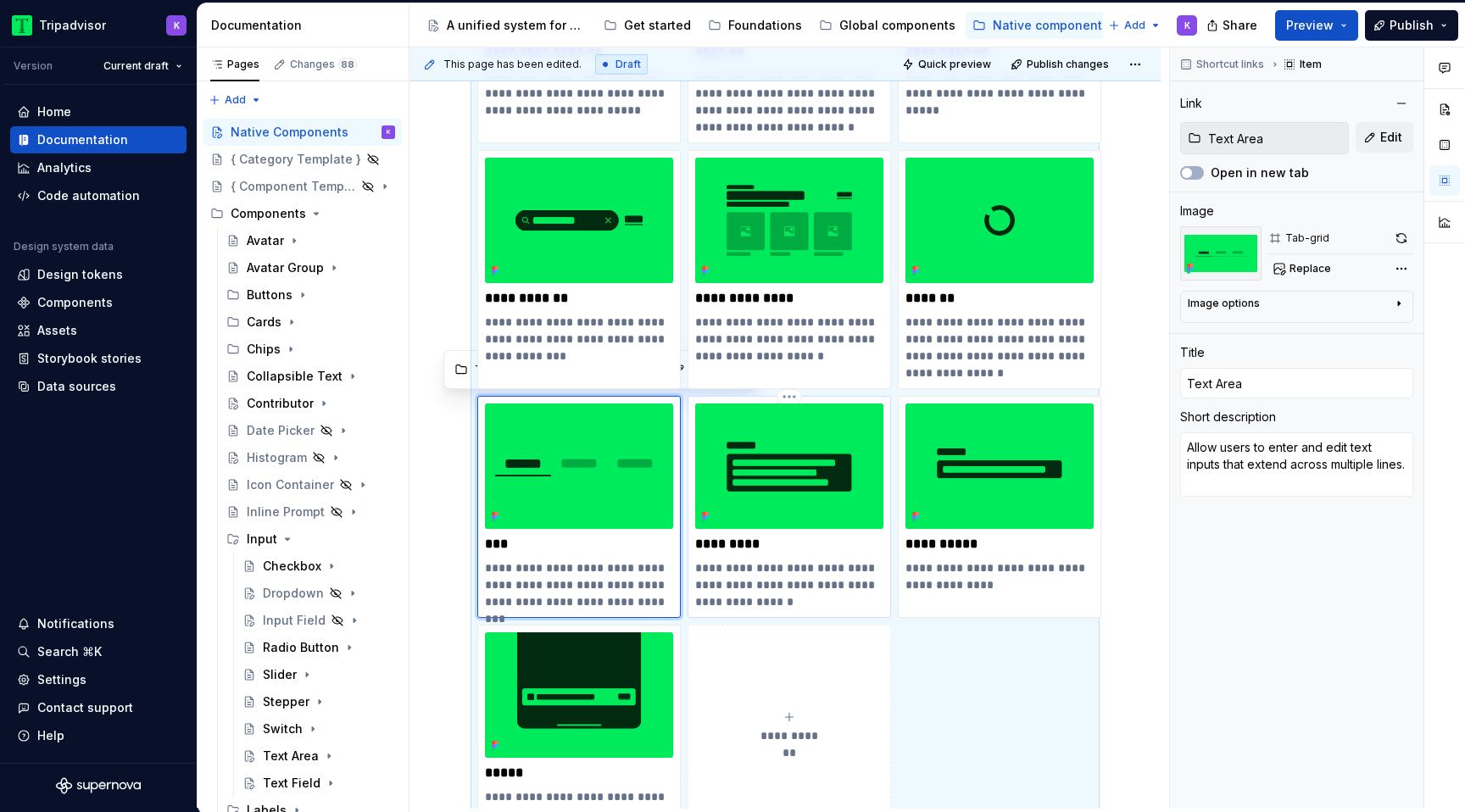
click at [844, 481] on img at bounding box center [788, 467] width 188 height 126
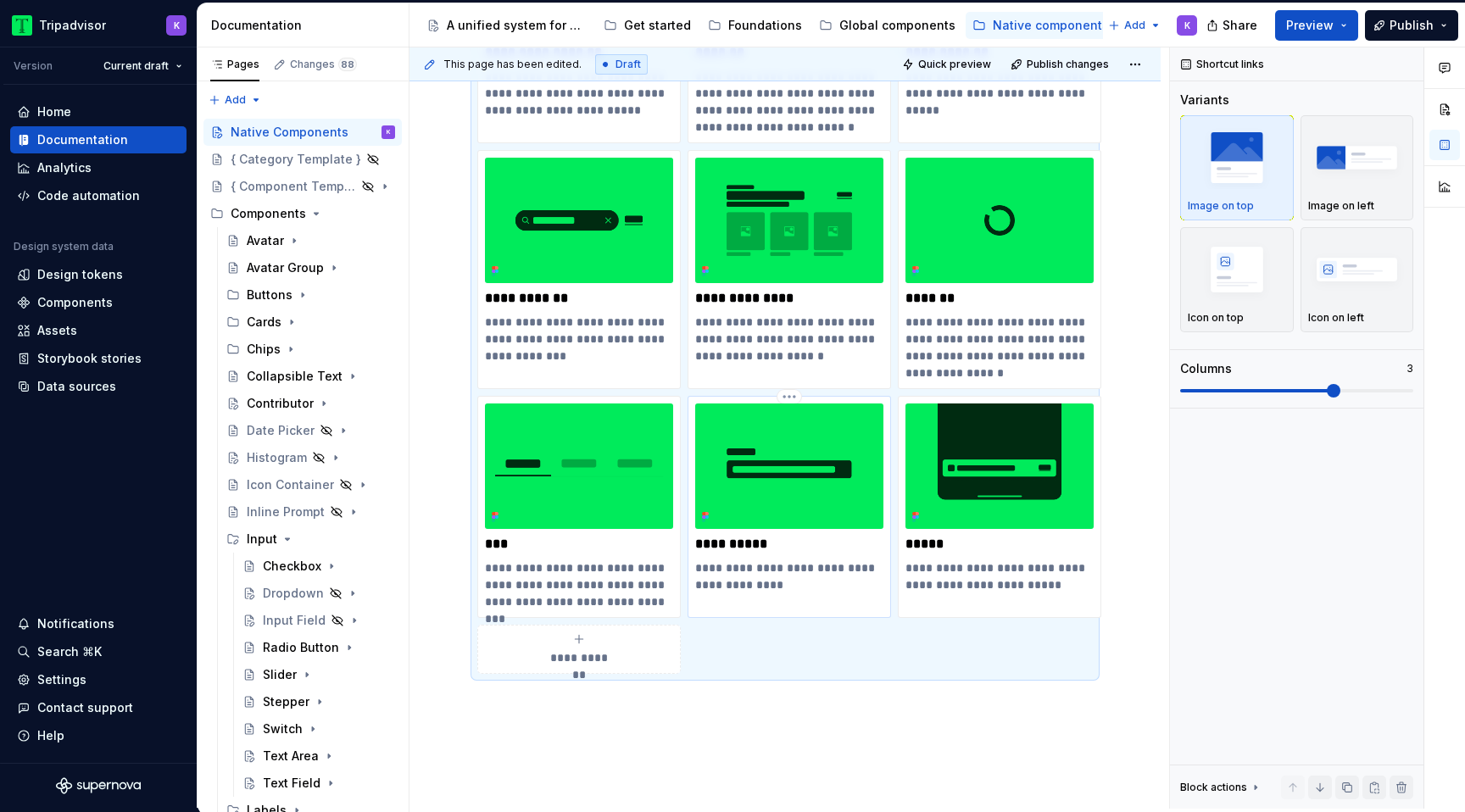
click at [802, 479] on img at bounding box center [788, 467] width 188 height 126
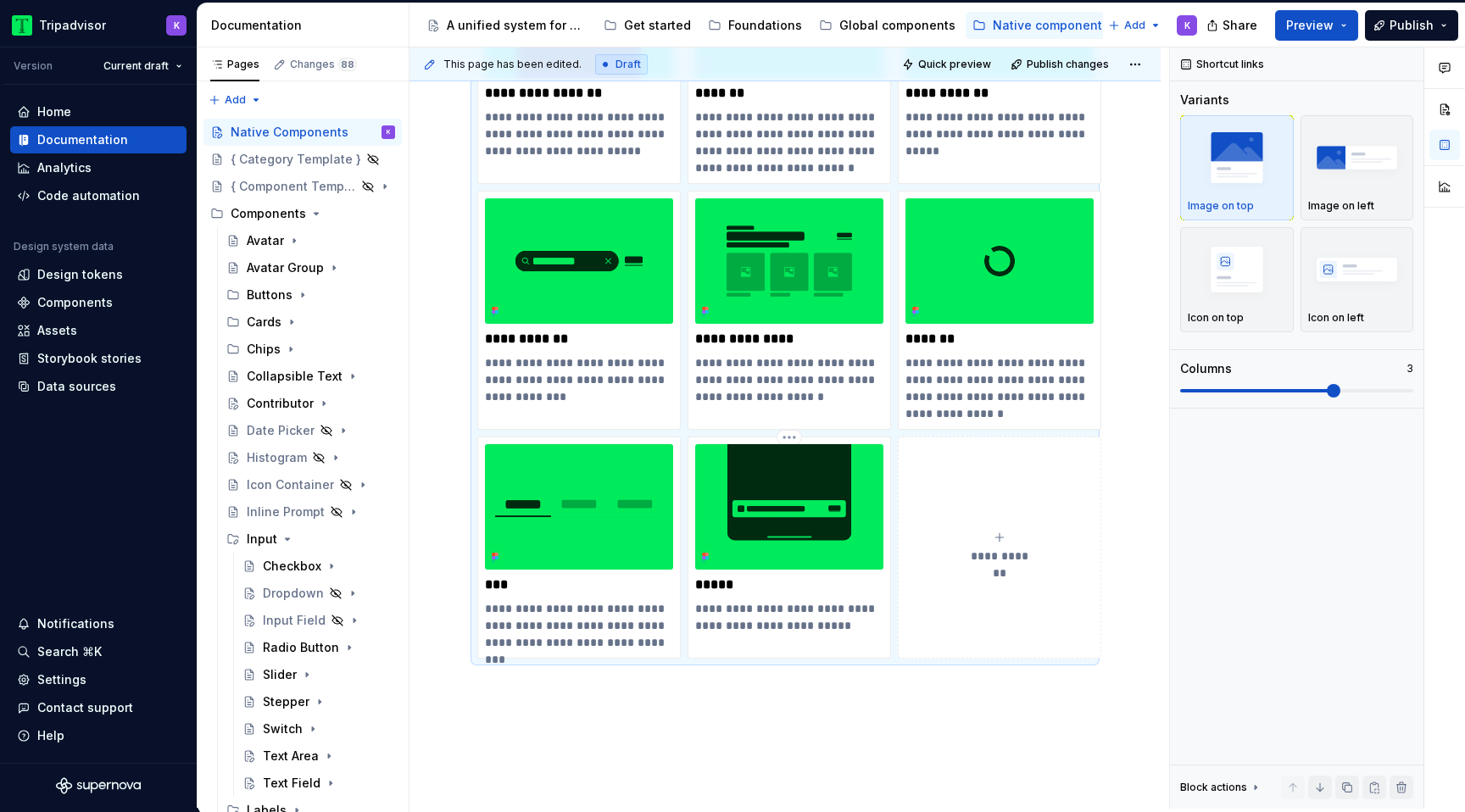
scroll to position [1030, 0]
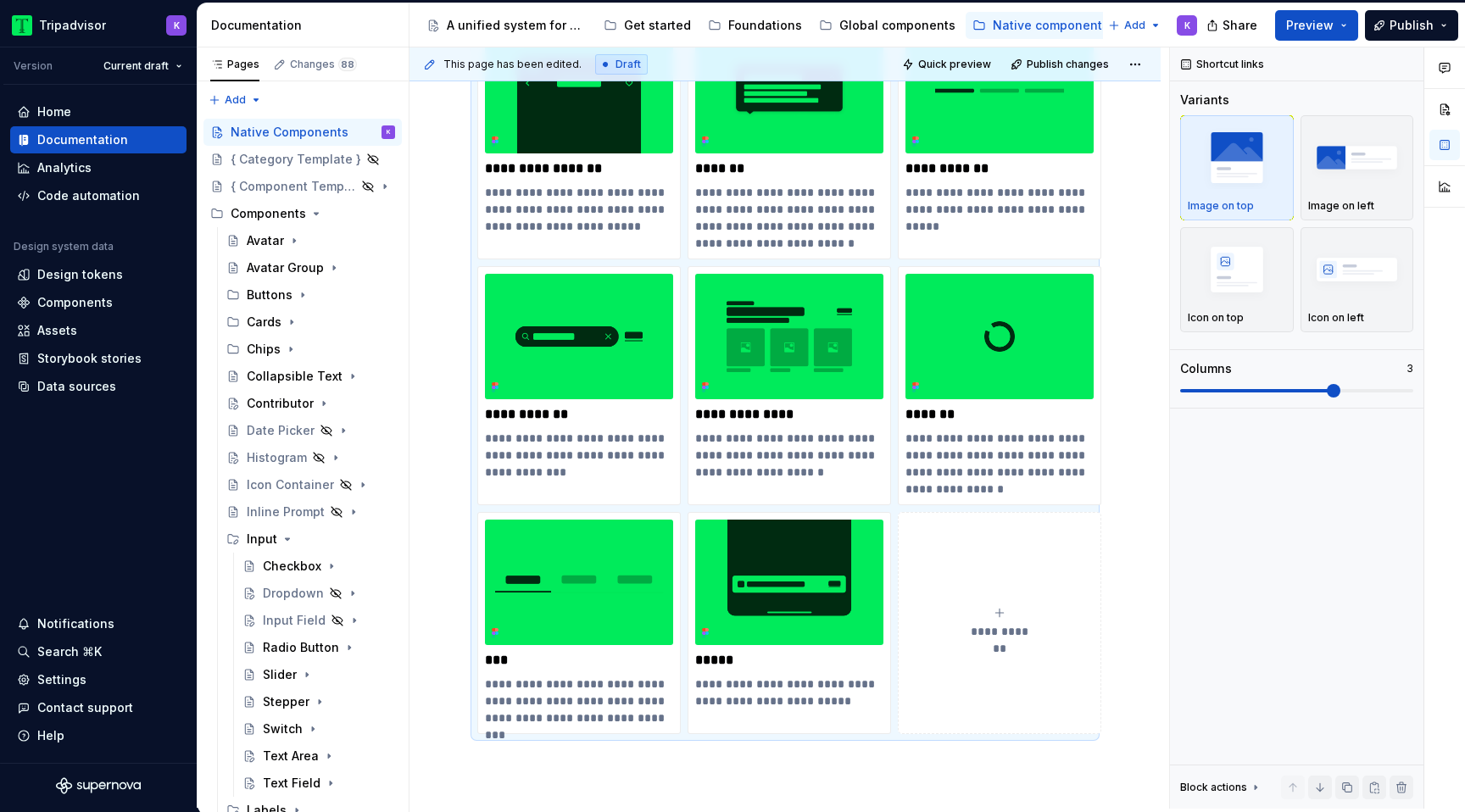
click at [981, 618] on div "**********" at bounding box center [999, 623] width 188 height 34
type textarea "*"
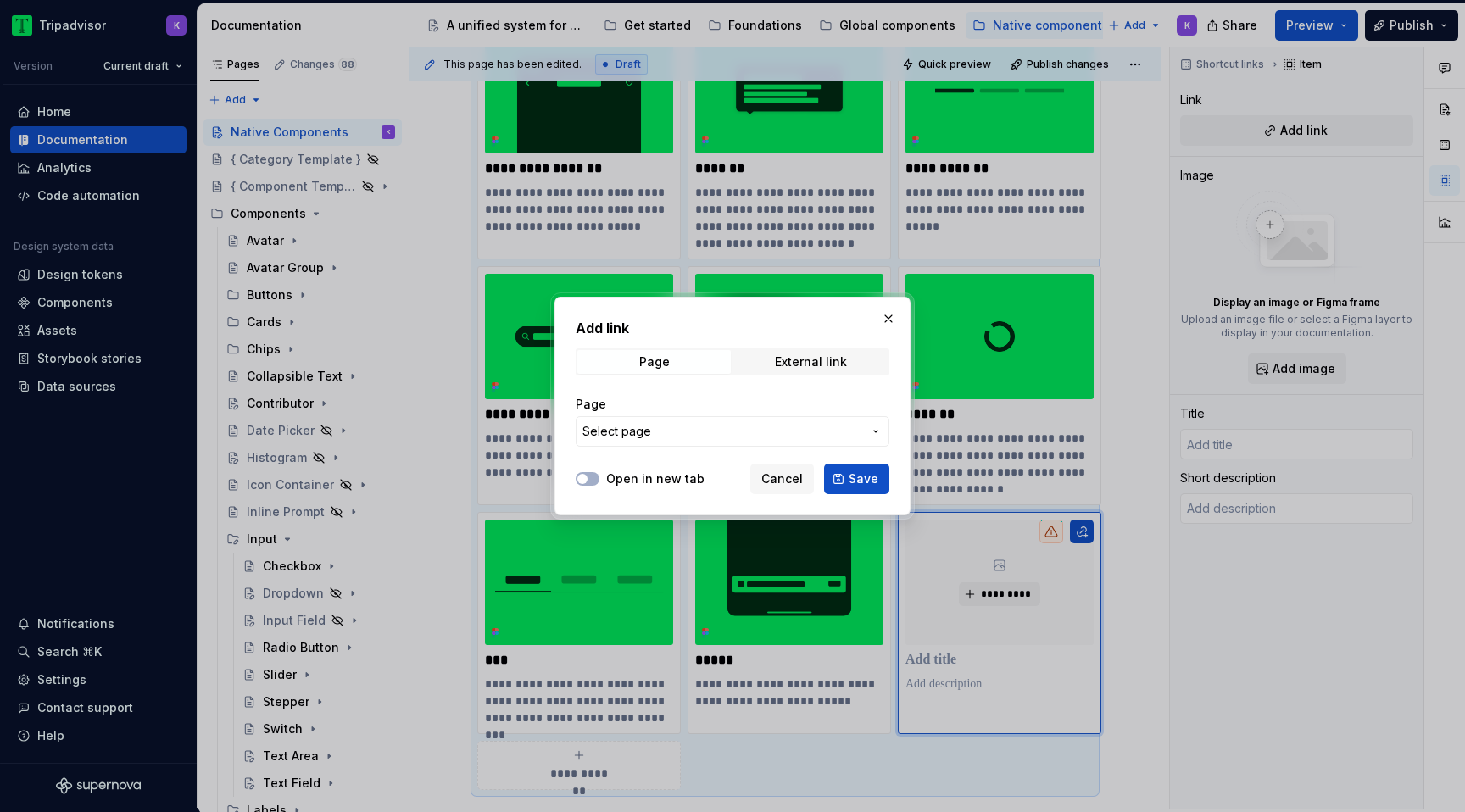
click at [771, 430] on span "Select page" at bounding box center [722, 431] width 280 height 17
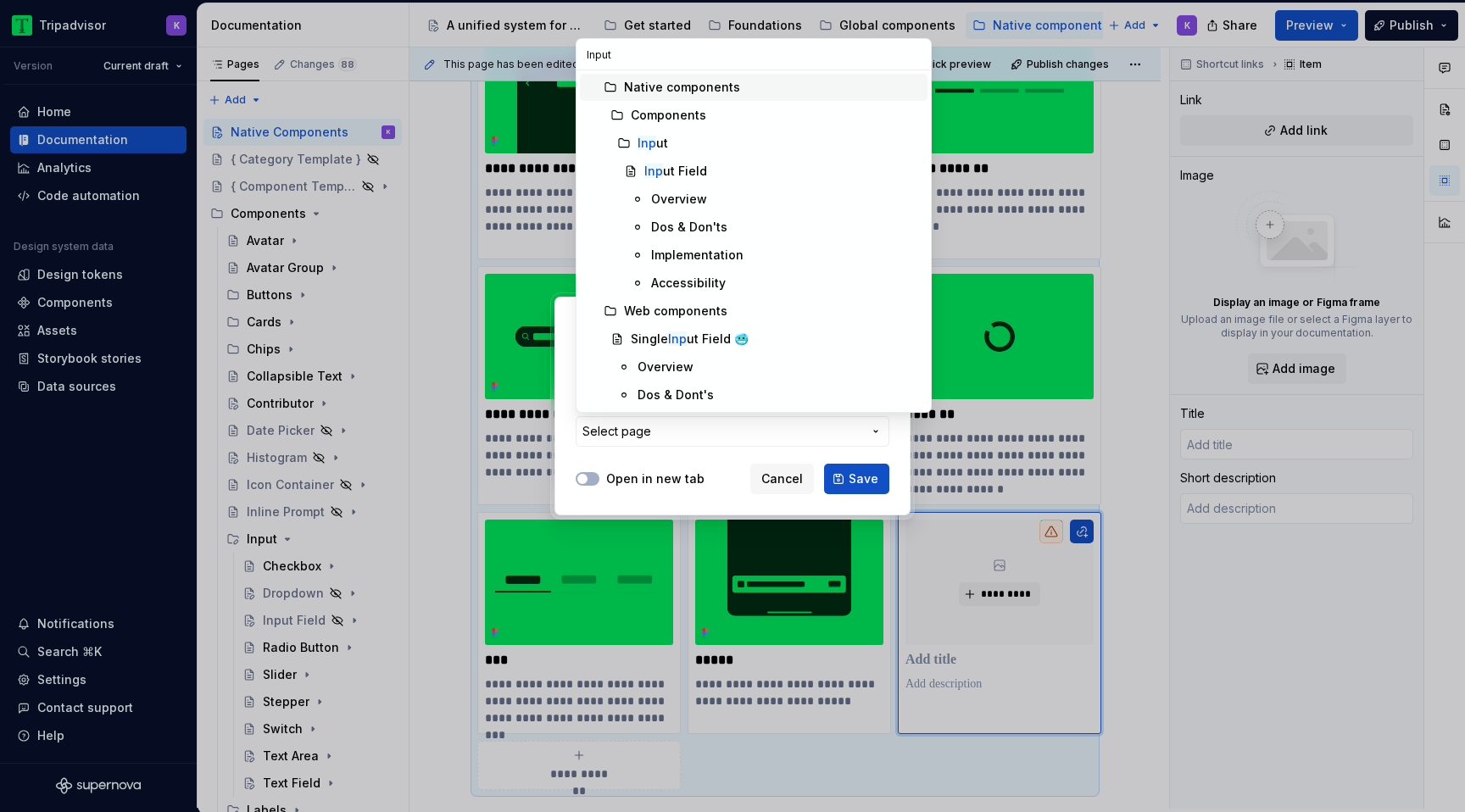
type input "Inputs"
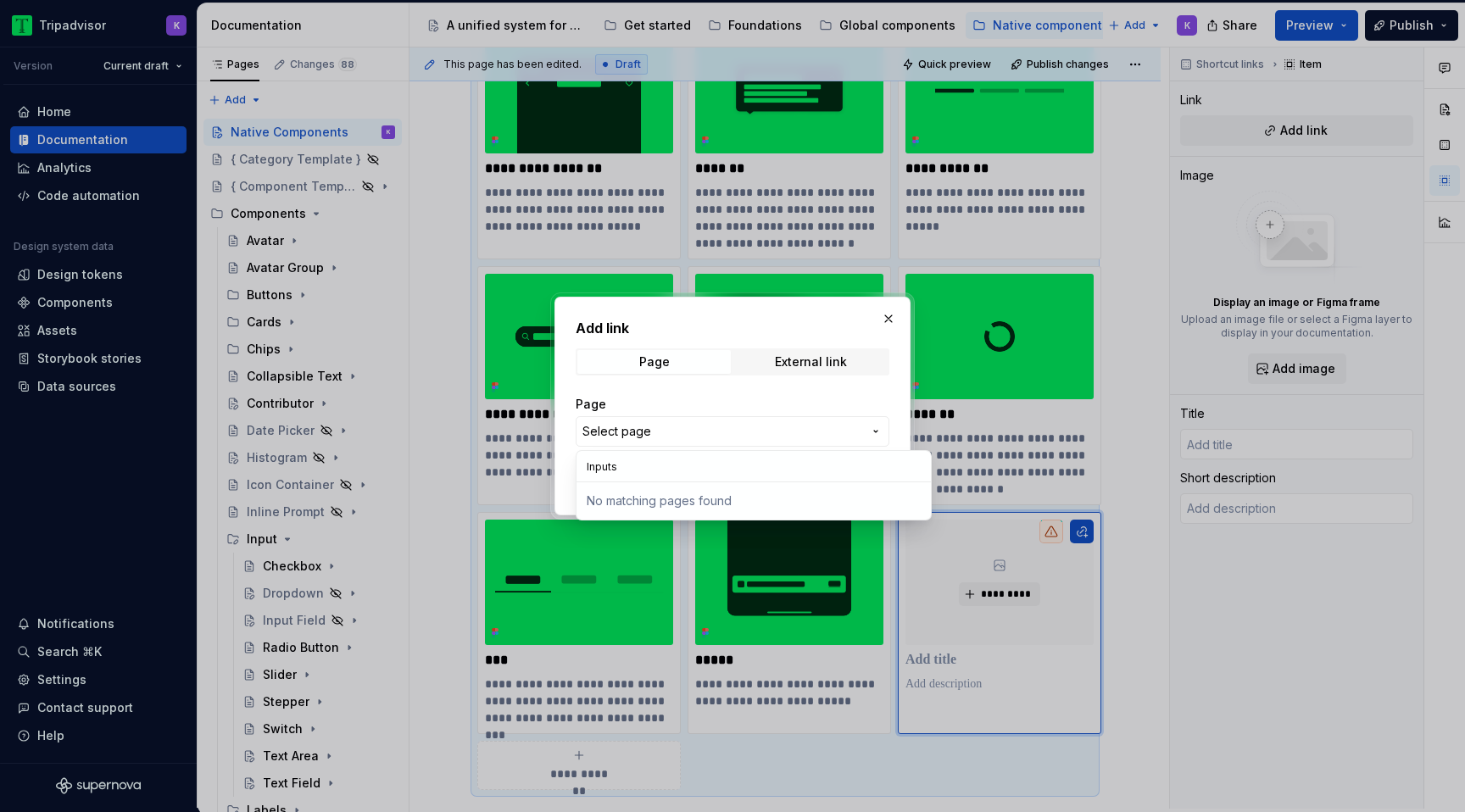
click at [682, 431] on div "Add link Page External link Page Select page Open in new tab Cancel Save" at bounding box center [732, 406] width 1465 height 812
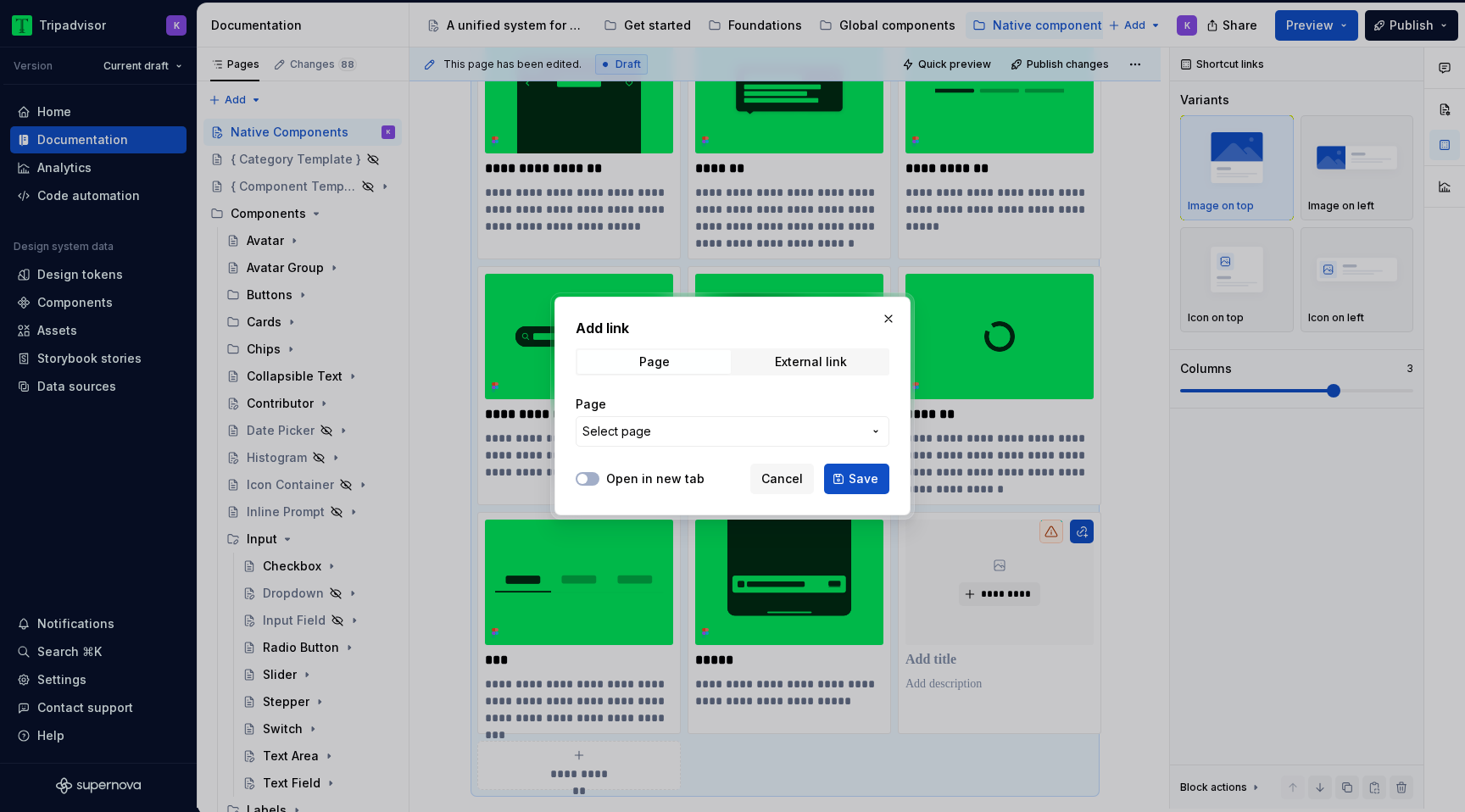
click at [674, 431] on span "Select page" at bounding box center [722, 431] width 280 height 17
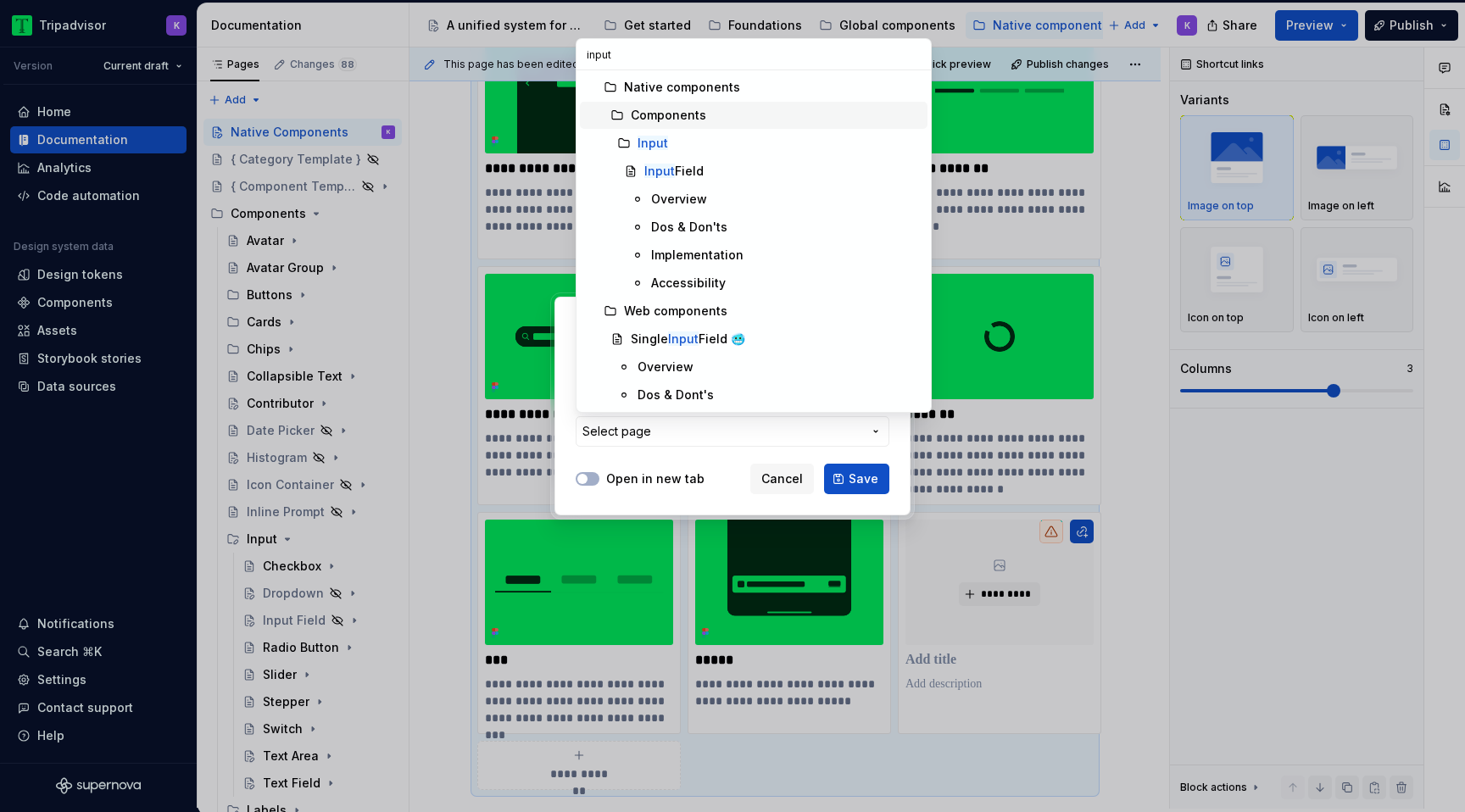
type input "input"
click at [689, 139] on div "Input" at bounding box center [779, 144] width 283 height 17
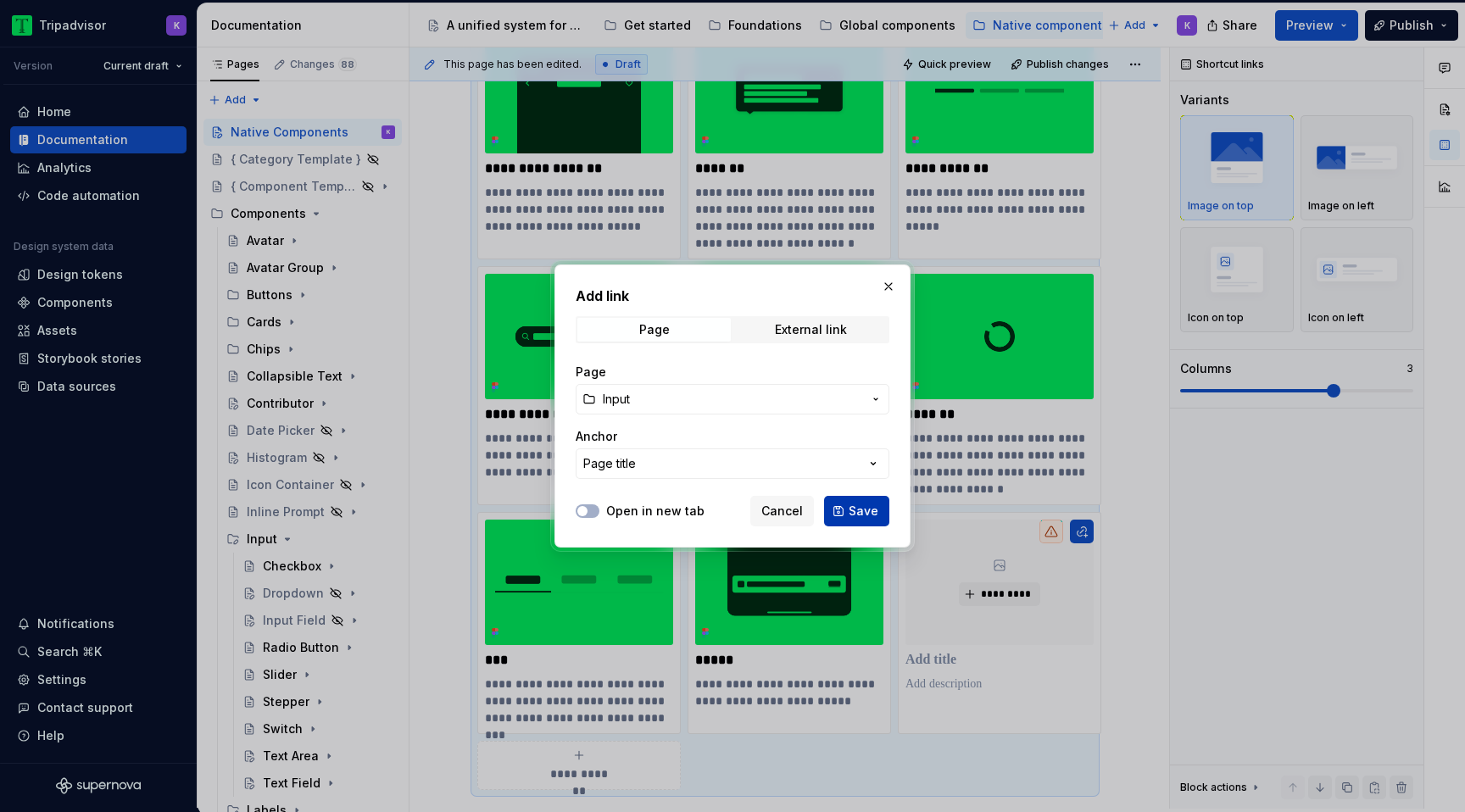
click at [853, 515] on span "Save" at bounding box center [863, 511] width 30 height 17
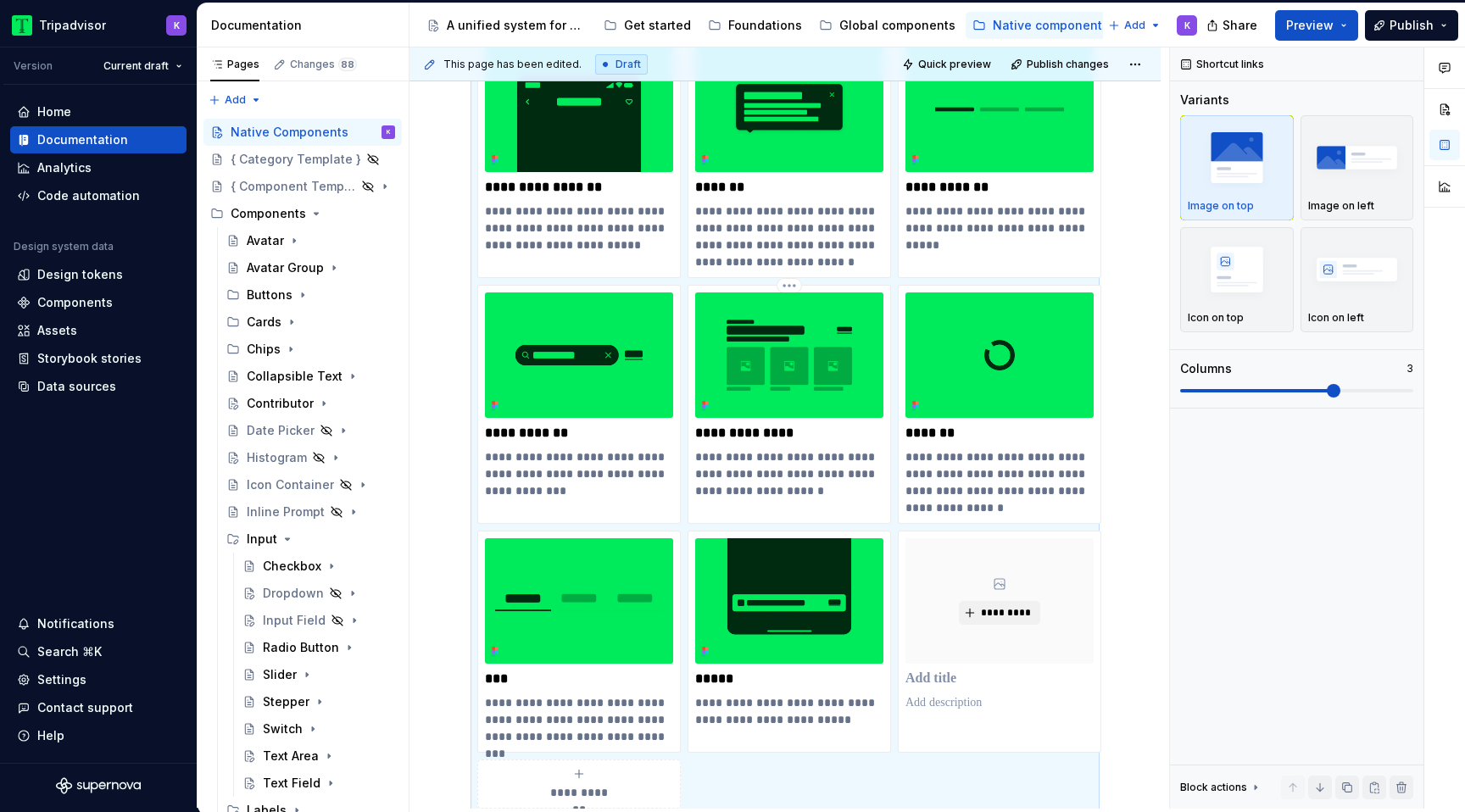
scroll to position [977, 0]
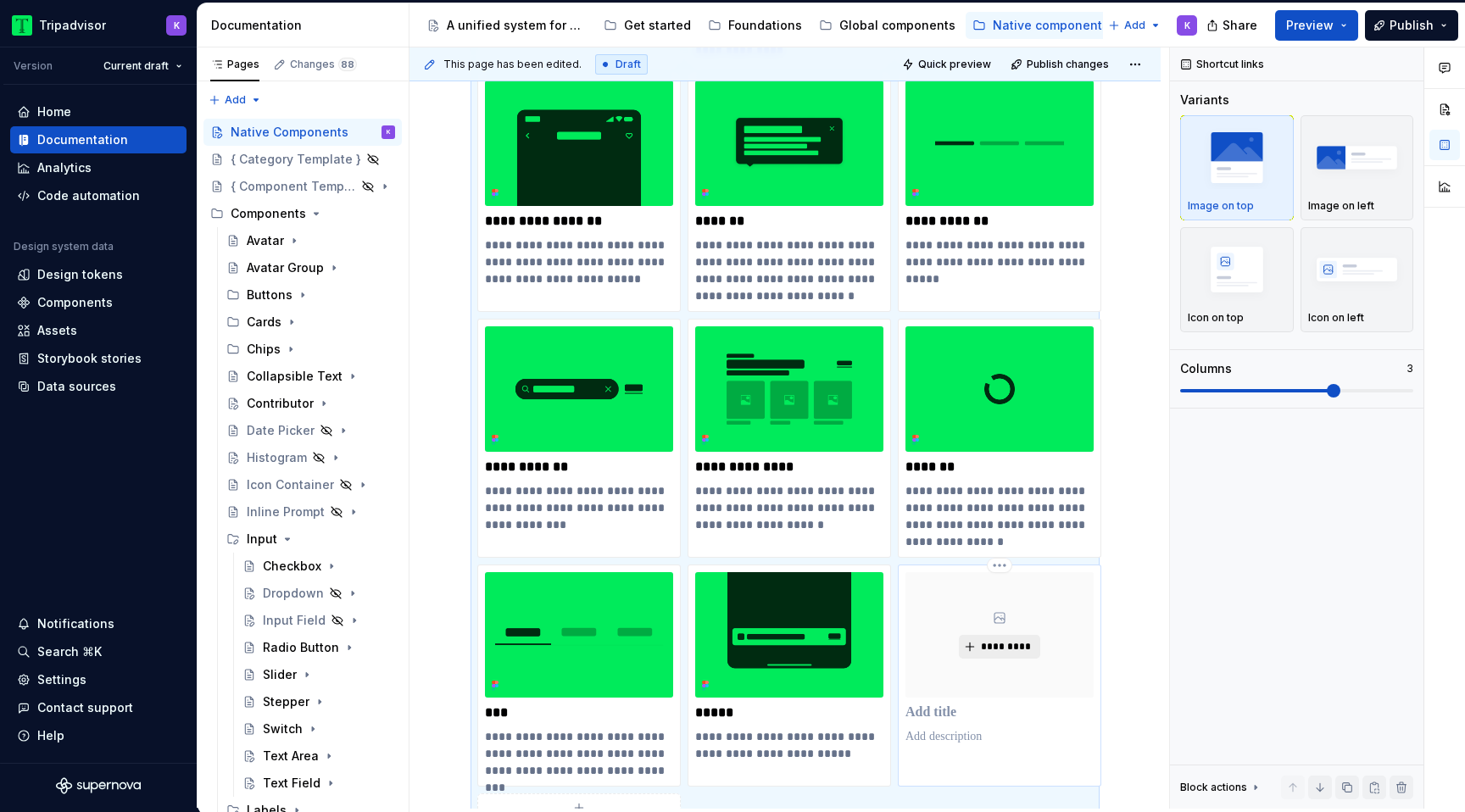
click at [1002, 641] on span "*********" at bounding box center [1005, 647] width 52 height 14
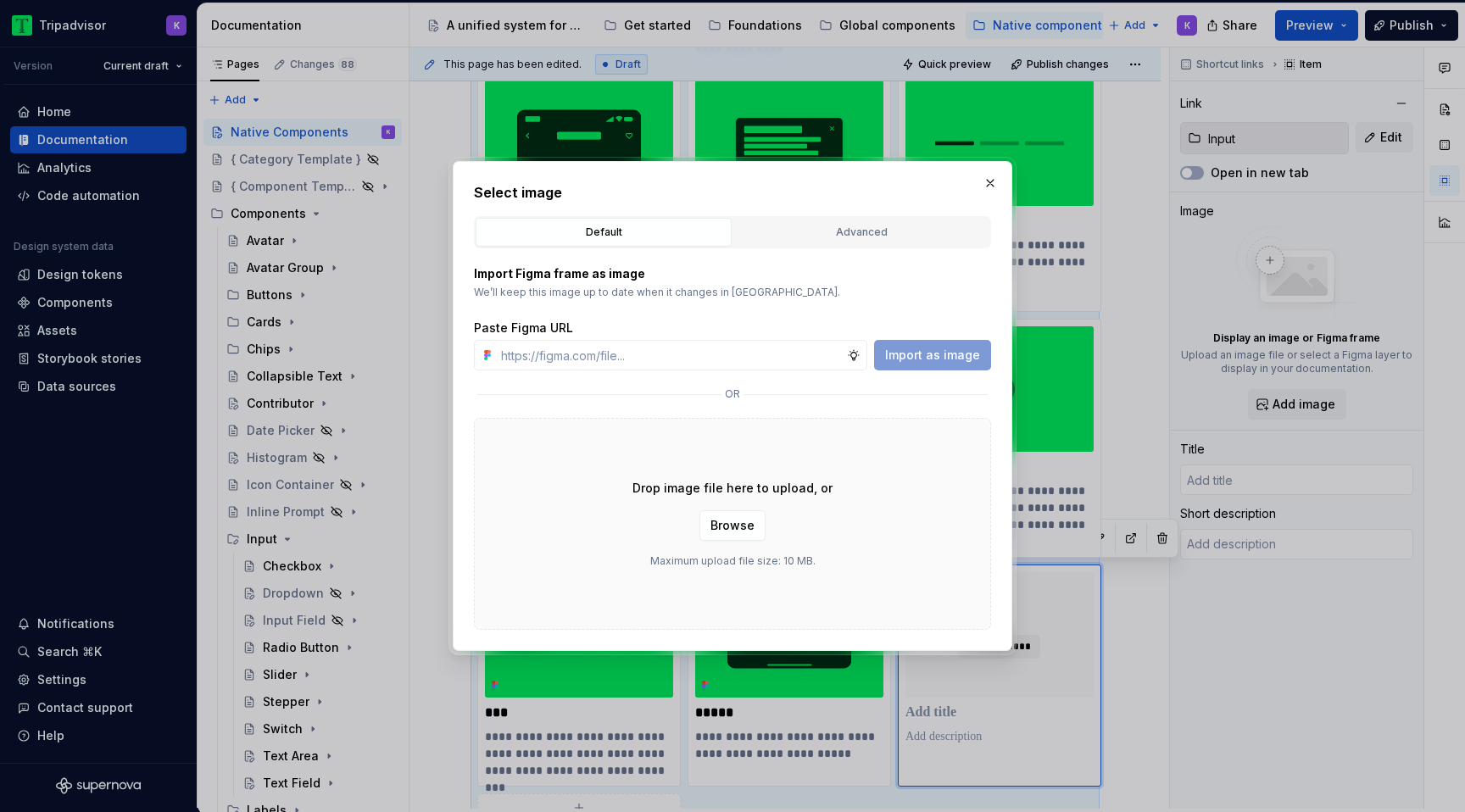
type textarea "*"
type input "[URL][DOMAIN_NAME]"
type input "Input"
type input "[URL][DOMAIN_NAME]"
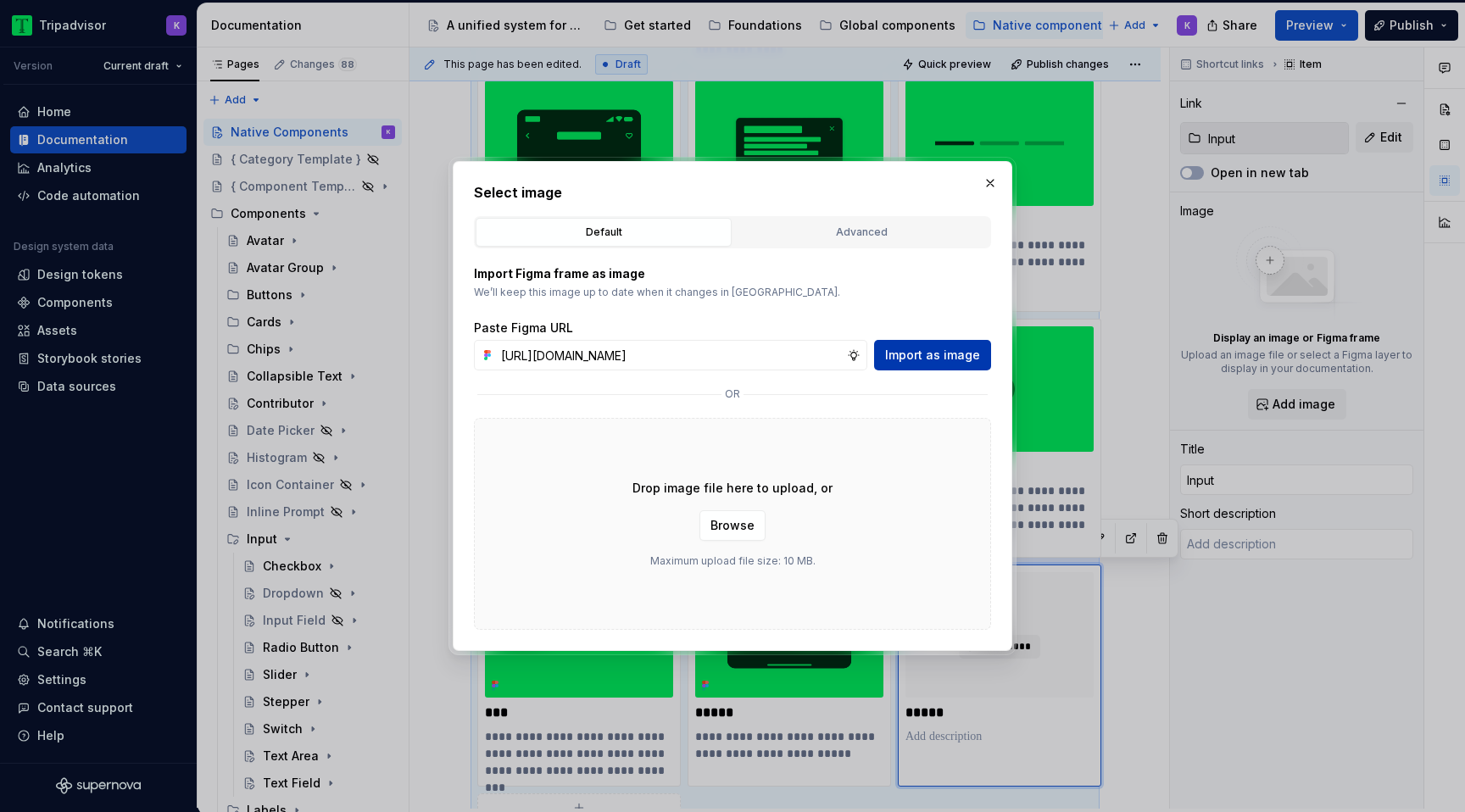
click at [923, 364] on button "Import as image" at bounding box center [933, 355] width 117 height 31
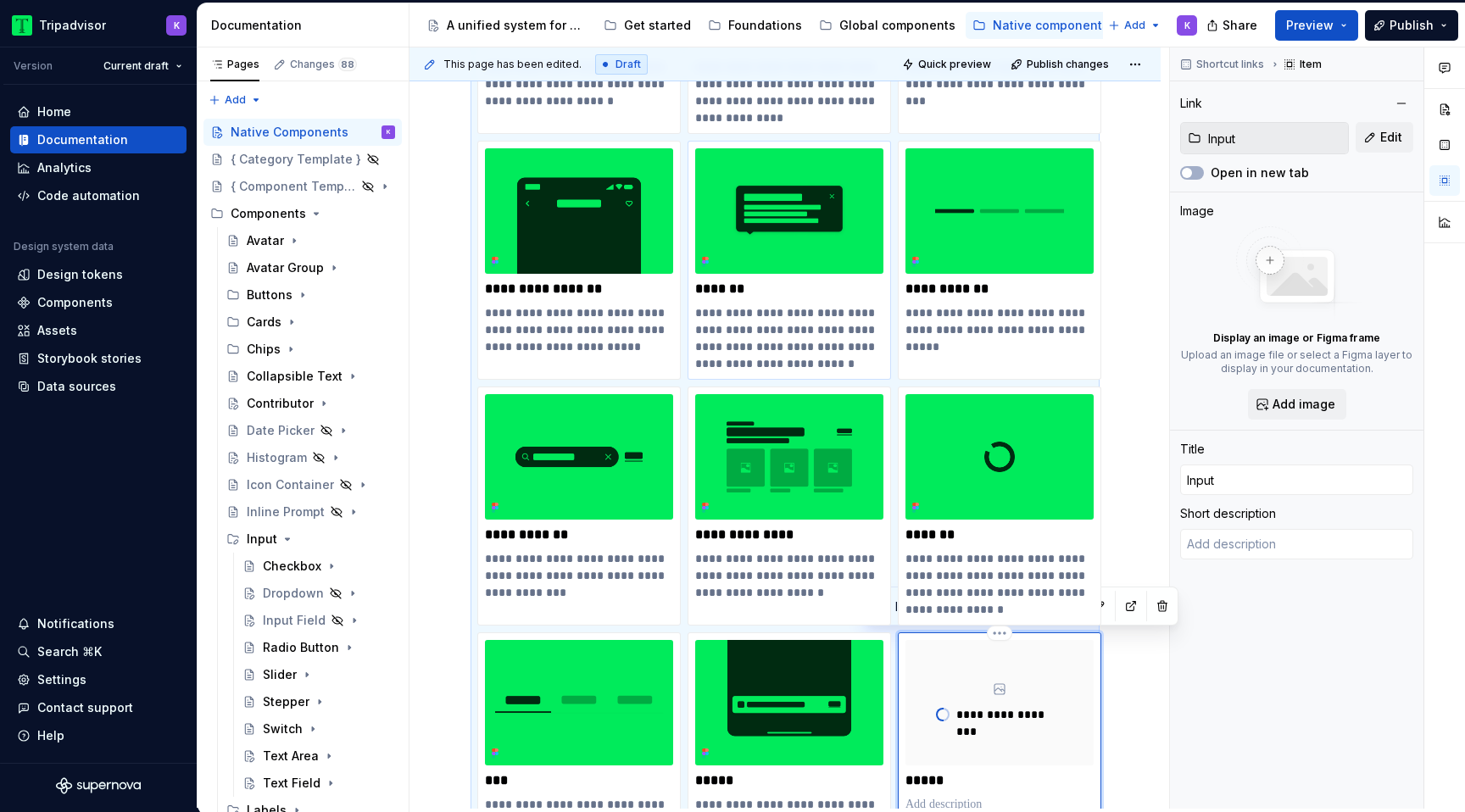
scroll to position [944, 0]
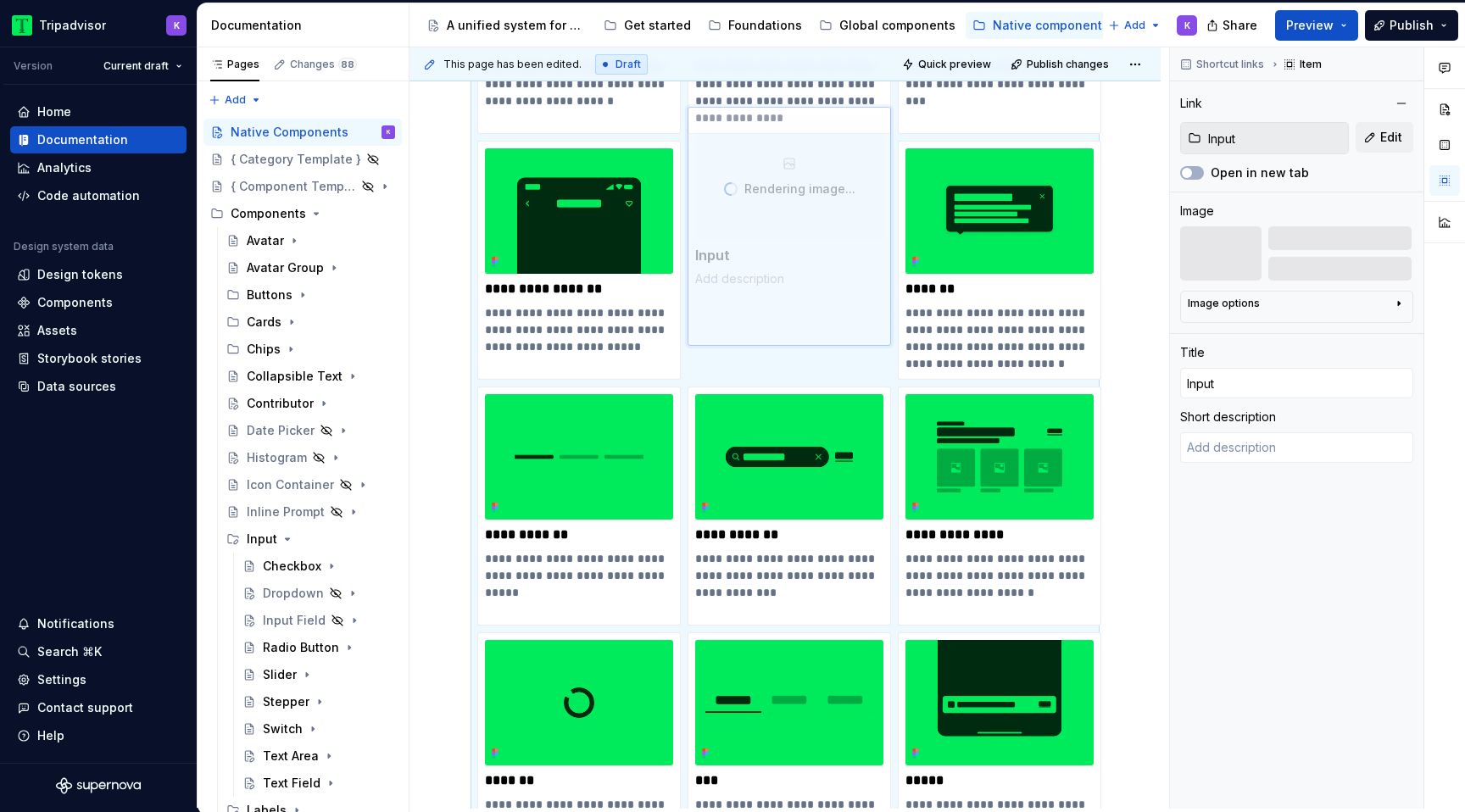
drag, startPoint x: 1008, startPoint y: 690, endPoint x: 756, endPoint y: 224, distance: 529.8
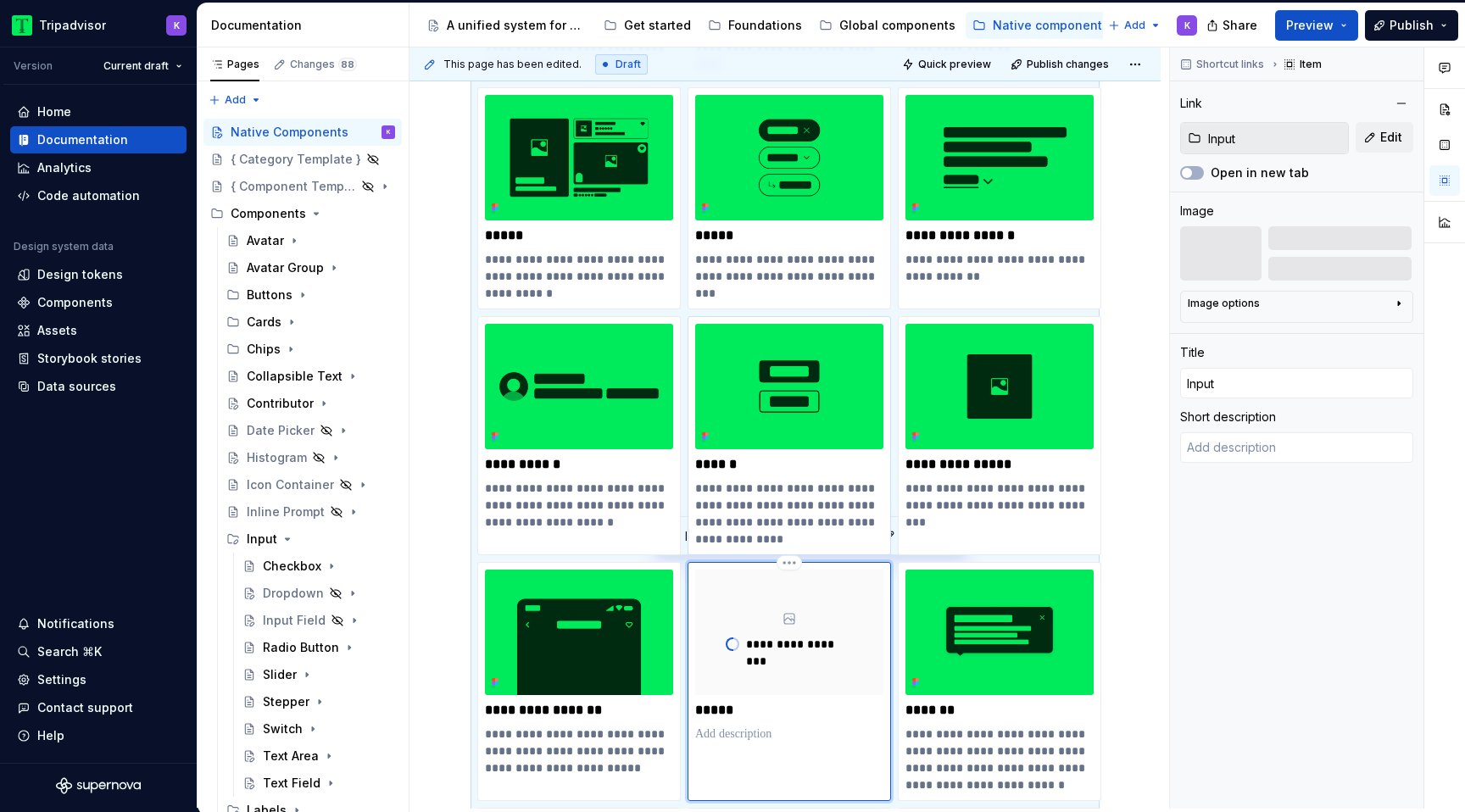
scroll to position [522, 0]
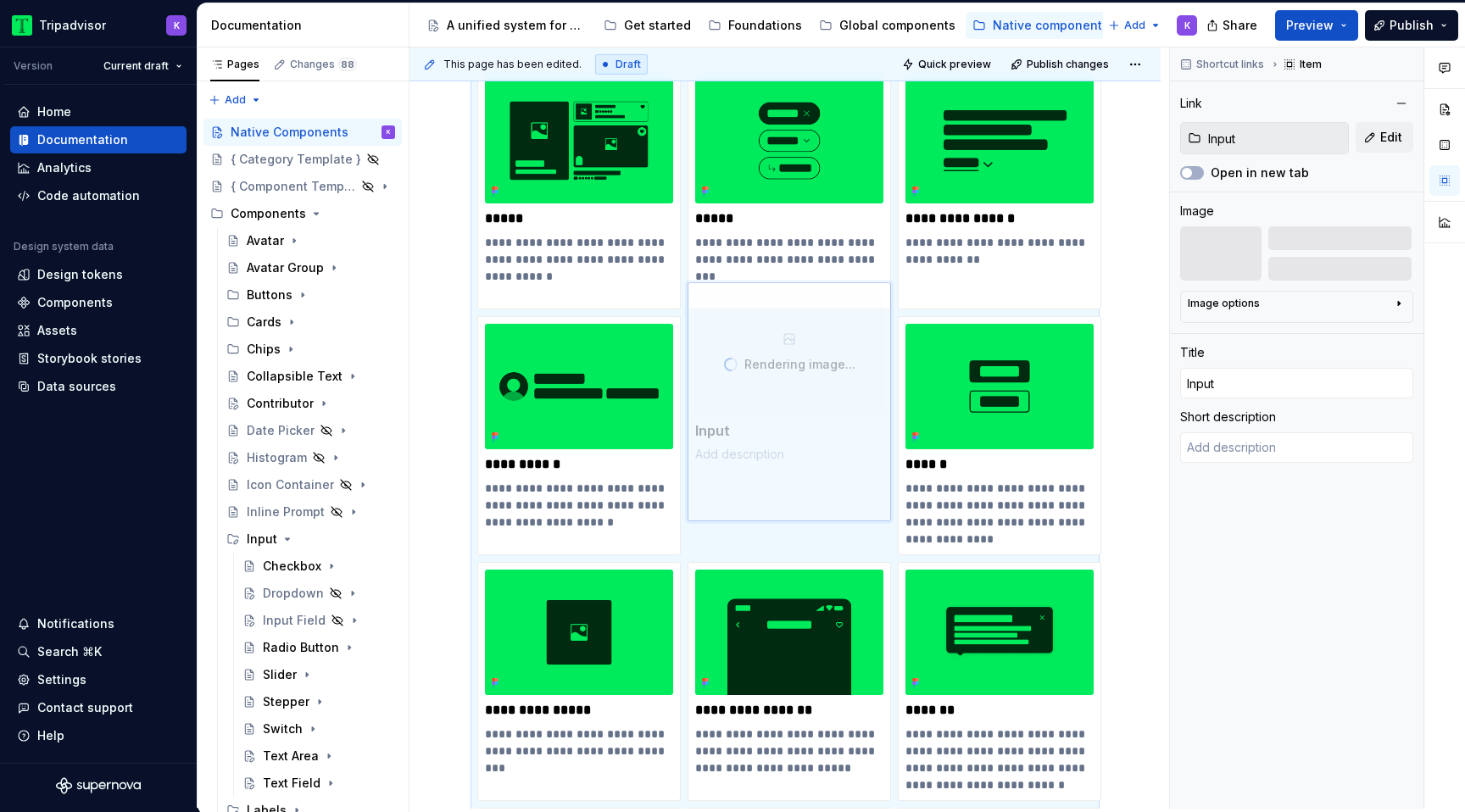
drag, startPoint x: 803, startPoint y: 597, endPoint x: 738, endPoint y: 443, distance: 167.2
click at [738, 443] on body "Tripadvisor K Version Current draft Home Documentation Analytics Code automatio…" at bounding box center [732, 406] width 1465 height 812
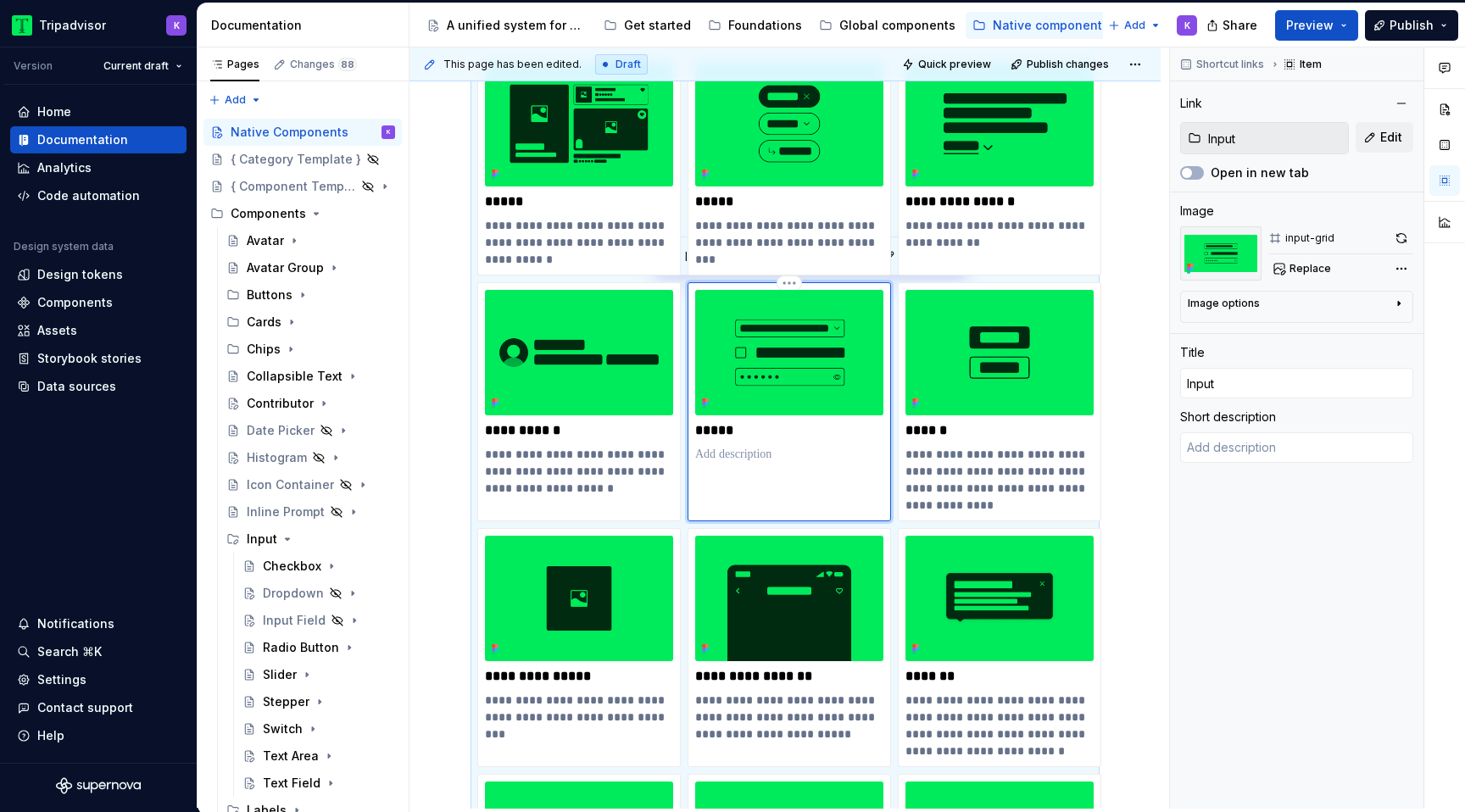
click at [803, 463] on div "*****" at bounding box center [788, 401] width 203 height 239
click at [741, 456] on p at bounding box center [788, 454] width 188 height 17
paste div
type textarea "*"
type textarea "allows users to provide data or make a selection within a form or interface."
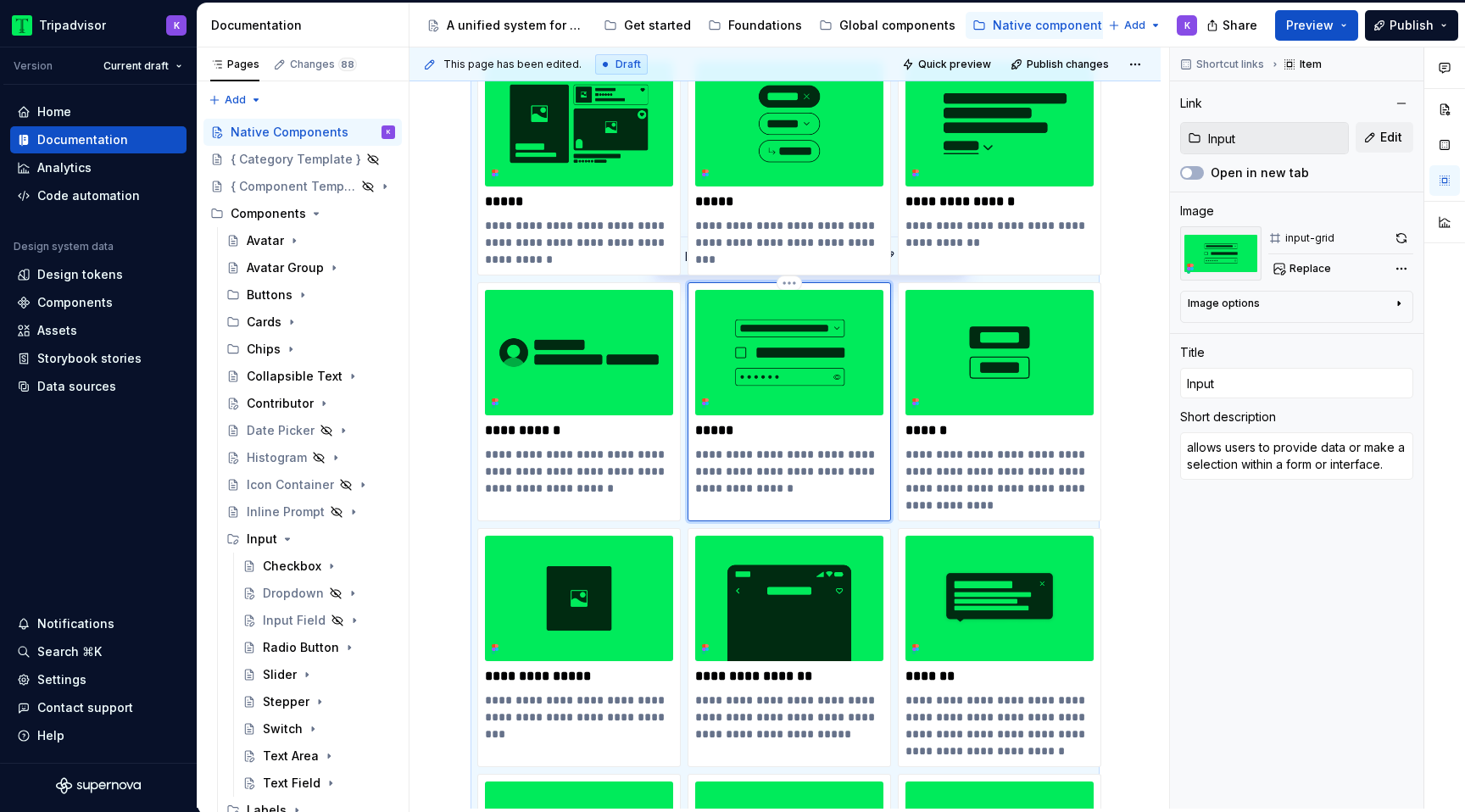
click at [701, 455] on p "**********" at bounding box center [788, 471] width 188 height 51
type textarea "*"
type textarea "llows users to provide data or make a selection within a form or interface."
type textarea "*"
type textarea "Allows users to provide data or make a selection within a form or interface."
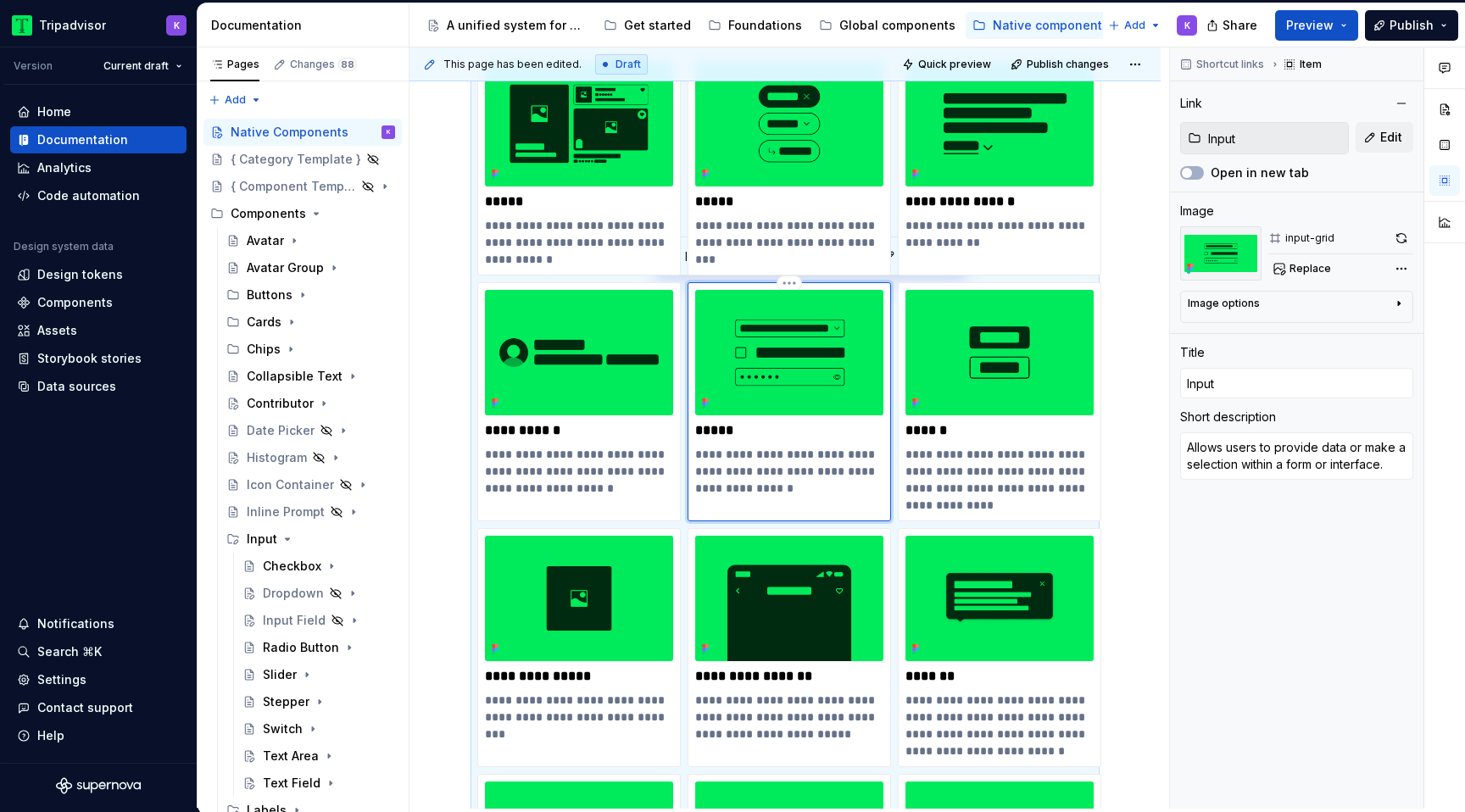
click at [730, 453] on p "**********" at bounding box center [788, 471] width 188 height 51
type textarea "*"
type textarea "Allow users to provide data or make a selection within a form or interface."
type textarea "*"
type textarea "Allows users to provide data or make a selection within a form or interface."
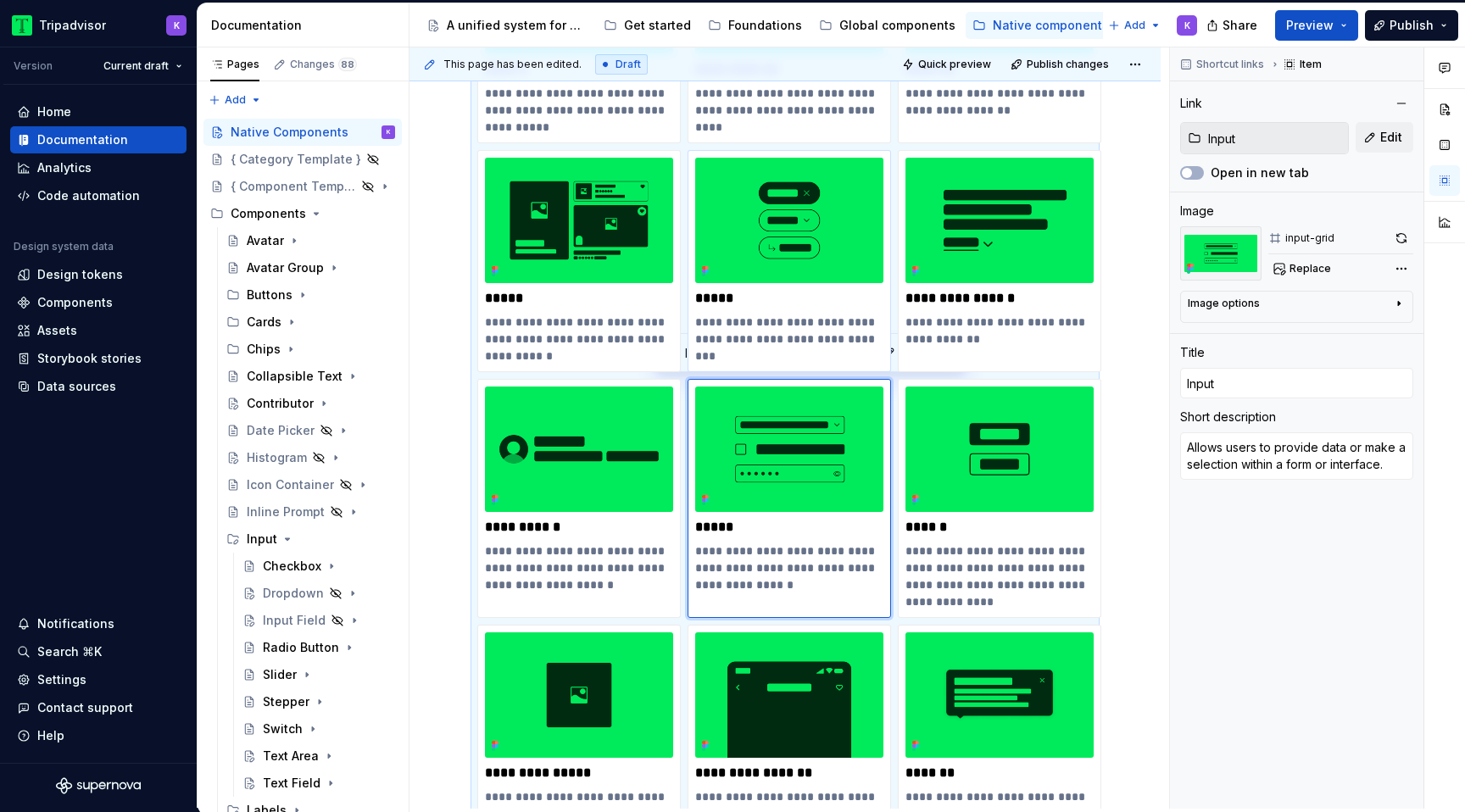
scroll to position [278, 0]
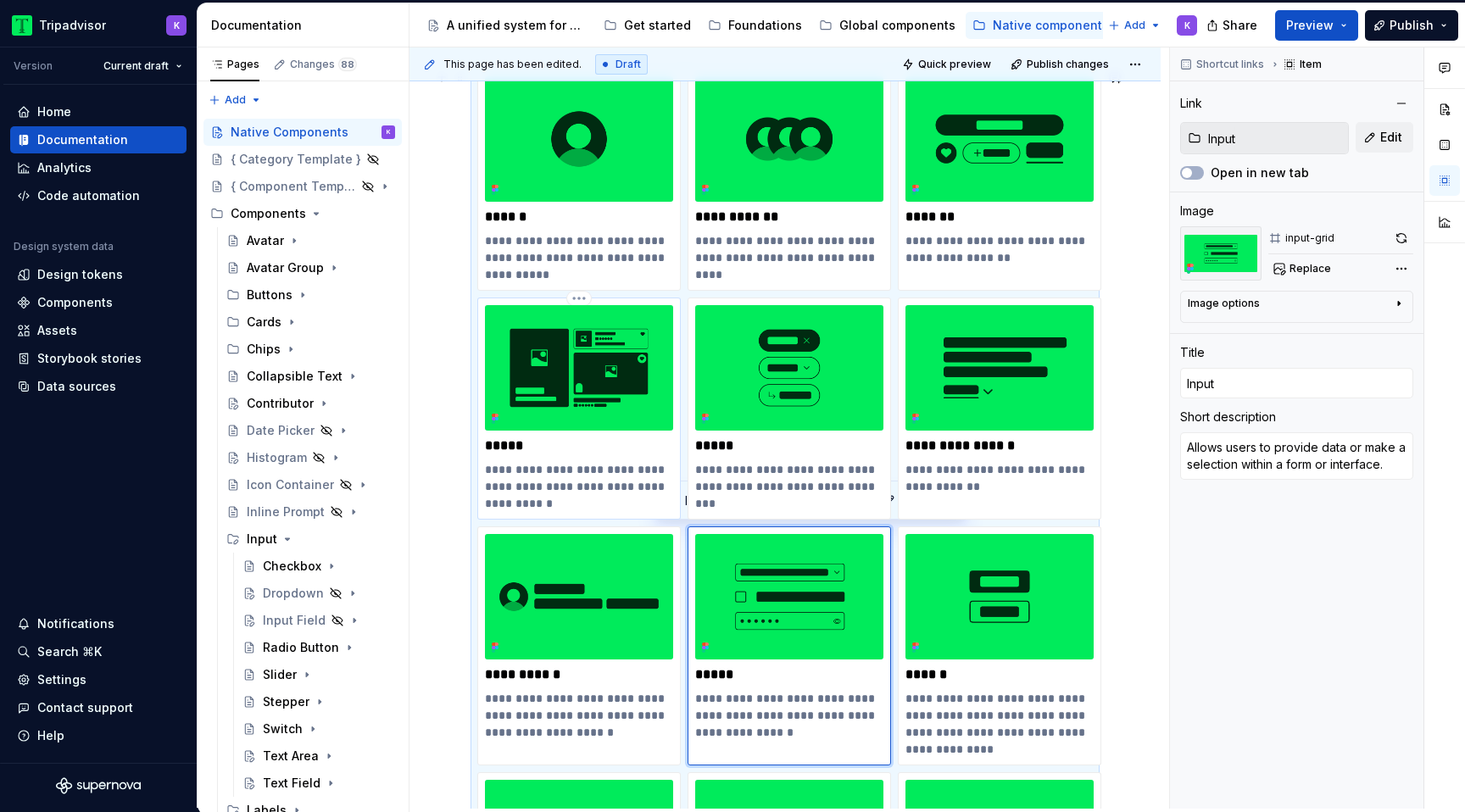
click at [528, 472] on p "**********" at bounding box center [578, 486] width 188 height 51
type textarea "*"
type input "Cards"
type textarea "Contained units of information and actions related to a single subject."
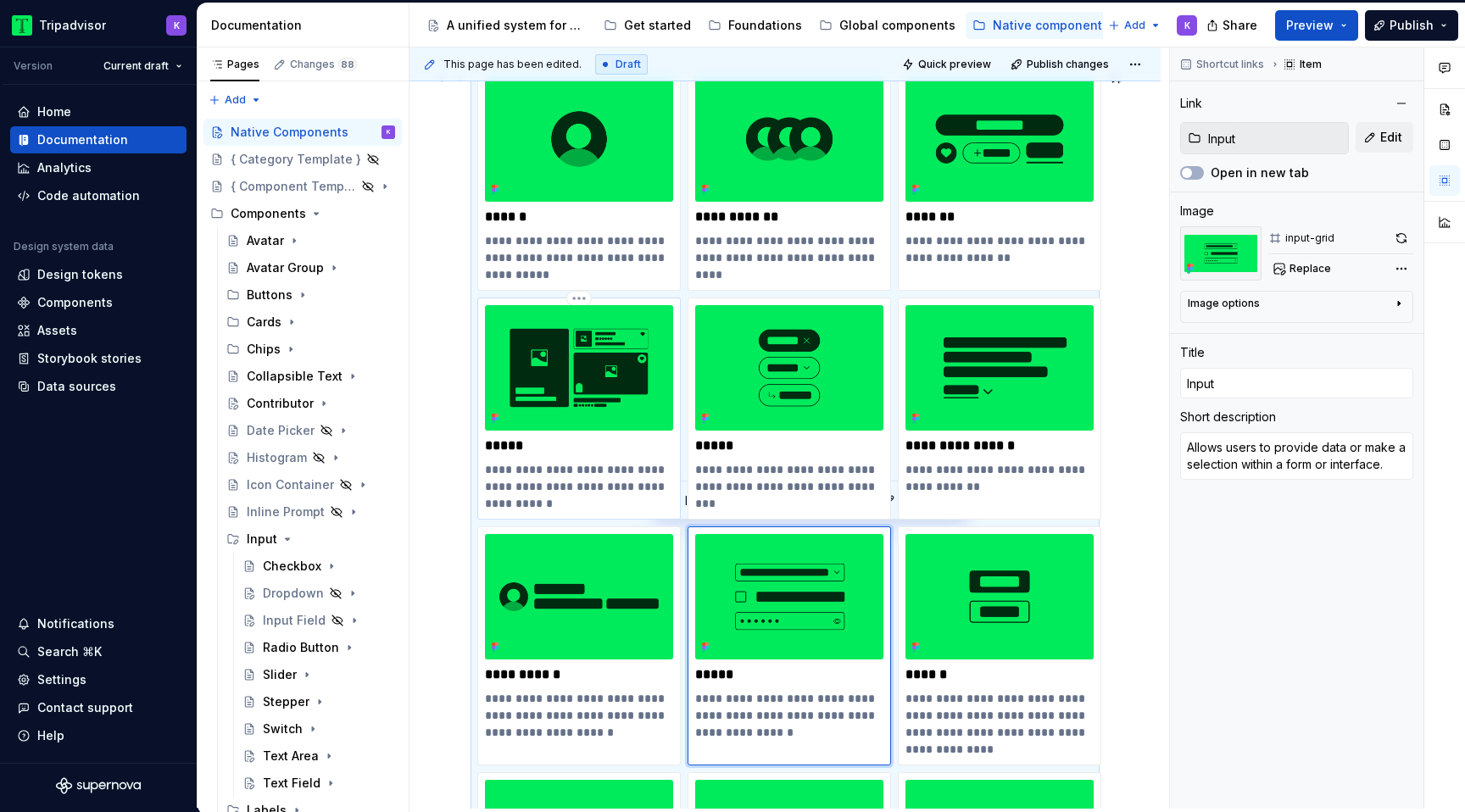
type input "Cards"
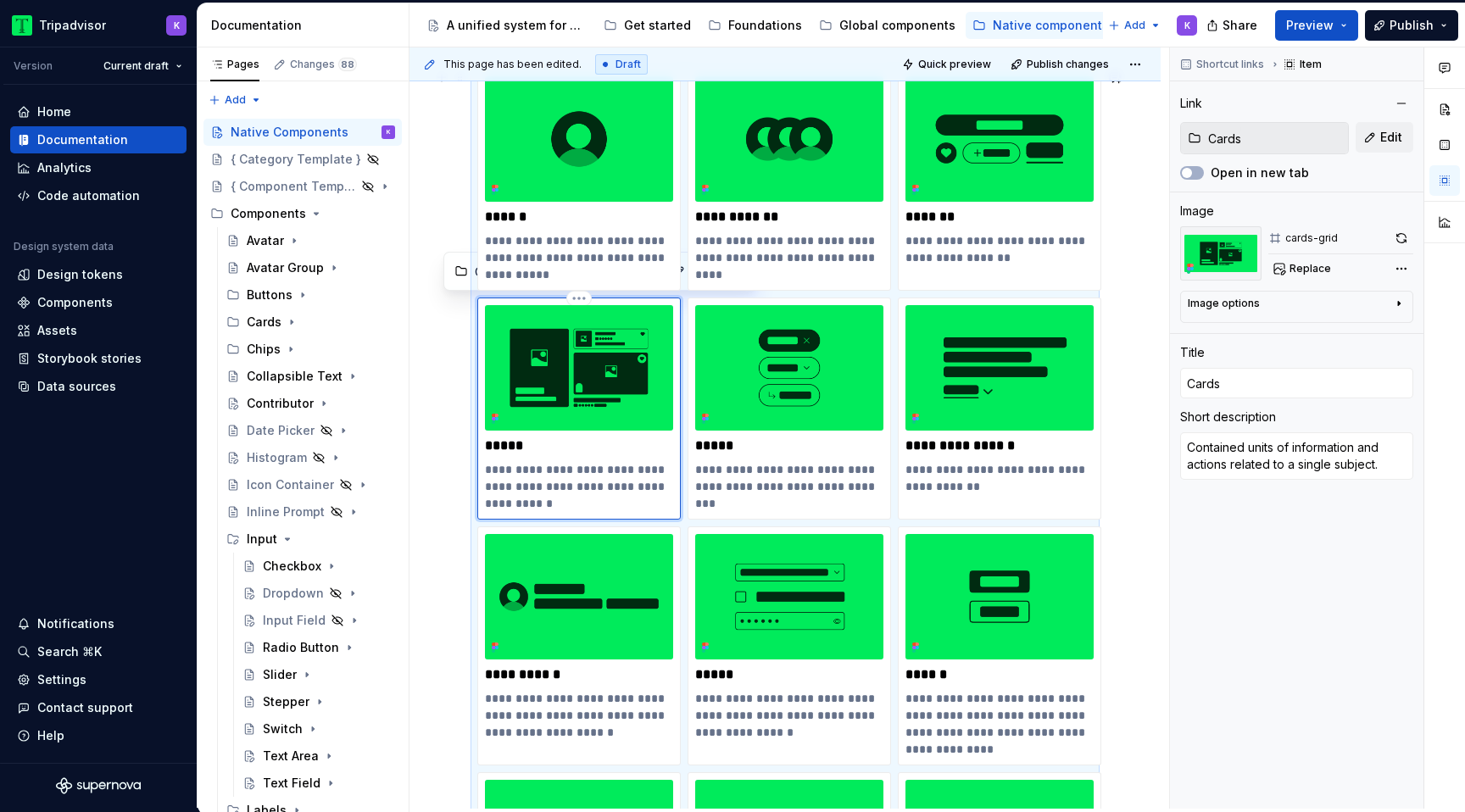
click at [568, 386] on img at bounding box center [578, 368] width 188 height 126
click at [1404, 235] on button "button" at bounding box center [1401, 238] width 24 height 24
click at [316, 320] on div "Cards" at bounding box center [321, 322] width 148 height 24
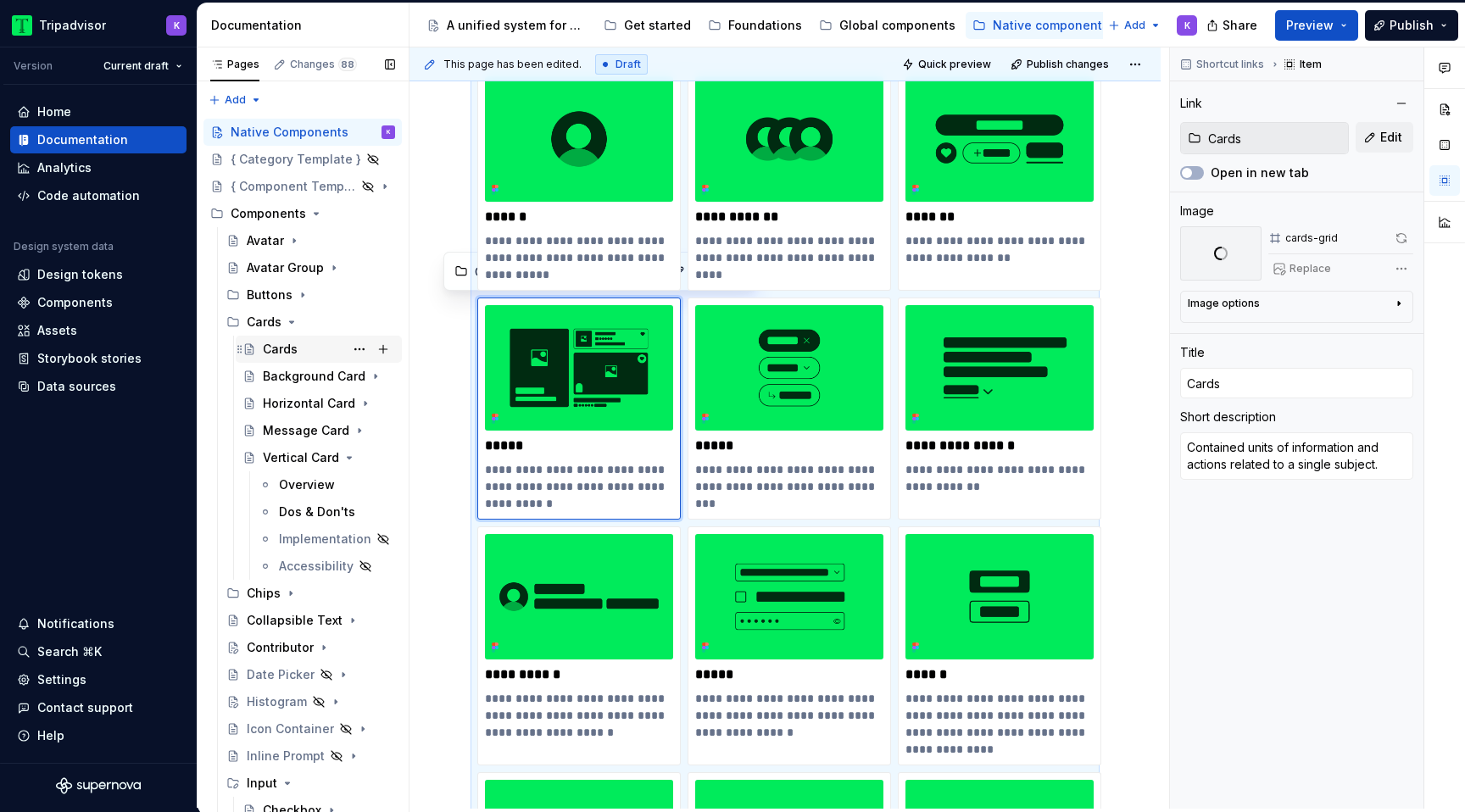
click at [316, 348] on div "Cards" at bounding box center [329, 349] width 133 height 24
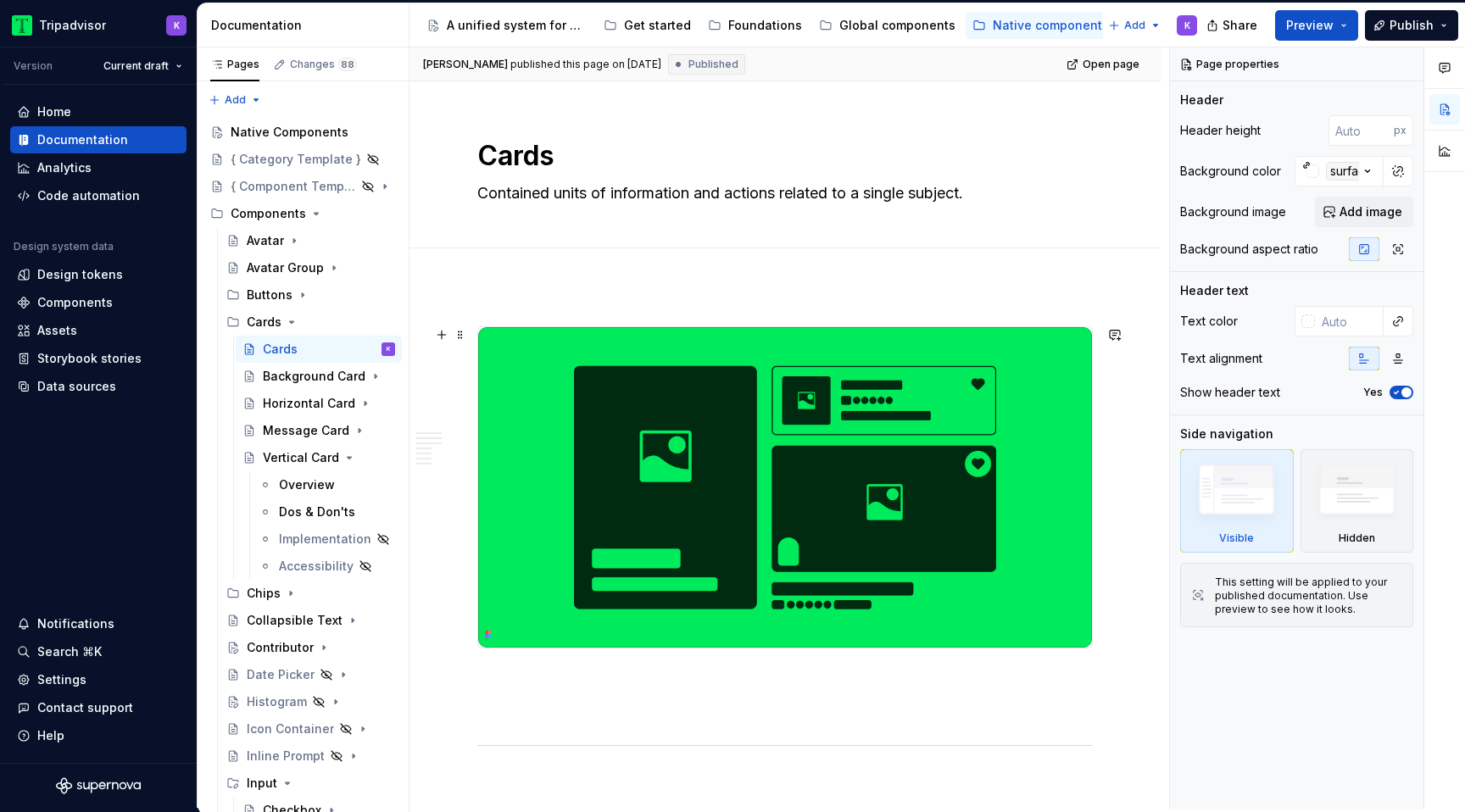
click at [737, 507] on img at bounding box center [785, 487] width 614 height 321
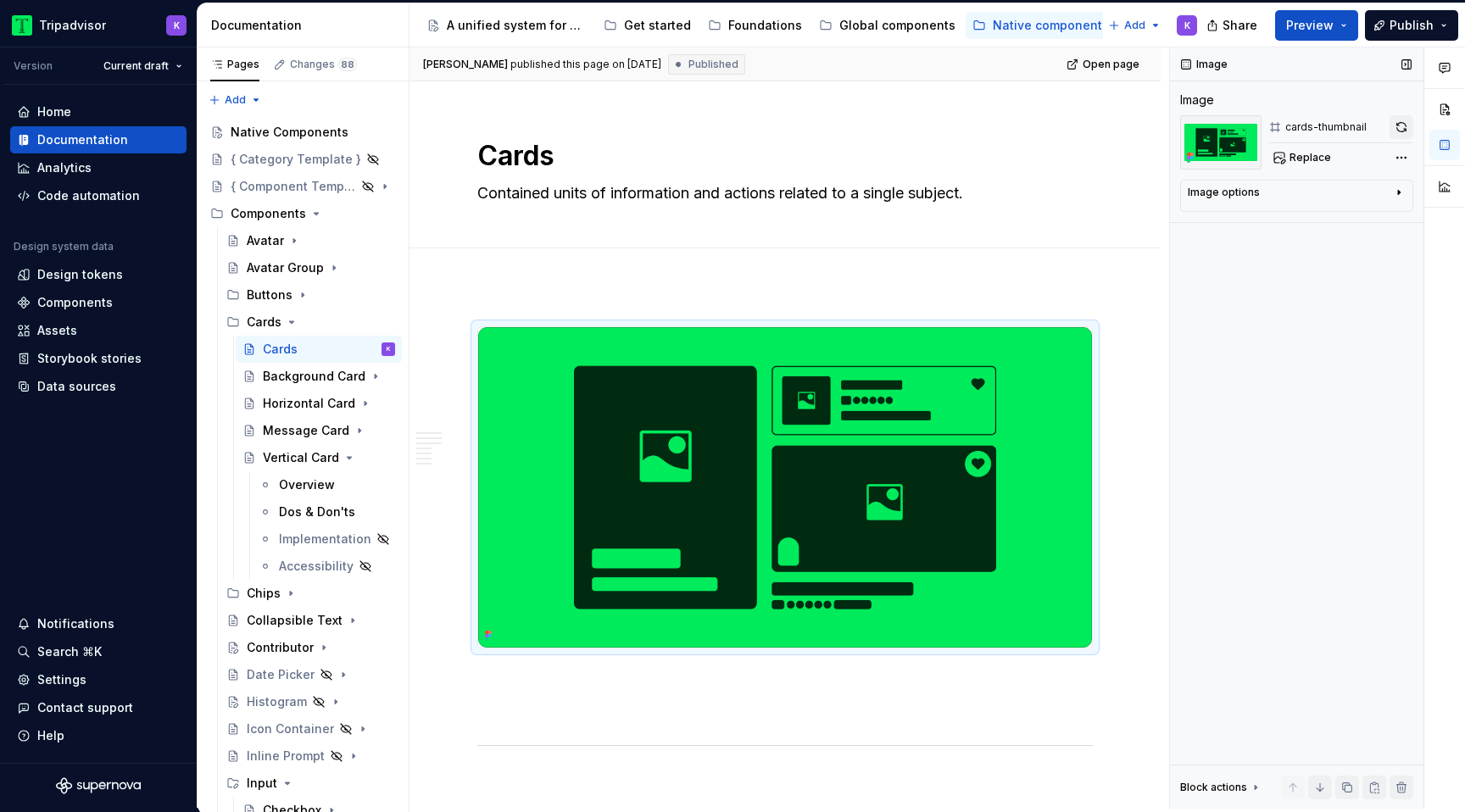
click at [1399, 133] on button "button" at bounding box center [1401, 128] width 24 height 24
click at [251, 135] on div "Native Components" at bounding box center [287, 133] width 114 height 17
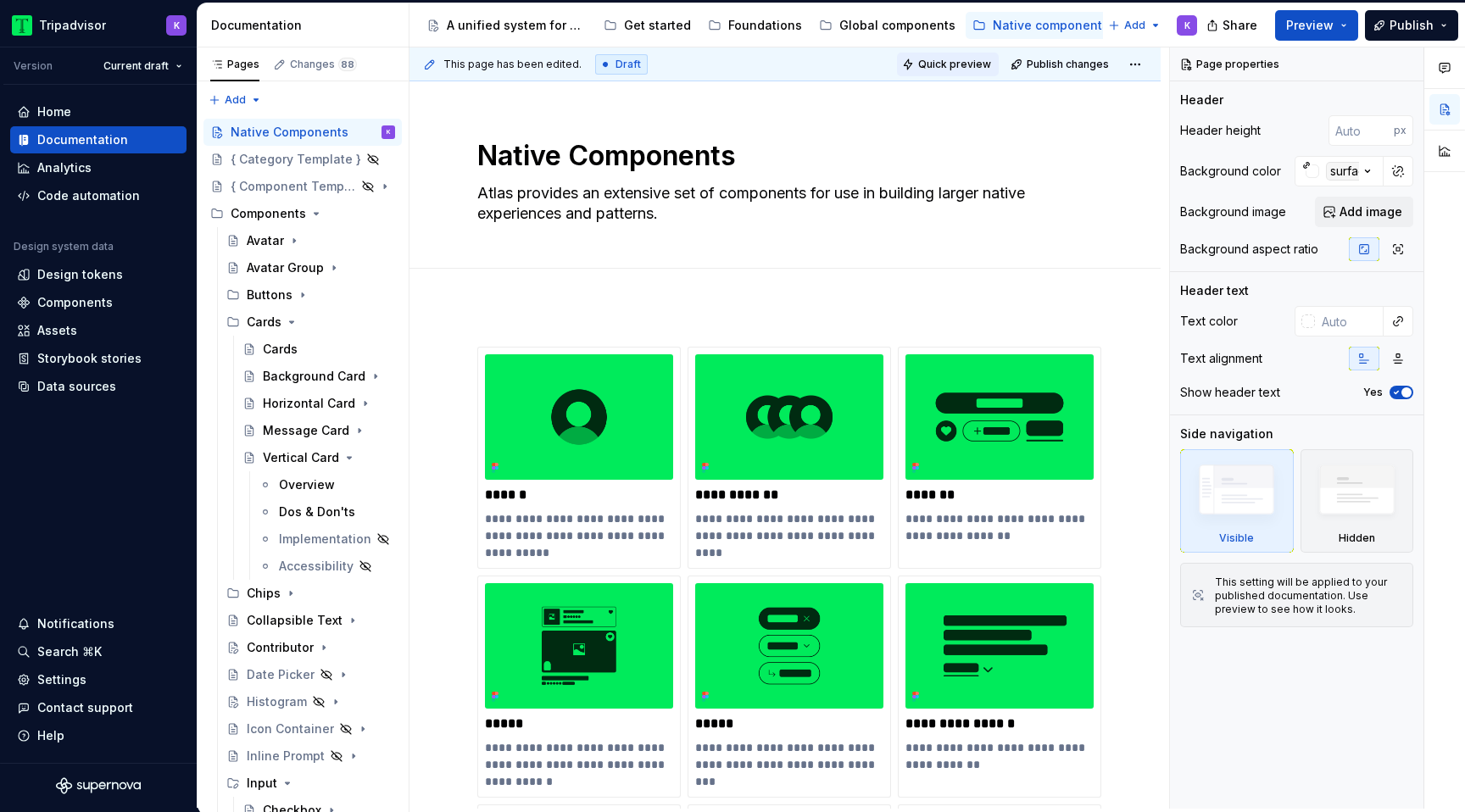
click at [948, 58] on span "Quick preview" at bounding box center [955, 65] width 73 height 14
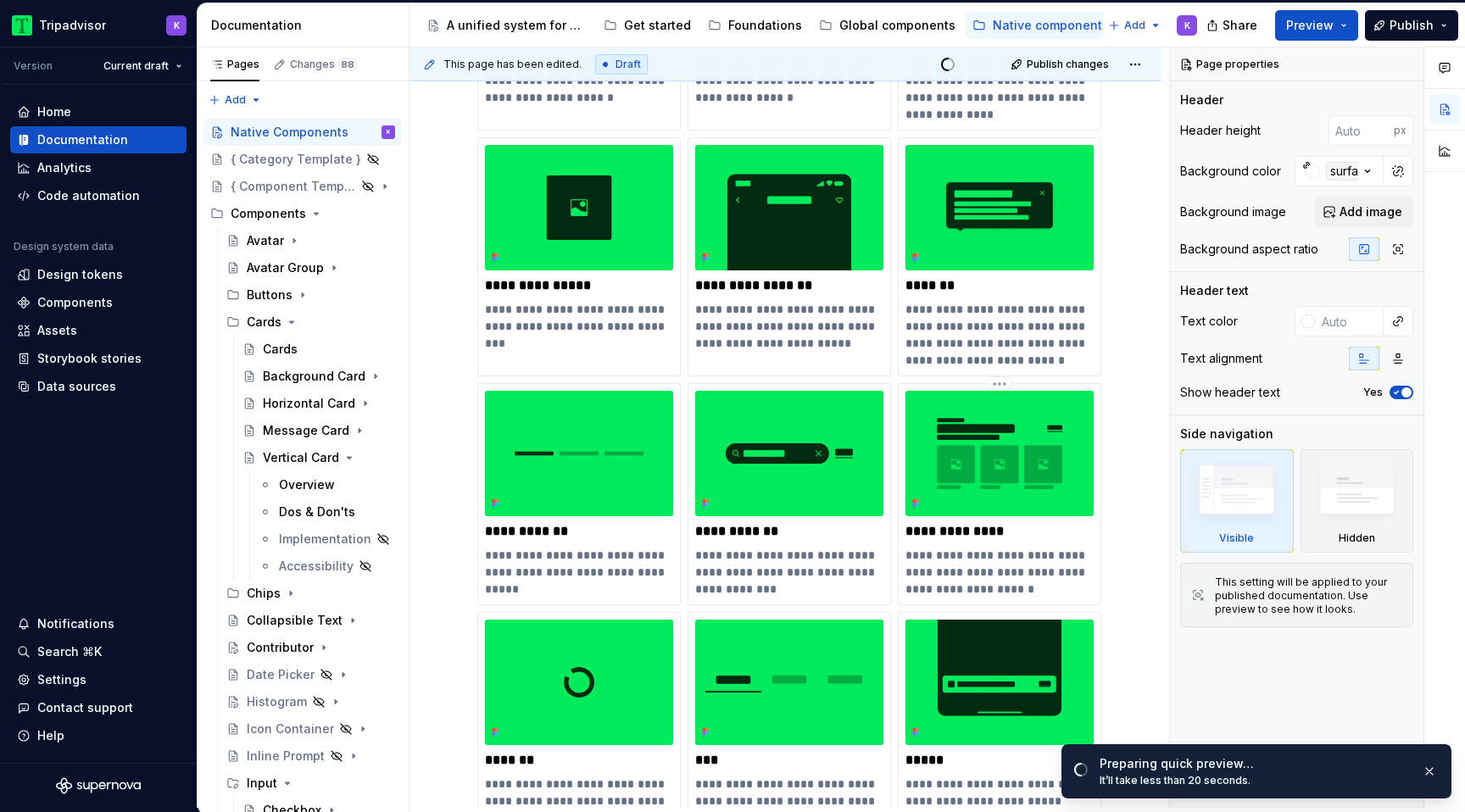
scroll to position [1049, 0]
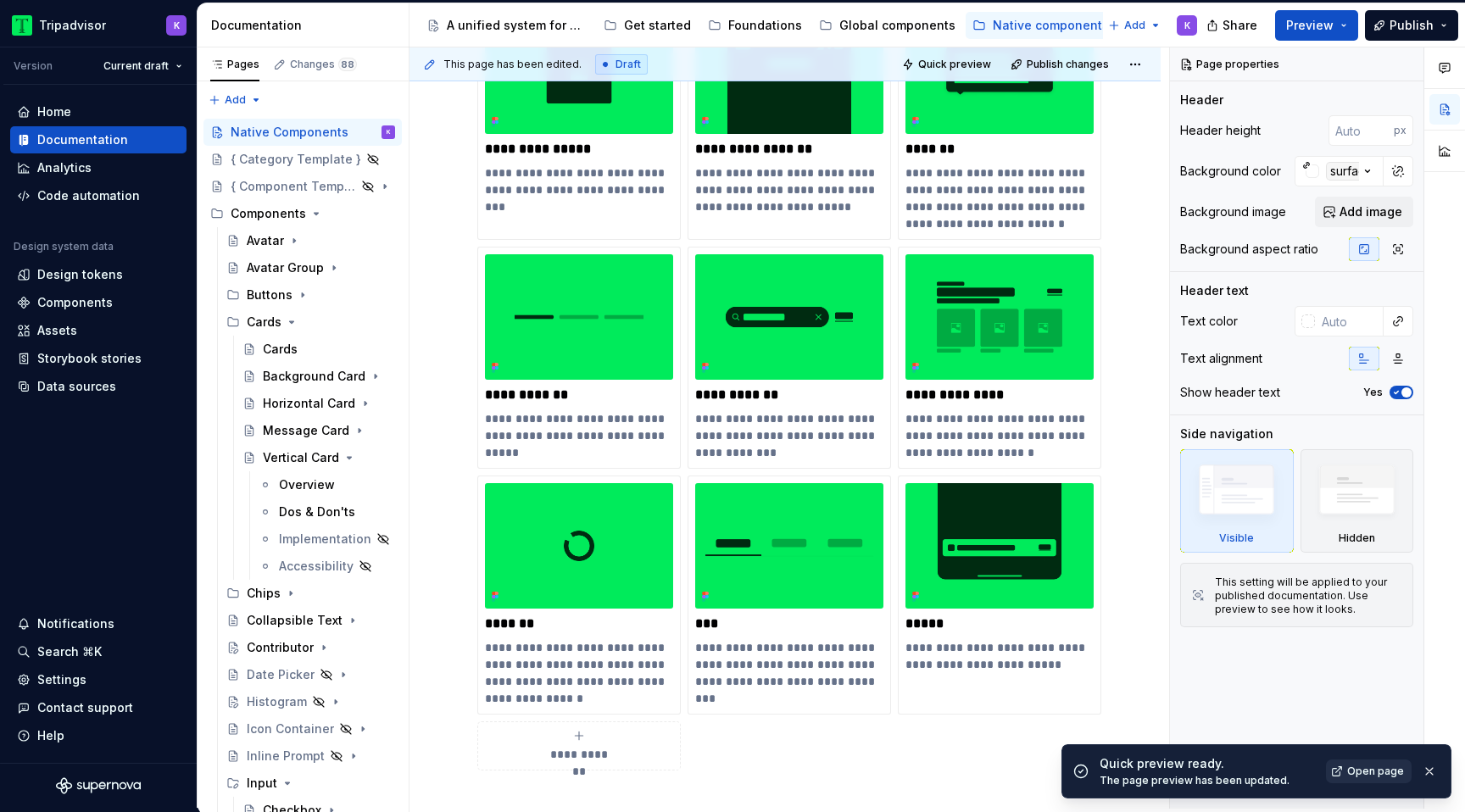
click at [1371, 776] on span "Open page" at bounding box center [1375, 771] width 57 height 14
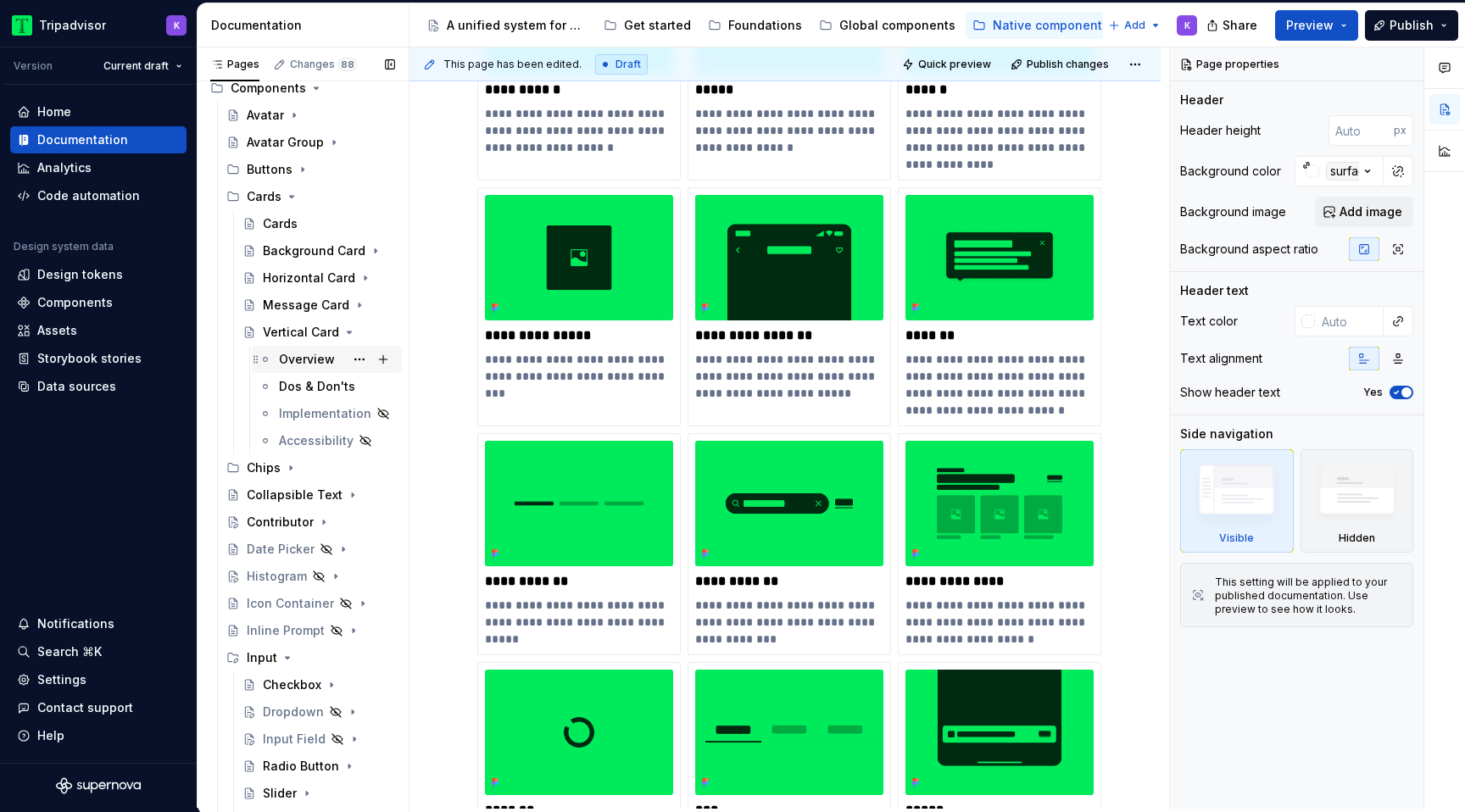
scroll to position [144, 0]
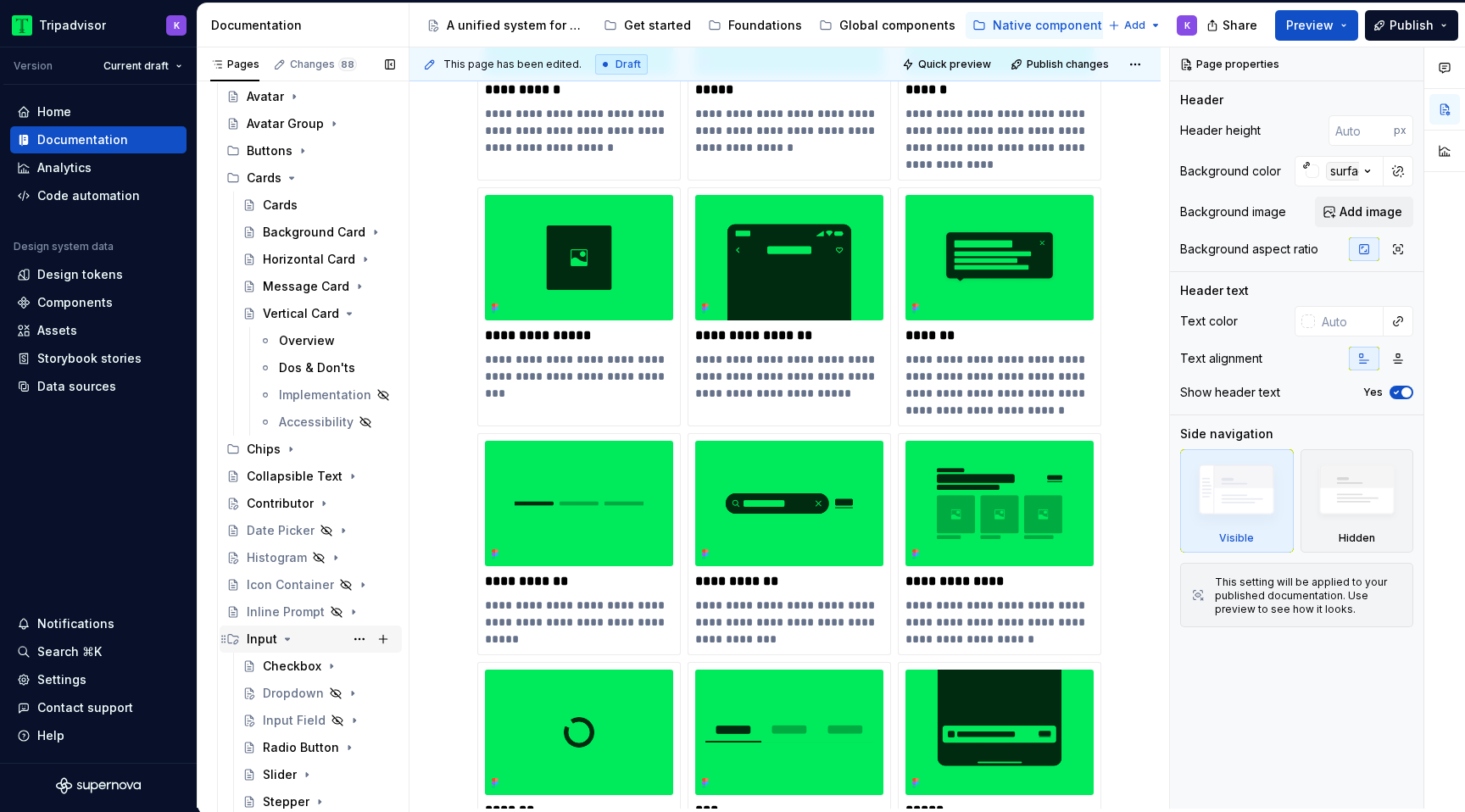
click at [301, 639] on div "Input" at bounding box center [321, 639] width 148 height 24
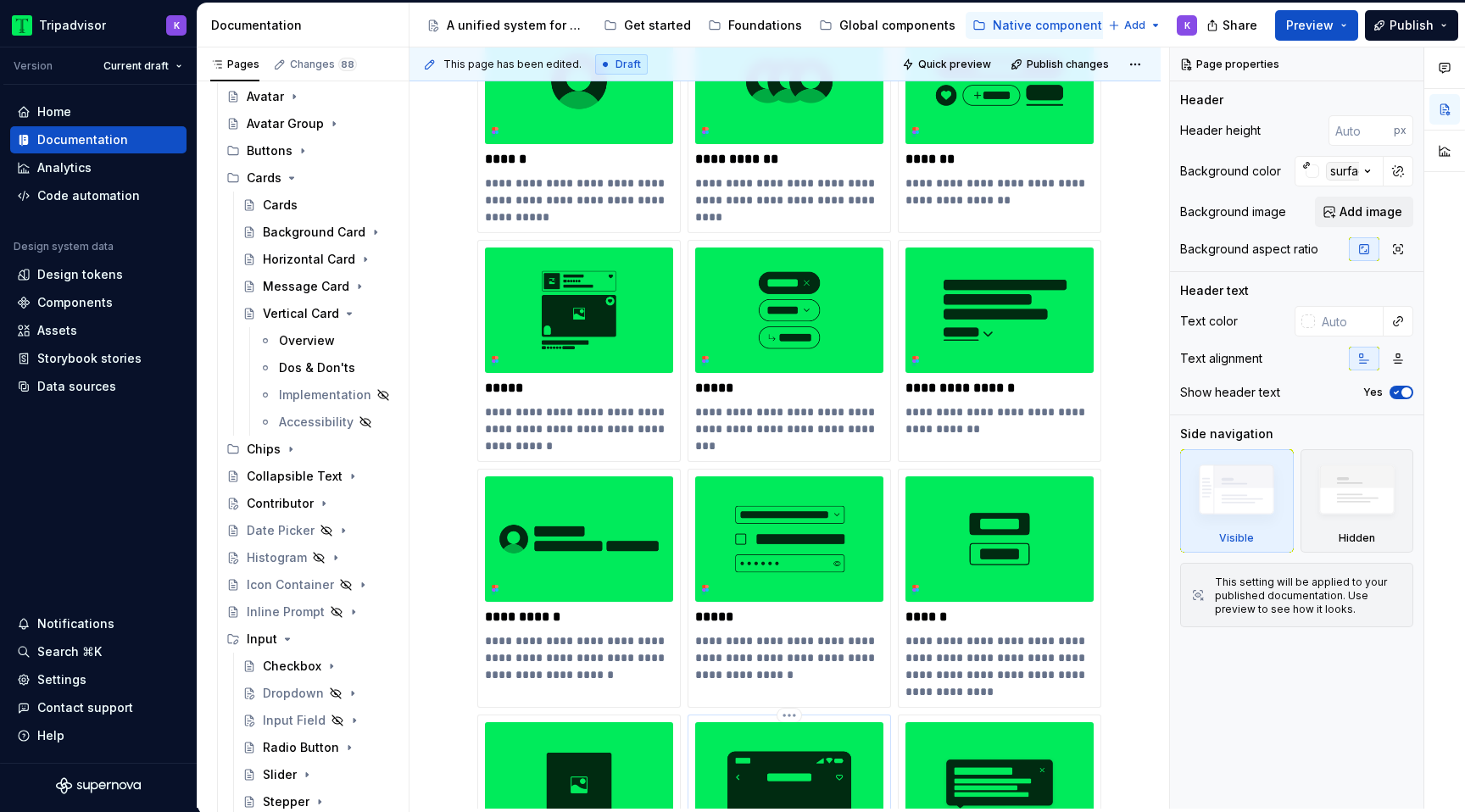
scroll to position [0, 0]
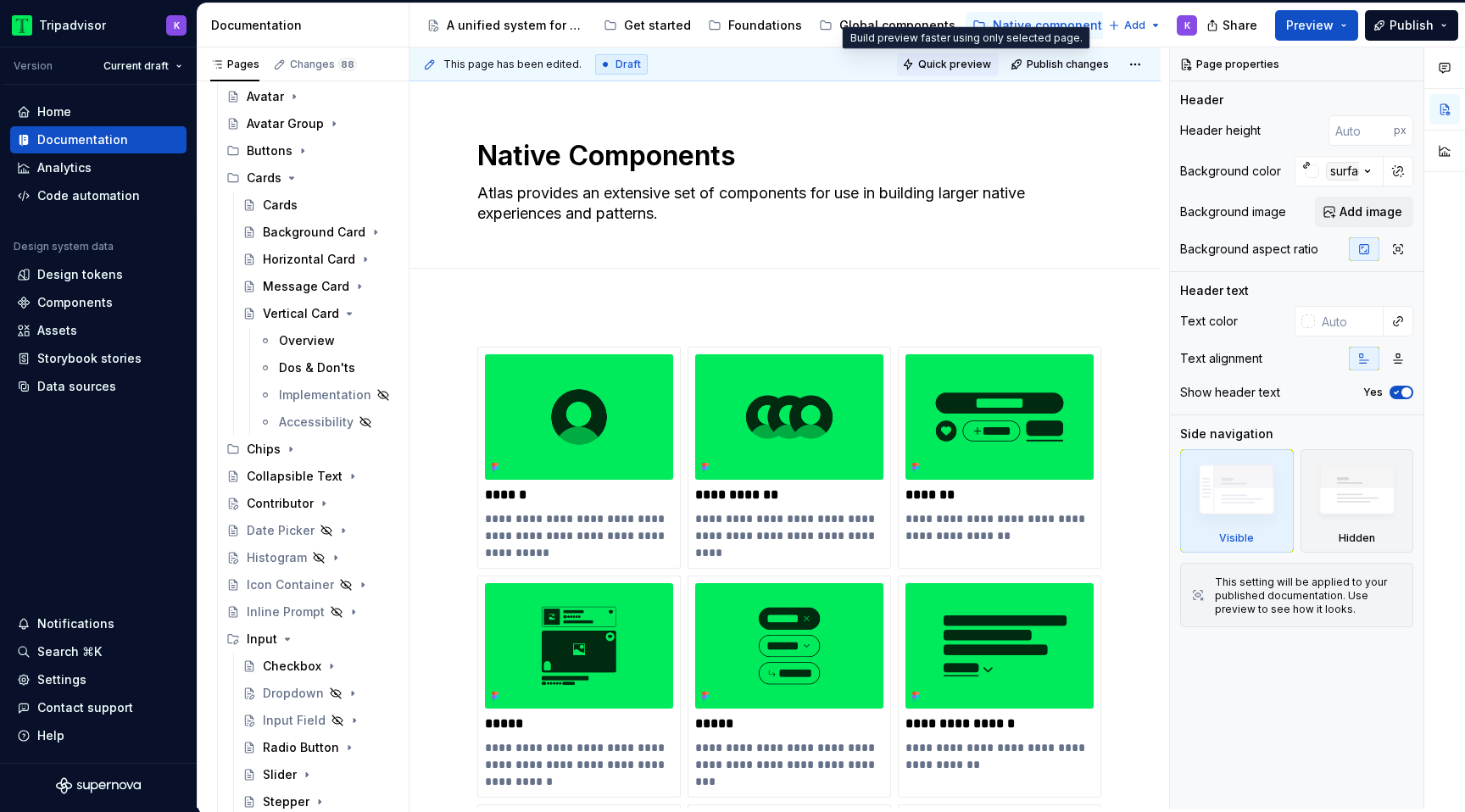
click at [951, 71] on button "Quick preview" at bounding box center [948, 65] width 102 height 24
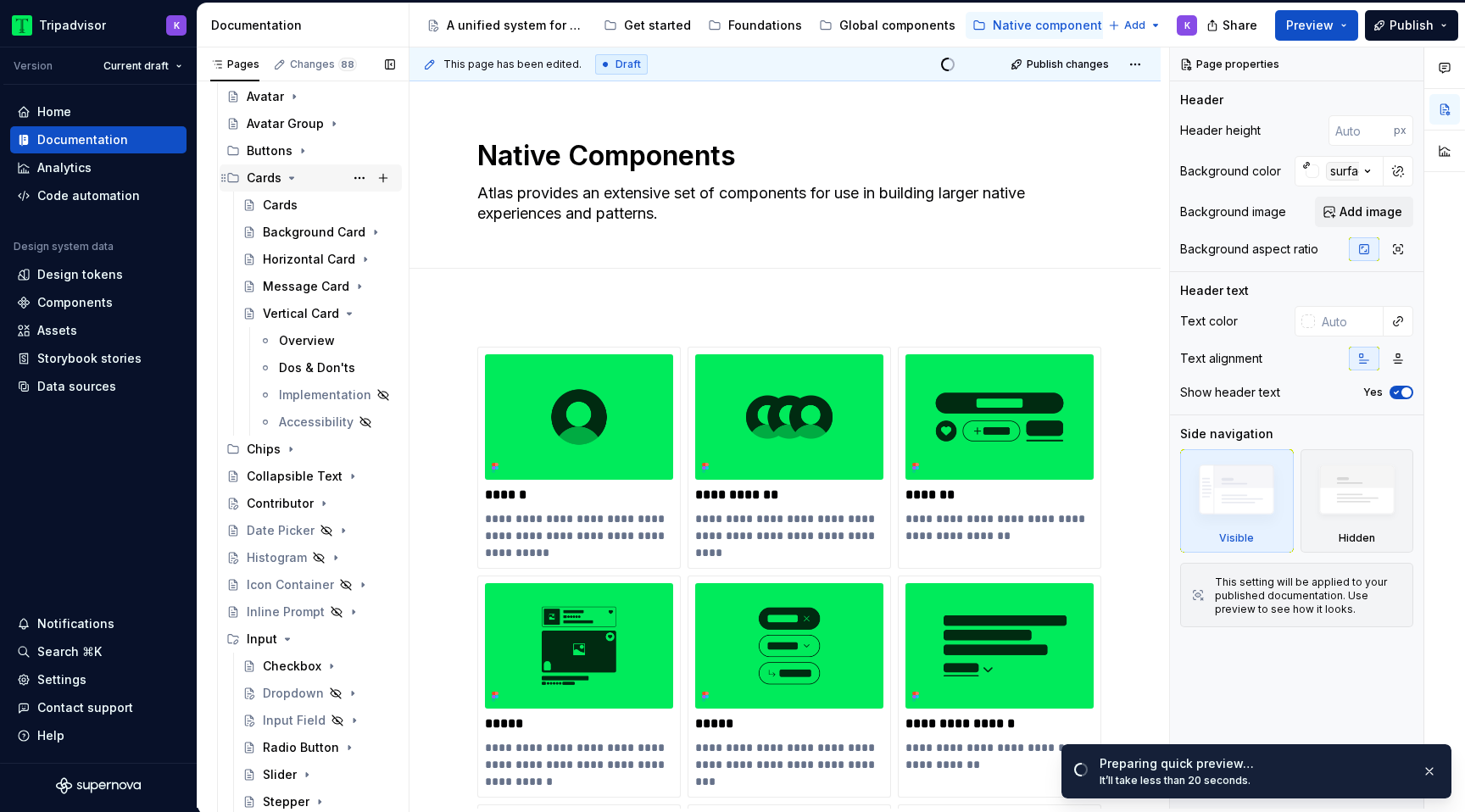
click at [288, 181] on icon "Page tree" at bounding box center [292, 178] width 14 height 14
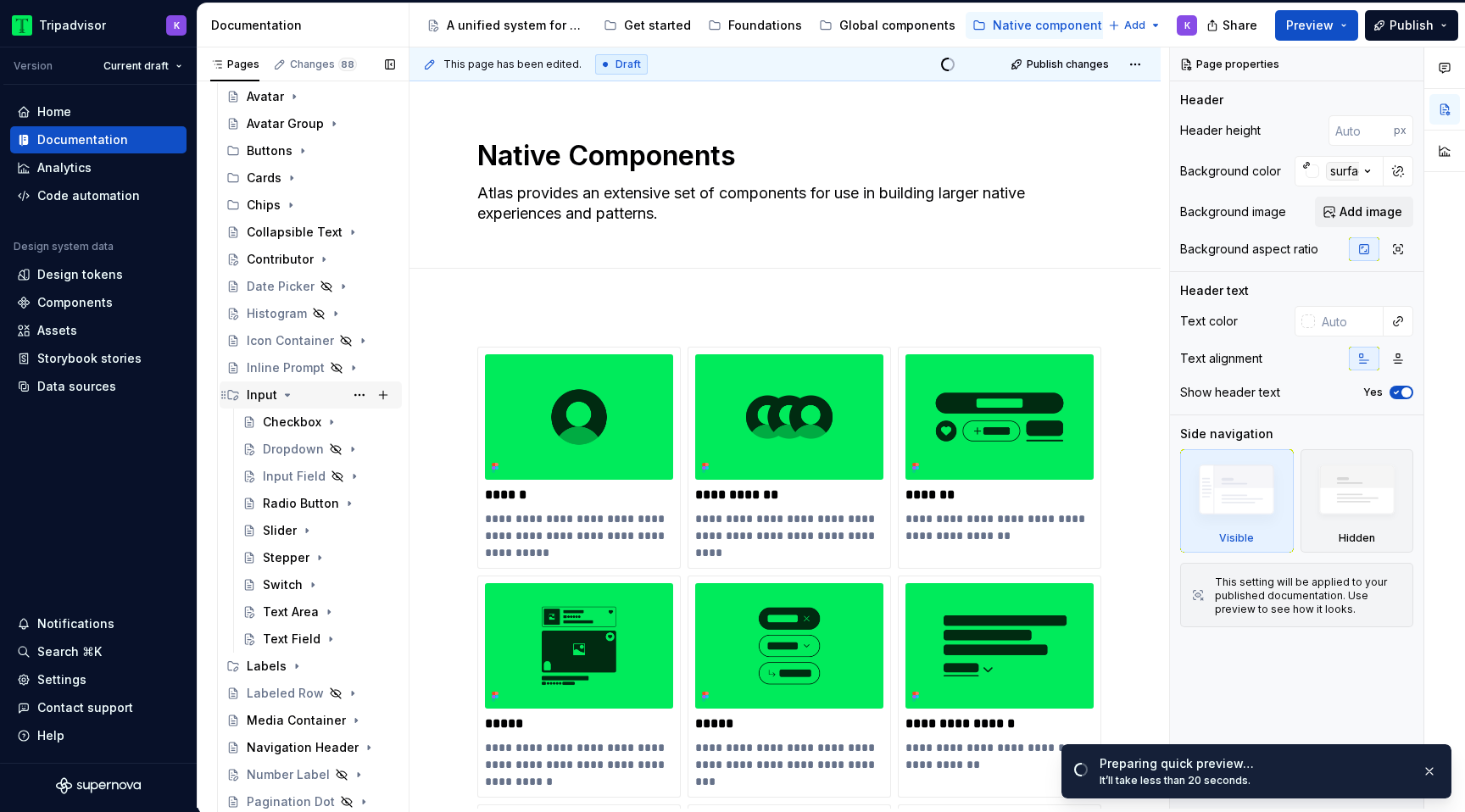
click at [287, 393] on icon "Page tree" at bounding box center [287, 395] width 14 height 14
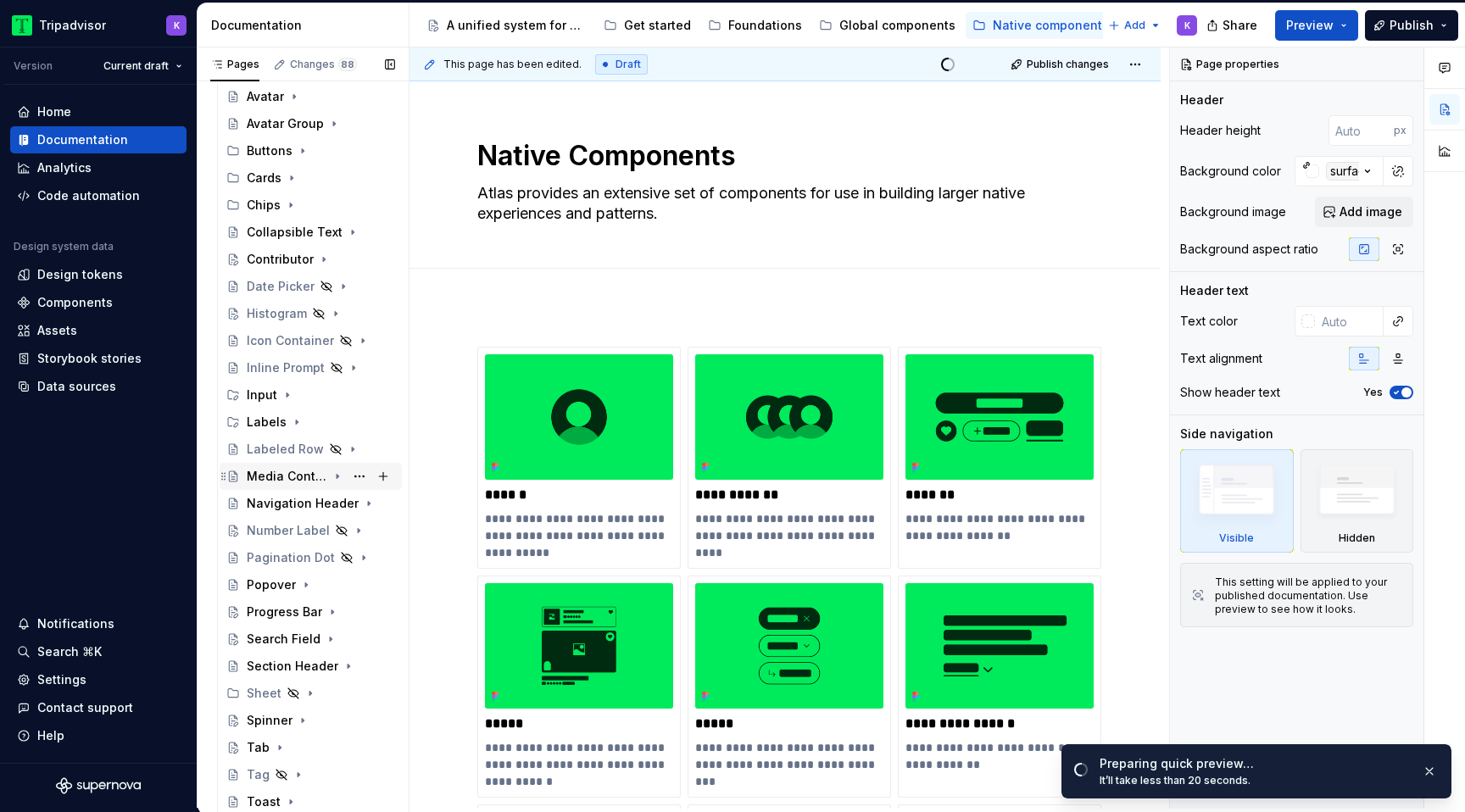
scroll to position [202, 0]
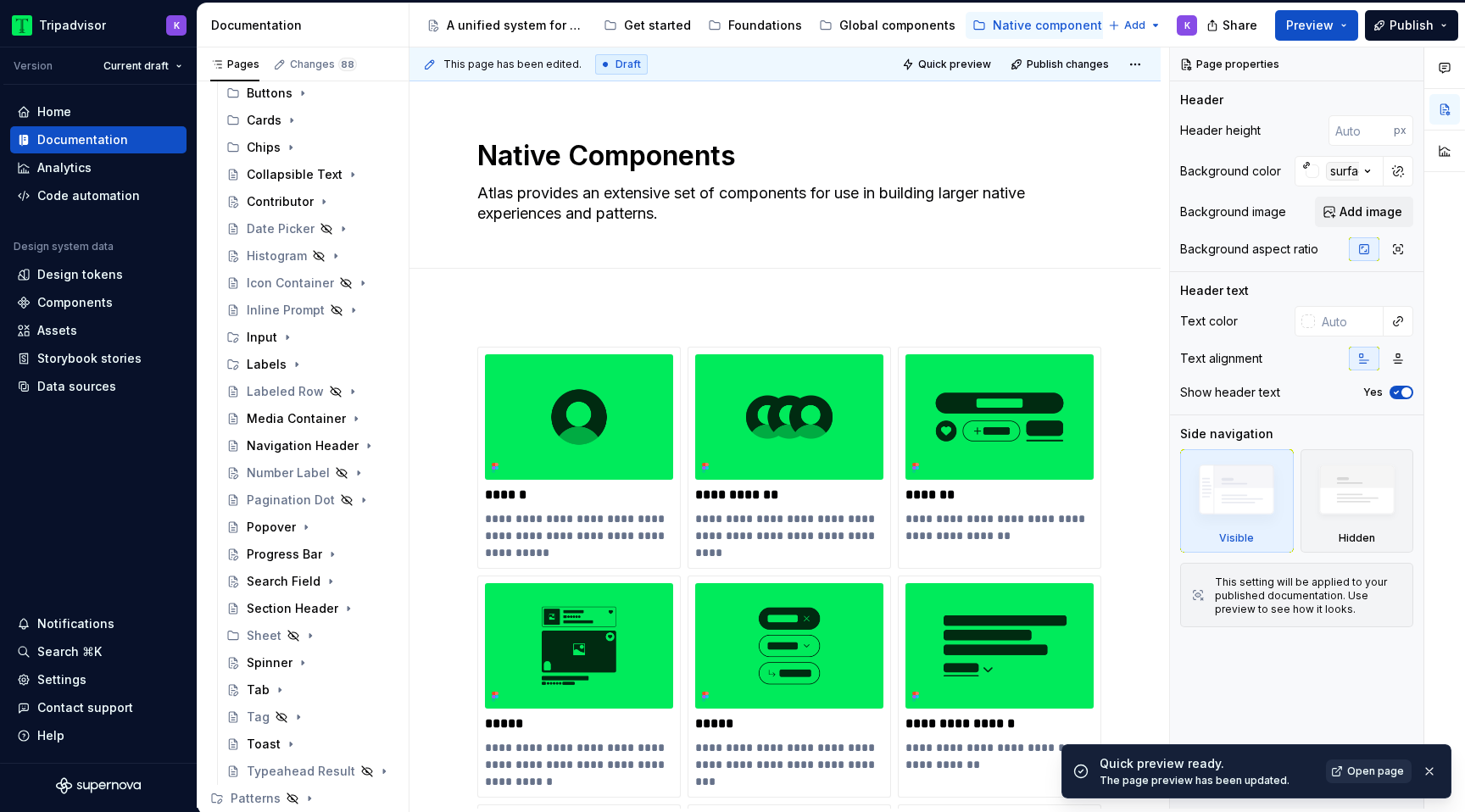
click at [1363, 771] on span "Open page" at bounding box center [1375, 771] width 57 height 14
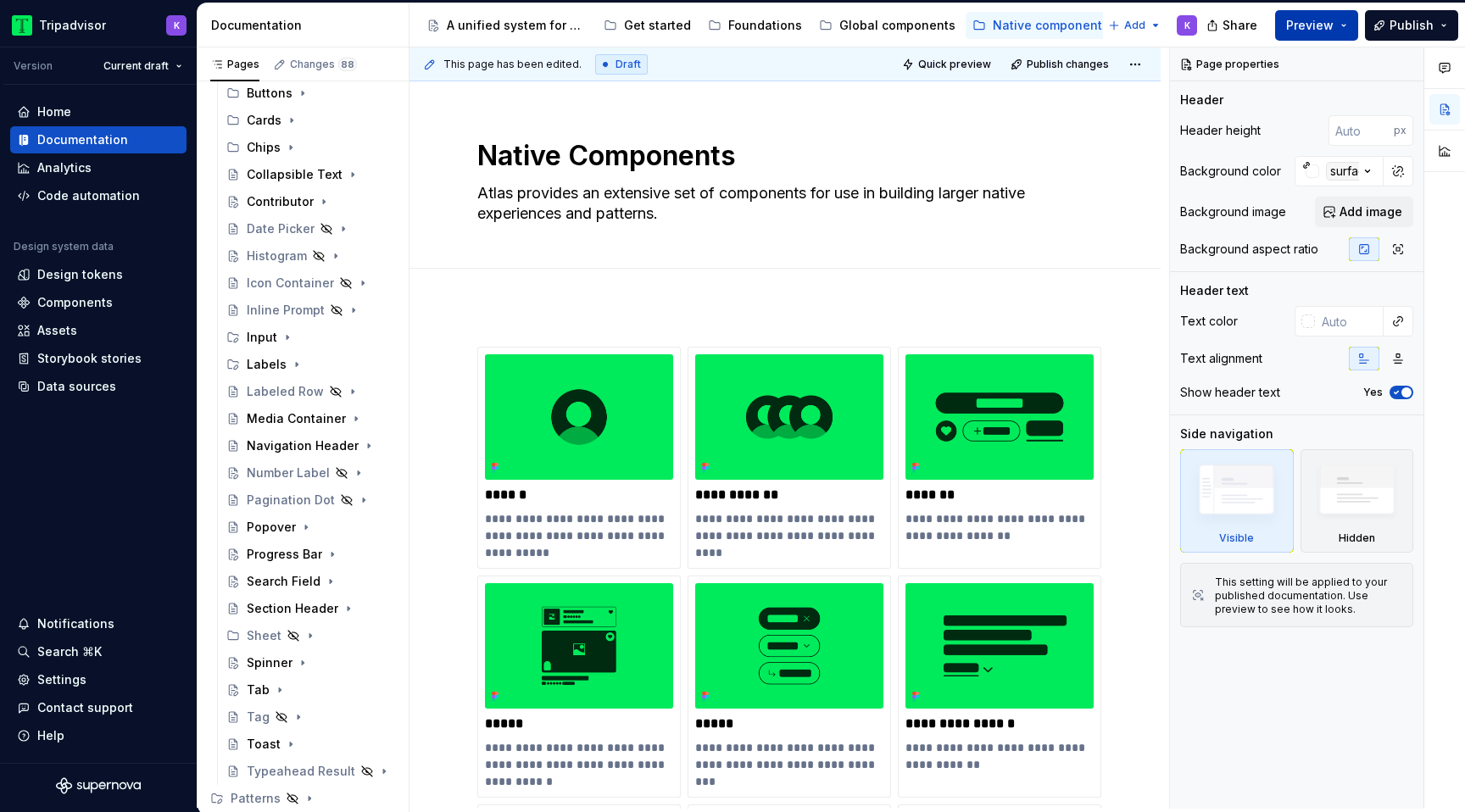
click at [1328, 35] on button "Preview" at bounding box center [1316, 26] width 83 height 31
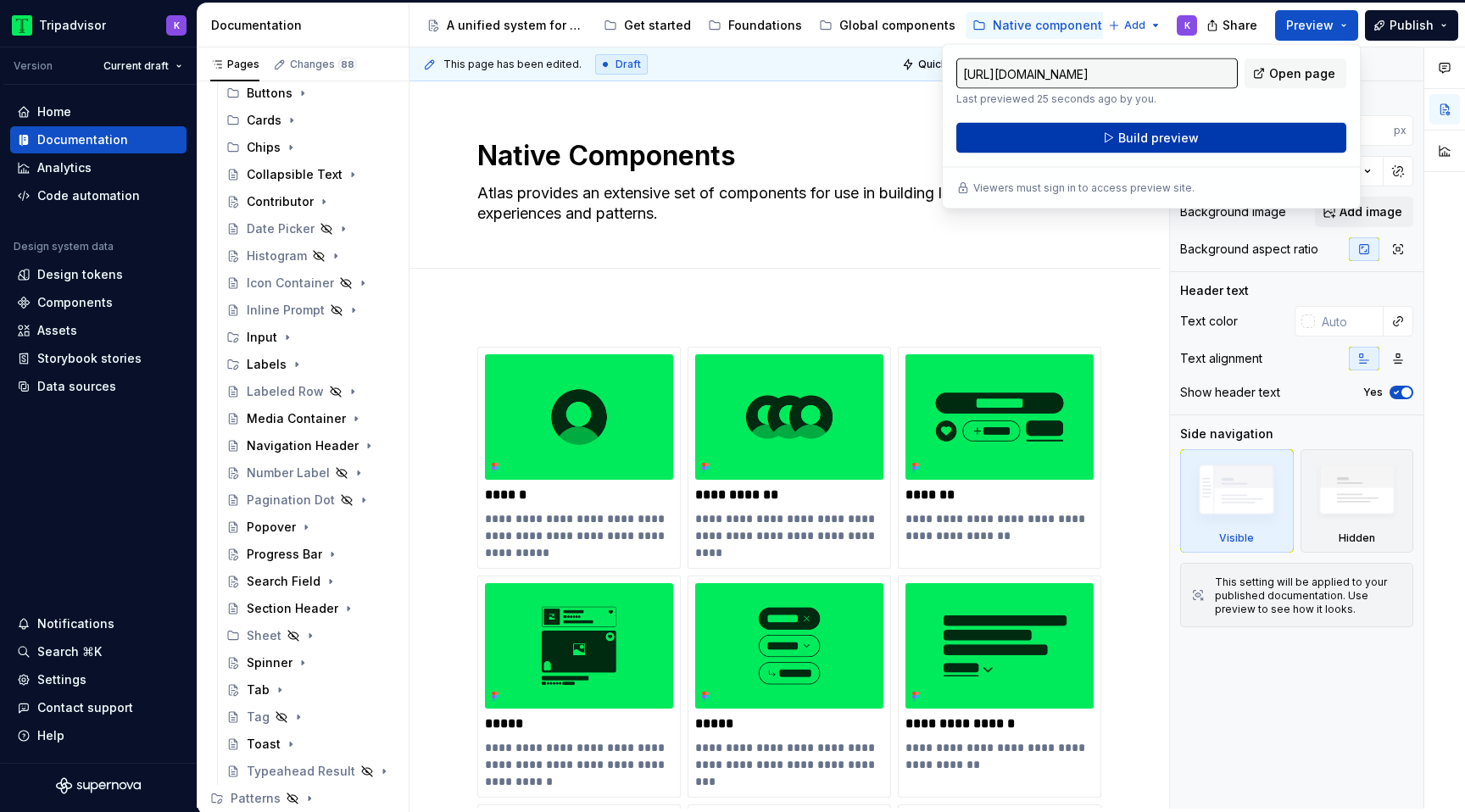
click at [1219, 145] on button "Build preview" at bounding box center [1150, 139] width 390 height 31
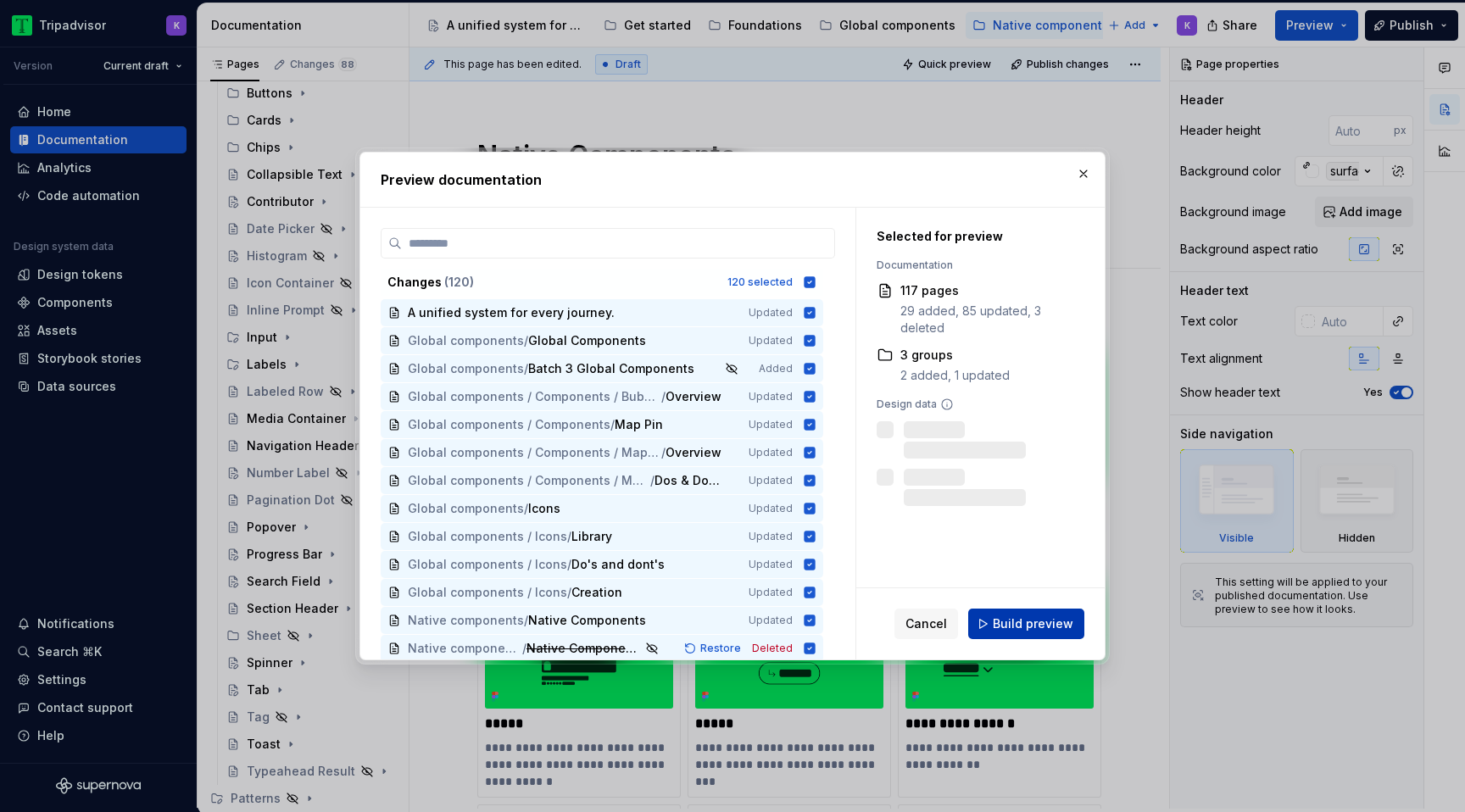
click at [1039, 632] on span "Build preview" at bounding box center [1032, 624] width 81 height 17
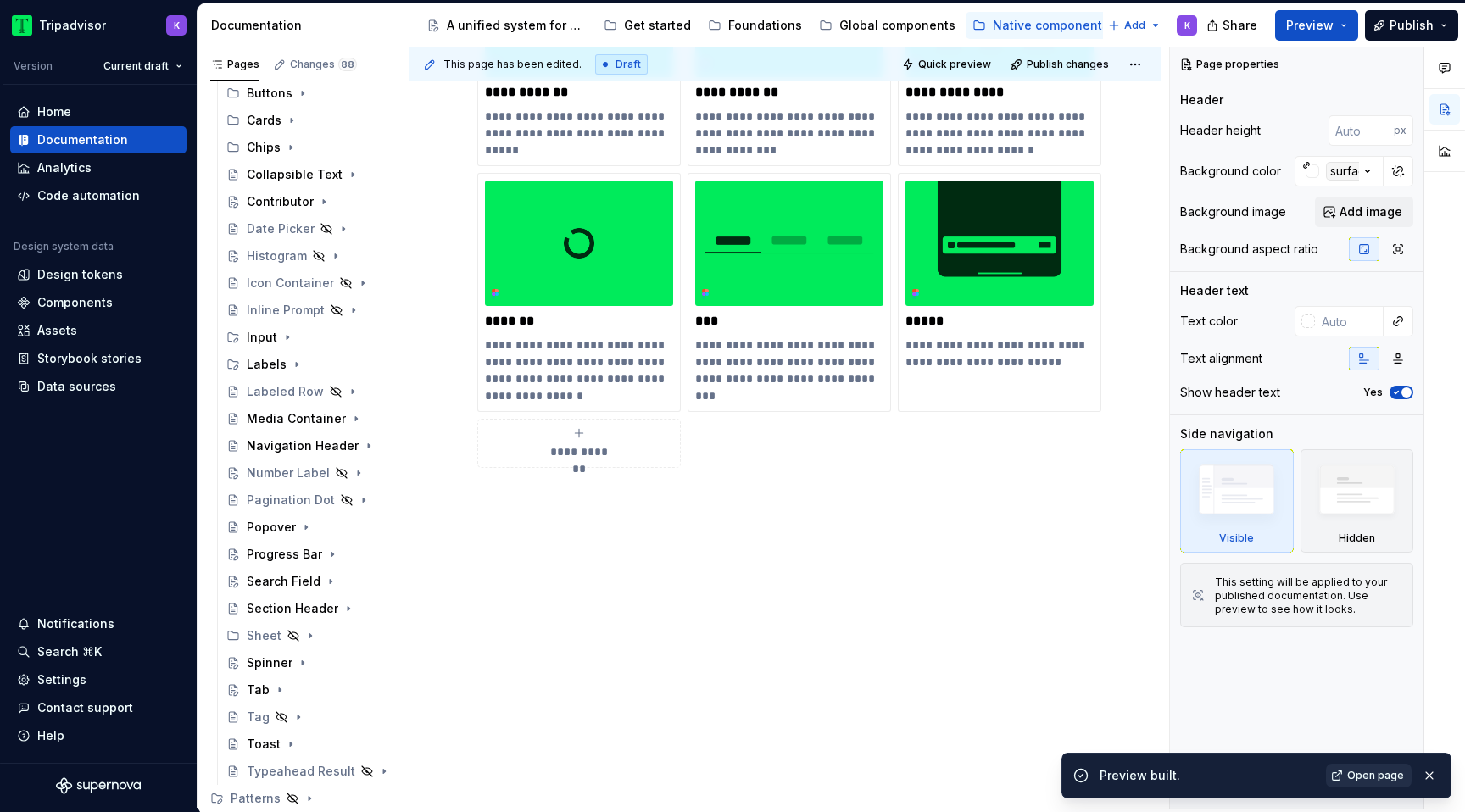
click at [1388, 773] on span "Open page" at bounding box center [1375, 775] width 57 height 14
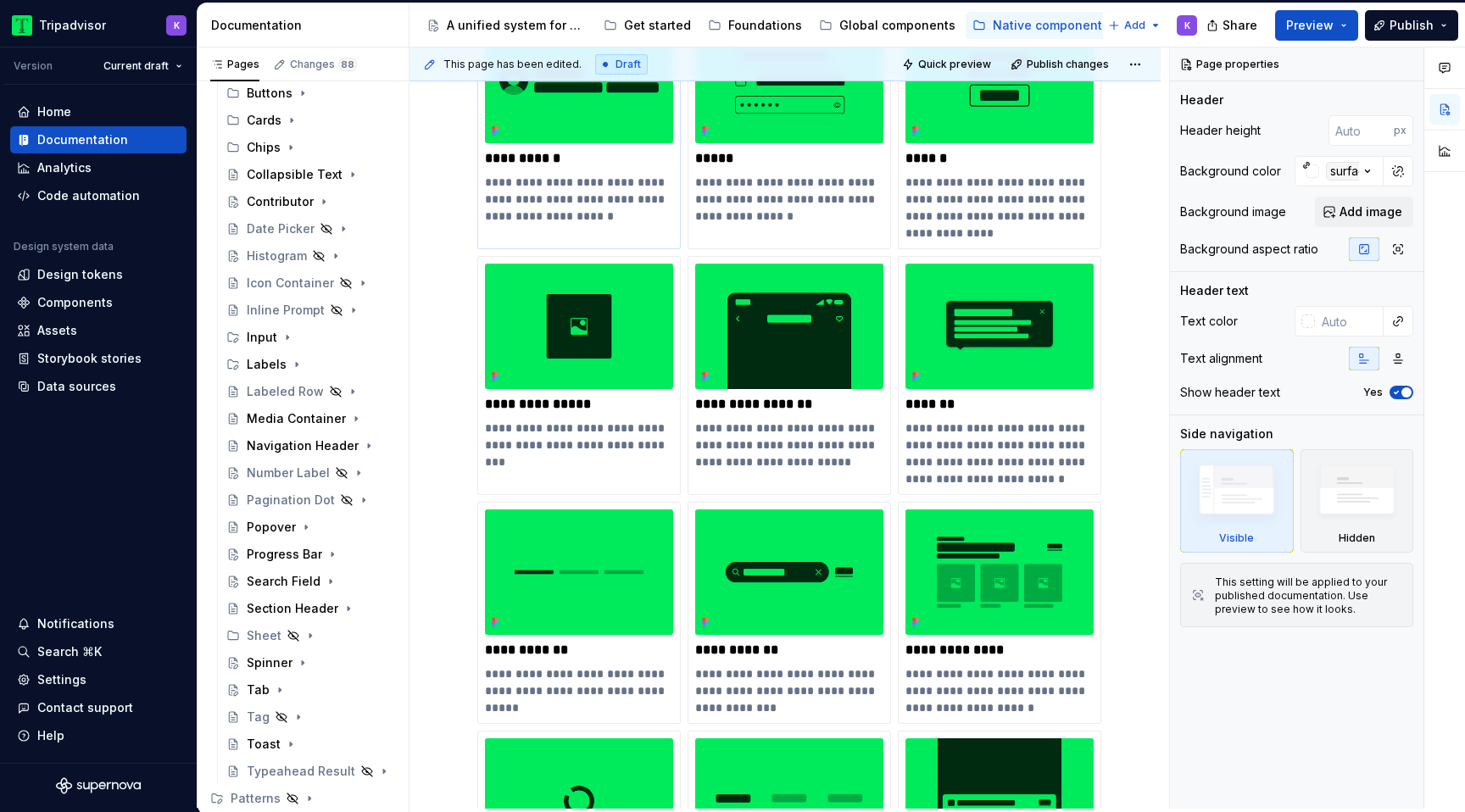
scroll to position [554, 0]
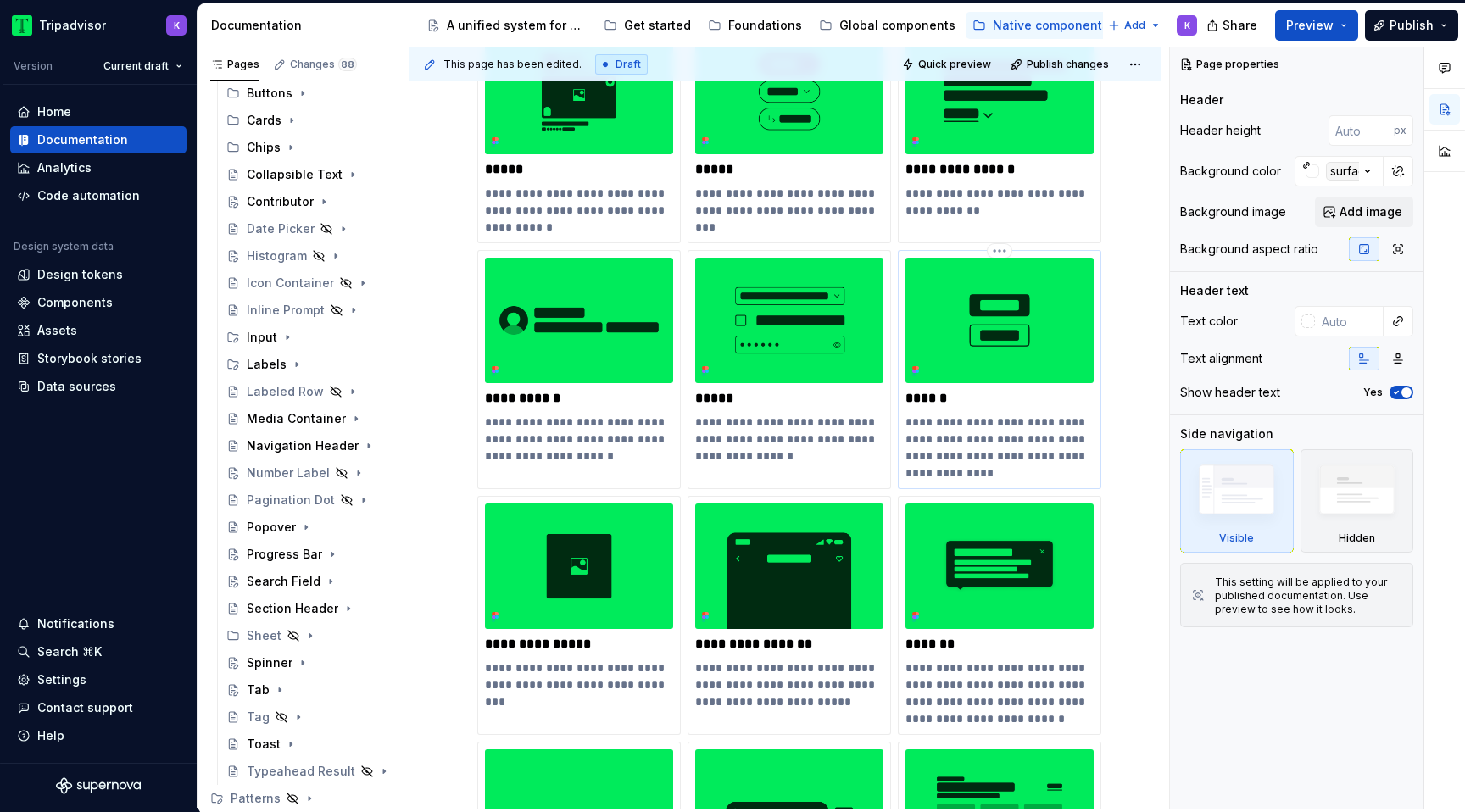
click at [951, 401] on p "******" at bounding box center [999, 399] width 188 height 17
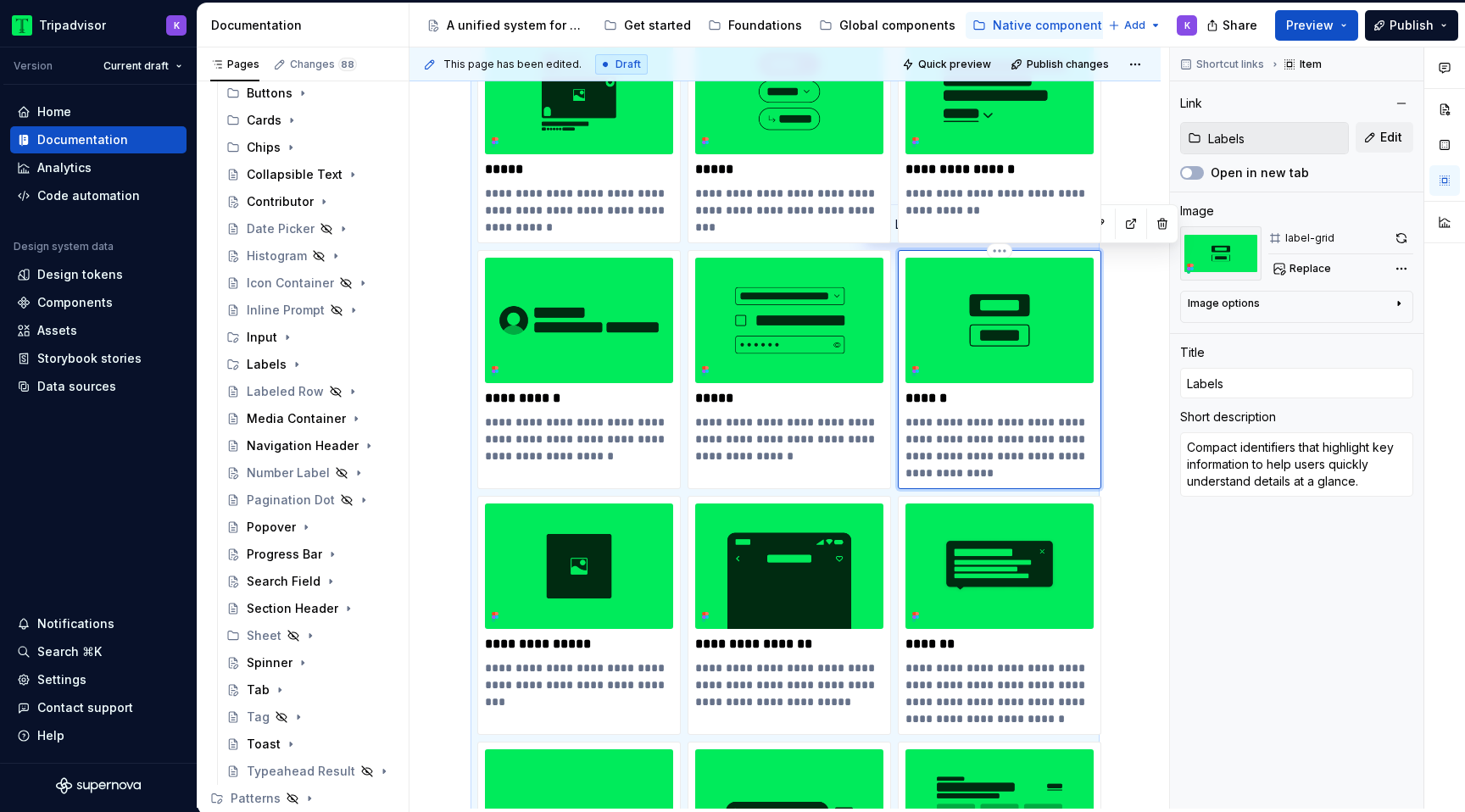
type textarea "*"
type input "Label"
click at [297, 360] on div "Labels" at bounding box center [321, 370] width 148 height 24
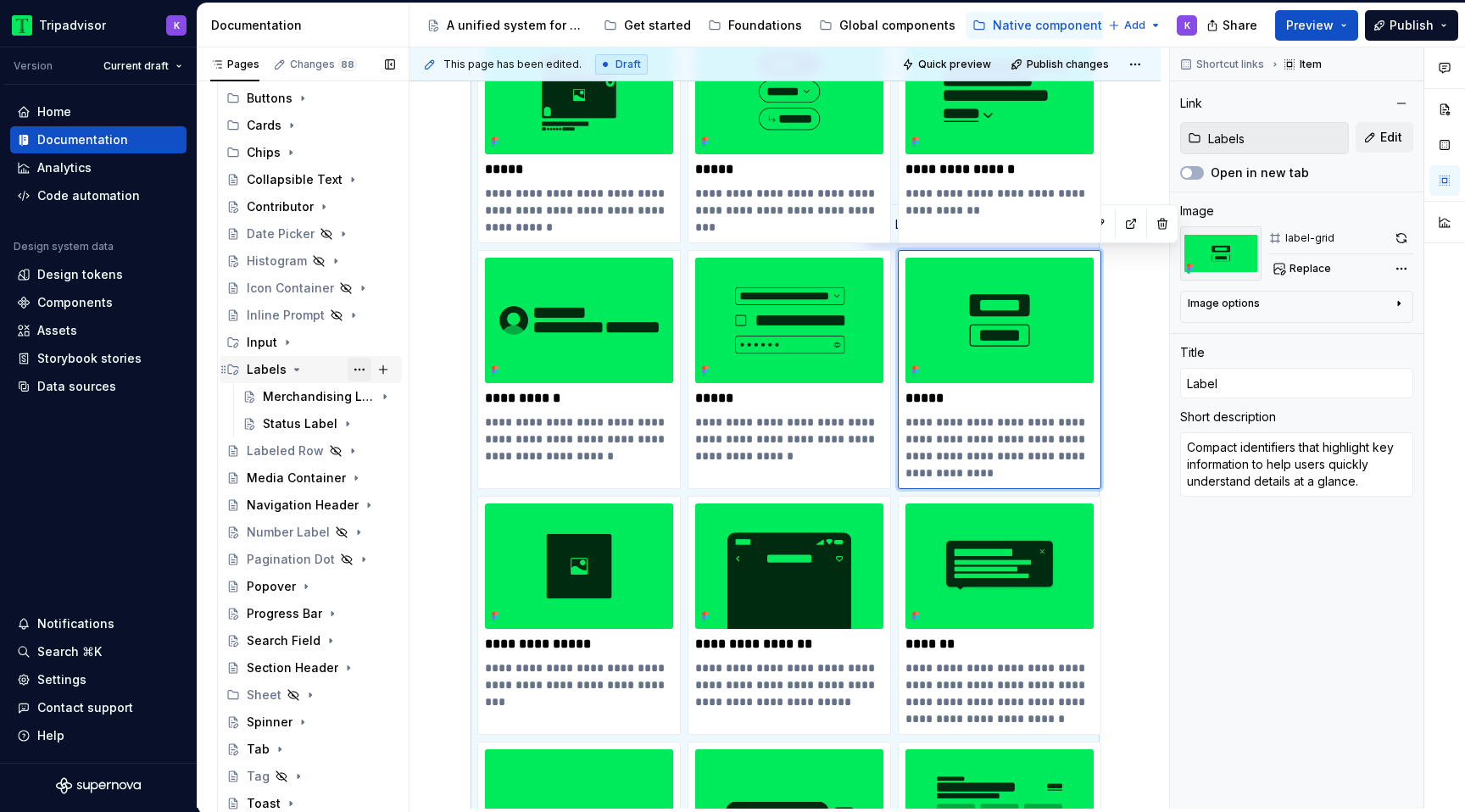
click at [355, 367] on button "Page tree" at bounding box center [360, 370] width 24 height 24
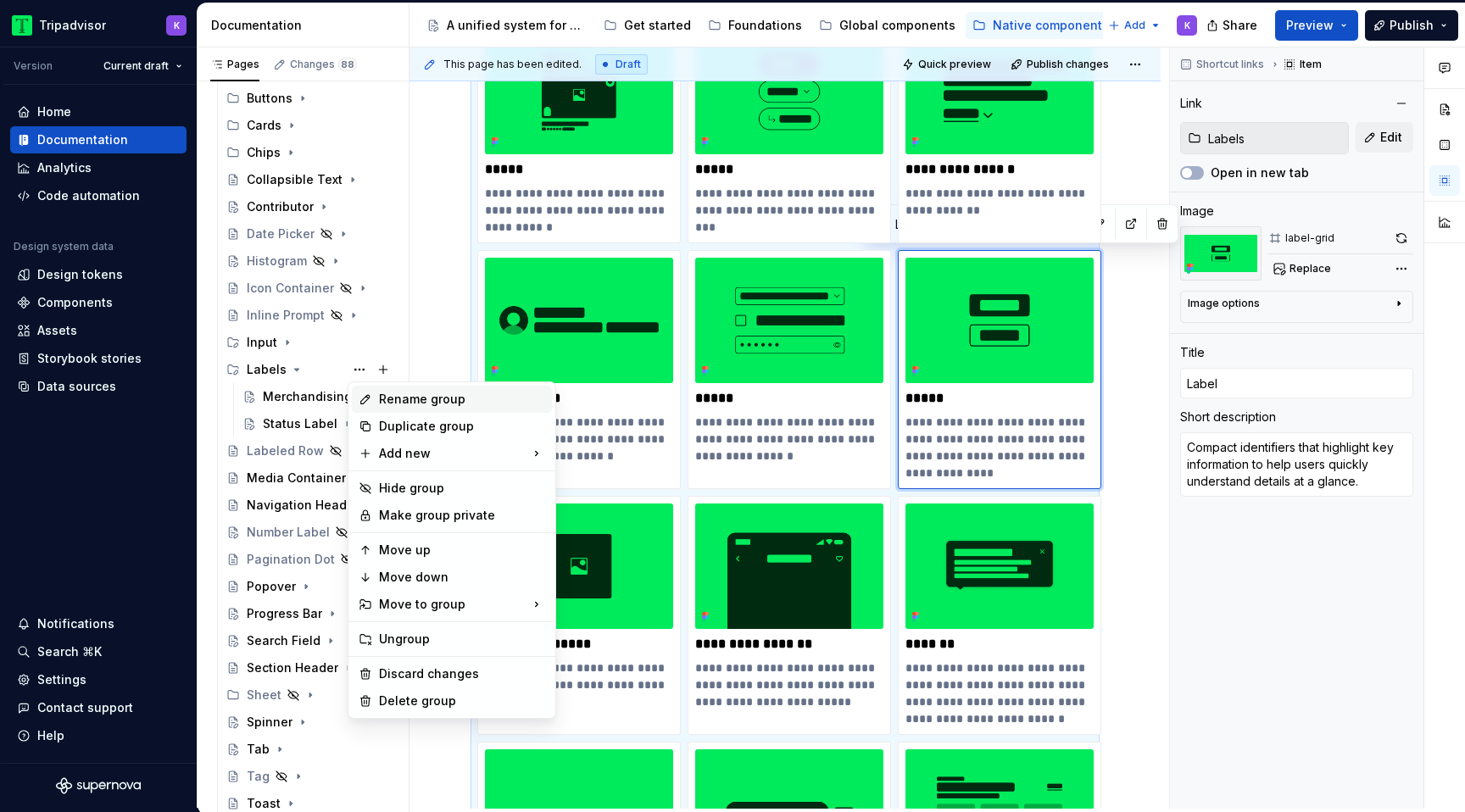
click at [418, 400] on div "Rename group" at bounding box center [462, 400] width 166 height 17
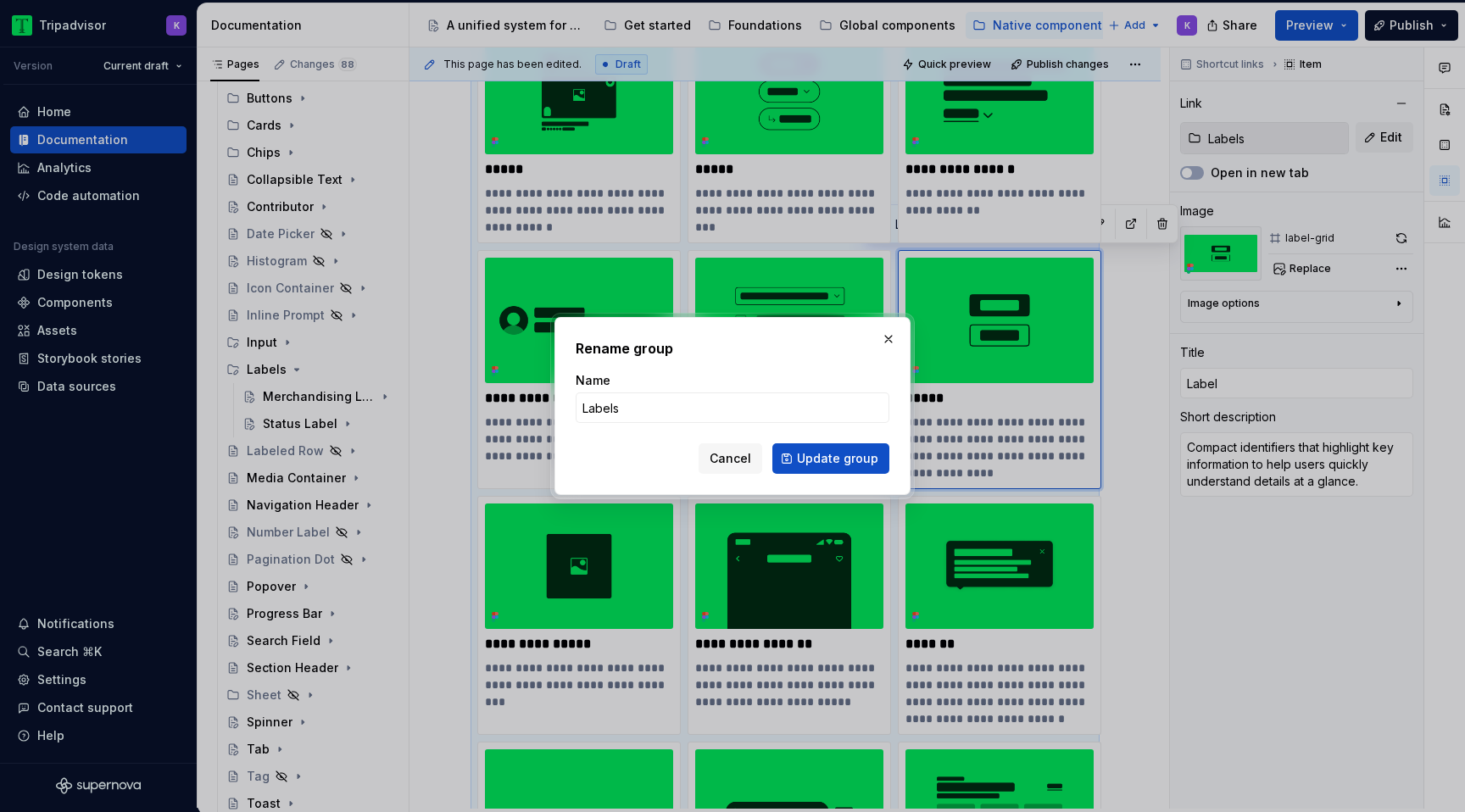
type textarea "*"
click at [633, 400] on input "Labels" at bounding box center [732, 408] width 314 height 31
click at [633, 408] on input "Labels" at bounding box center [732, 408] width 314 height 31
type input "Label"
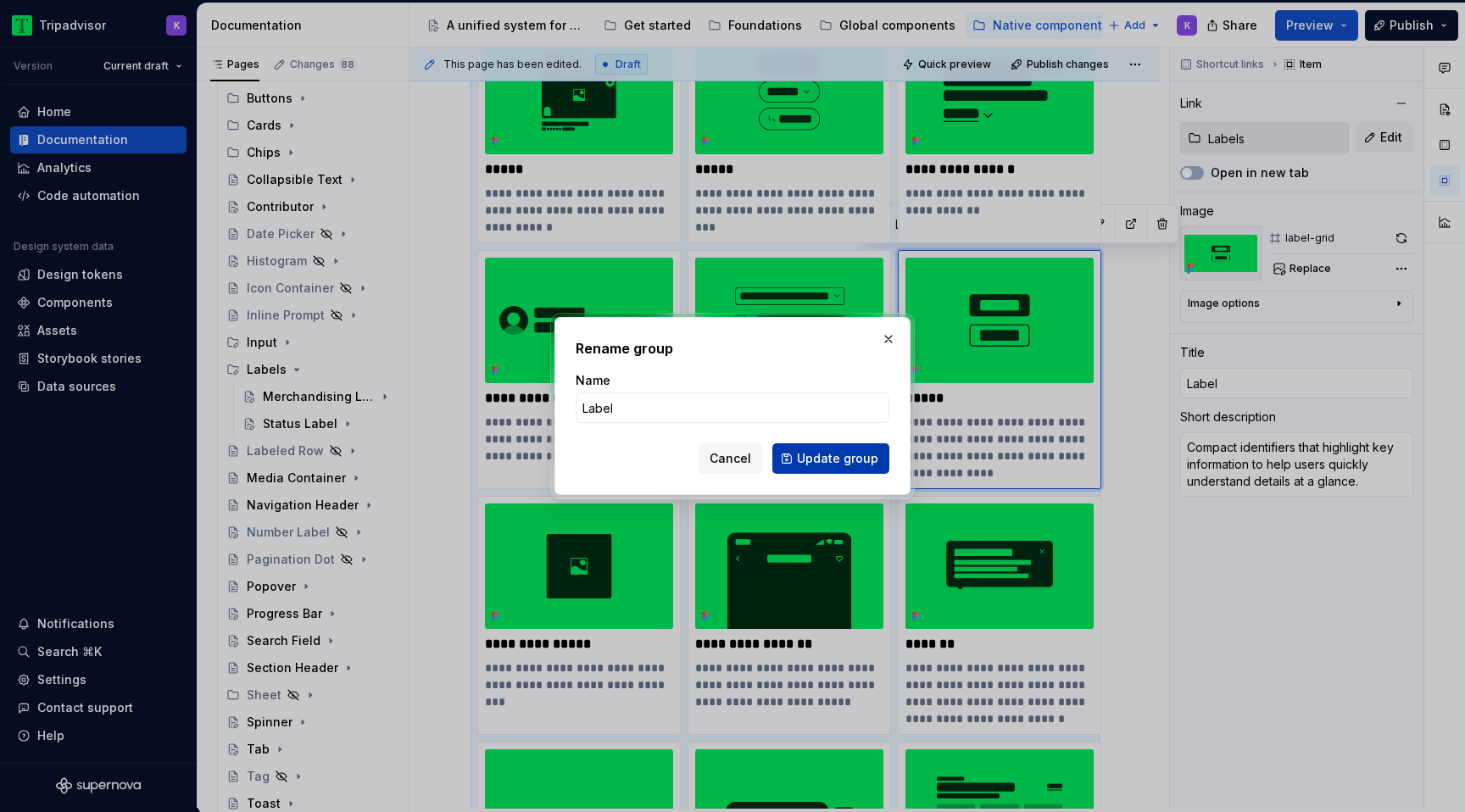
click at [820, 459] on span "Update group" at bounding box center [838, 458] width 82 height 17
type textarea "*"
type input "Label"
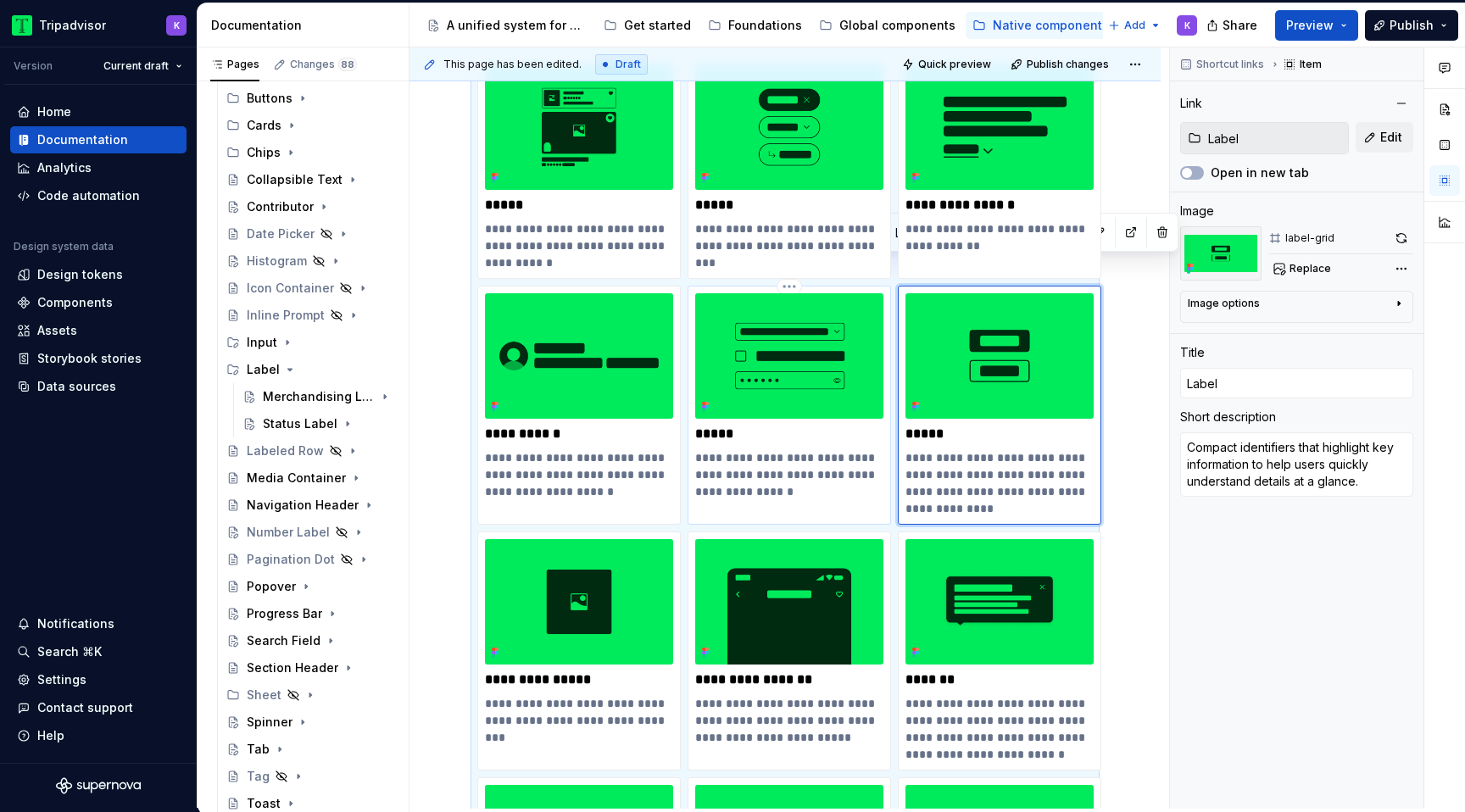
scroll to position [432, 0]
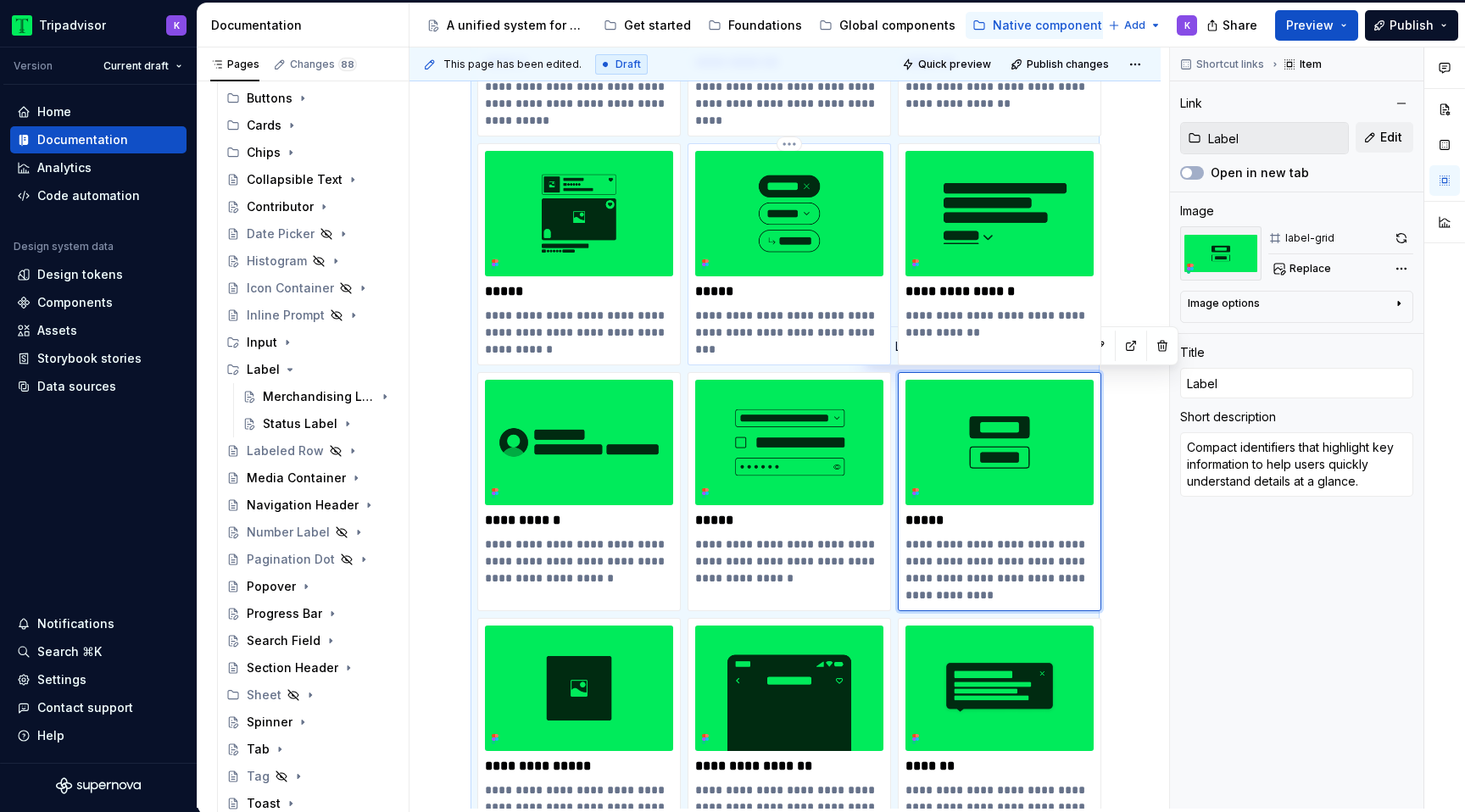
type textarea "*"
type input "Chips"
type textarea "Compact elements that present contextual, supplemental options."
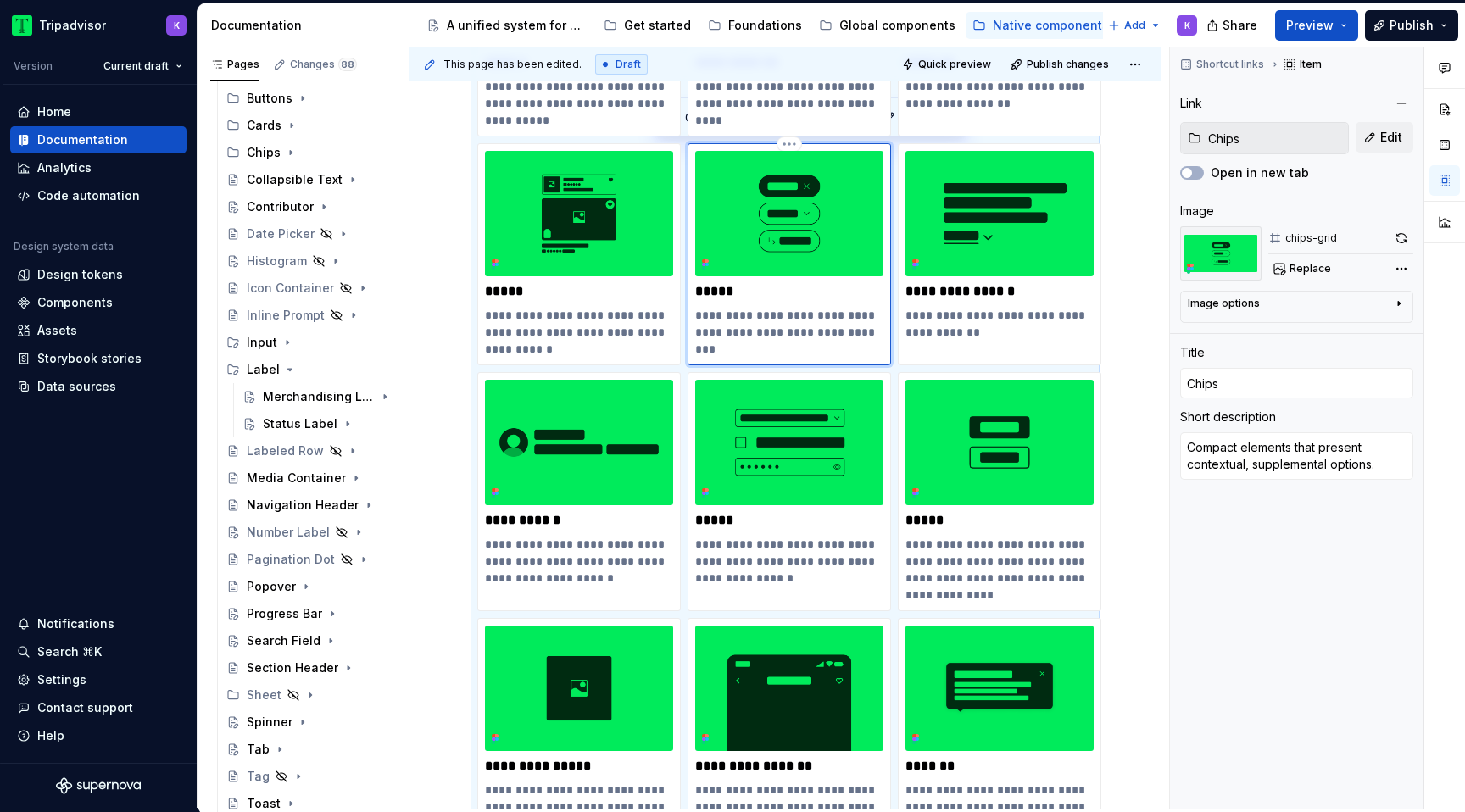
click at [816, 256] on img at bounding box center [788, 213] width 188 height 126
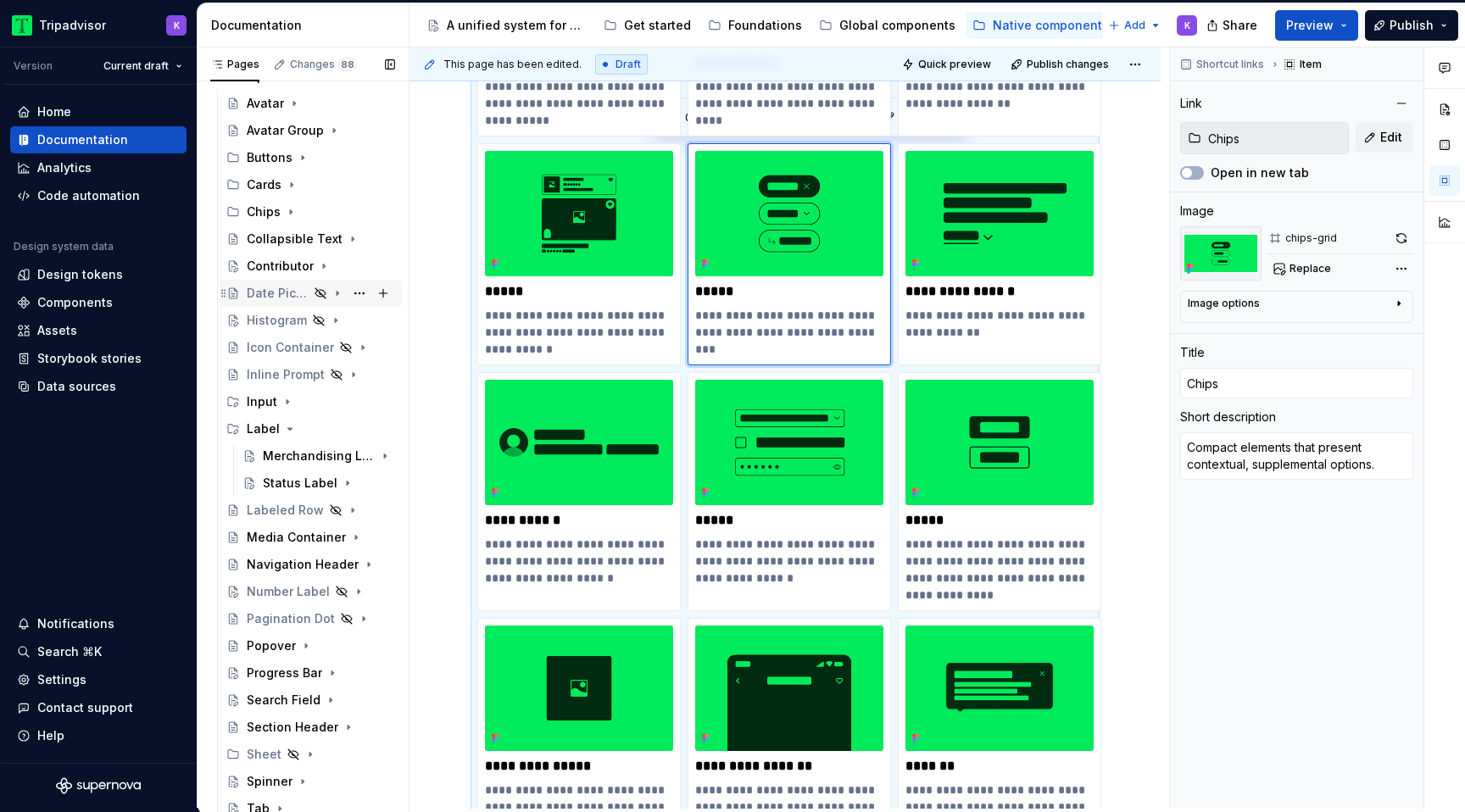
scroll to position [70, 0]
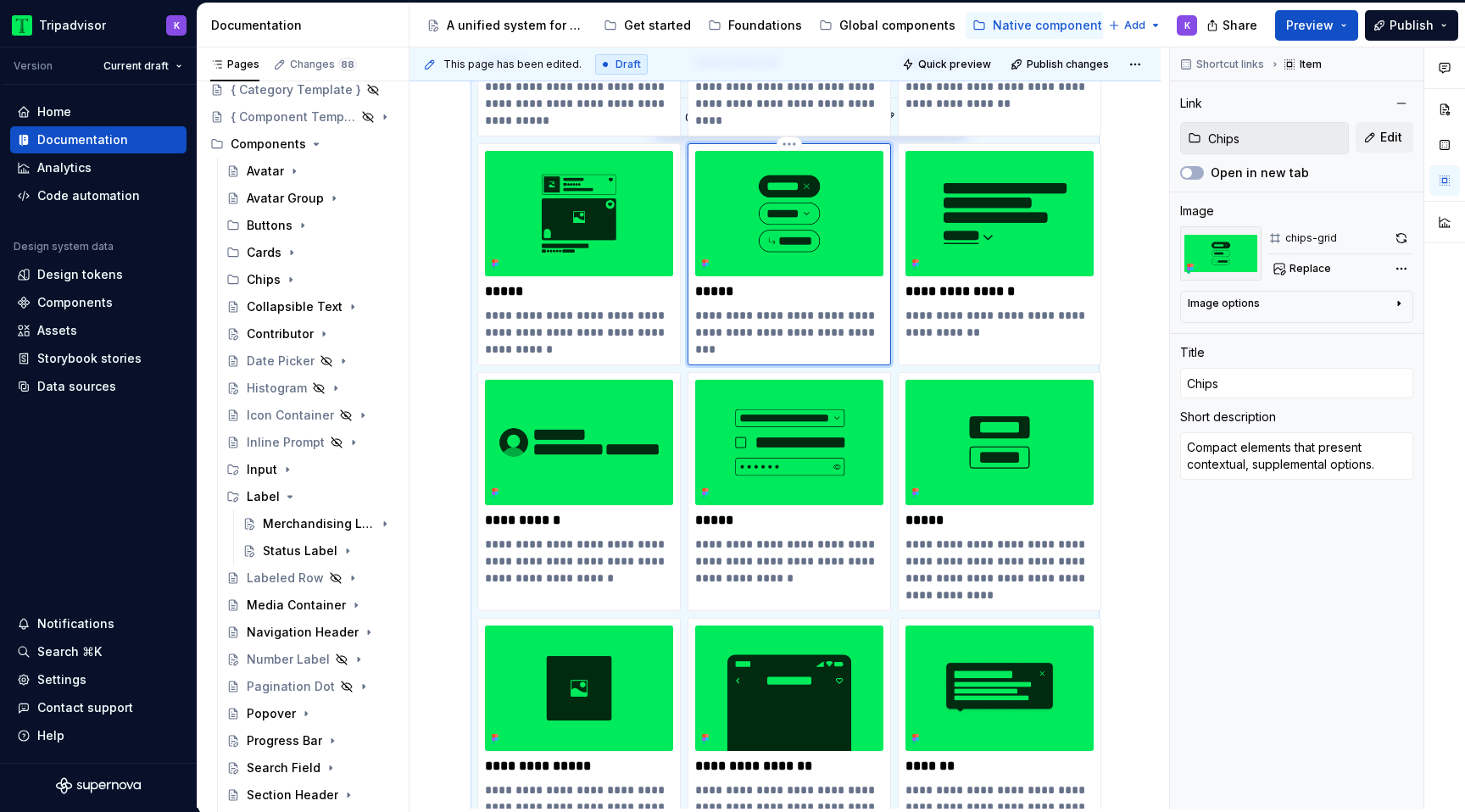
click at [727, 304] on div "**********" at bounding box center [788, 253] width 188 height 207
click at [733, 296] on p "*****" at bounding box center [788, 292] width 188 height 17
type textarea "*"
type input "Chip"
click at [290, 279] on icon "Page tree" at bounding box center [291, 280] width 2 height 4
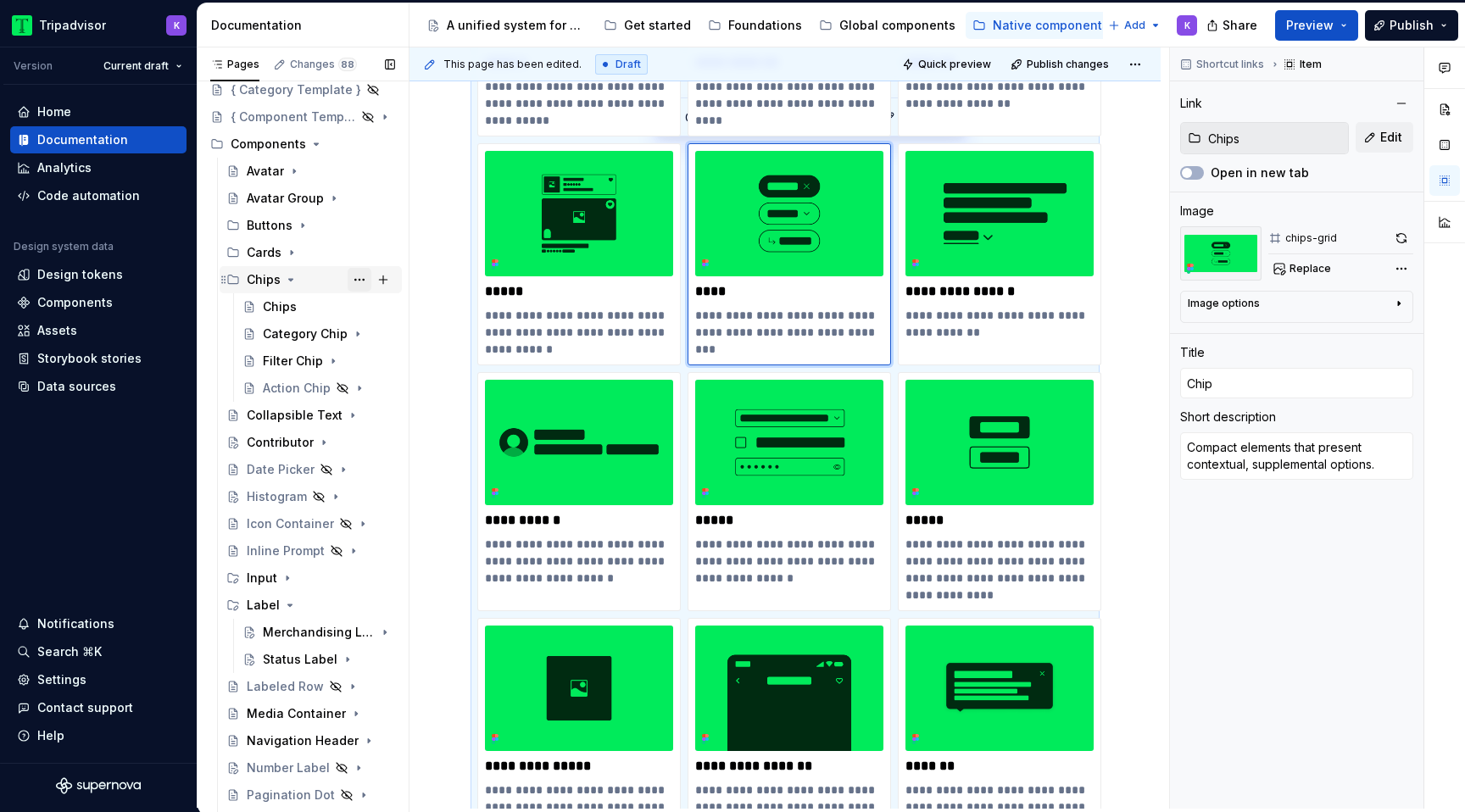
click at [359, 279] on button "Page tree" at bounding box center [360, 280] width 24 height 24
type textarea "*"
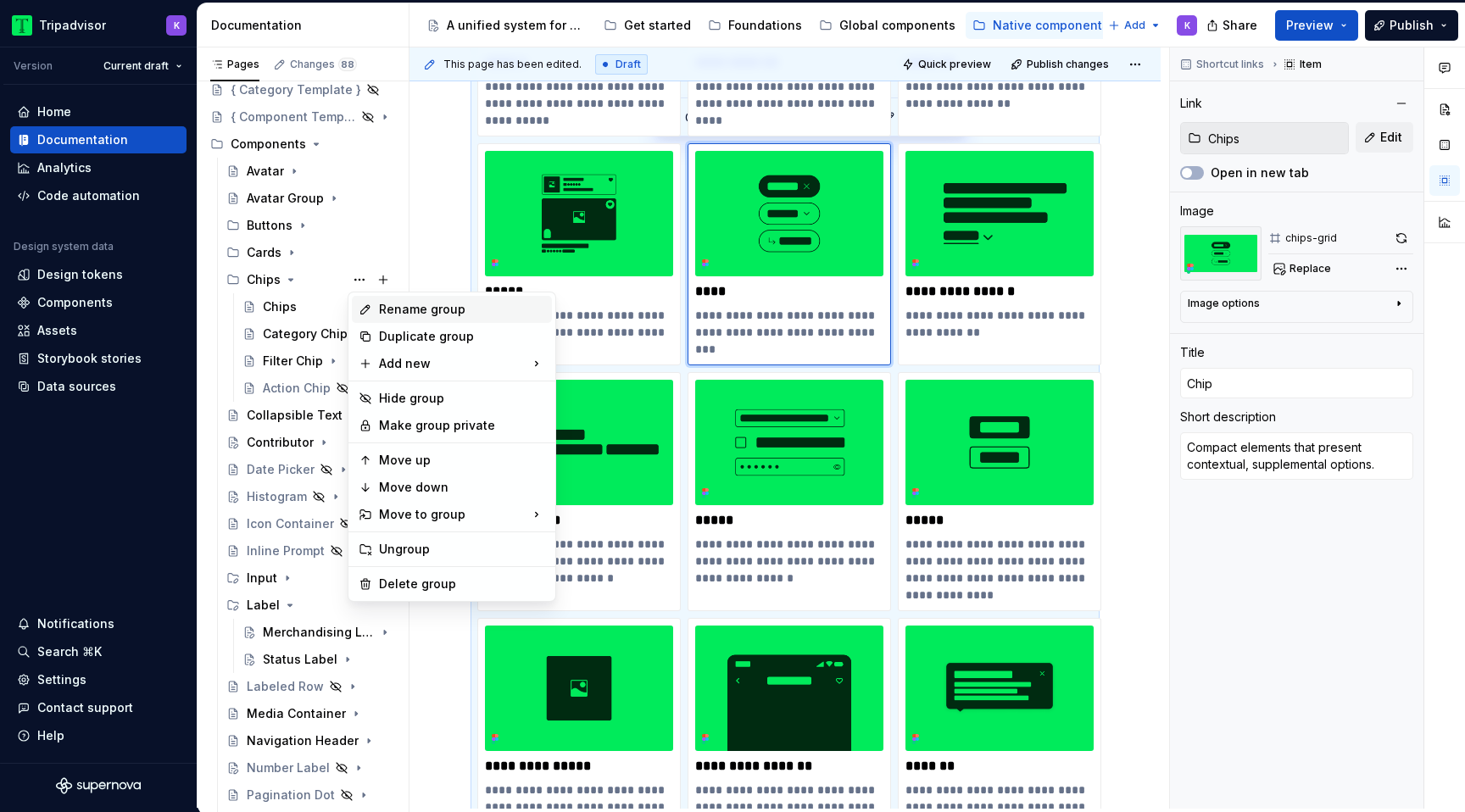
click at [410, 308] on div "Rename group" at bounding box center [462, 309] width 166 height 17
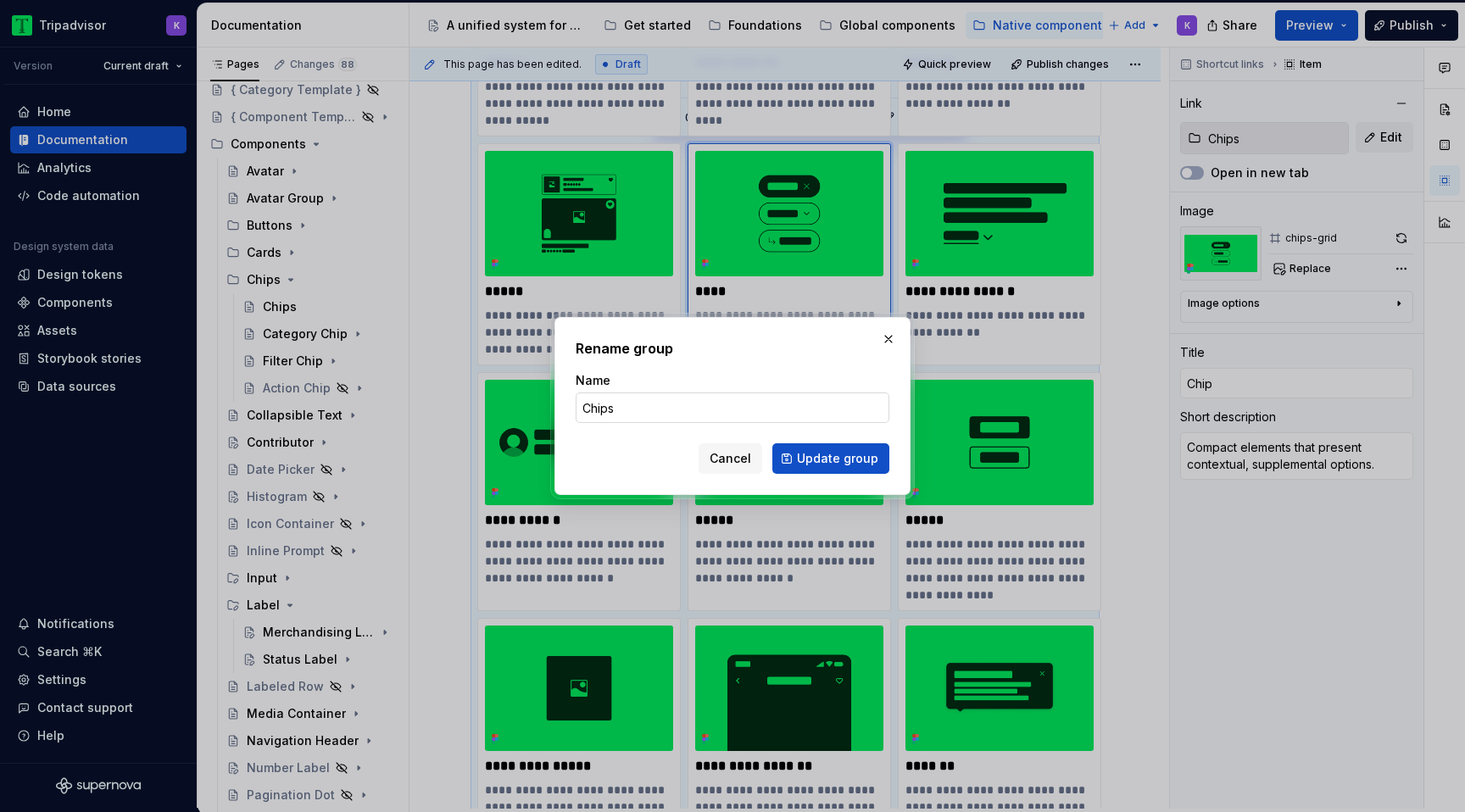
click at [626, 413] on input "Chips" at bounding box center [732, 408] width 314 height 31
type input "Chip"
click at [855, 460] on span "Update group" at bounding box center [838, 458] width 82 height 17
type textarea "*"
type input "Chip"
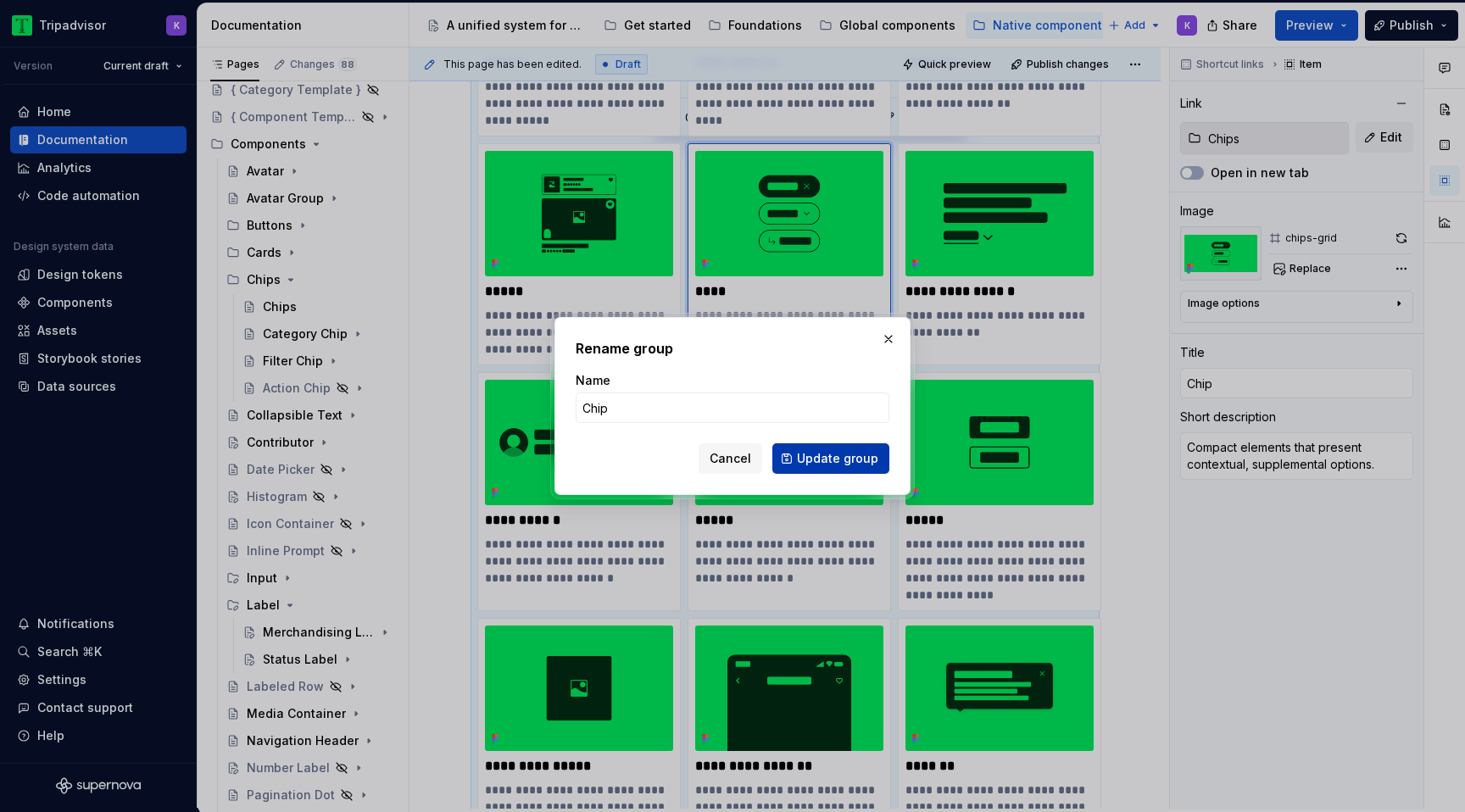
type input "Chip"
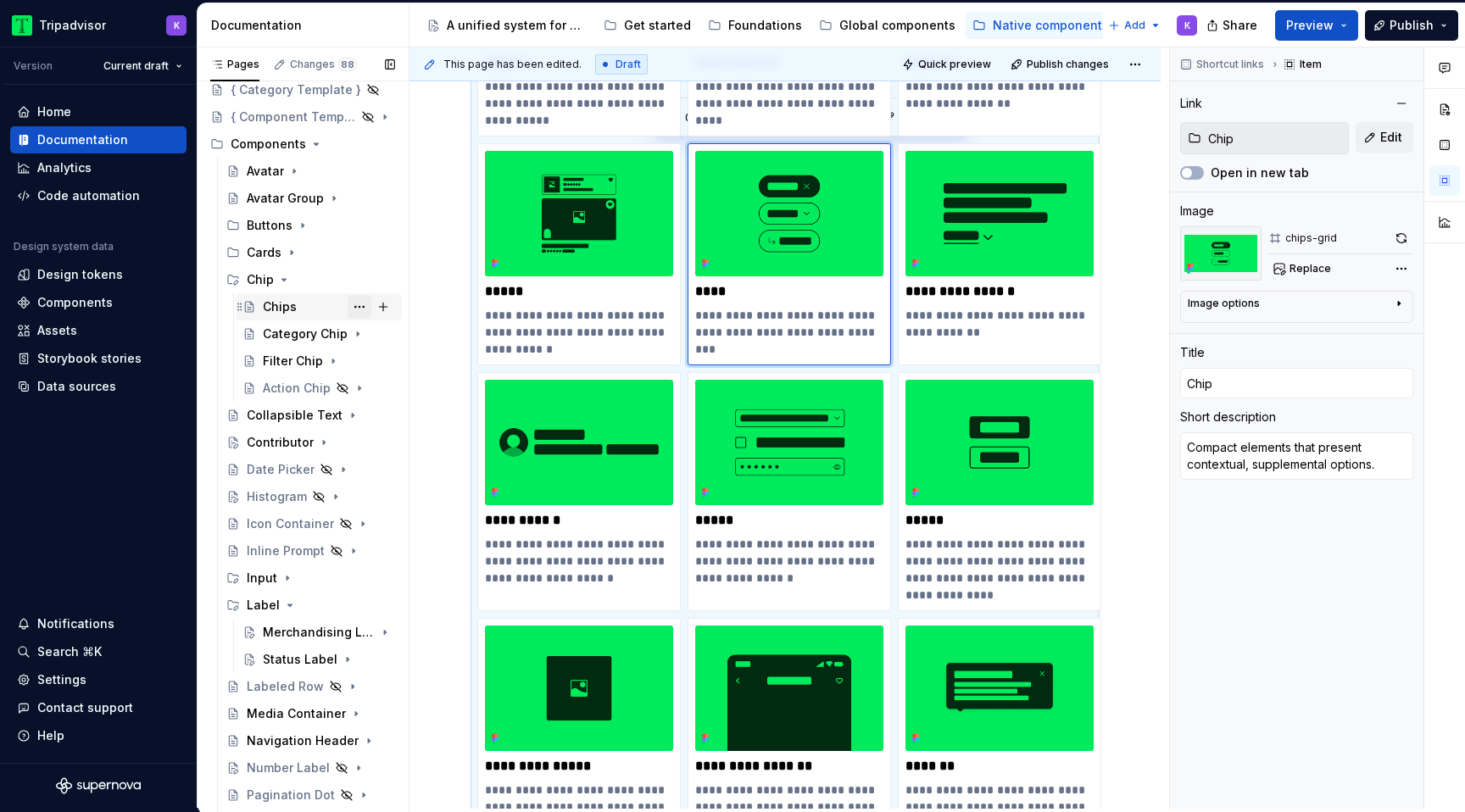
click at [362, 307] on button "Page tree" at bounding box center [360, 307] width 24 height 24
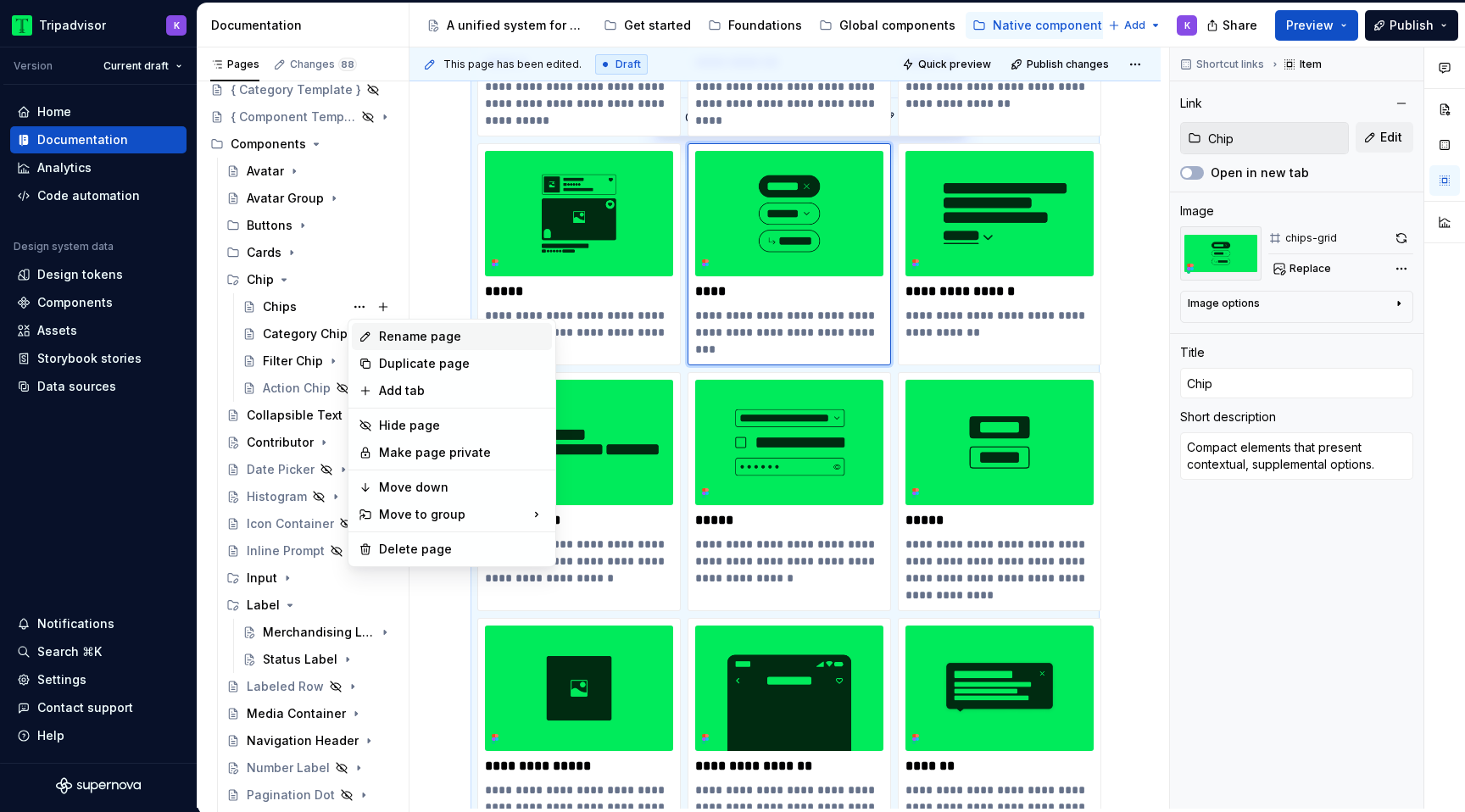
click at [454, 339] on div "Rename page" at bounding box center [462, 337] width 166 height 17
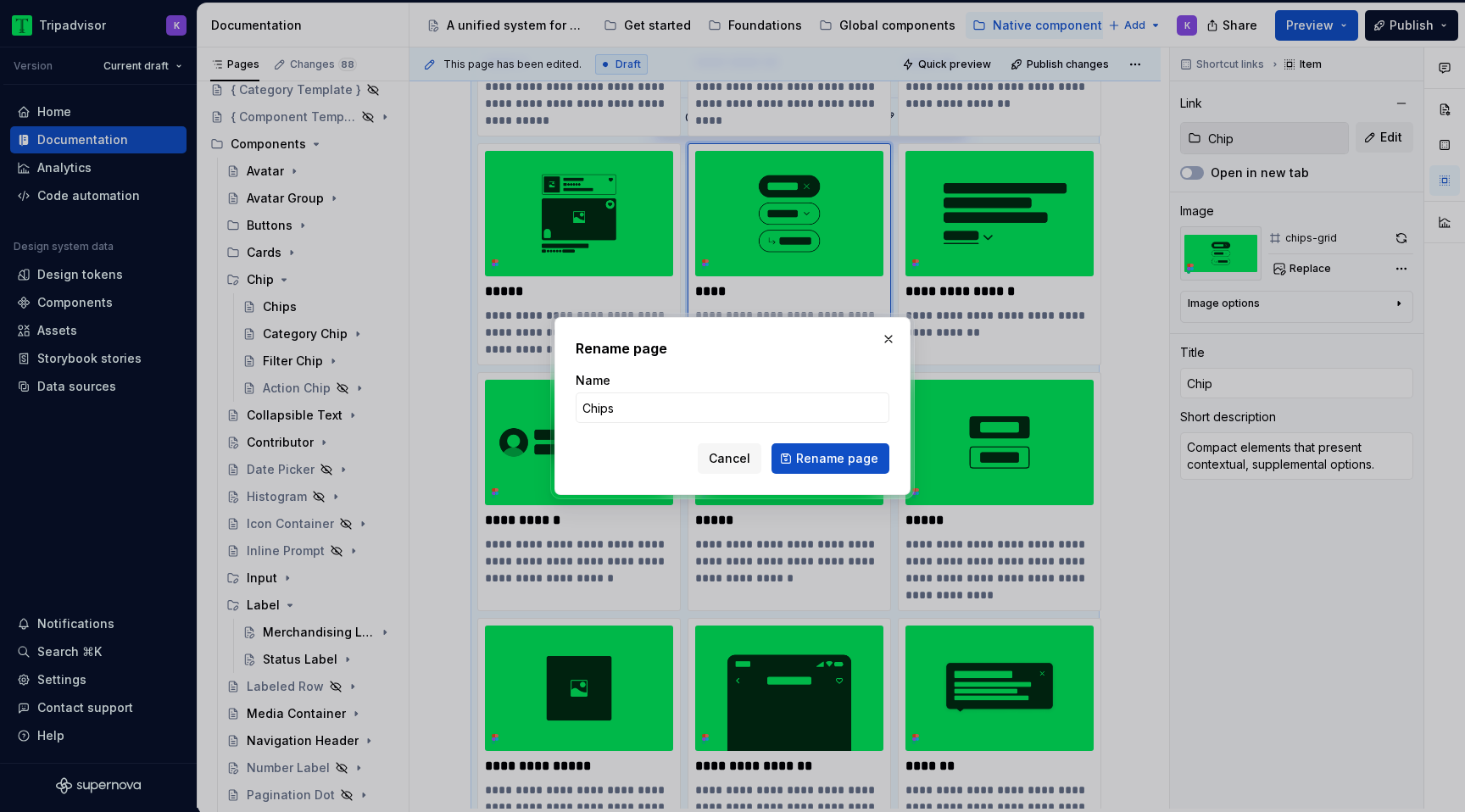
type textarea "*"
click at [691, 406] on input "Chips" at bounding box center [732, 408] width 314 height 31
type input "Chip"
click at [832, 451] on span "Rename page" at bounding box center [837, 458] width 82 height 17
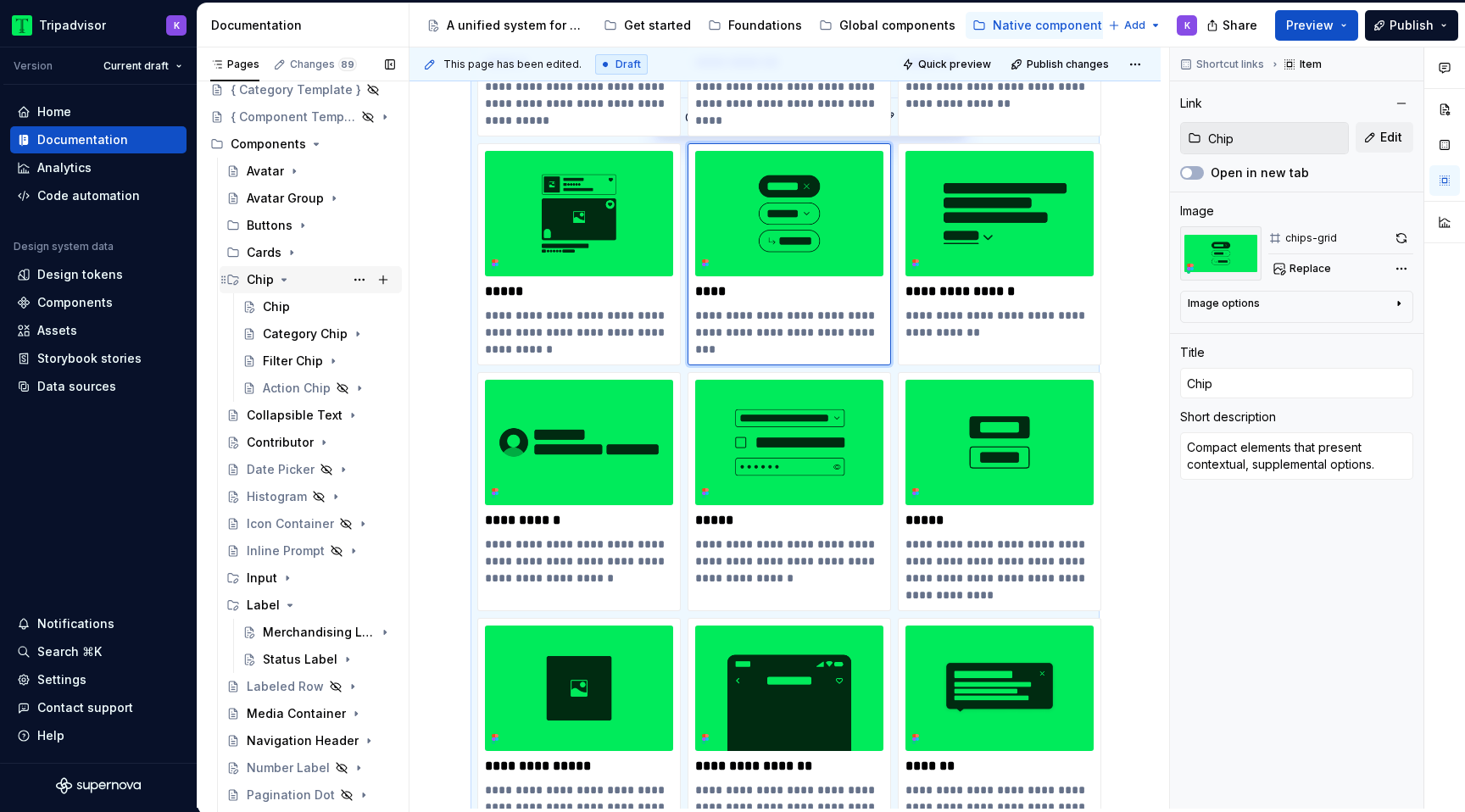
click at [281, 281] on icon "Page tree" at bounding box center [284, 280] width 14 height 14
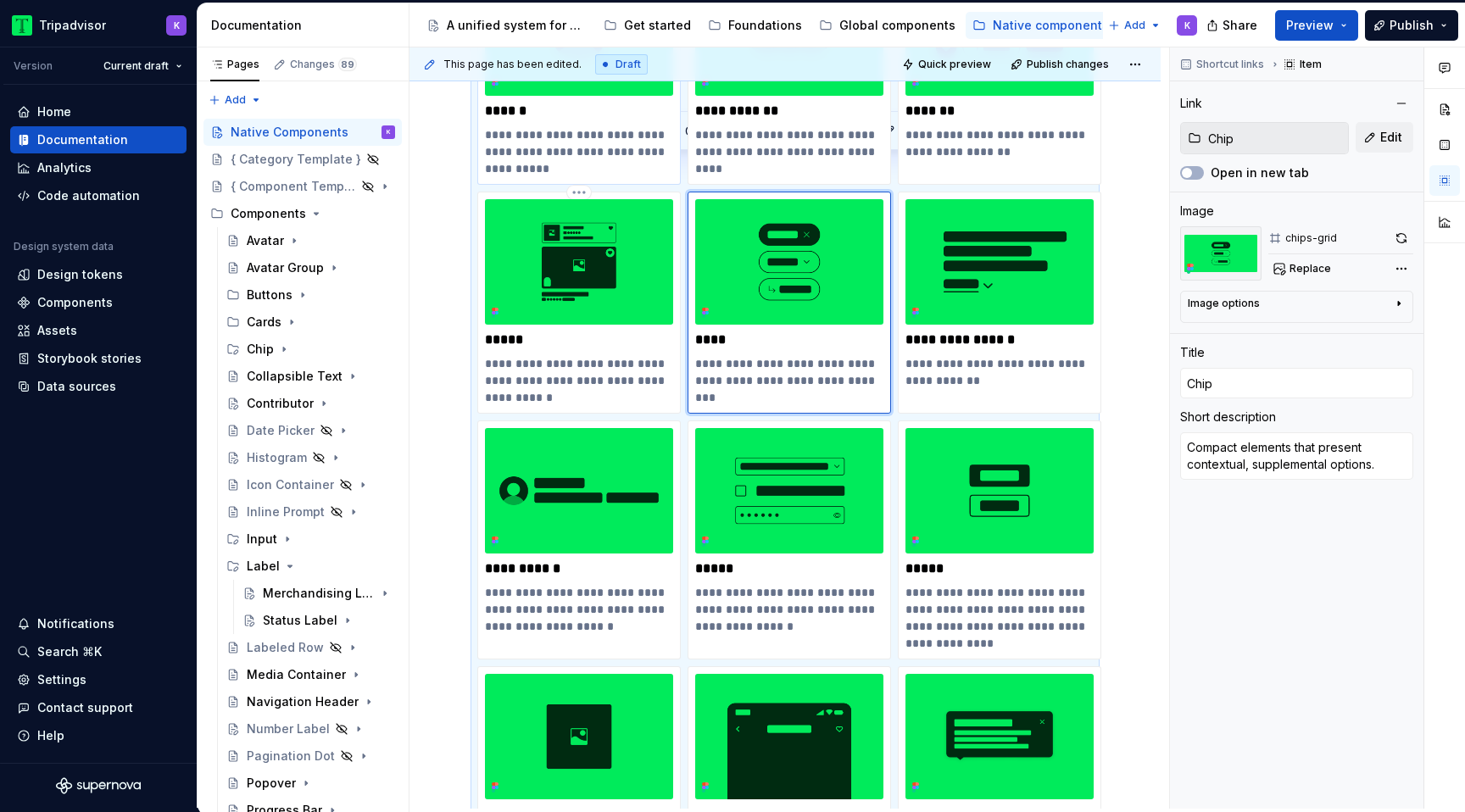
scroll to position [379, 0]
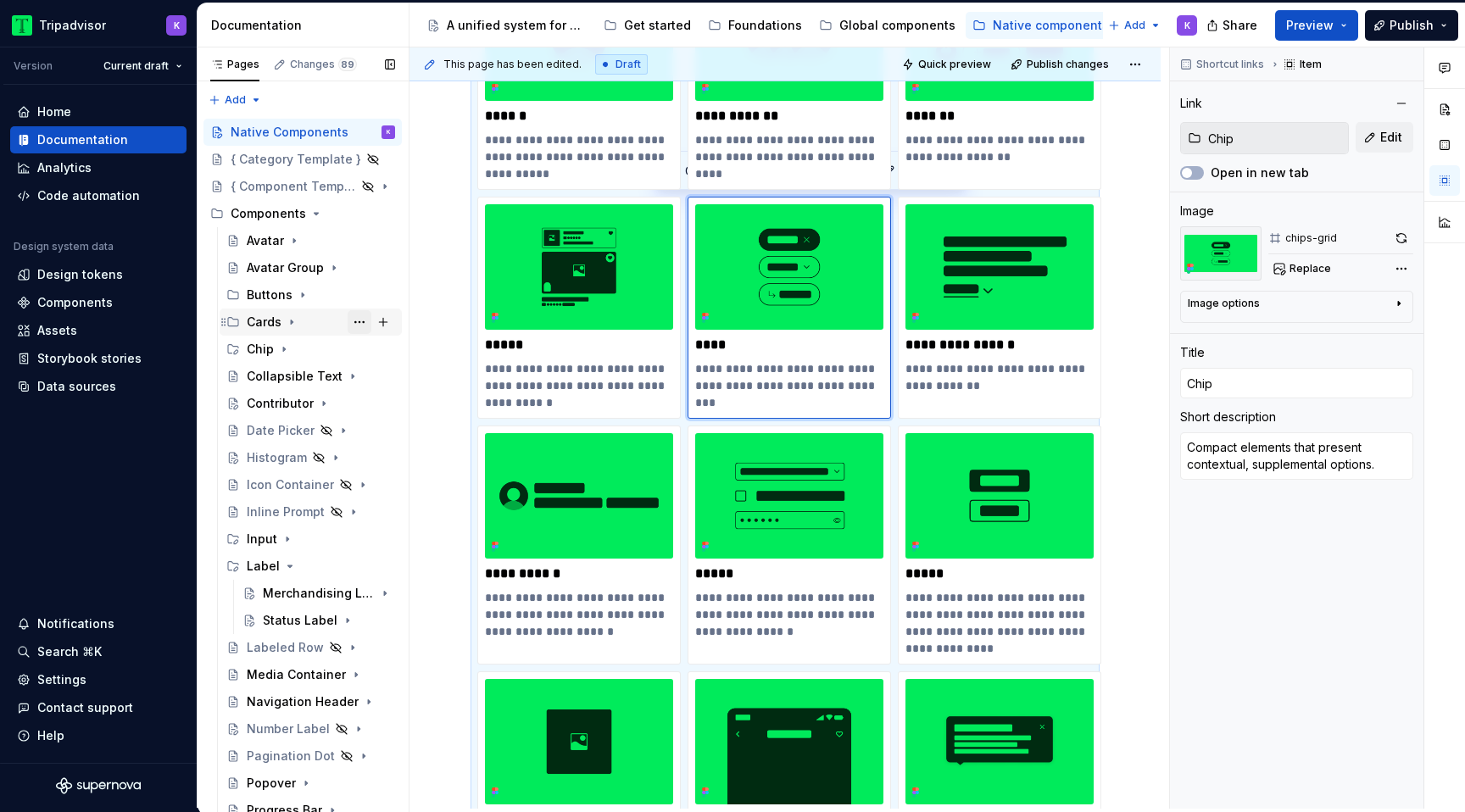
click at [362, 322] on button "Page tree" at bounding box center [360, 322] width 24 height 24
type textarea "*"
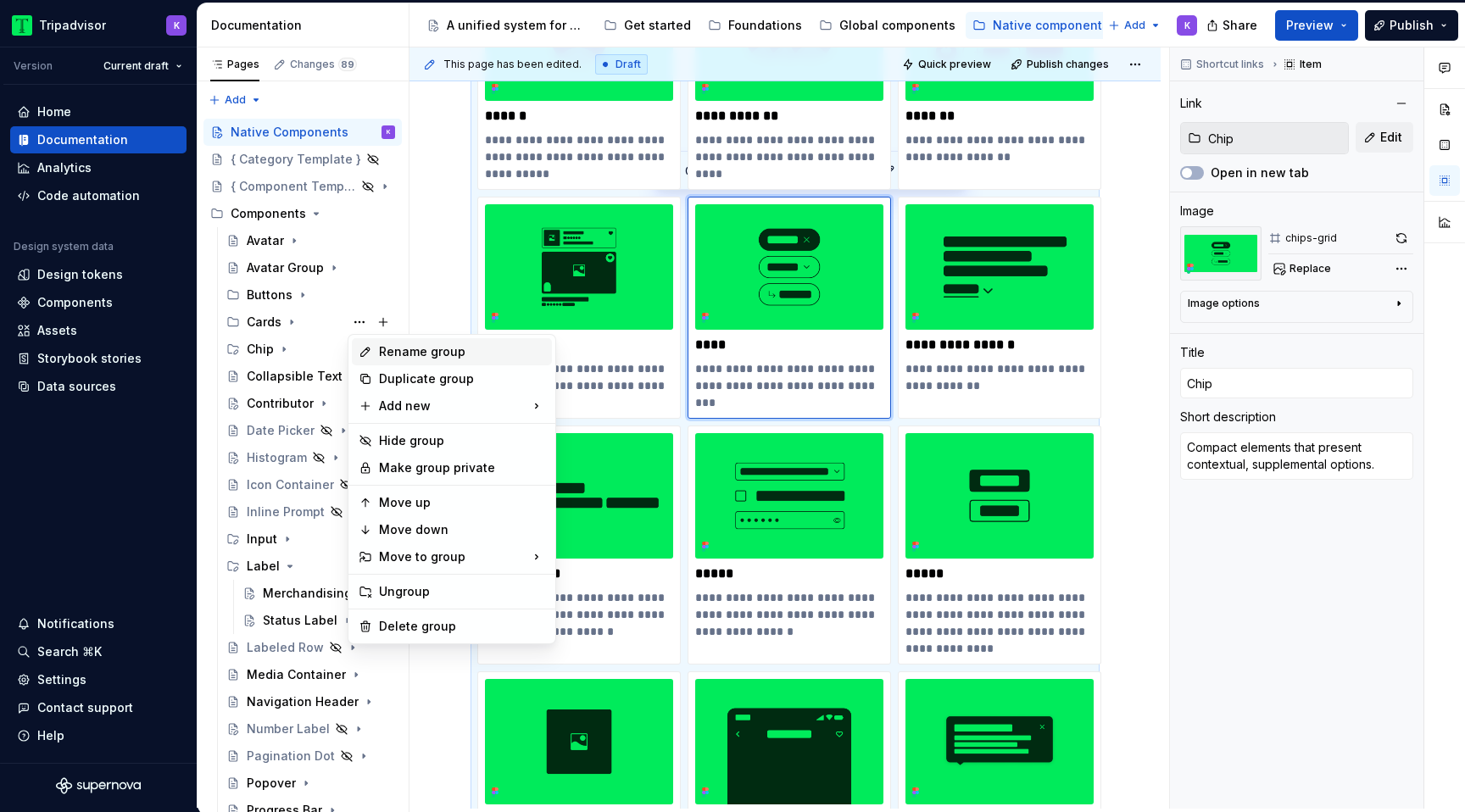
click at [404, 350] on div "Rename group" at bounding box center [462, 352] width 166 height 17
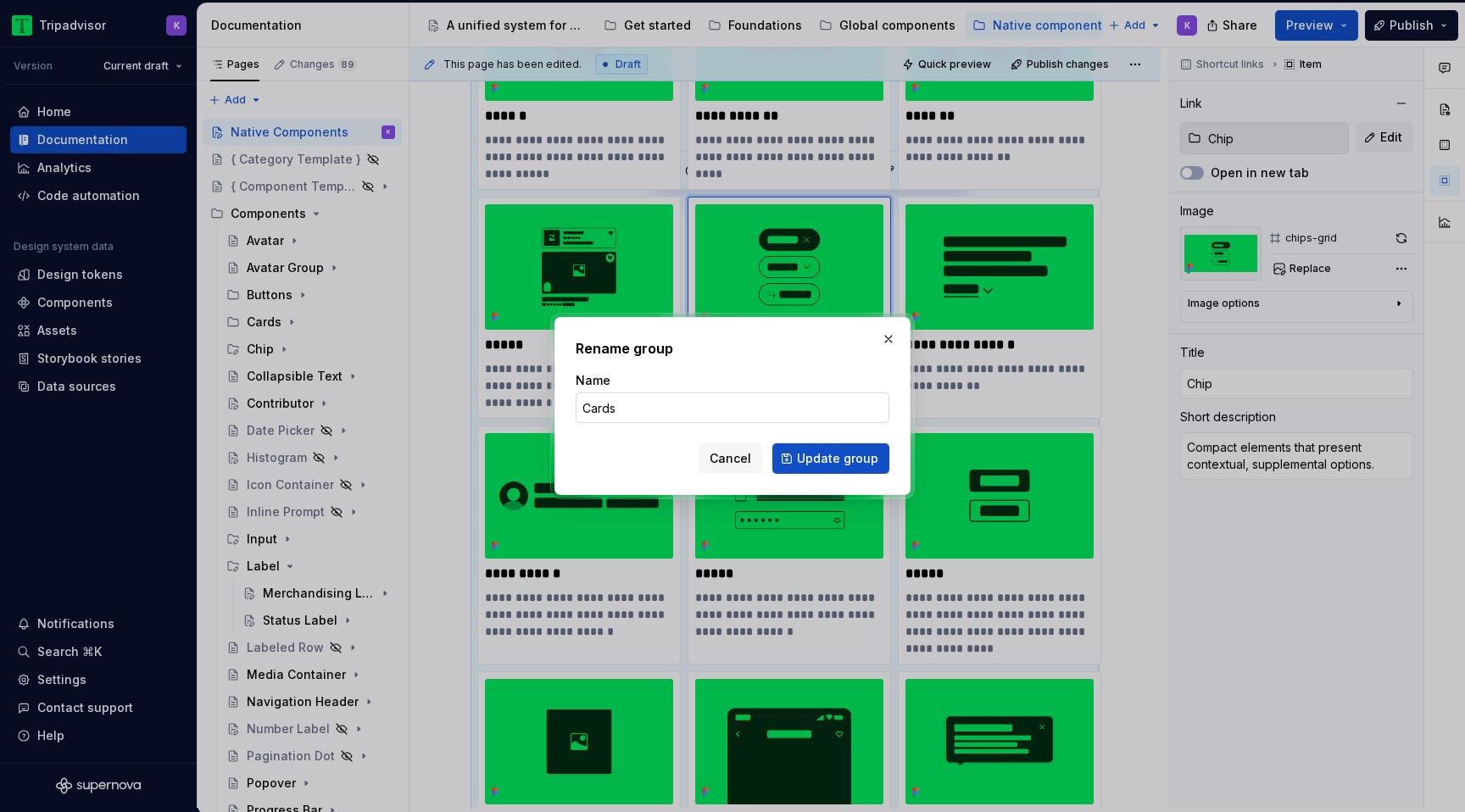
click at [626, 414] on input "Cards" at bounding box center [732, 408] width 314 height 31
type input "Card"
click at [810, 453] on span "Update group" at bounding box center [838, 458] width 82 height 17
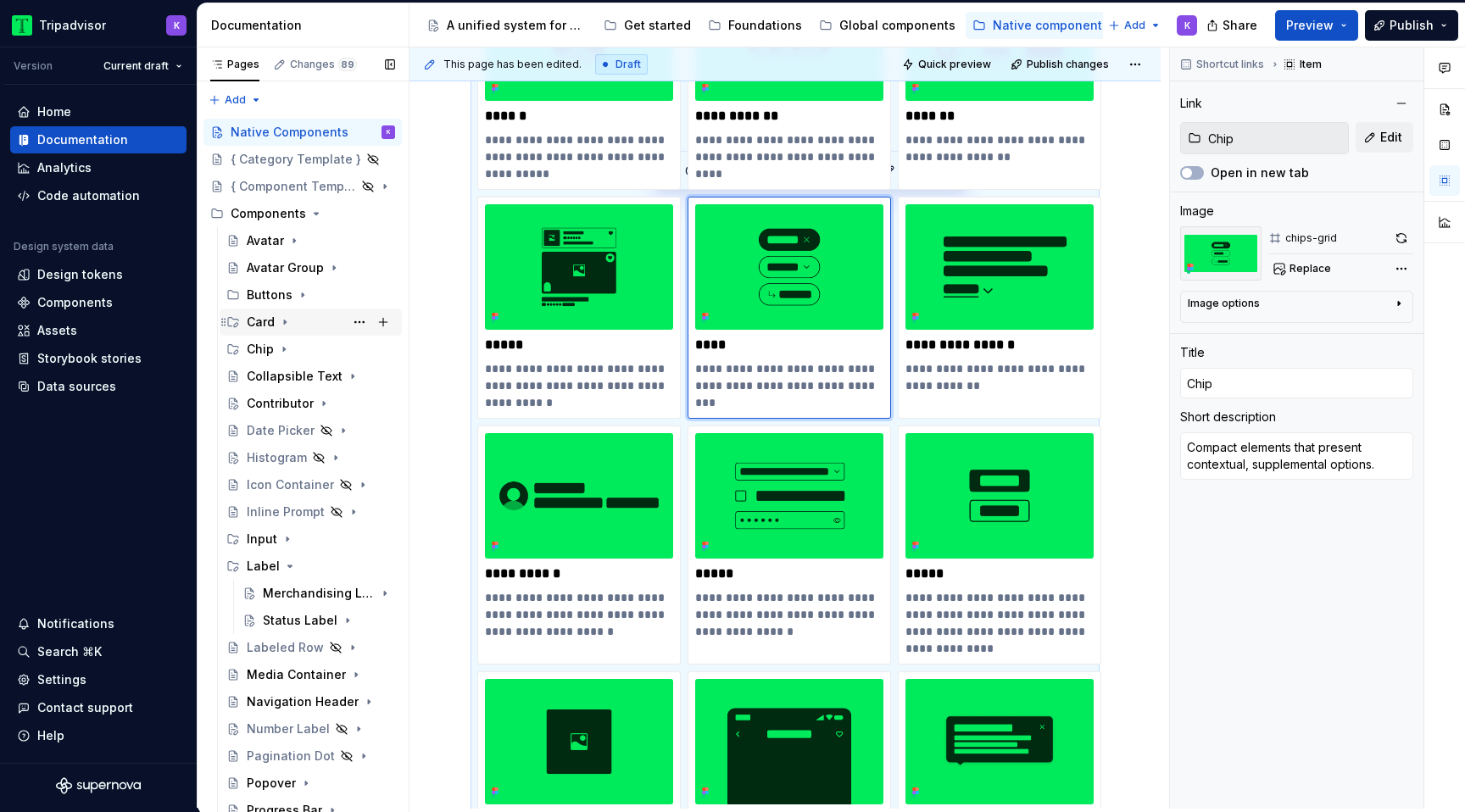
click at [289, 320] on icon "Page tree" at bounding box center [285, 322] width 14 height 14
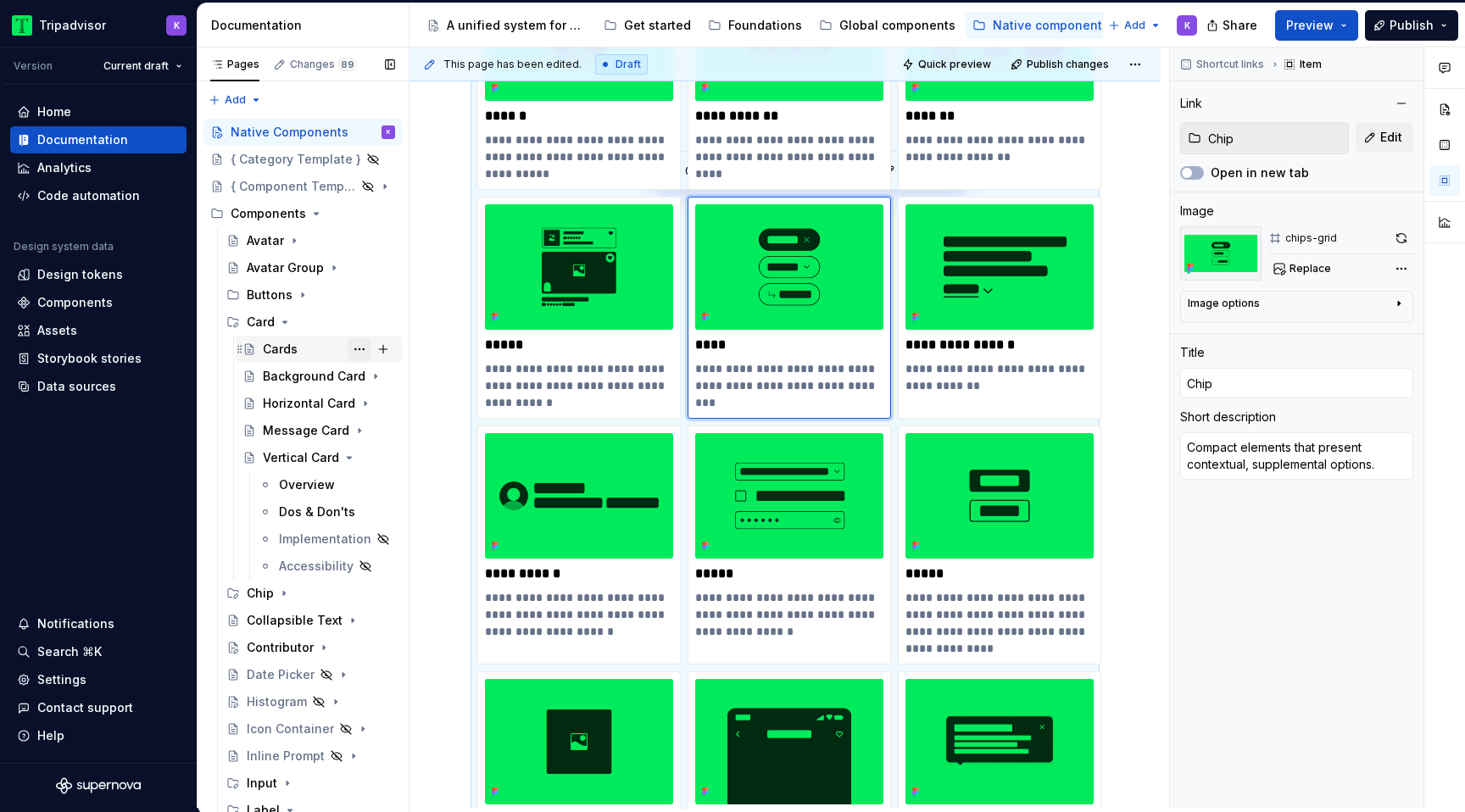
click at [355, 353] on button "Page tree" at bounding box center [360, 349] width 24 height 24
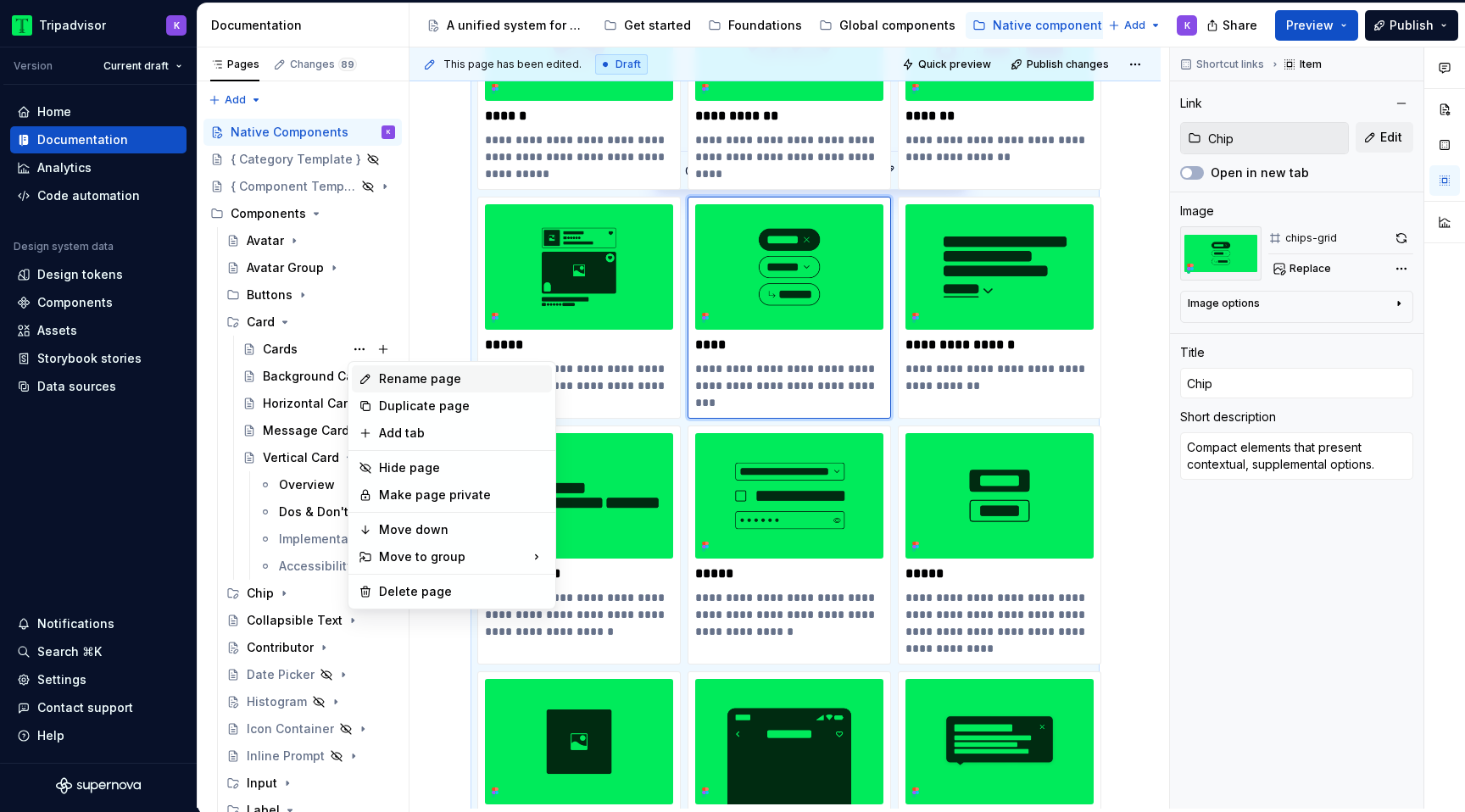
click at [428, 379] on div "Rename page" at bounding box center [462, 379] width 166 height 17
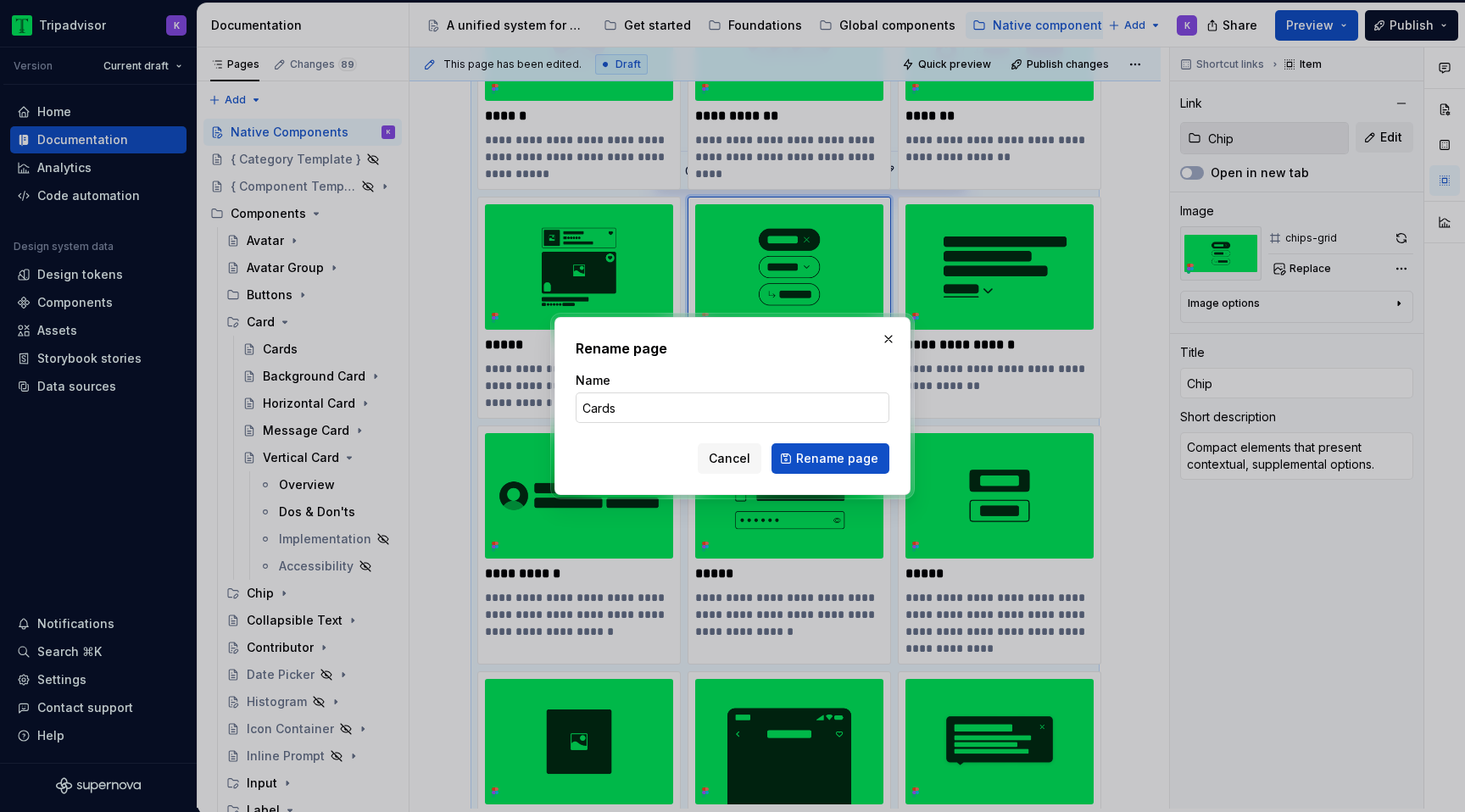
type textarea "*"
click at [679, 415] on input "Cards" at bounding box center [732, 408] width 314 height 31
type input "Card"
click at [820, 459] on span "Rename page" at bounding box center [837, 458] width 82 height 17
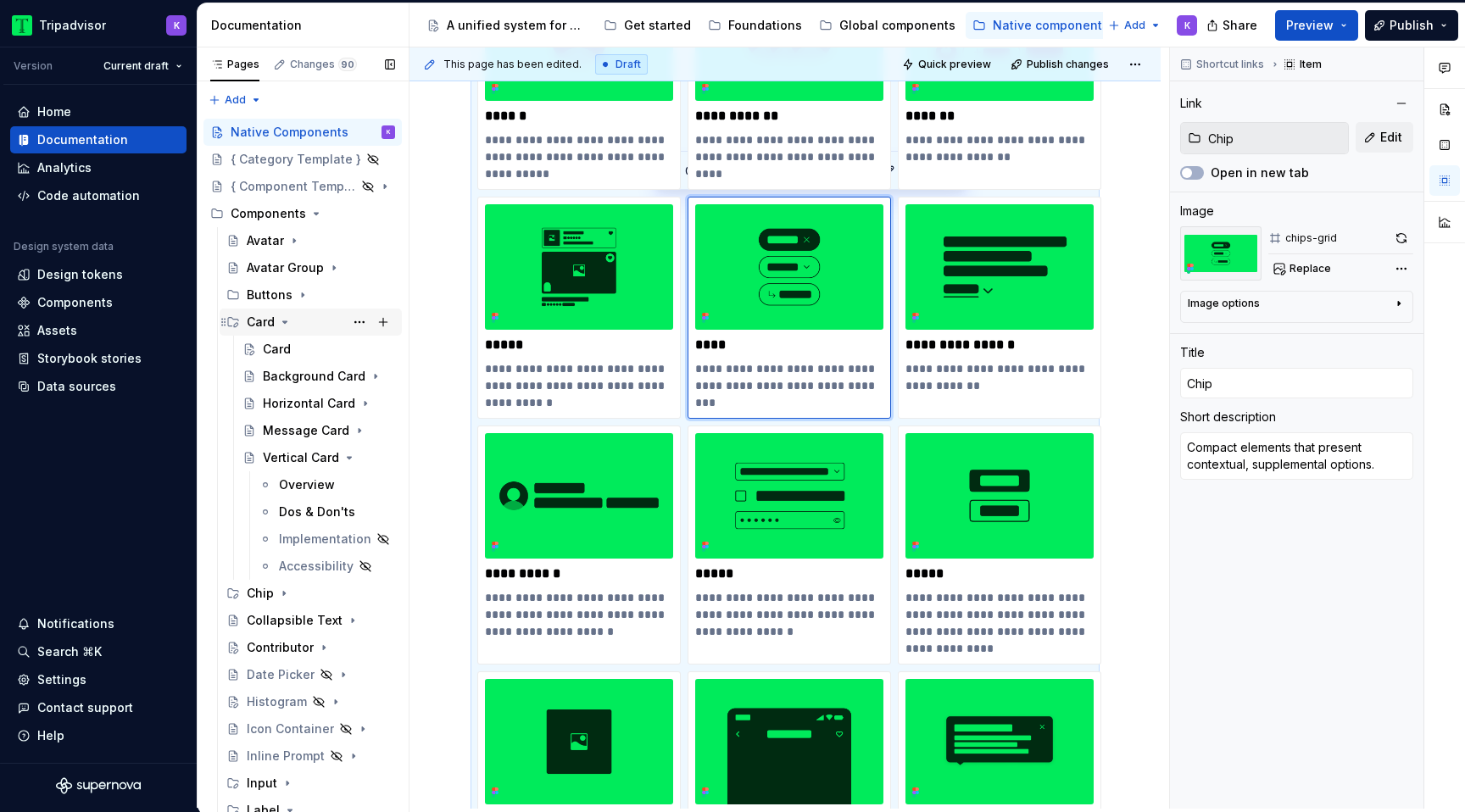
click at [279, 322] on icon "Page tree" at bounding box center [285, 322] width 14 height 14
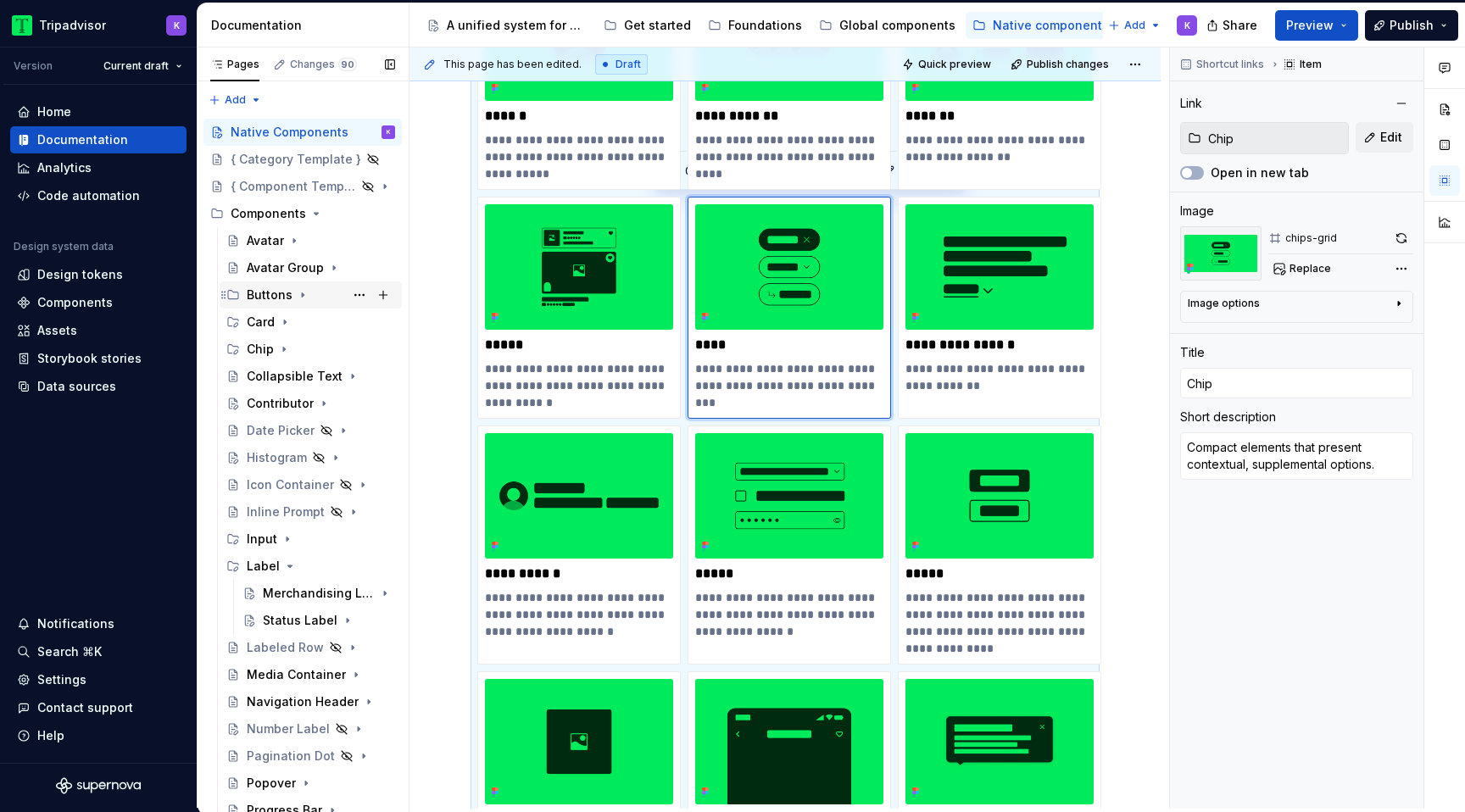
click at [298, 301] on icon "Page tree" at bounding box center [303, 295] width 14 height 14
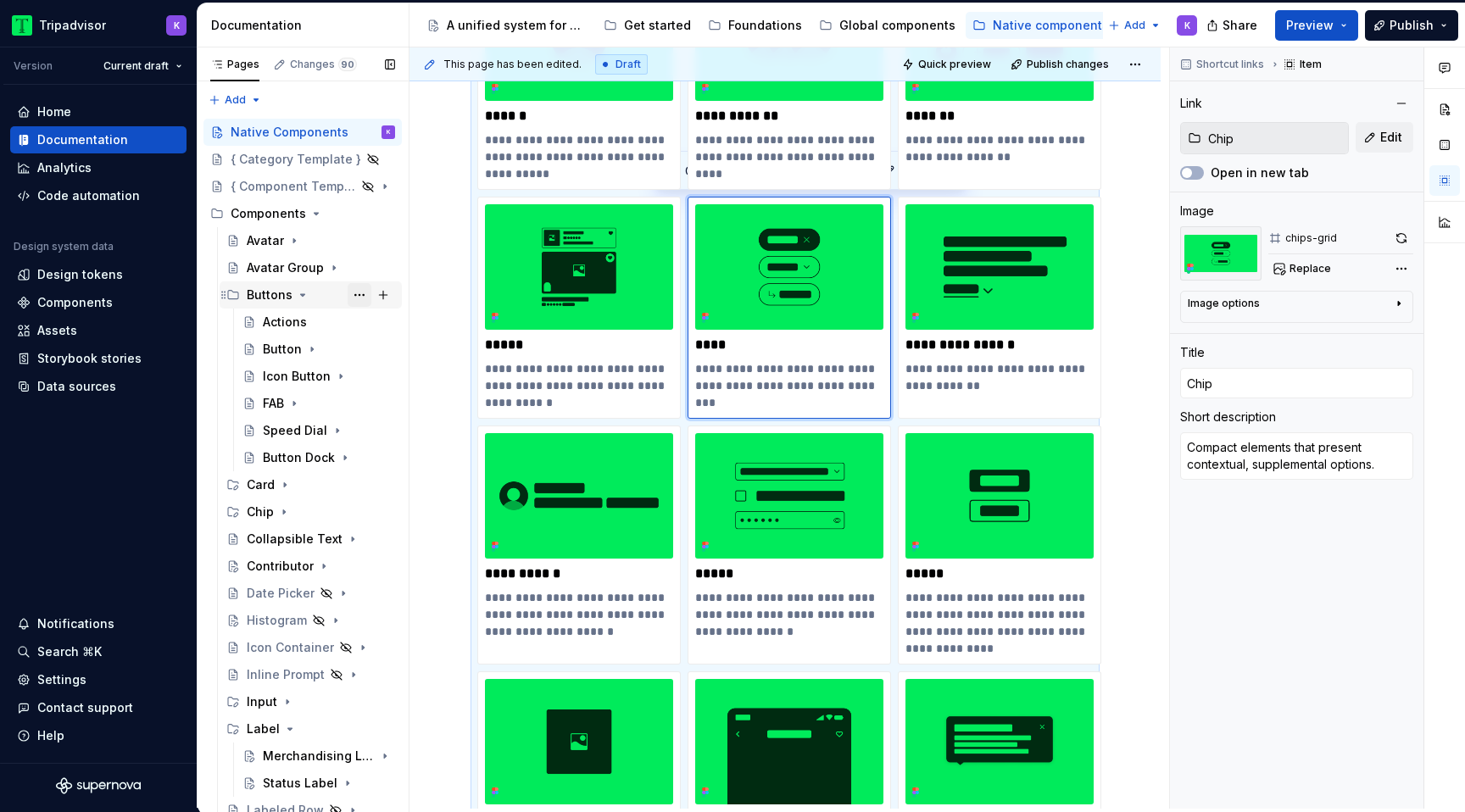
click at [360, 295] on button "Page tree" at bounding box center [360, 295] width 24 height 24
type textarea "*"
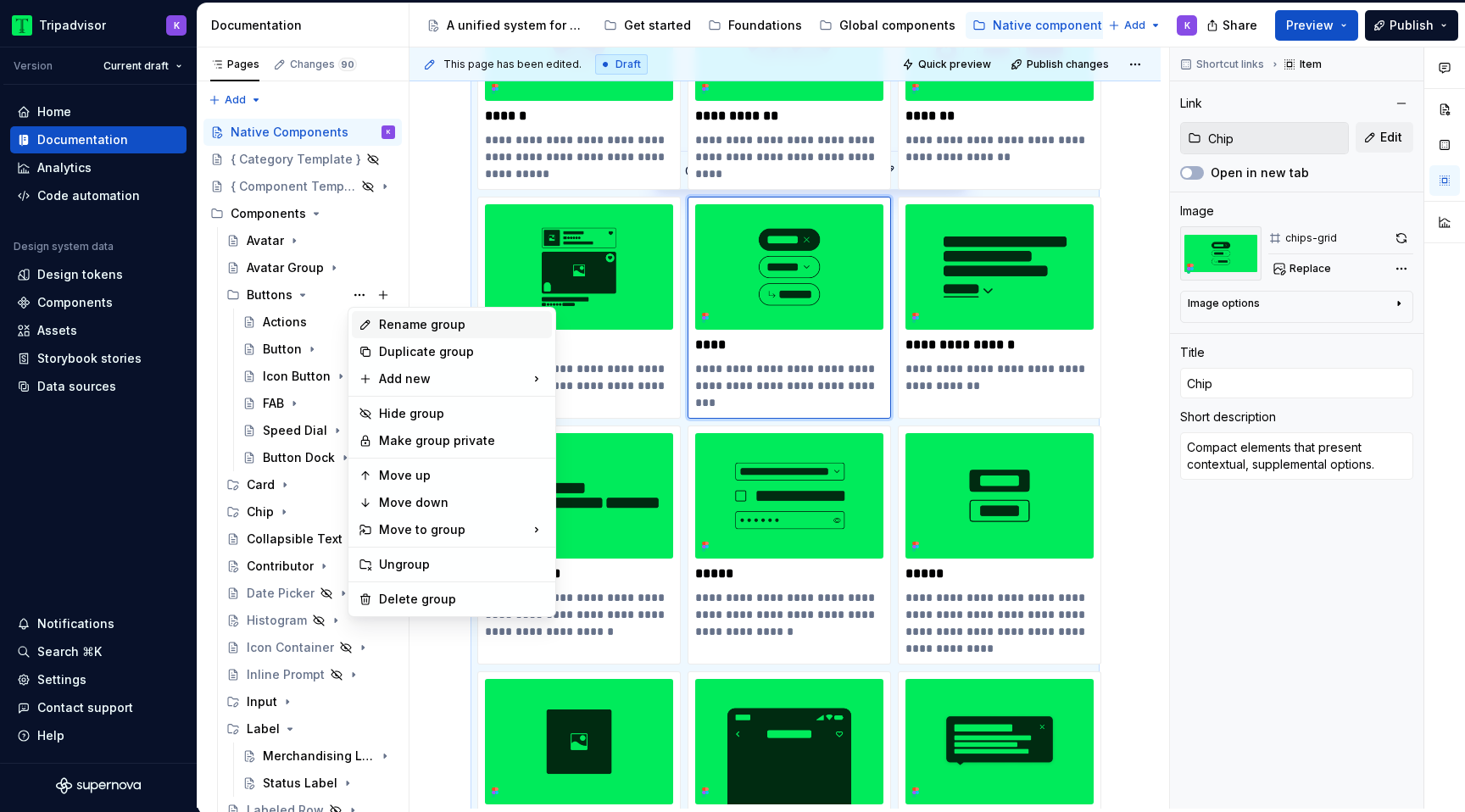
click at [433, 321] on div "Rename group" at bounding box center [462, 325] width 166 height 17
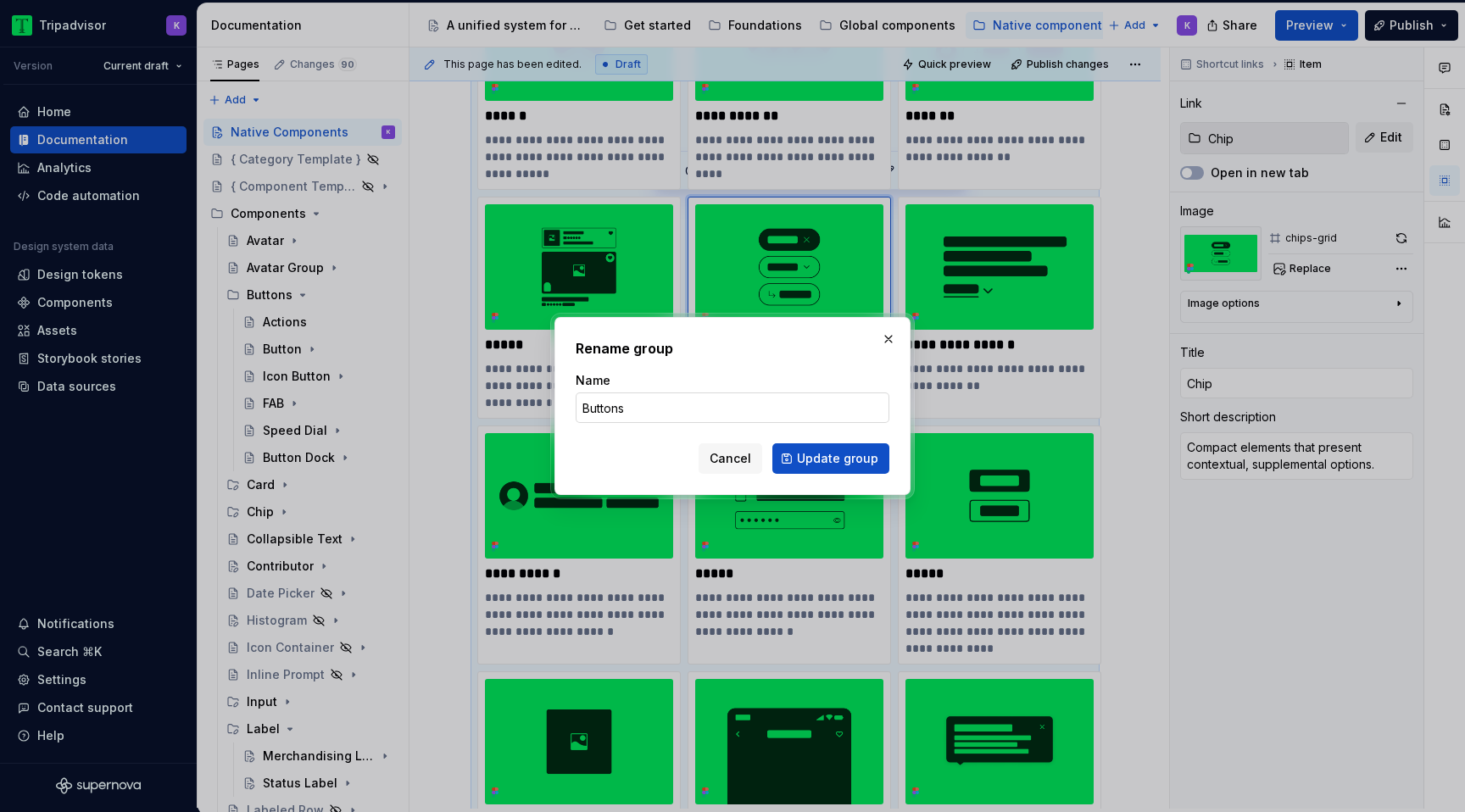
click at [679, 415] on input "Buttons" at bounding box center [732, 408] width 314 height 31
type input "Button"
click at [817, 457] on span "Update group" at bounding box center [838, 458] width 82 height 17
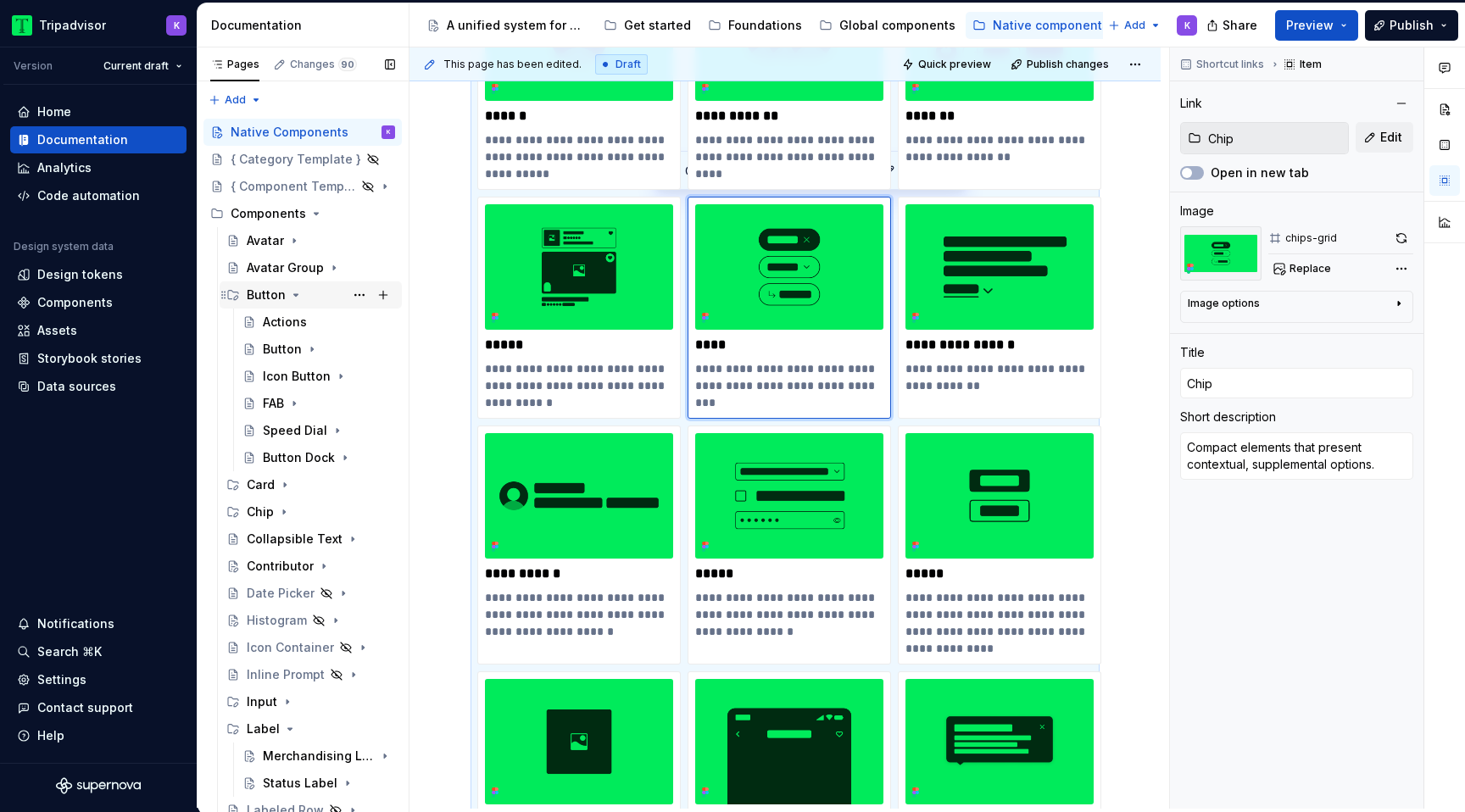
click at [295, 296] on icon "Page tree" at bounding box center [296, 295] width 14 height 14
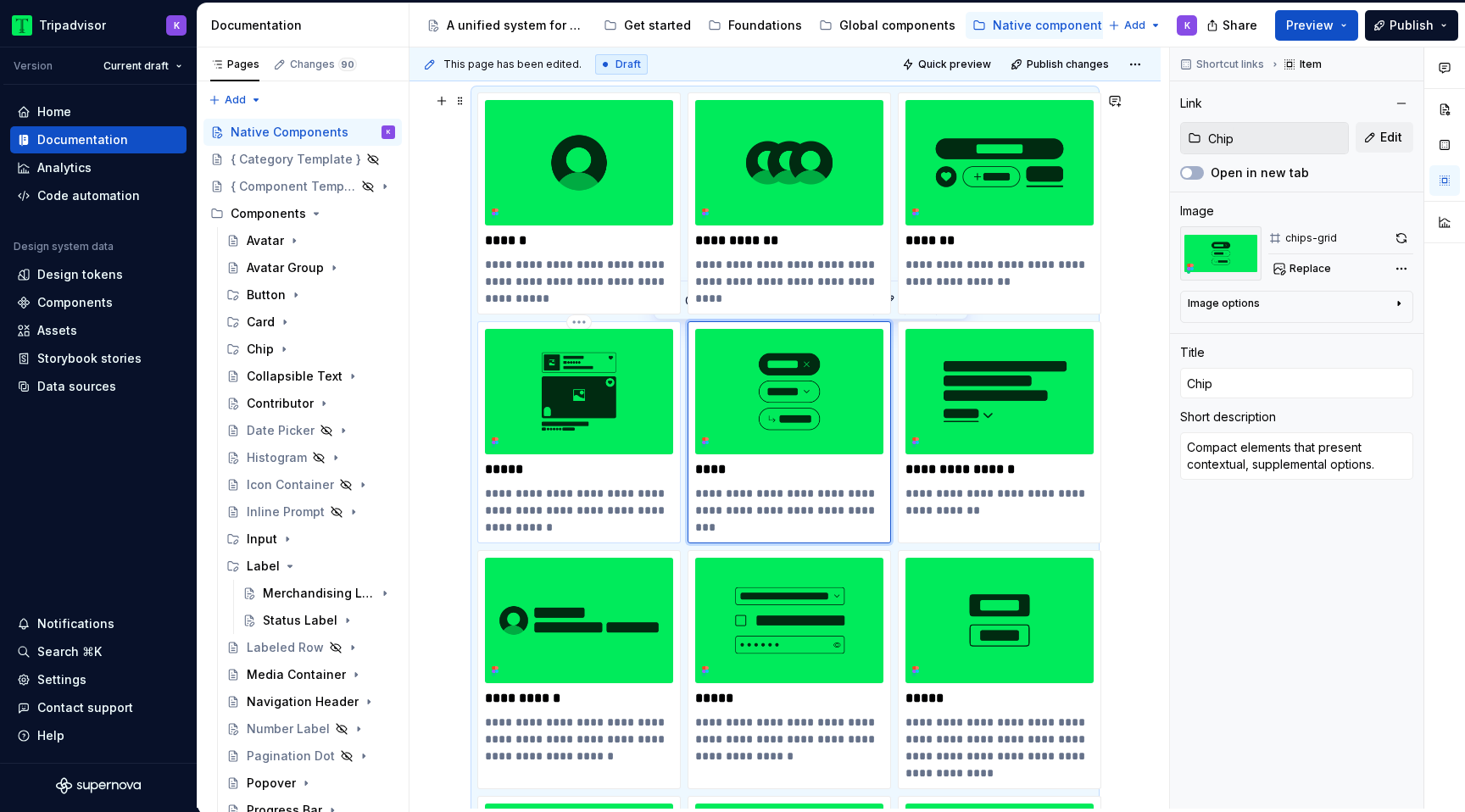
scroll to position [239, 0]
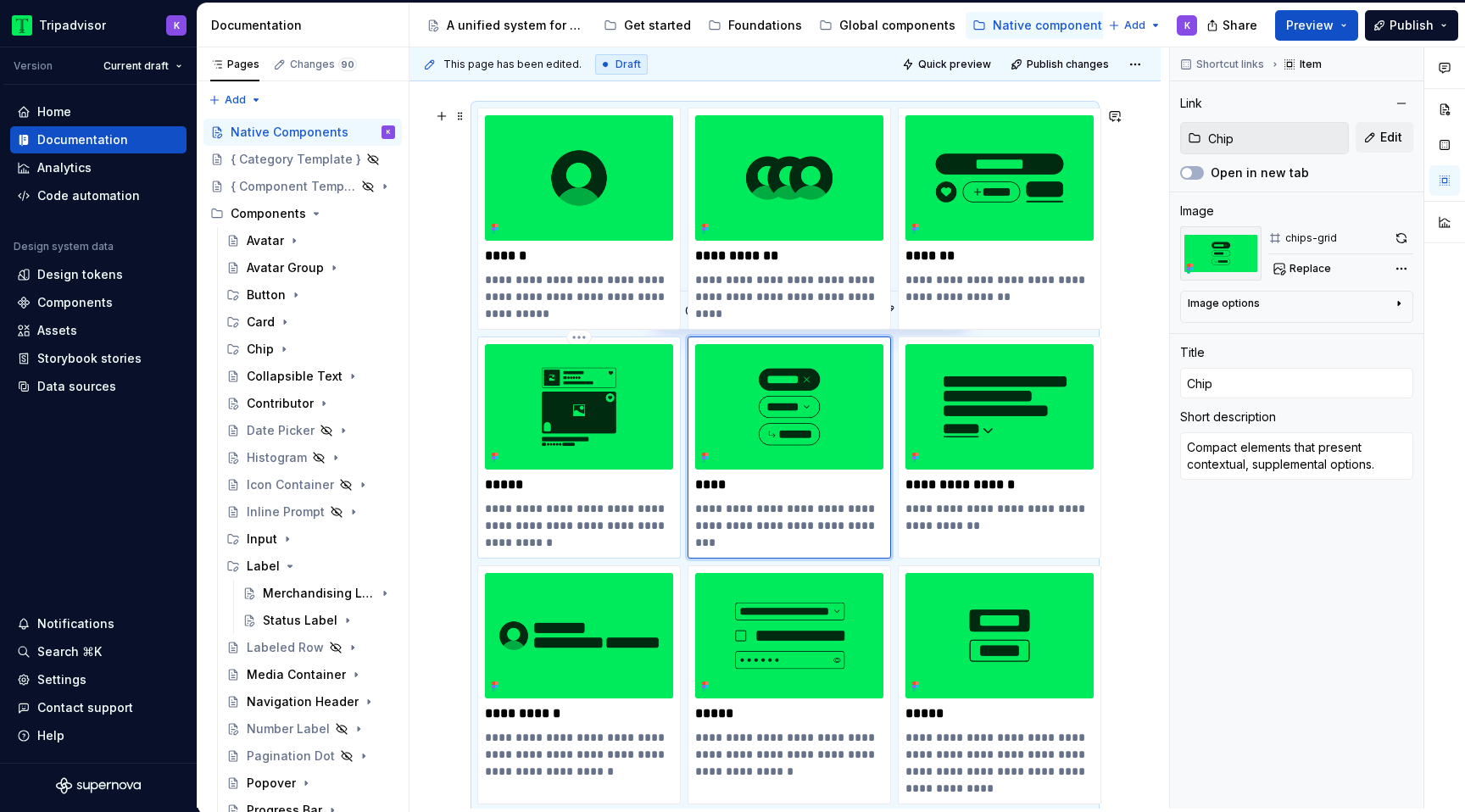
click at [520, 483] on p "*****" at bounding box center [578, 485] width 188 height 17
type textarea "*"
type input "Card"
type input "Cards"
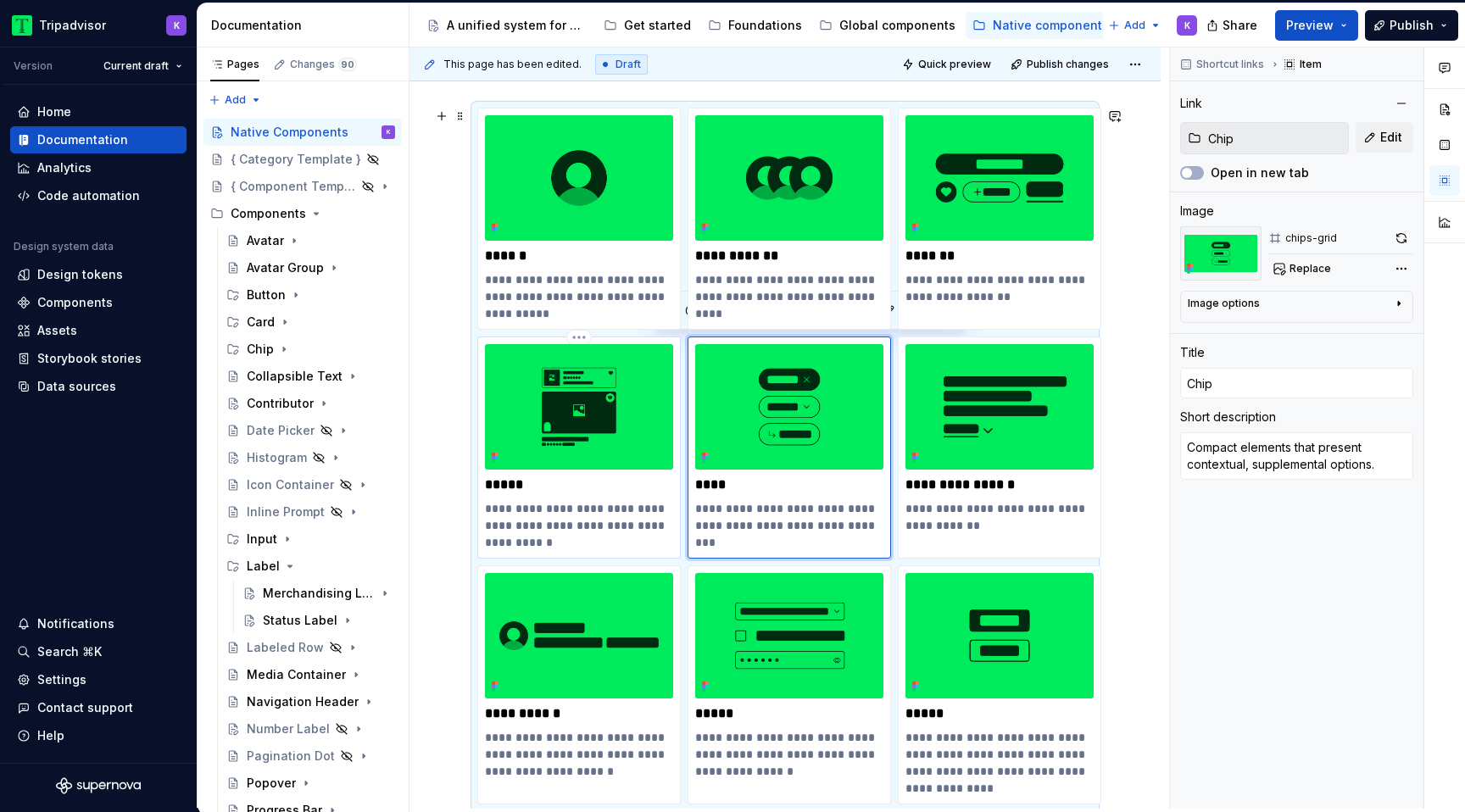
type textarea "Contained units of information and actions related to a single subject."
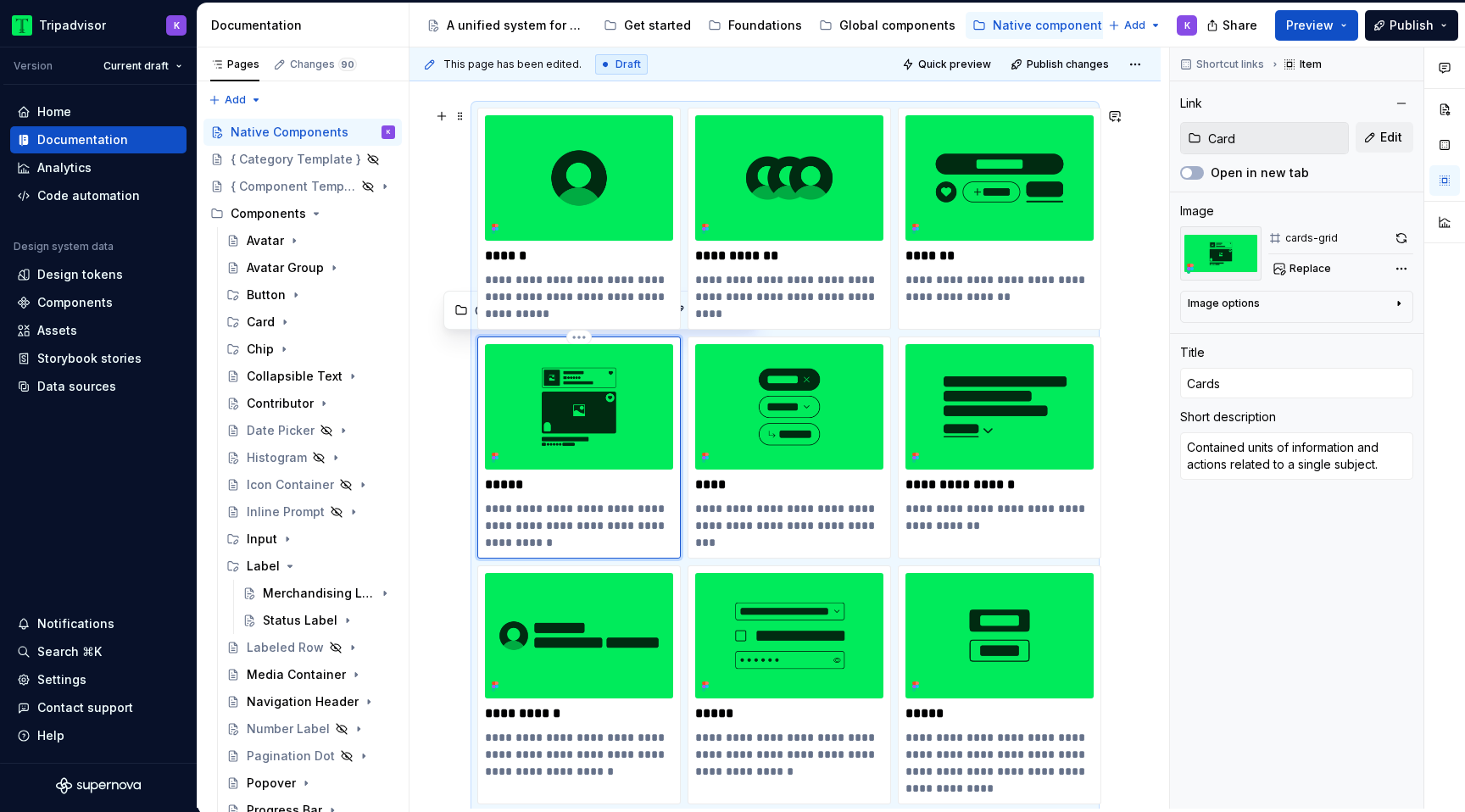
type textarea "*"
type input "Card"
click at [972, 250] on p "*******" at bounding box center [999, 256] width 188 height 17
type textarea "*"
type input "Button"
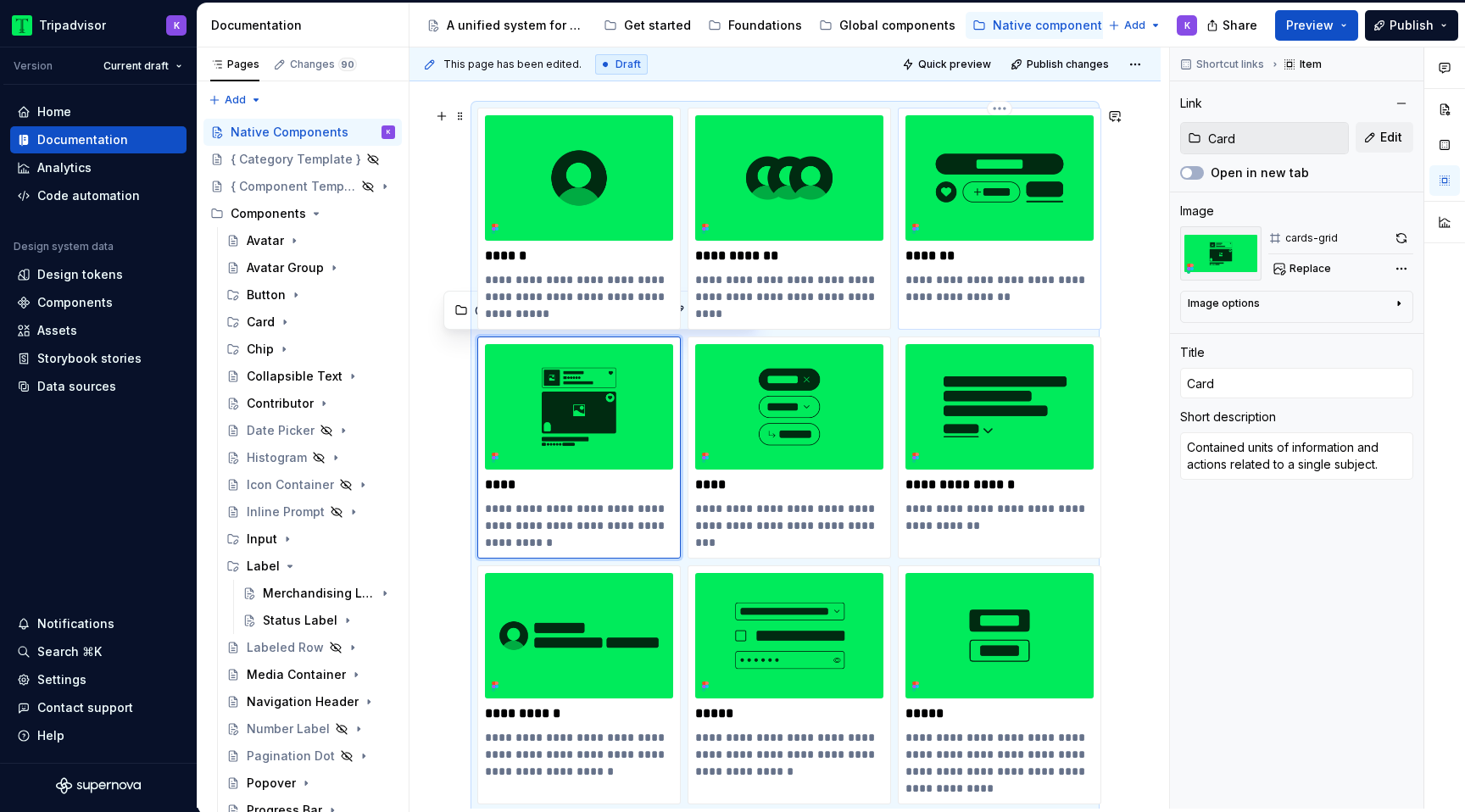
type input "Button"
type input "Buttons"
type textarea "Allow users to perform tasks or trigger events."
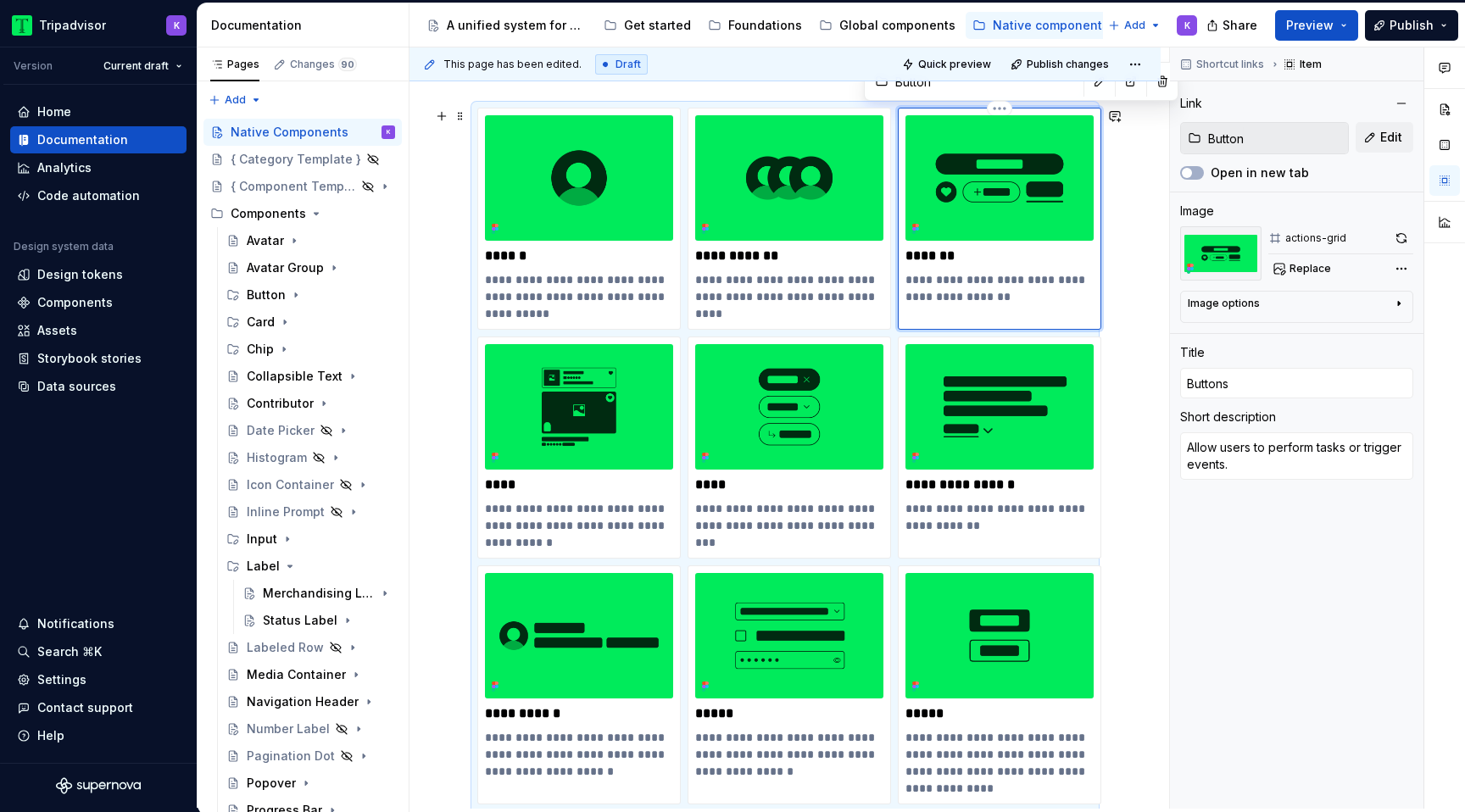
type textarea "*"
type input "Button"
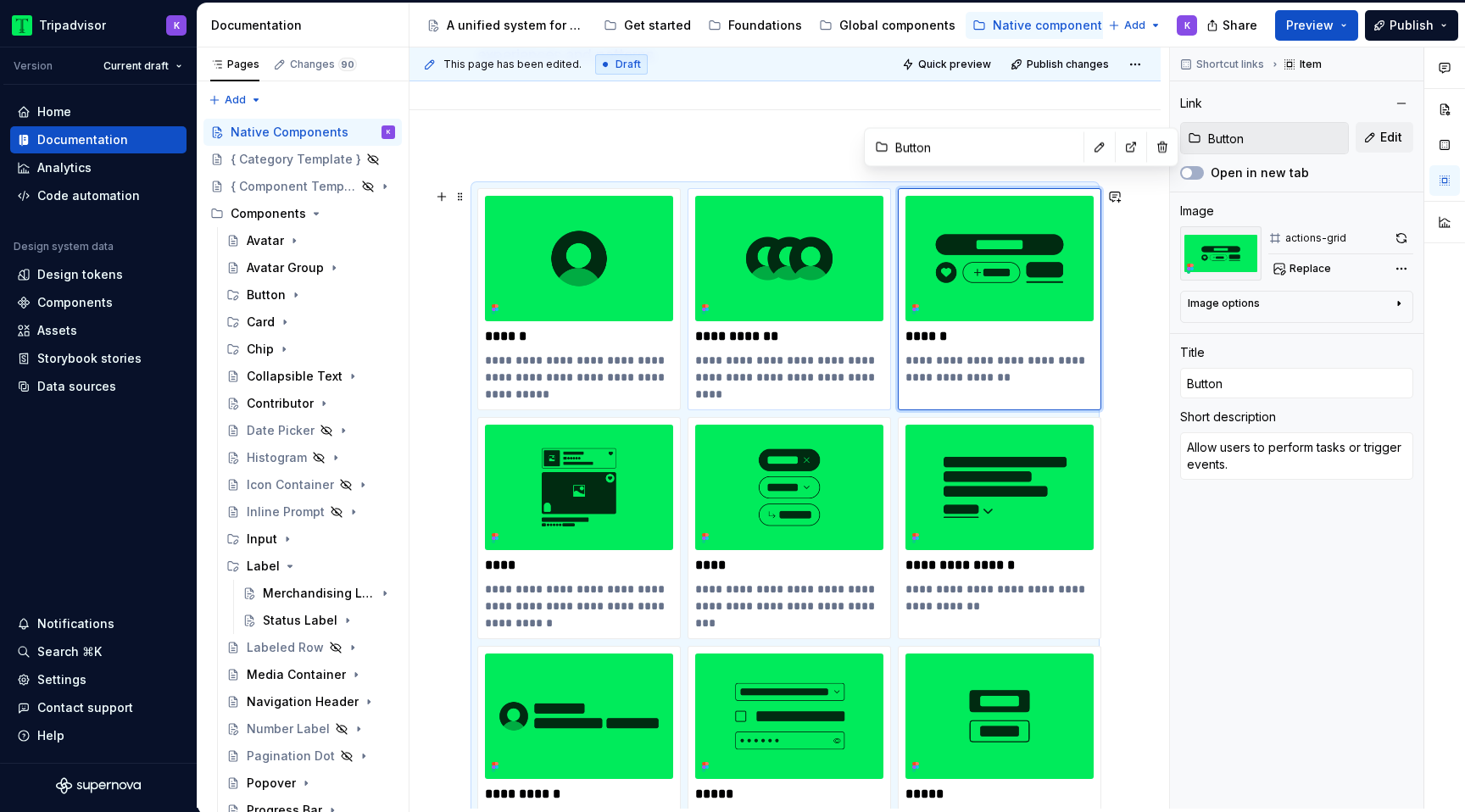
scroll to position [145, 0]
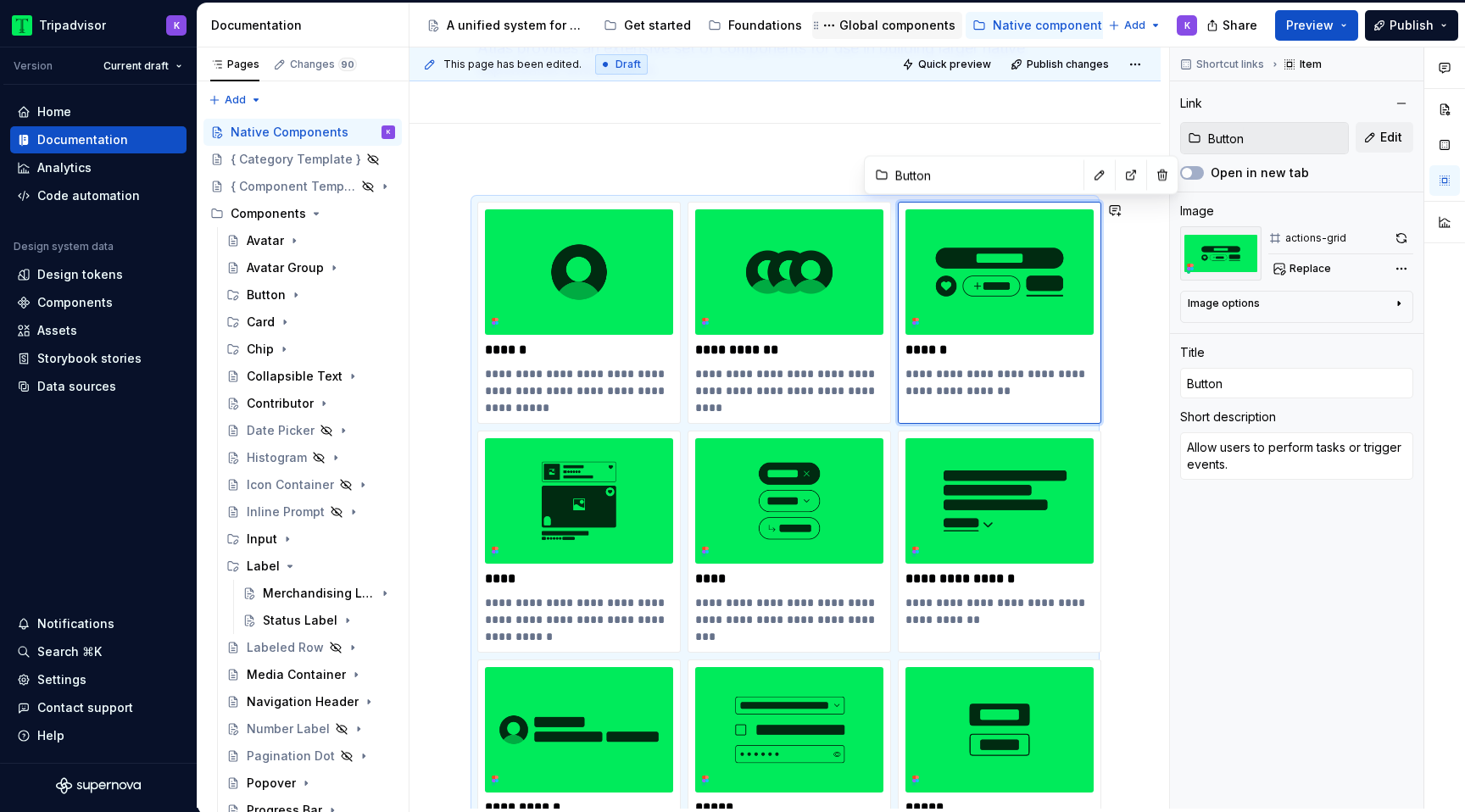
type textarea "*"
